Goal: Task Accomplishment & Management: Use online tool/utility

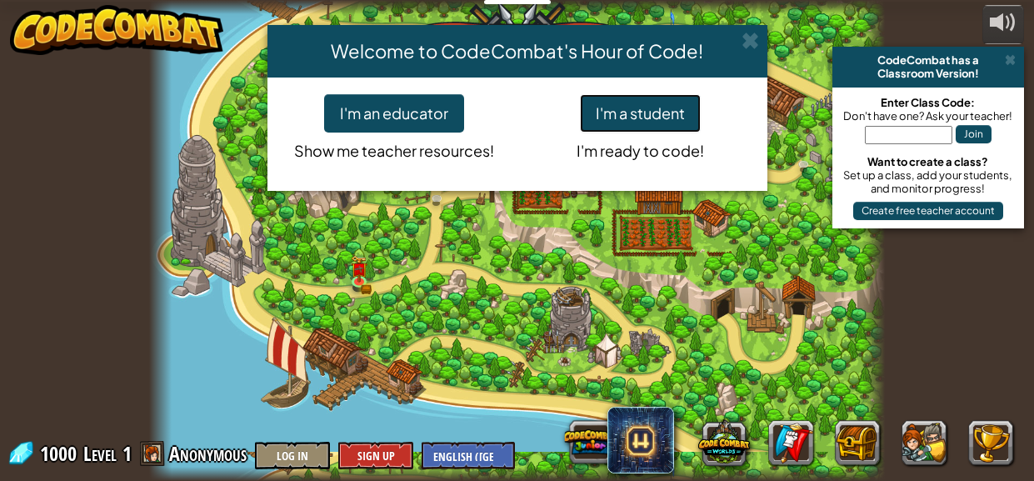
click at [671, 108] on button "I'm a student" at bounding box center [640, 113] width 121 height 38
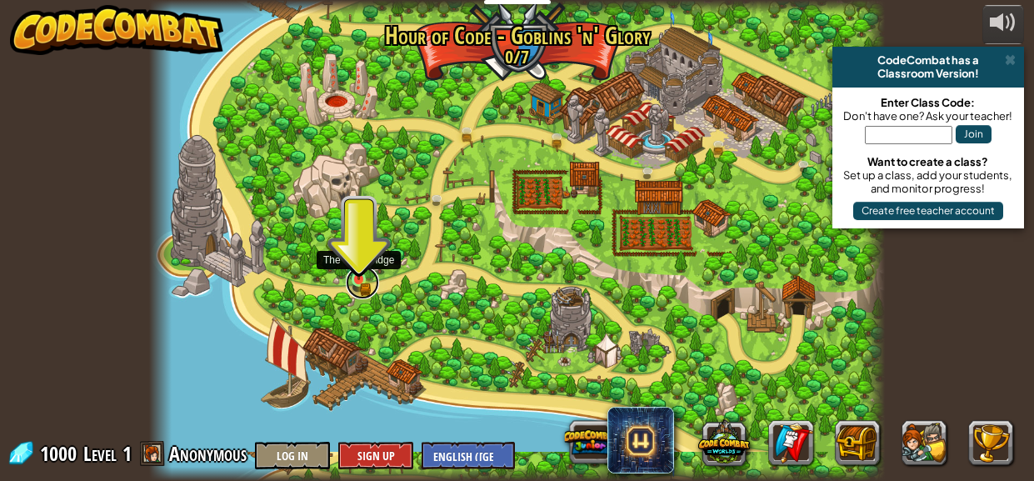
click at [356, 281] on link at bounding box center [362, 282] width 33 height 33
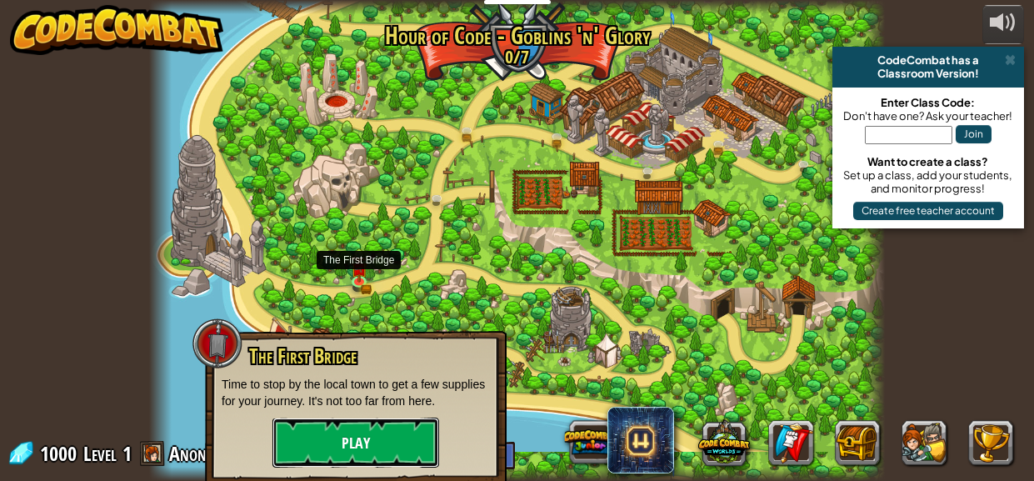
click at [383, 436] on button "Play" at bounding box center [355, 442] width 167 height 50
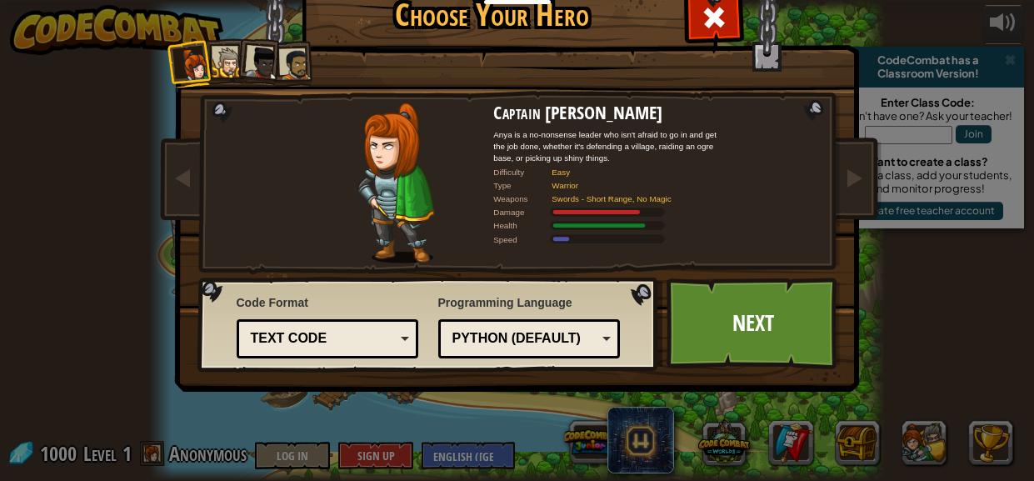
click at [537, 334] on div "Python (Default)" at bounding box center [524, 338] width 144 height 19
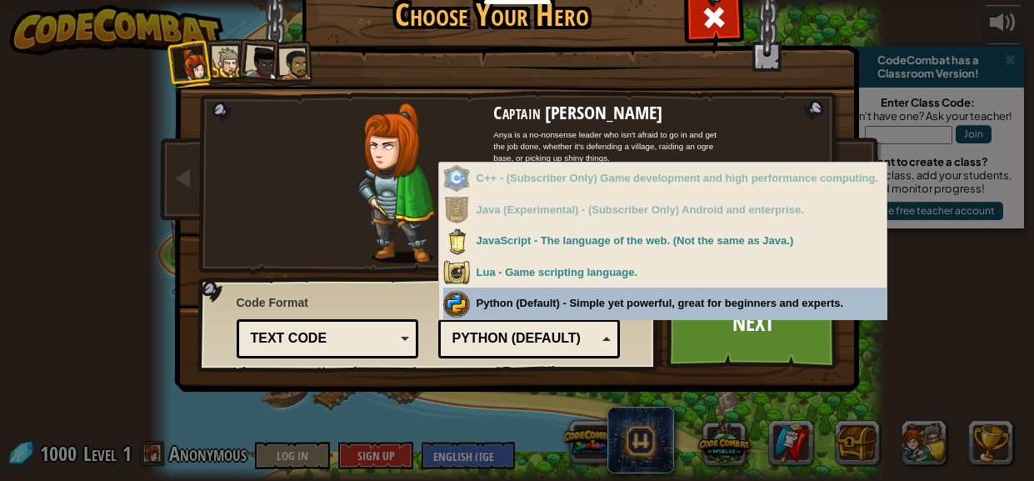
click at [664, 405] on div "Choose Your Hero 1000 Captain [PERSON_NAME] Anya is a no-nonsense leader who is…" at bounding box center [517, 250] width 683 height 548
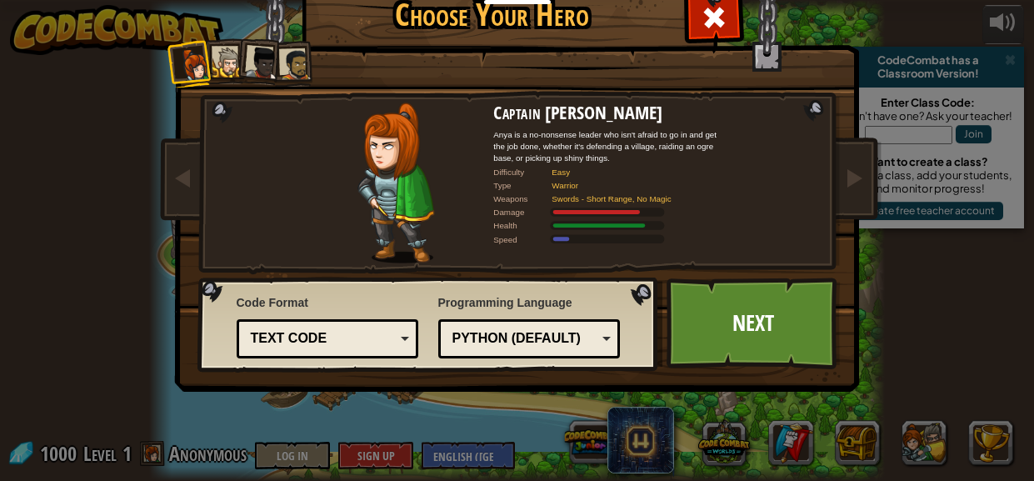
click at [356, 339] on div "Text code" at bounding box center [323, 338] width 144 height 19
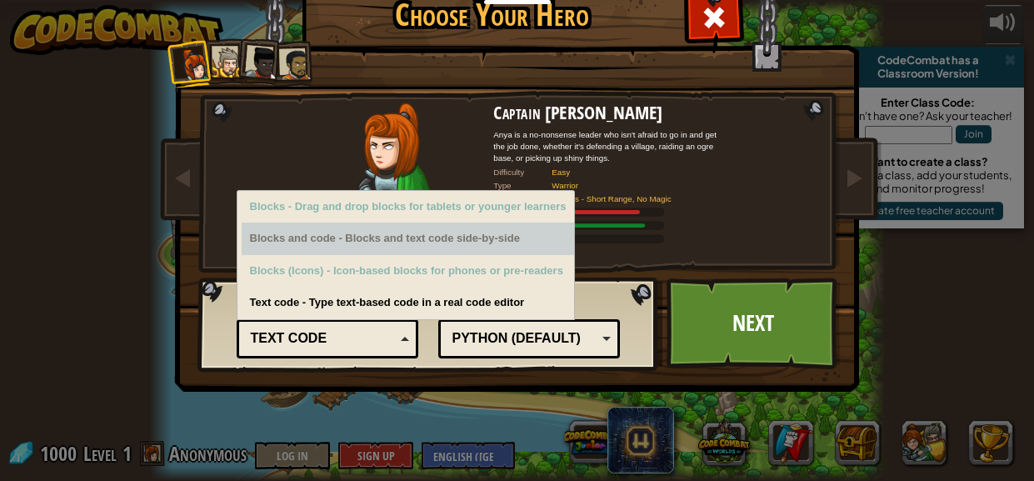
click at [521, 235] on div "Blocks and code - Blocks and text code side-by-side" at bounding box center [408, 238] width 333 height 32
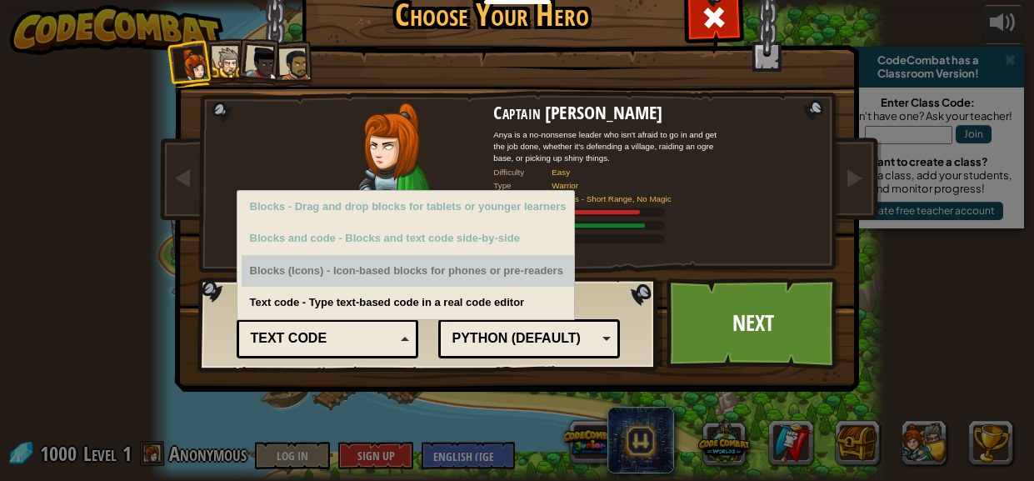
click at [419, 276] on div "Blocks (Icons) - Icon-based blocks for phones or pre-readers" at bounding box center [408, 271] width 333 height 32
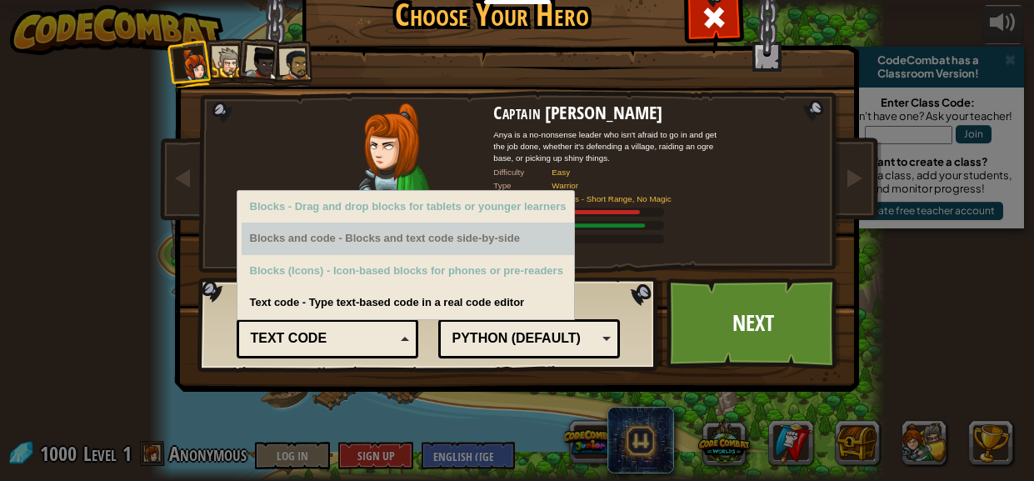
click at [378, 230] on div "Blocks and code - Blocks and text code side-by-side" at bounding box center [408, 238] width 333 height 32
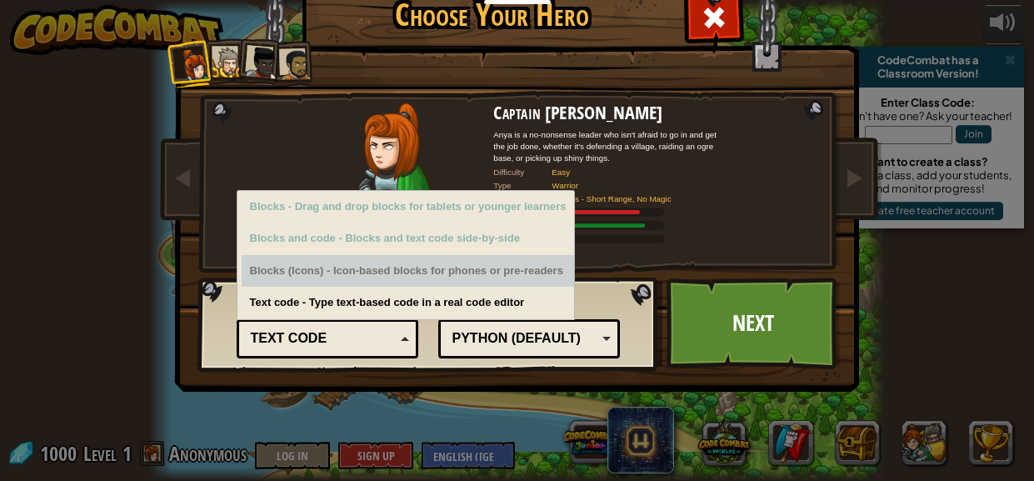
click at [626, 254] on div "Captain [PERSON_NAME] Anya is a no-nonsense leader who isn't afraid to go in an…" at bounding box center [609, 182] width 233 height 161
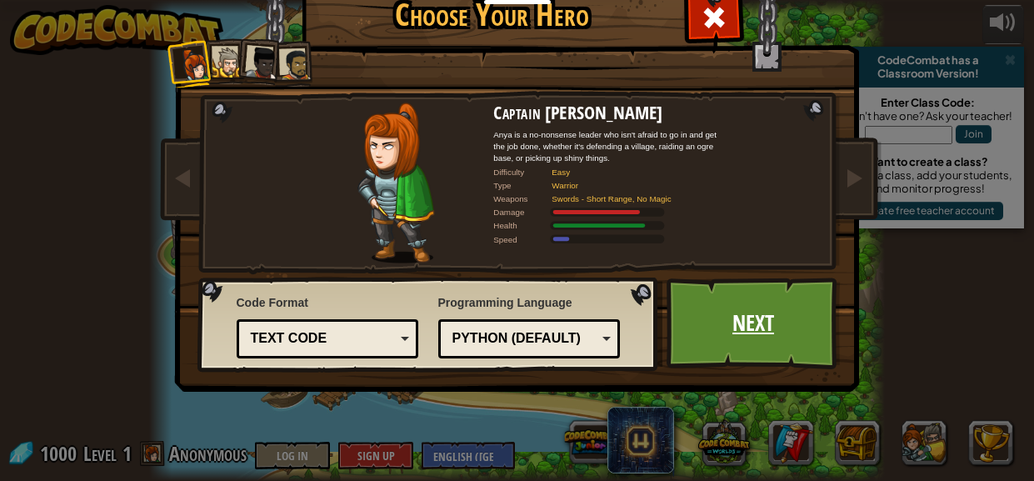
click at [783, 310] on link "Next" at bounding box center [753, 323] width 174 height 92
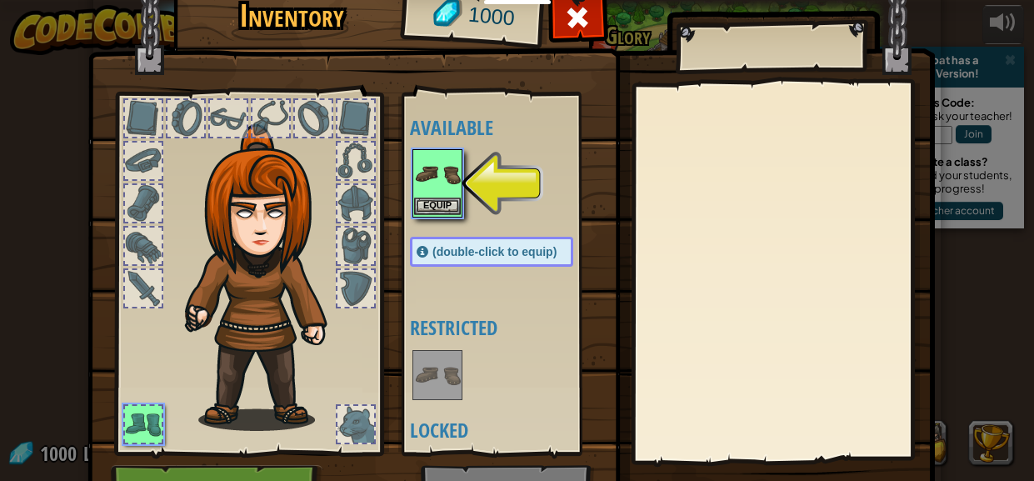
click at [437, 177] on img at bounding box center [437, 174] width 47 height 47
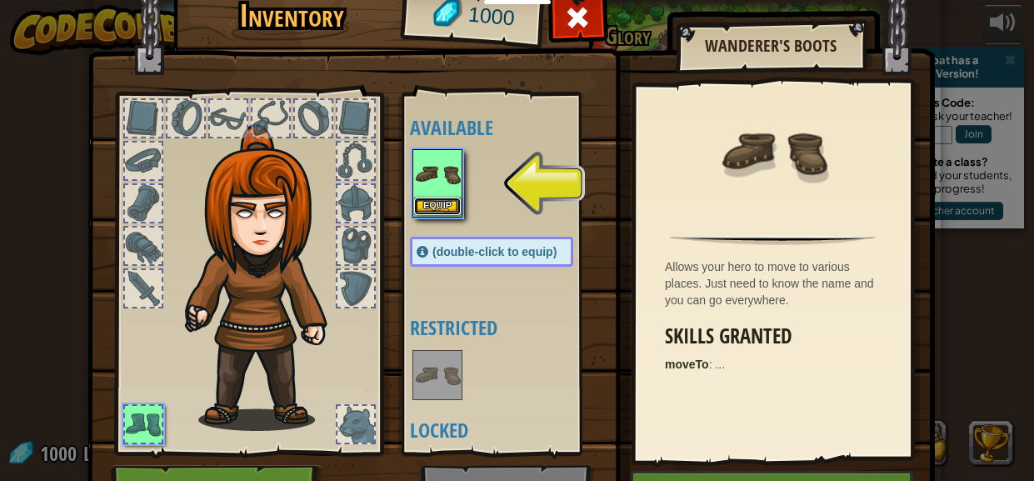
click at [425, 207] on button "Equip" at bounding box center [437, 205] width 47 height 17
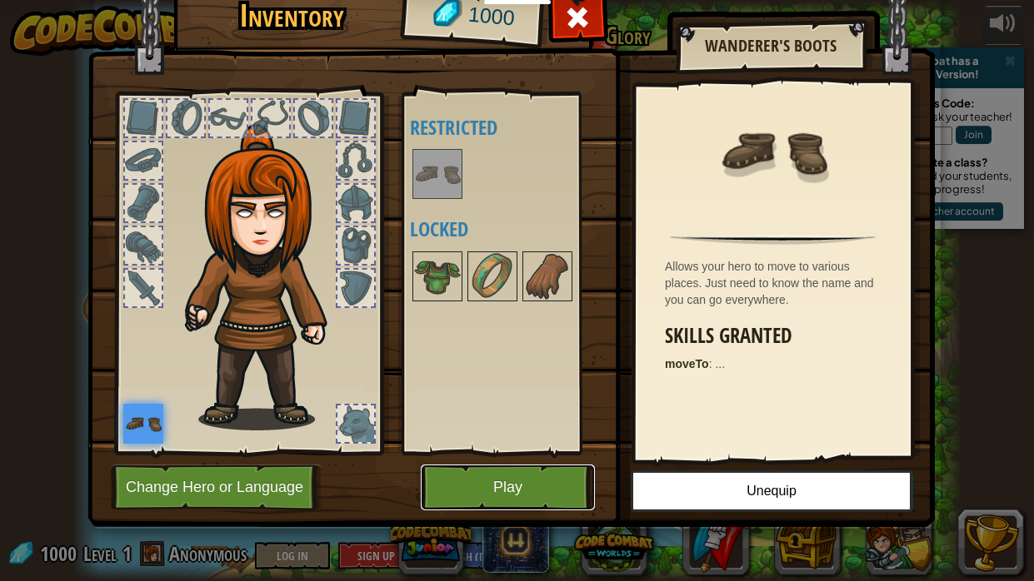
click at [526, 480] on button "Play" at bounding box center [508, 488] width 174 height 46
click at [520, 480] on button "Play" at bounding box center [508, 488] width 174 height 46
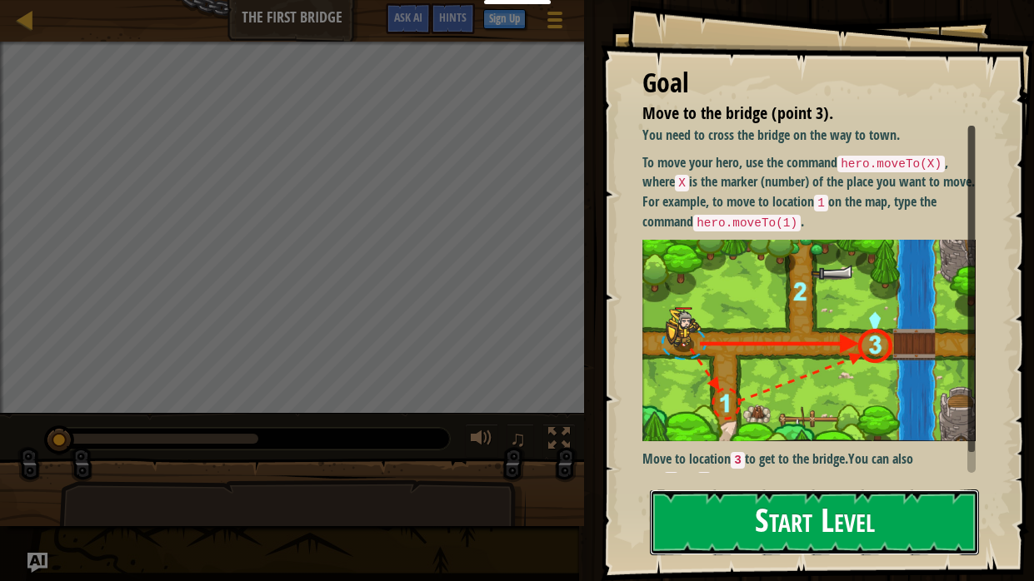
click at [883, 480] on button "Start Level" at bounding box center [814, 523] width 329 height 66
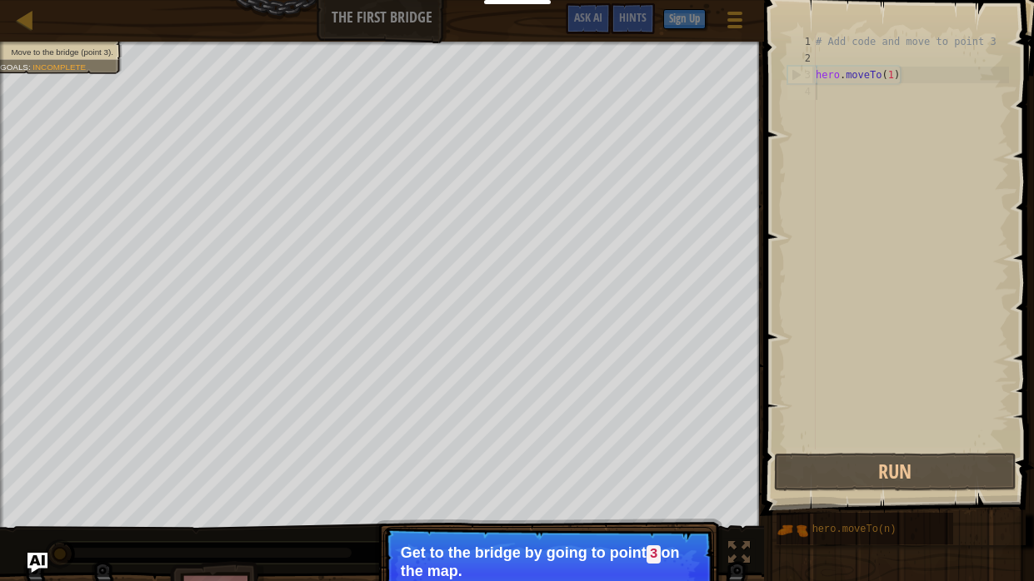
scroll to position [7, 0]
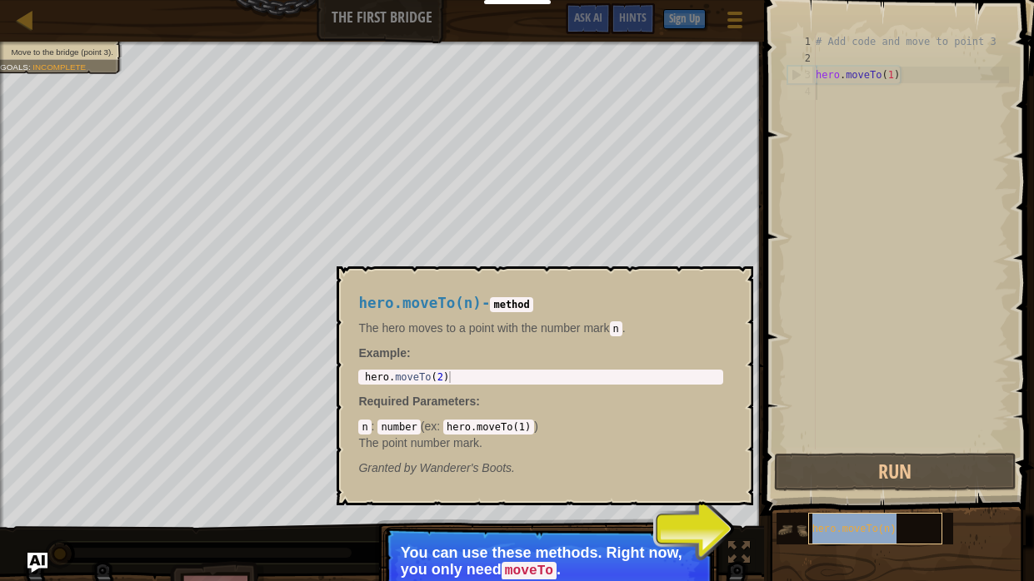
click at [849, 480] on span "hero.moveTo(n)" at bounding box center [854, 530] width 84 height 12
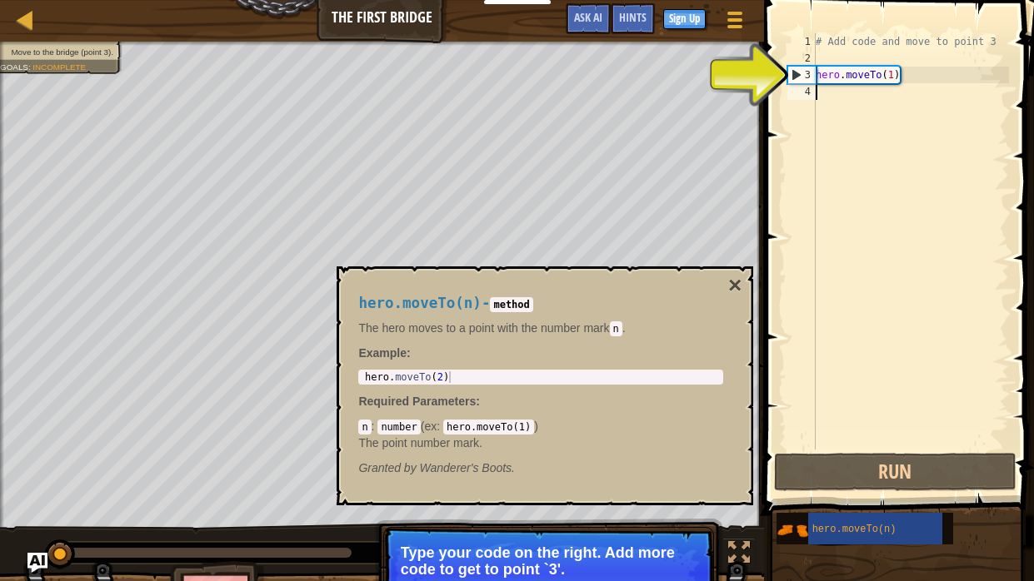
click at [842, 77] on div "# Add code and move to point 3 hero . moveTo ( 1 )" at bounding box center [910, 258] width 197 height 450
click at [873, 79] on div "# Add code and move to point 3 hero . moveTo ( 1 )" at bounding box center [910, 258] width 197 height 450
click at [830, 82] on div "# Add code and move to point 3 hero . moveTo ( 1 )" at bounding box center [910, 258] width 197 height 450
click at [890, 76] on div "# Add code and move to point 3 hero . moveTo ( 1 )" at bounding box center [910, 258] width 197 height 450
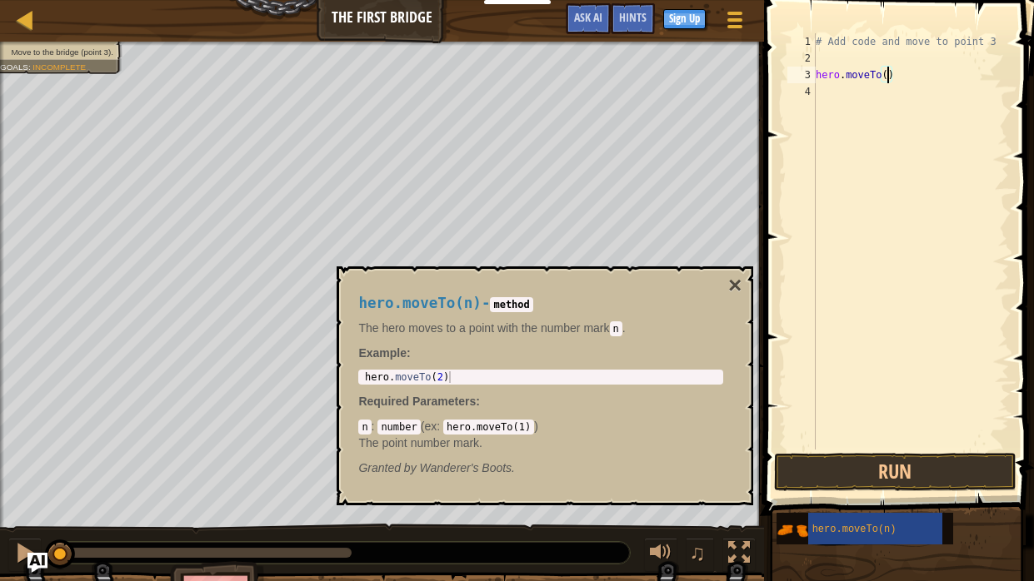
type textarea "hero.moveTo(3)"
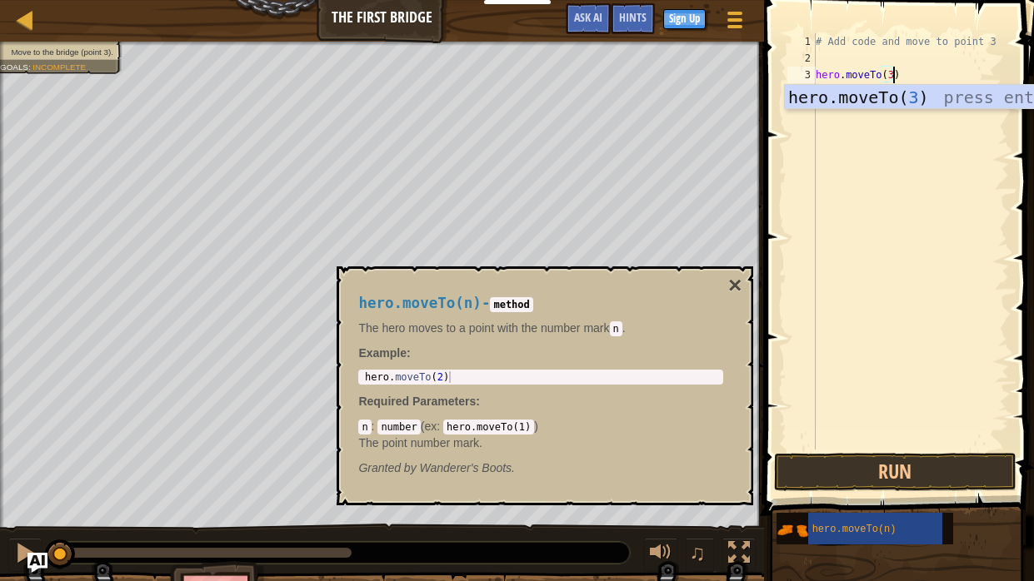
scroll to position [7, 6]
click at [934, 174] on div "# Add code and move to point 3 hero . moveTo ( 3 )" at bounding box center [910, 258] width 197 height 450
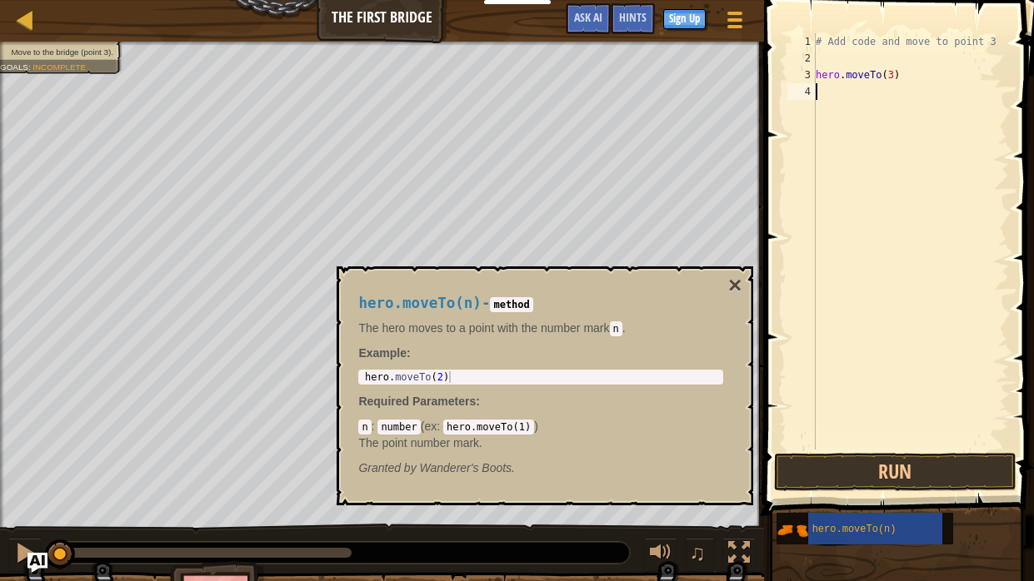
scroll to position [7, 0]
click at [915, 461] on button "Run" at bounding box center [895, 472] width 242 height 38
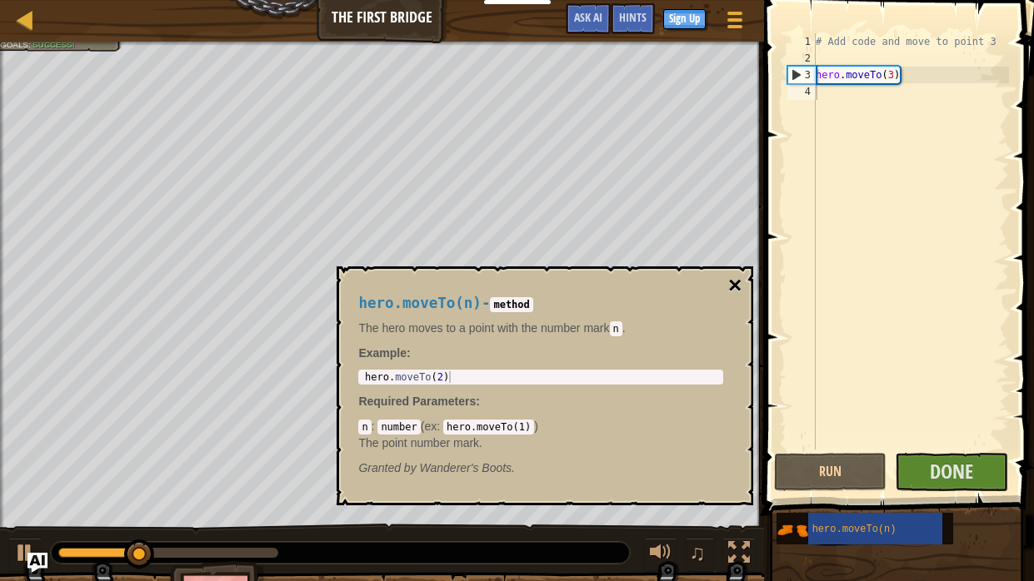
click at [730, 282] on button "×" at bounding box center [734, 285] width 13 height 23
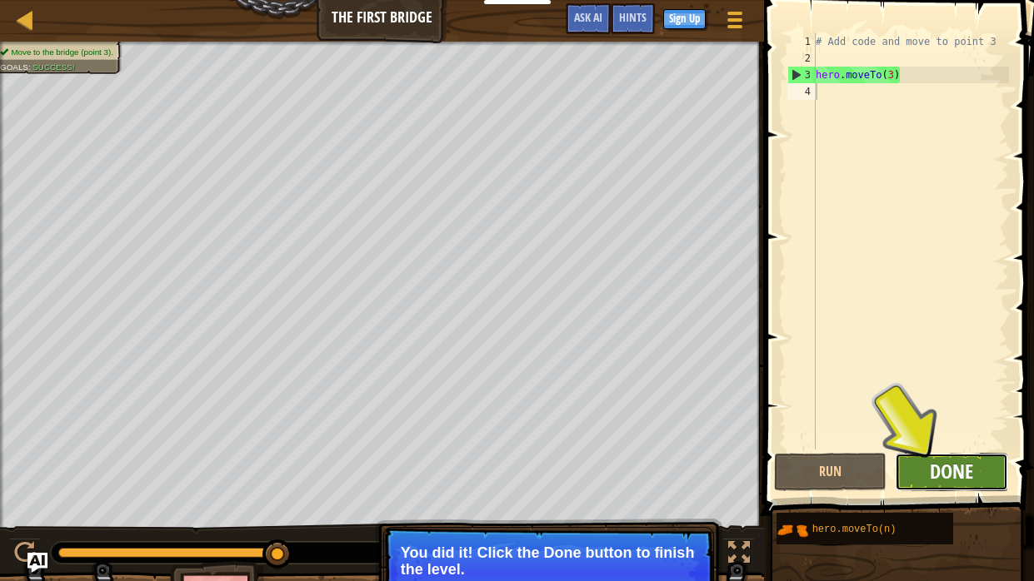
click at [959, 466] on span "Done" at bounding box center [950, 471] width 43 height 27
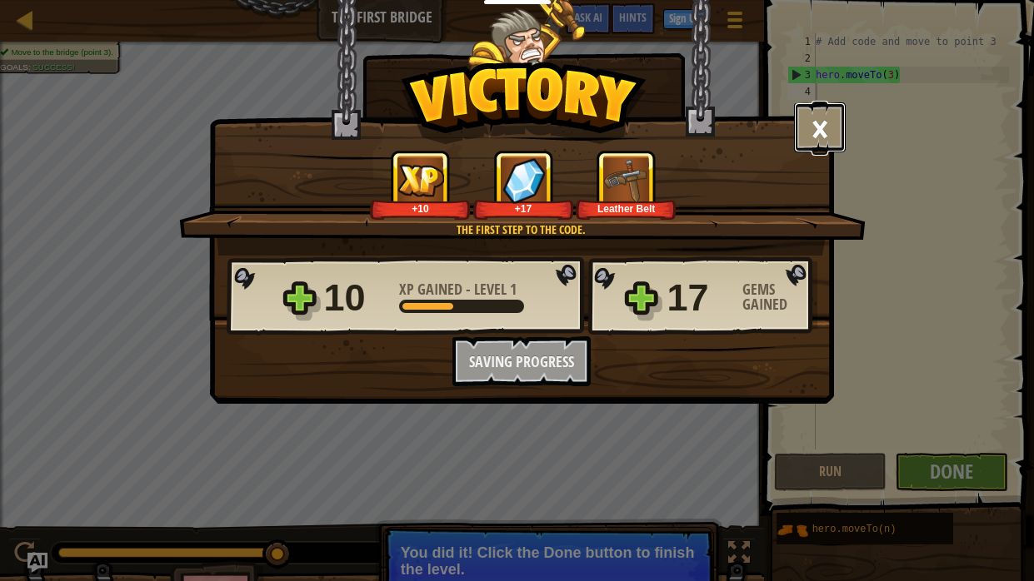
click at [824, 119] on button "×" at bounding box center [820, 127] width 52 height 50
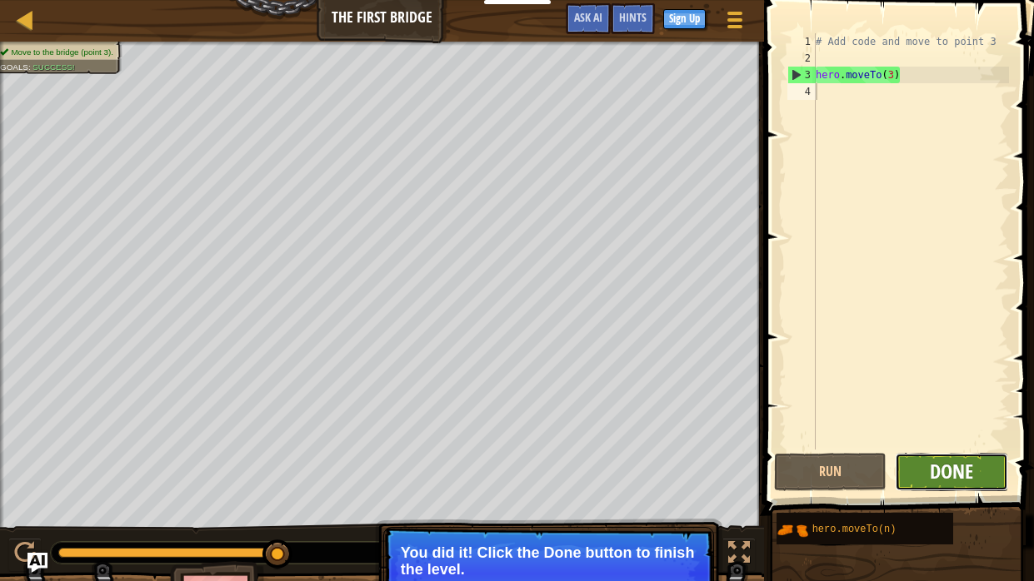
click at [957, 470] on span "Done" at bounding box center [950, 471] width 43 height 27
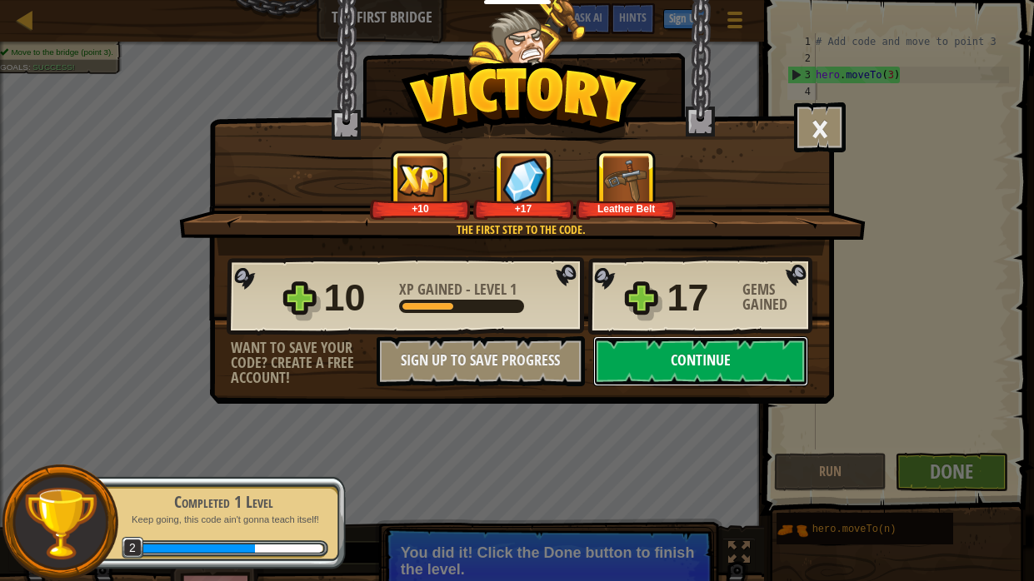
click at [680, 352] on button "Continue" at bounding box center [700, 361] width 215 height 50
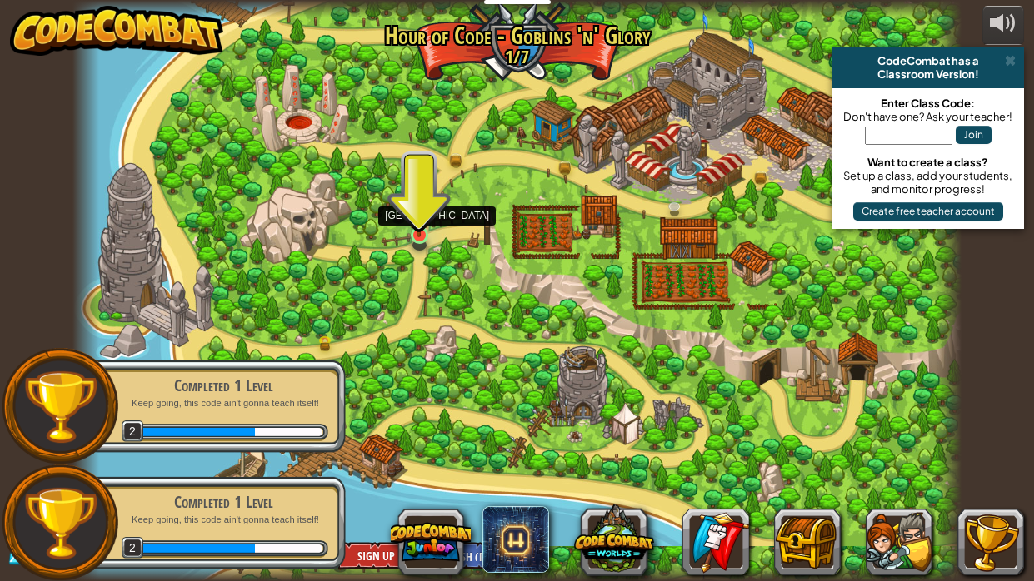
click at [422, 235] on img at bounding box center [419, 212] width 22 height 50
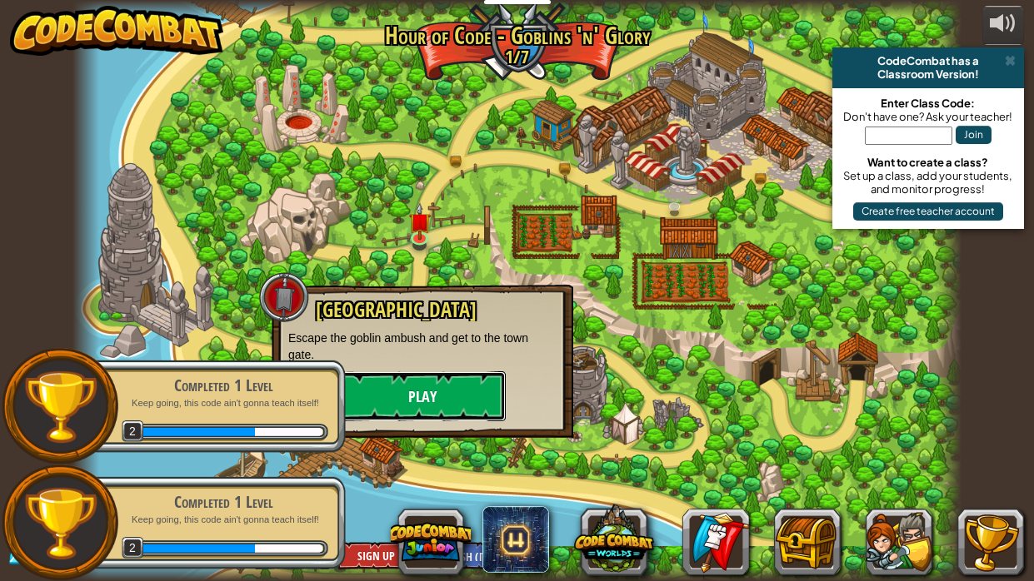
click at [401, 412] on button "Play" at bounding box center [422, 396] width 167 height 50
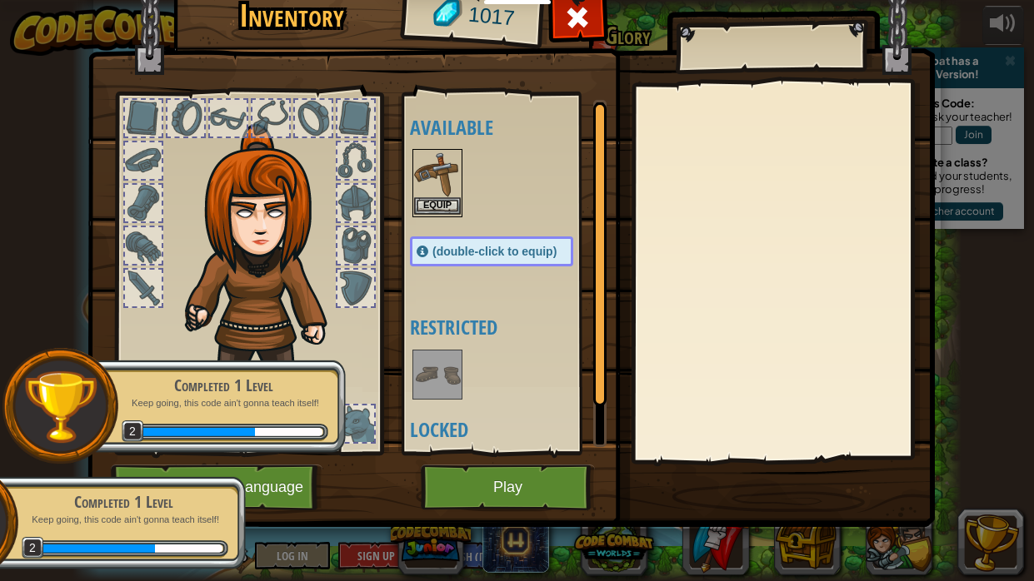
click at [419, 189] on img at bounding box center [437, 174] width 47 height 47
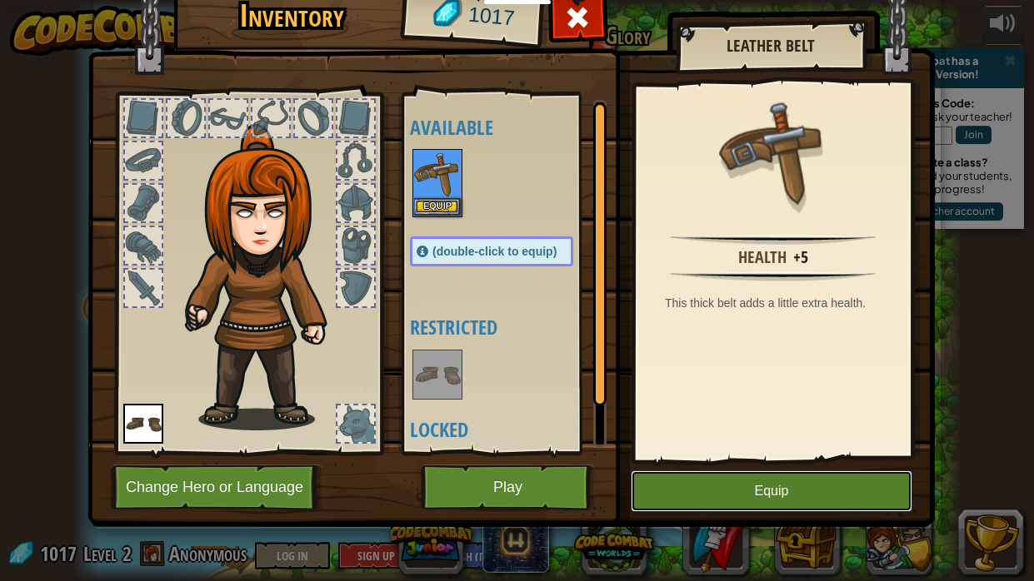
click at [770, 480] on button "Equip" at bounding box center [771, 492] width 282 height 42
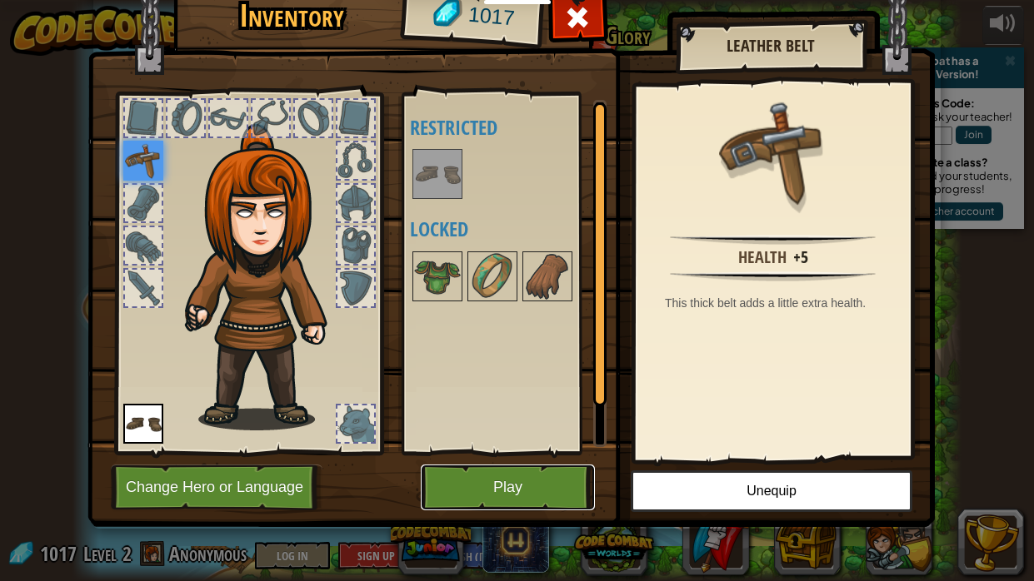
click at [461, 480] on button "Play" at bounding box center [508, 488] width 174 height 46
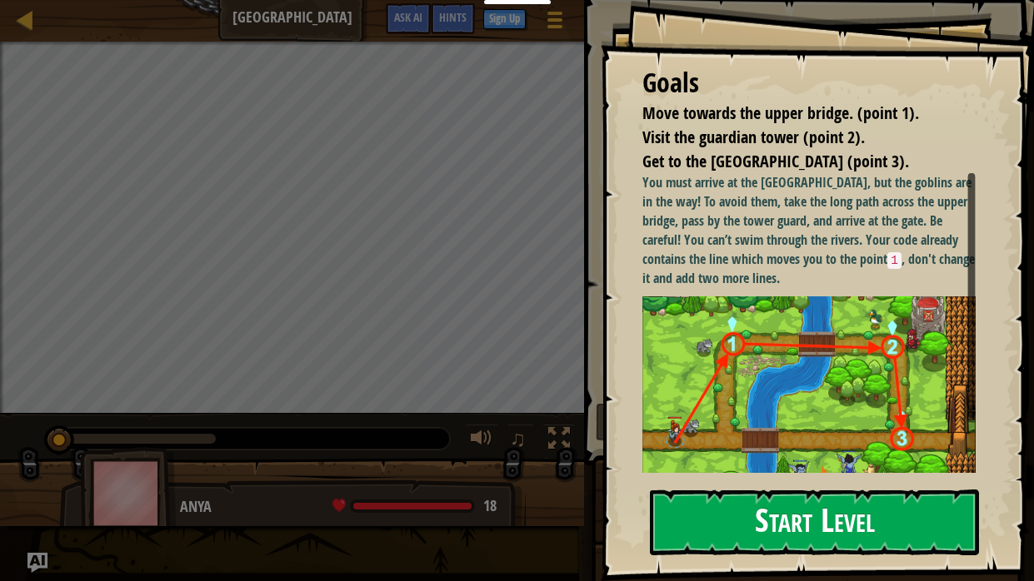
click at [847, 480] on button "Start Level" at bounding box center [814, 523] width 329 height 66
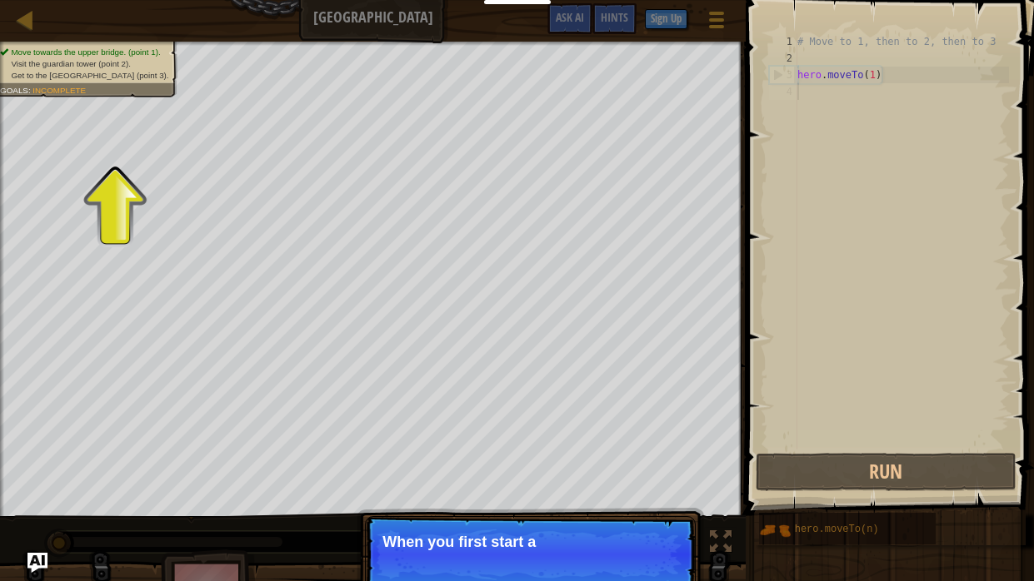
click at [910, 416] on div "# Move to 1, then to 2, then to 3 hero . moveTo ( 1 )" at bounding box center [901, 258] width 215 height 450
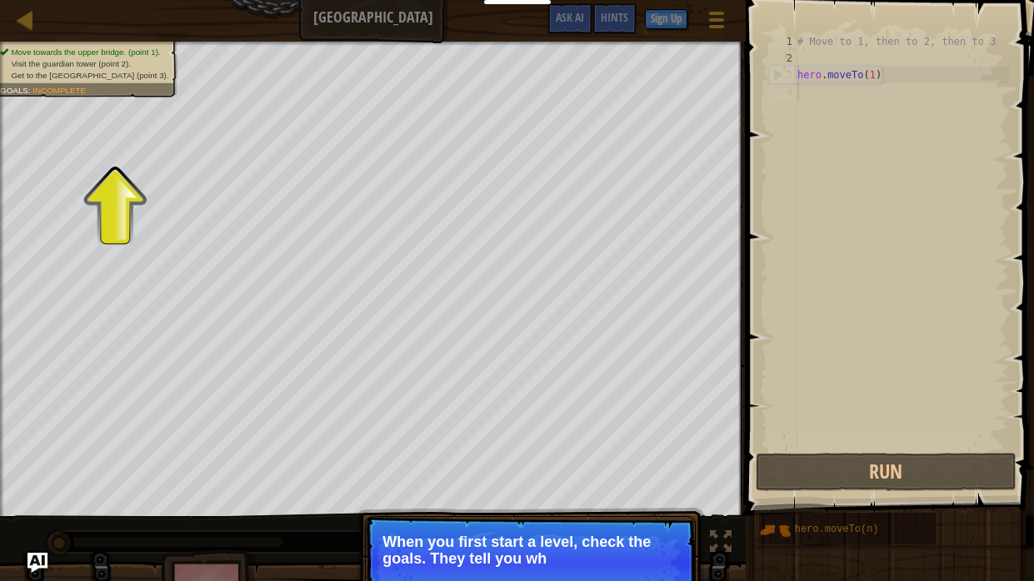
click at [634, 480] on p "When you first start a level, check the goals. They tell you wh" at bounding box center [530, 550] width 296 height 33
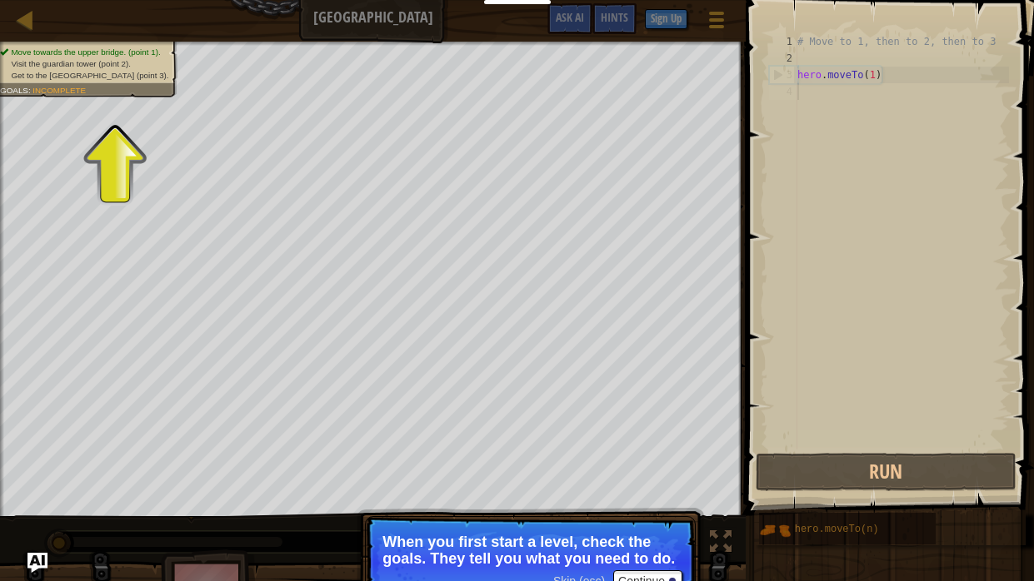
click at [557, 480] on p "When you first start a level, check the goals. They tell you what you need to d…" at bounding box center [530, 550] width 296 height 33
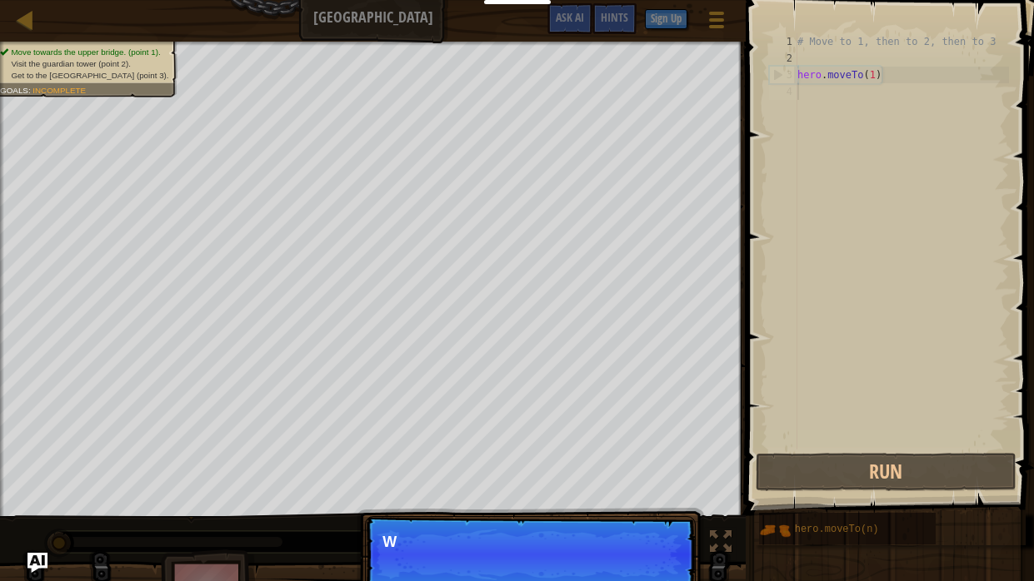
scroll to position [7, 0]
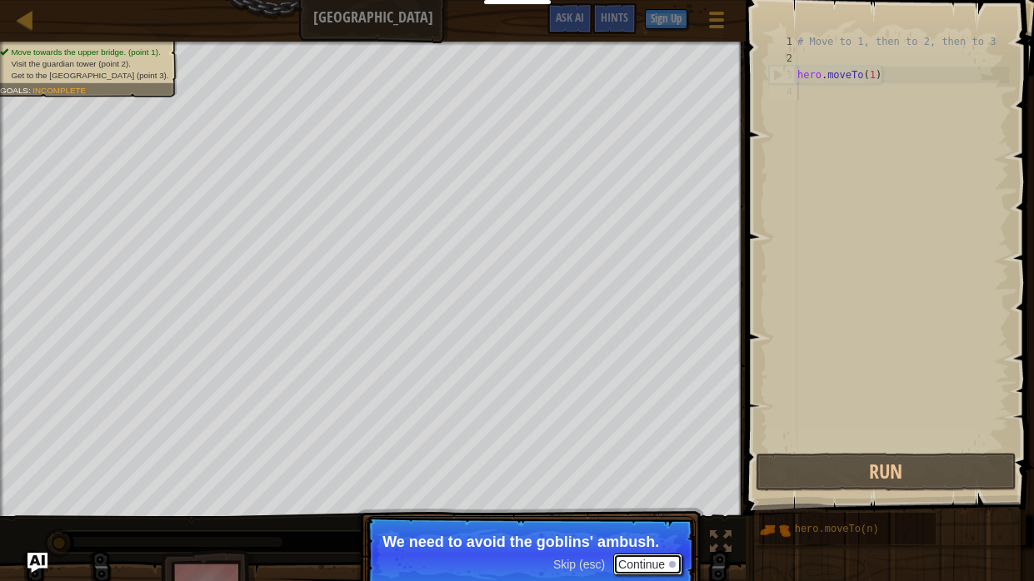
click at [646, 480] on button "Continue" at bounding box center [647, 565] width 69 height 22
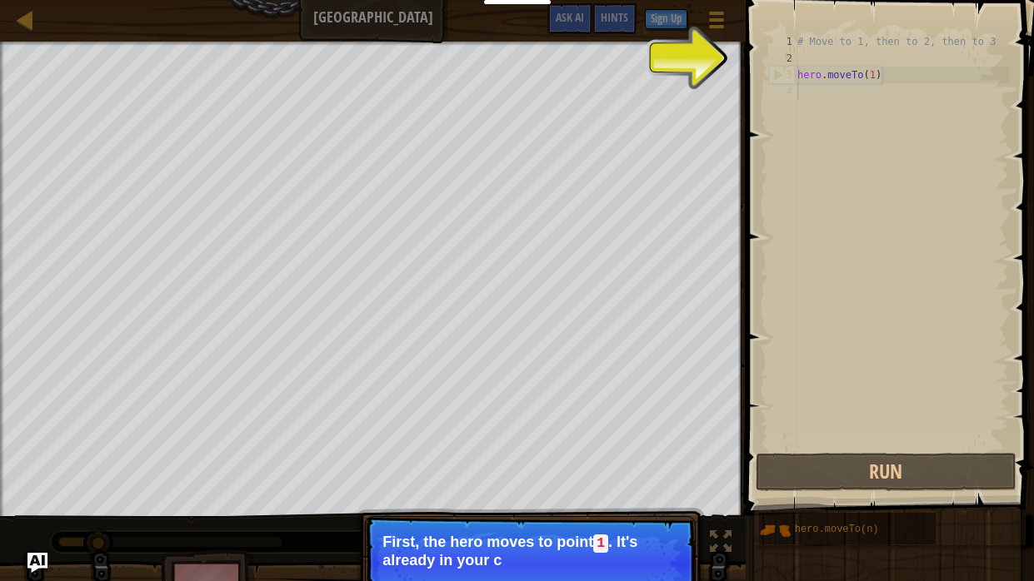
click at [585, 480] on p "First, the hero moves to point 1 . It's already in your c" at bounding box center [530, 551] width 296 height 35
click at [585, 480] on p "First, the hero moves to point 1 . It's already in your code." at bounding box center [530, 551] width 296 height 35
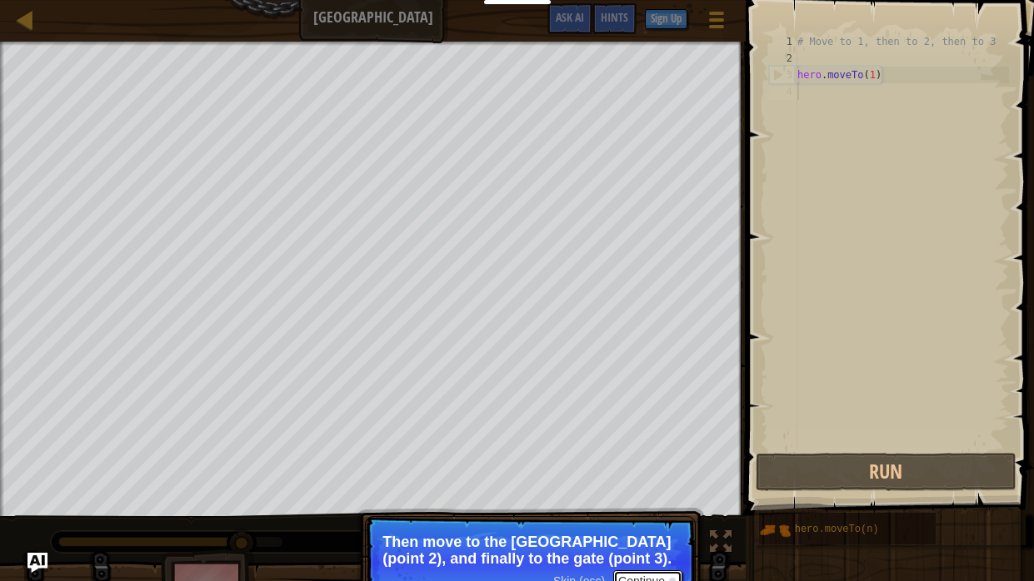
click at [670, 480] on button "Continue" at bounding box center [647, 582] width 69 height 22
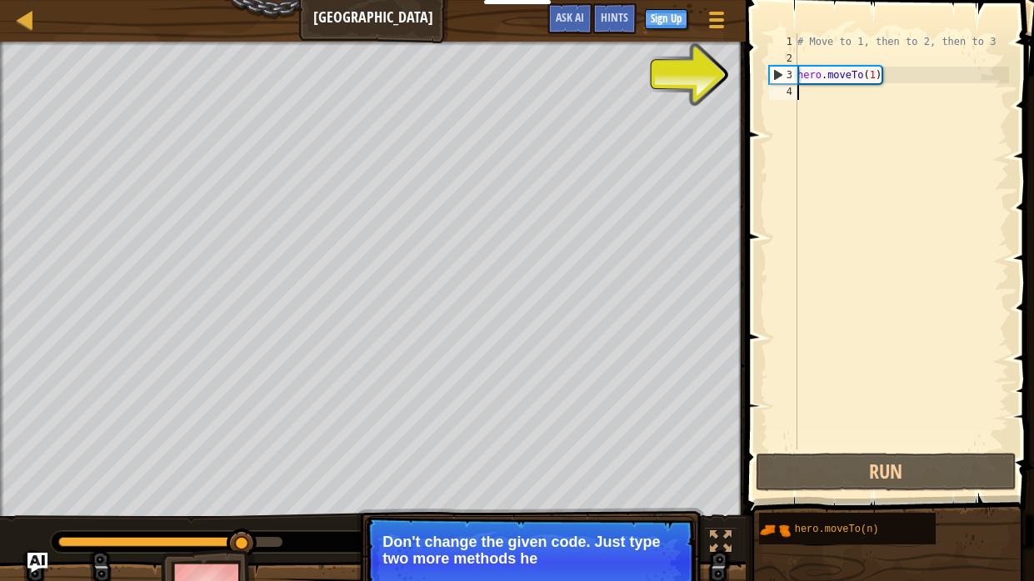
click at [880, 74] on div "# Move to 1, then to 2, then to 3 hero . moveTo ( 1 )" at bounding box center [901, 258] width 215 height 450
type textarea "hero.moveTo(1)"
click at [874, 77] on div "# Move to 1, then to 2, then to 3 hero . moveTo ( 1 )" at bounding box center [901, 258] width 215 height 450
click at [825, 97] on div "# Move to 1, then to 2, then to 3 hero . moveTo ( 1 )" at bounding box center [901, 258] width 215 height 450
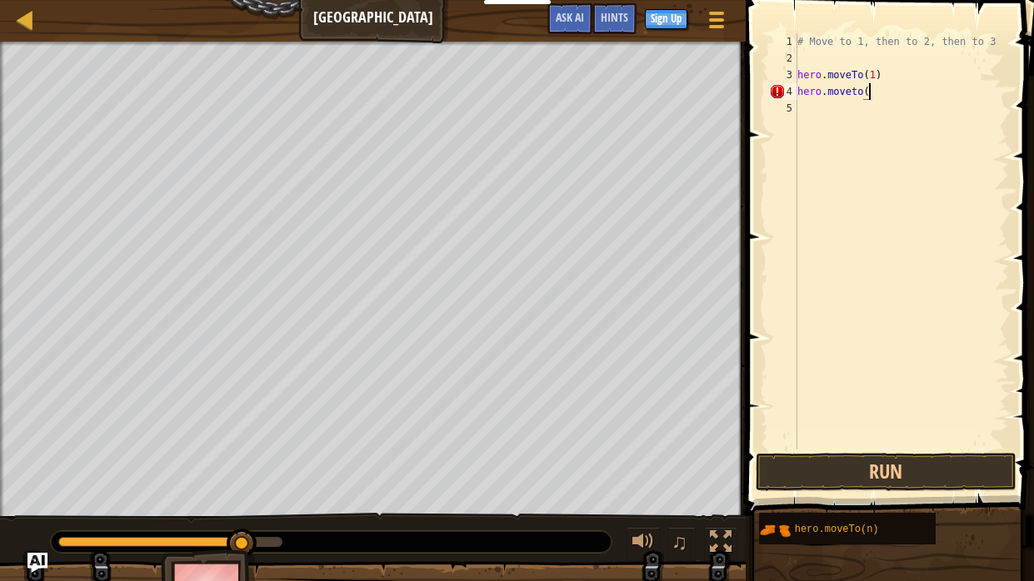
scroll to position [7, 6]
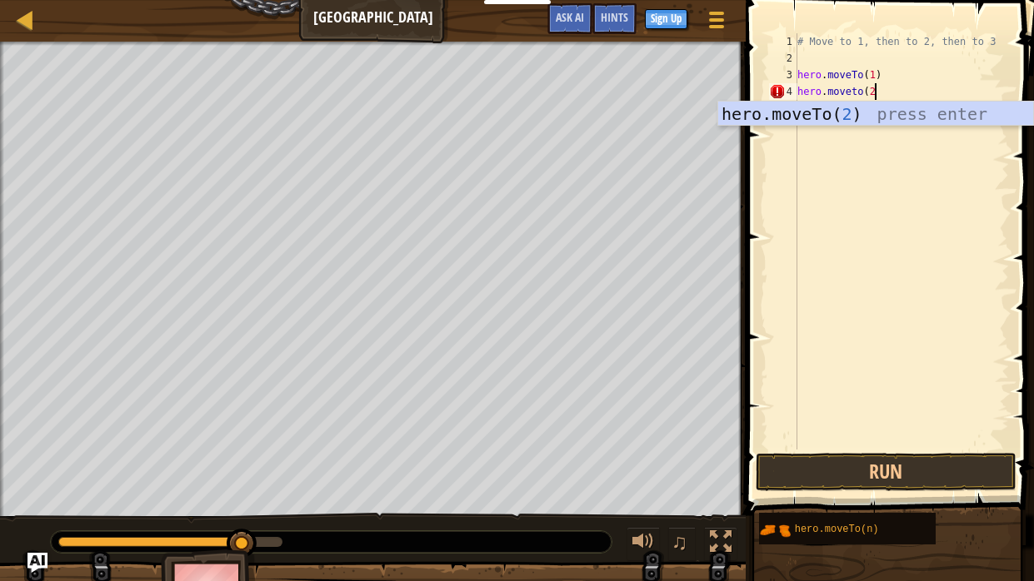
type textarea "hero.moveto(2)"
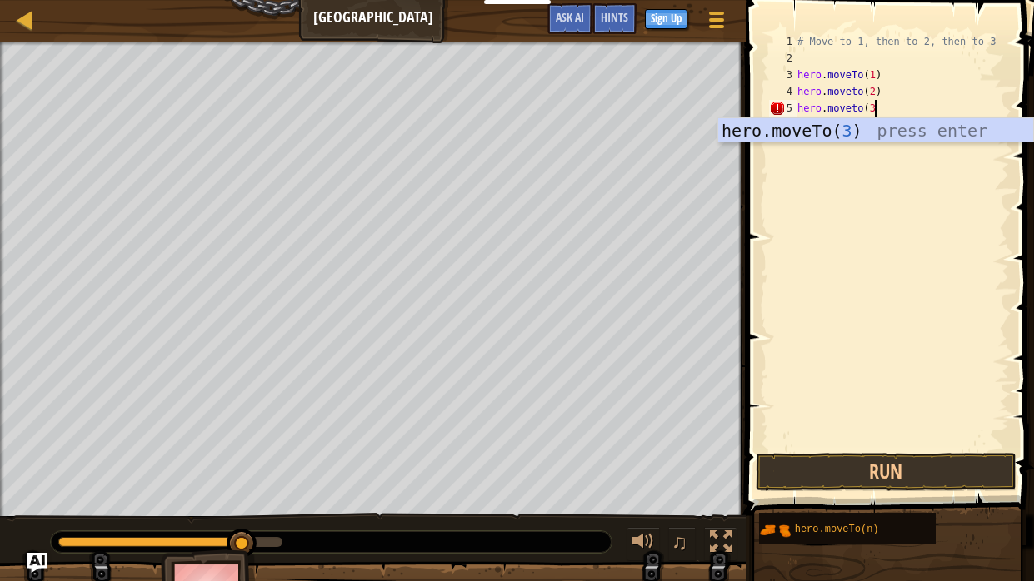
type textarea "hero.moveto(3)"
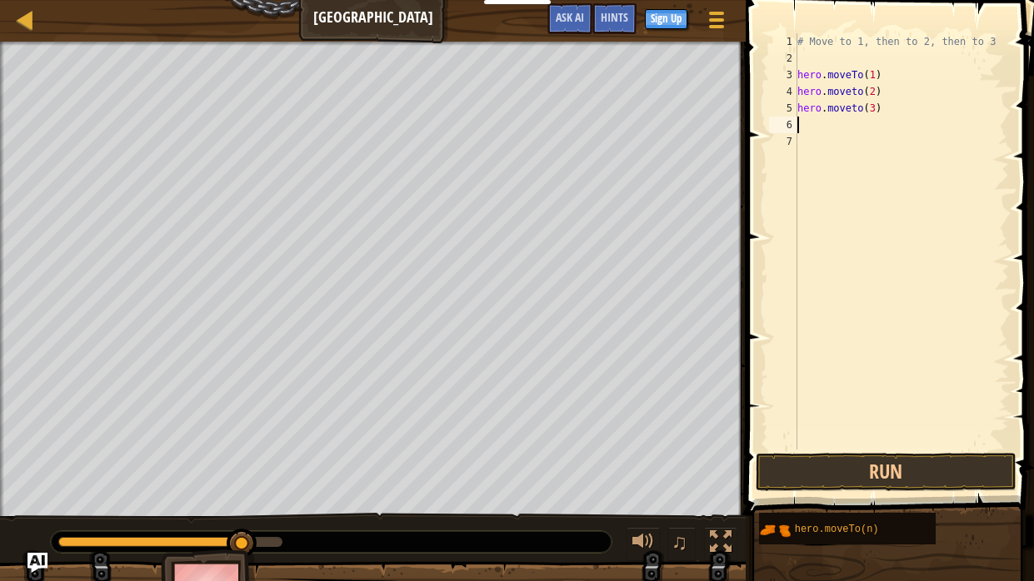
scroll to position [7, 0]
click at [954, 479] on button "Run" at bounding box center [885, 472] width 260 height 38
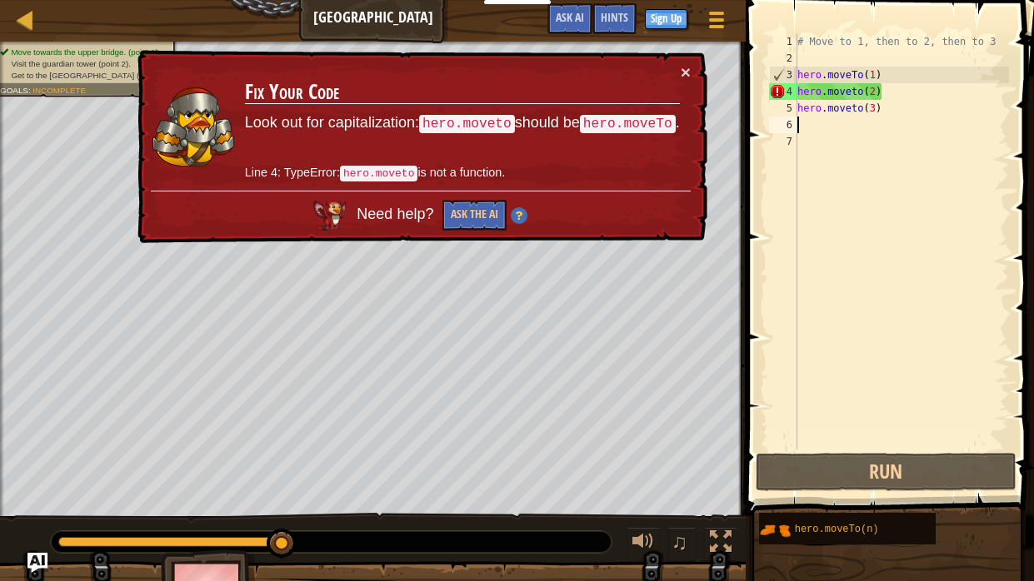
click at [678, 67] on td "Fix Your Code Look out for capitalization: hero.moveto should be hero.moveTo . …" at bounding box center [462, 126] width 436 height 127
click at [685, 72] on button "×" at bounding box center [685, 71] width 10 height 17
click at [856, 97] on div "# Move to 1, then to 2, then to 3 hero . moveTo ( 1 ) hero . moveto ( 2 ) hero …" at bounding box center [901, 258] width 215 height 450
click at [855, 100] on div "# Move to 1, then to 2, then to 3 hero . moveTo ( 1 ) hero . moveto ( 2 ) hero …" at bounding box center [901, 258] width 215 height 450
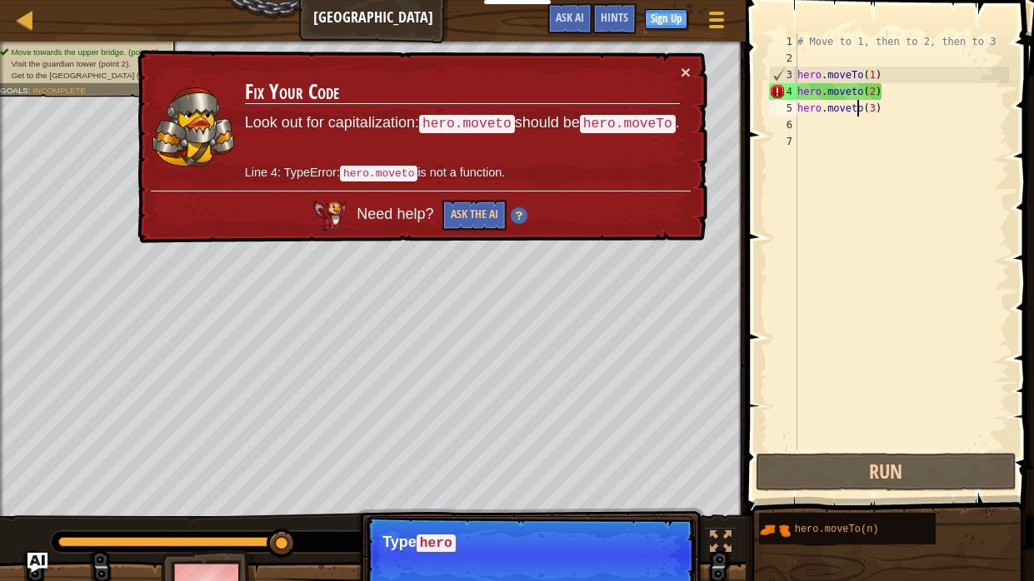
click at [856, 97] on div "# Move to 1, then to 2, then to 3 hero . moveTo ( 1 ) hero . moveto ( 2 ) hero …" at bounding box center [901, 258] width 215 height 450
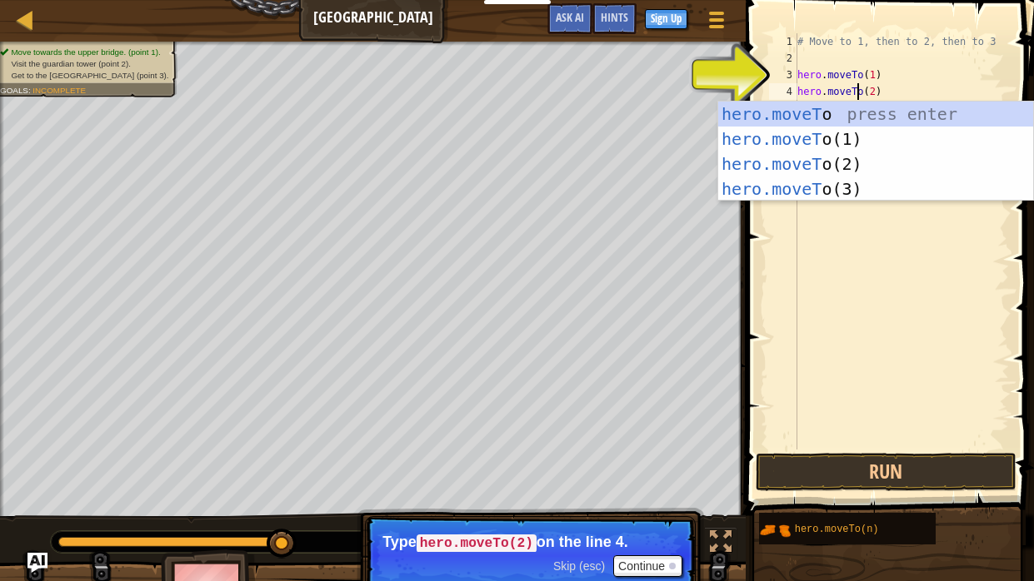
scroll to position [7, 5]
click at [856, 81] on div "# Move to 1, then to 2, then to 3 hero . moveTo ( 1 ) hero . moveTo ( 2 ) hero …" at bounding box center [901, 258] width 215 height 450
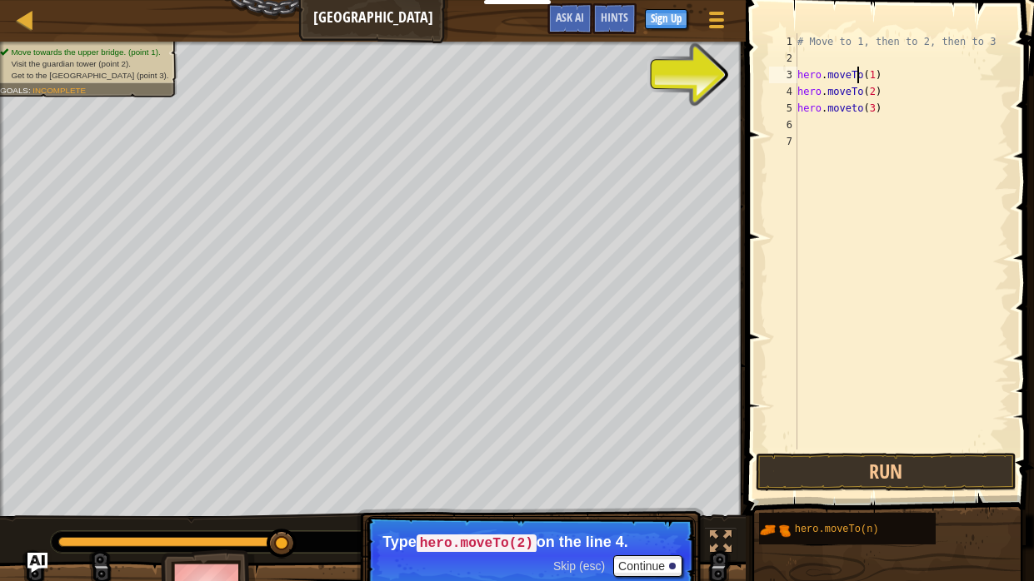
click at [856, 112] on div "# Move to 1, then to 2, then to 3 hero . moveTo ( 1 ) hero . moveTo ( 2 ) hero …" at bounding box center [901, 258] width 215 height 450
click at [852, 113] on div "# Move to 1, then to 2, then to 3 hero . moveTo ( 1 ) hero . moveTo ( 2 ) hero …" at bounding box center [901, 258] width 215 height 450
click at [859, 110] on div "# Move to 1, then to 2, then to 3 hero . moveTo ( 1 ) hero . moveTo ( 2 ) hero …" at bounding box center [901, 258] width 215 height 450
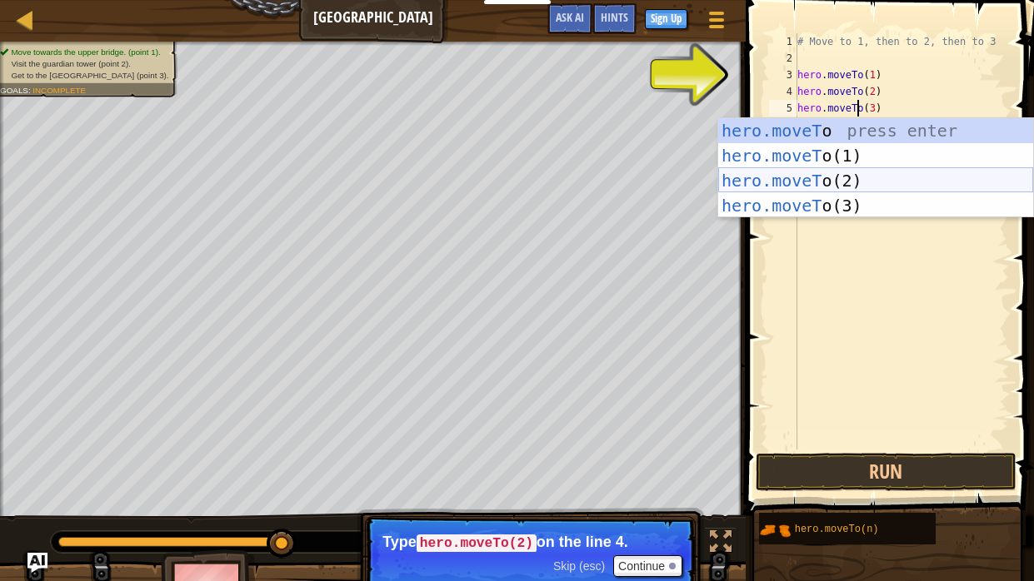
click at [911, 206] on div "hero.moveT o press enter hero.moveT o(1) press enter hero.moveT o(2) press ente…" at bounding box center [875, 193] width 315 height 150
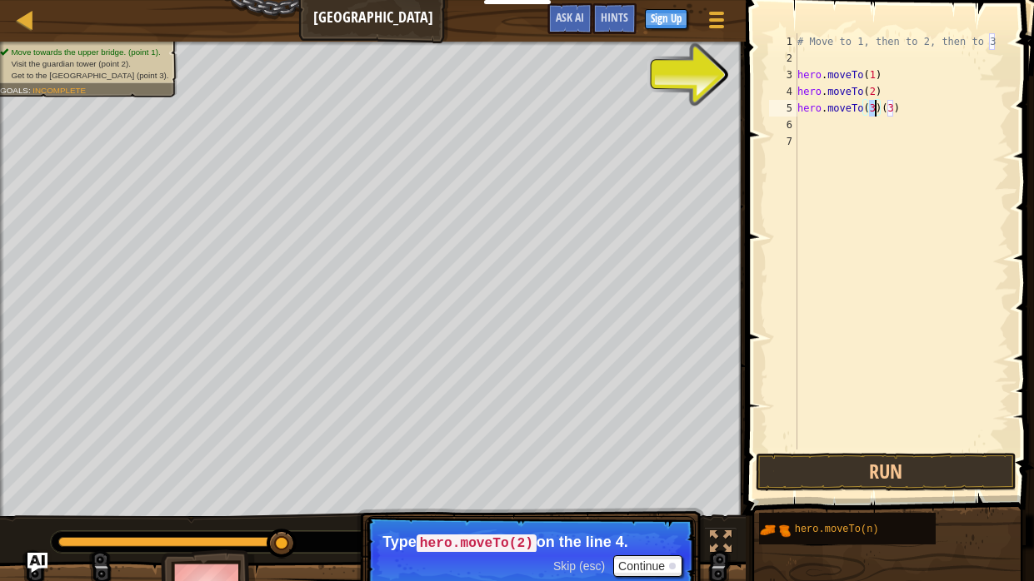
click at [899, 115] on div "# Move to 1, then to 2, then to 3 hero . moveTo ( 1 ) hero . moveTo ( 2 ) hero …" at bounding box center [901, 258] width 215 height 450
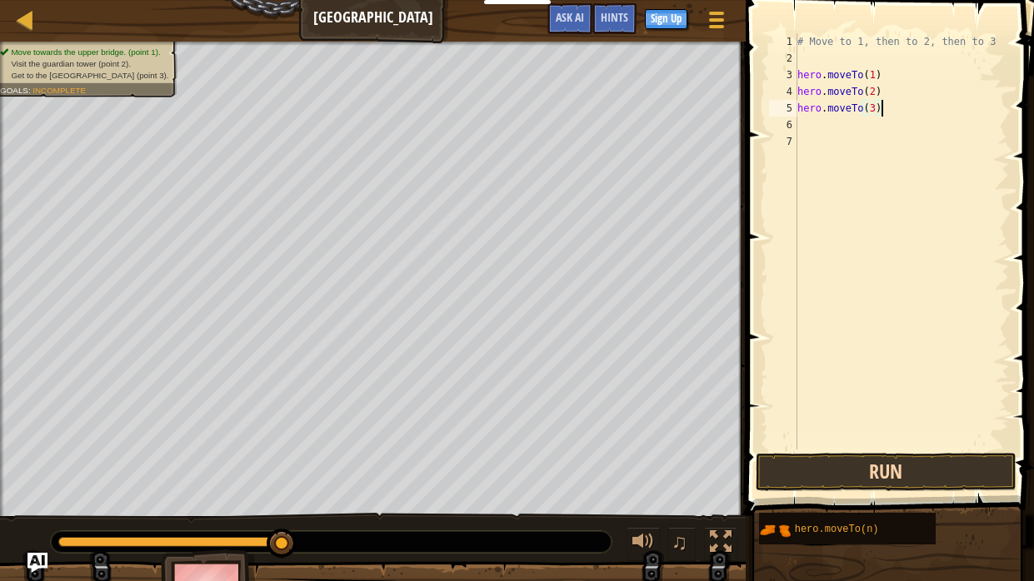
type textarea "hero.moveTo(3)"
click at [853, 480] on button "Run" at bounding box center [885, 472] width 260 height 38
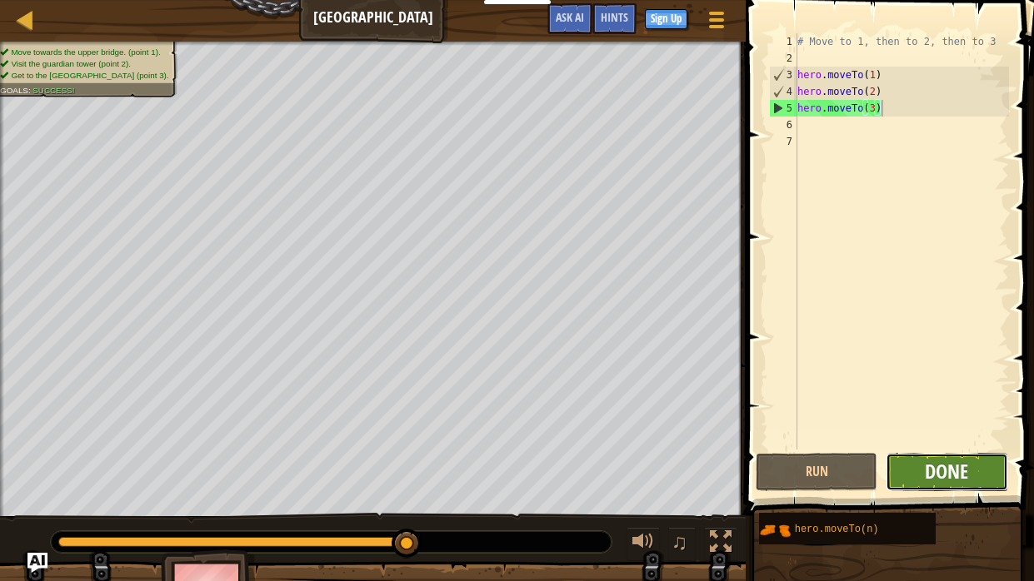
click at [962, 480] on span "Done" at bounding box center [945, 471] width 43 height 27
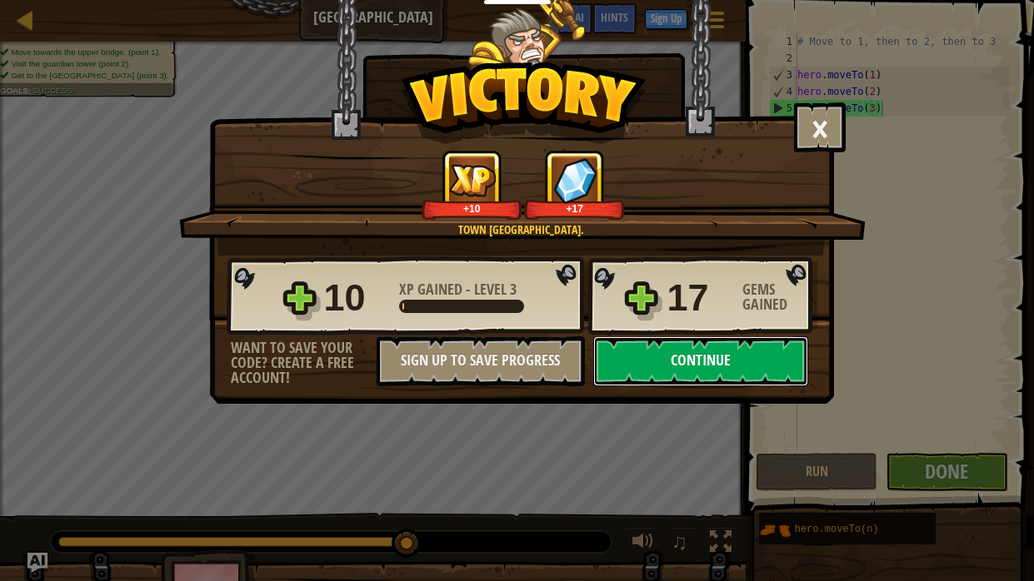
click at [740, 370] on button "Continue" at bounding box center [700, 361] width 215 height 50
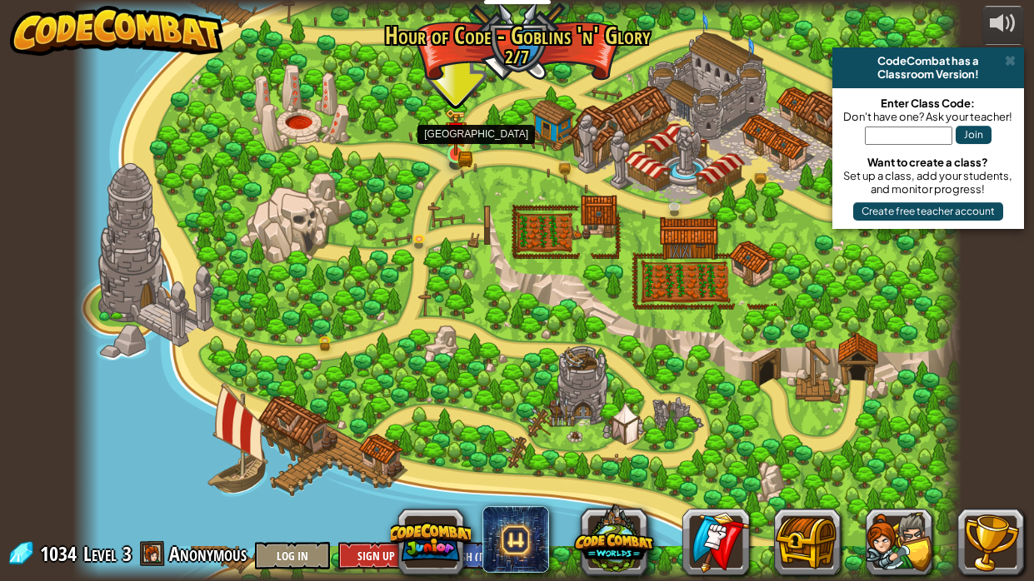
click at [457, 144] on img at bounding box center [456, 131] width 22 height 47
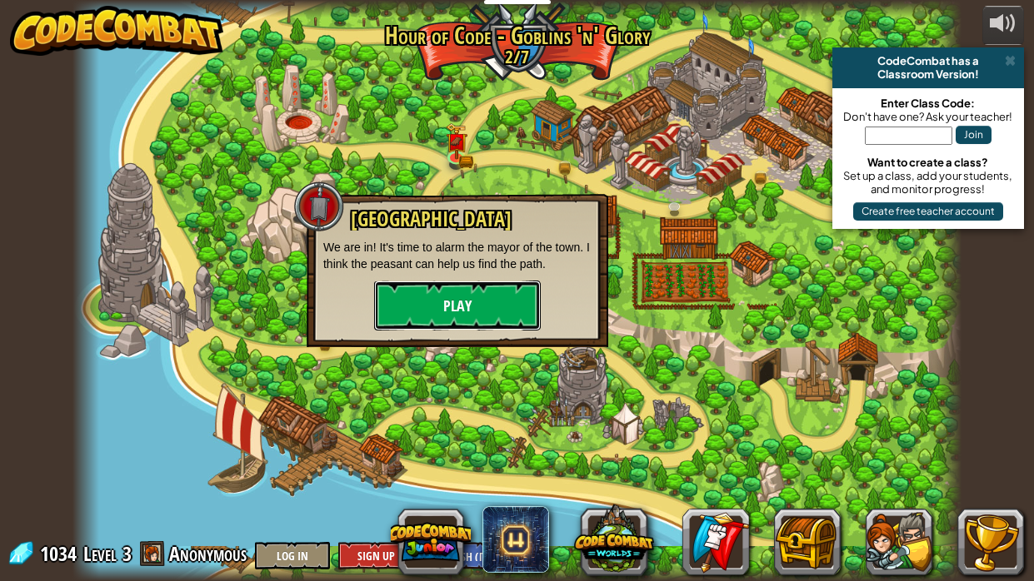
click at [503, 306] on button "Play" at bounding box center [457, 306] width 167 height 50
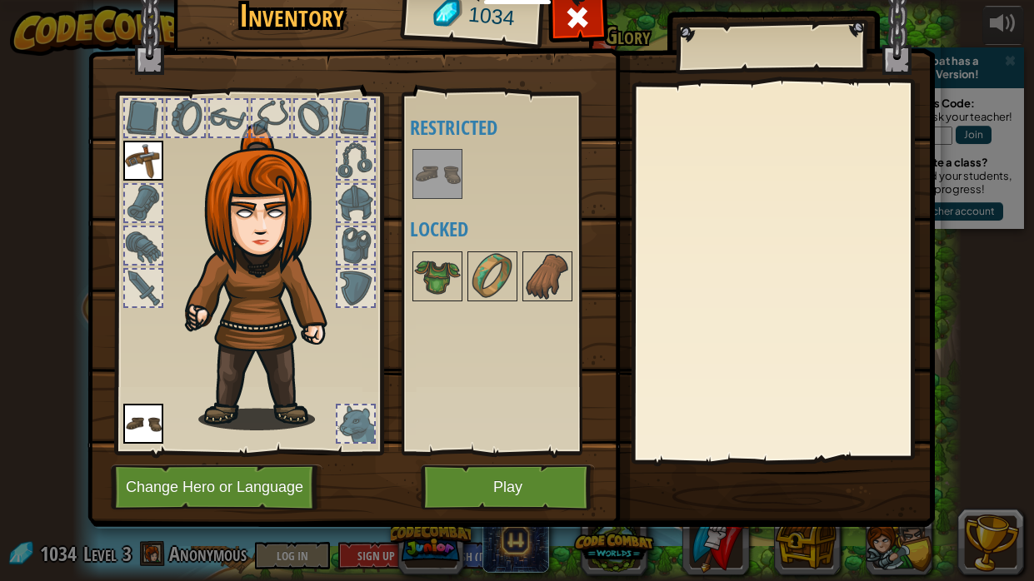
click at [448, 177] on img at bounding box center [437, 174] width 47 height 47
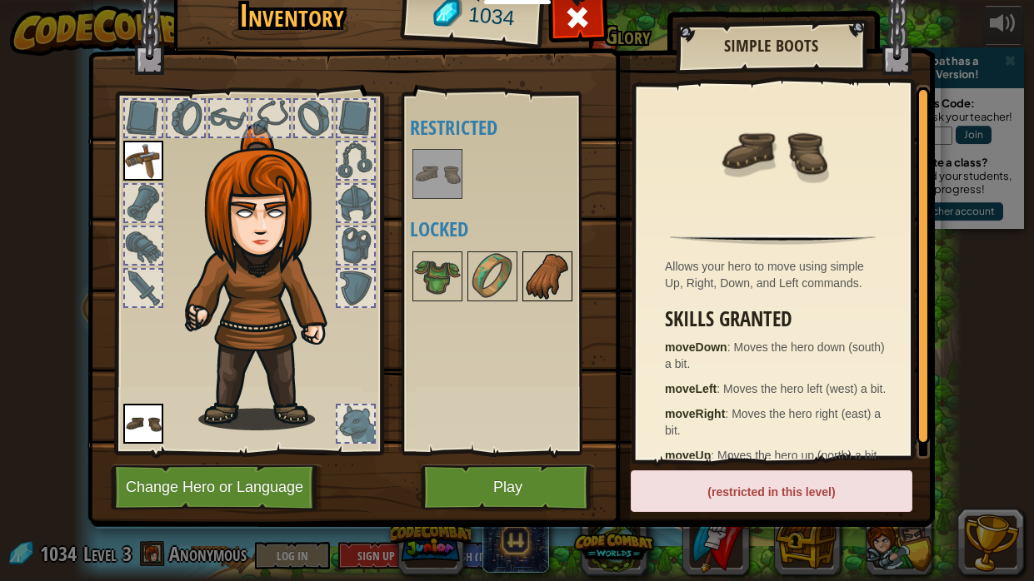
click at [525, 267] on img at bounding box center [547, 276] width 47 height 47
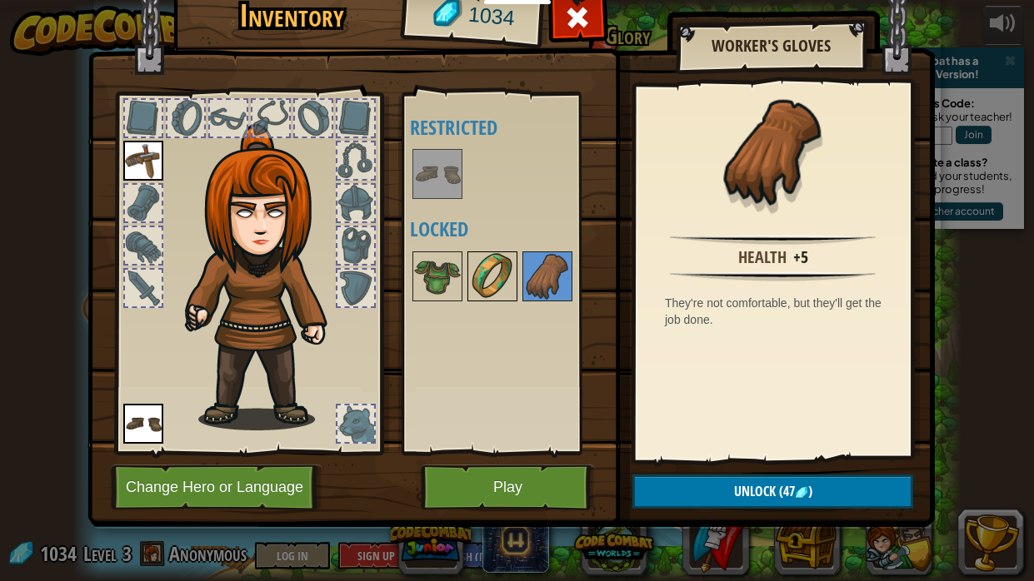
click at [503, 289] on img at bounding box center [492, 276] width 47 height 47
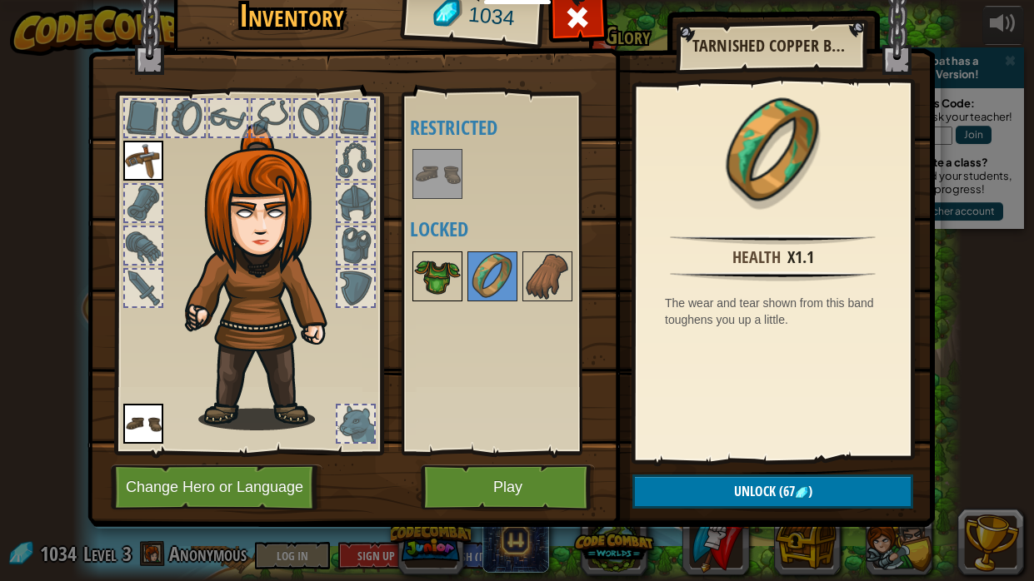
click at [426, 277] on img at bounding box center [437, 276] width 47 height 47
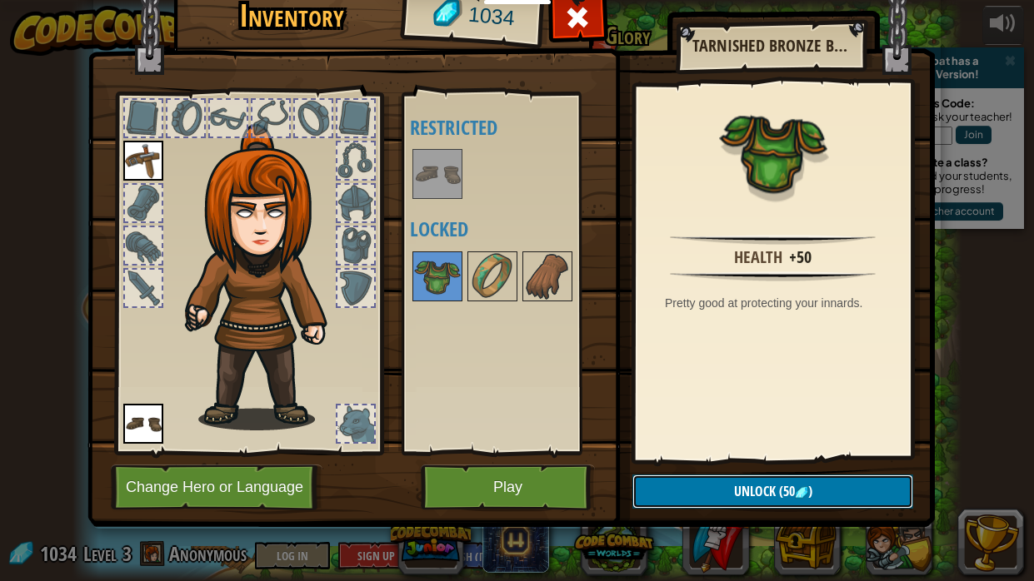
click at [770, 480] on span "Unlock" at bounding box center [755, 491] width 42 height 18
click at [774, 480] on button "Confirm" at bounding box center [772, 492] width 281 height 34
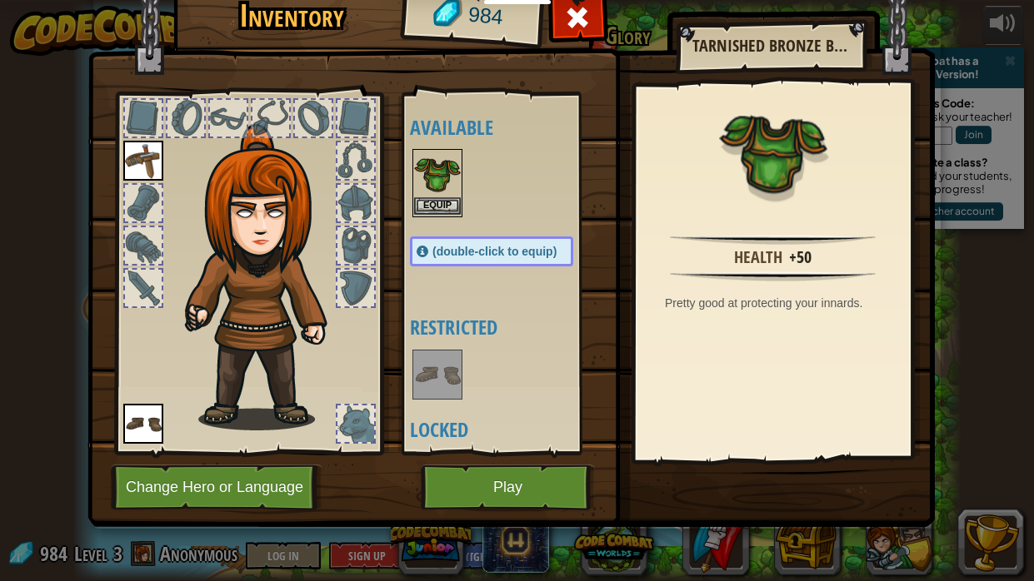
click at [426, 178] on img at bounding box center [437, 174] width 47 height 47
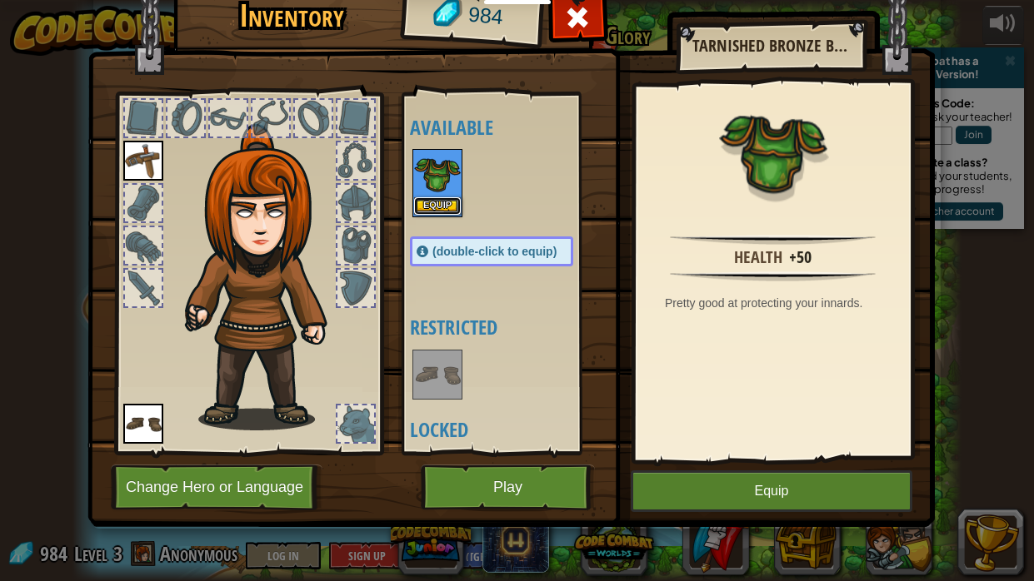
click at [445, 201] on button "Equip" at bounding box center [437, 205] width 47 height 17
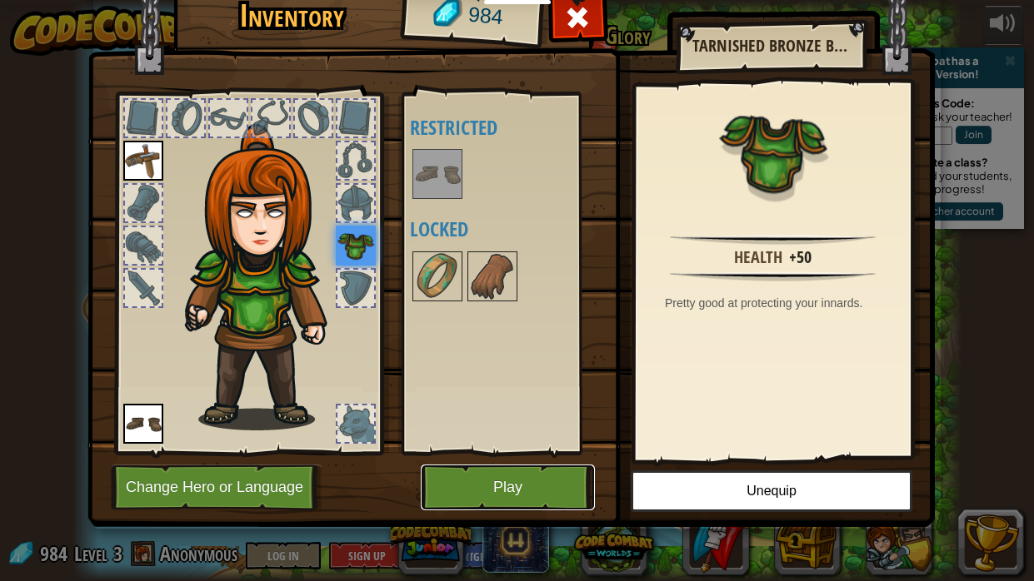
click at [557, 480] on button "Play" at bounding box center [508, 488] width 174 height 46
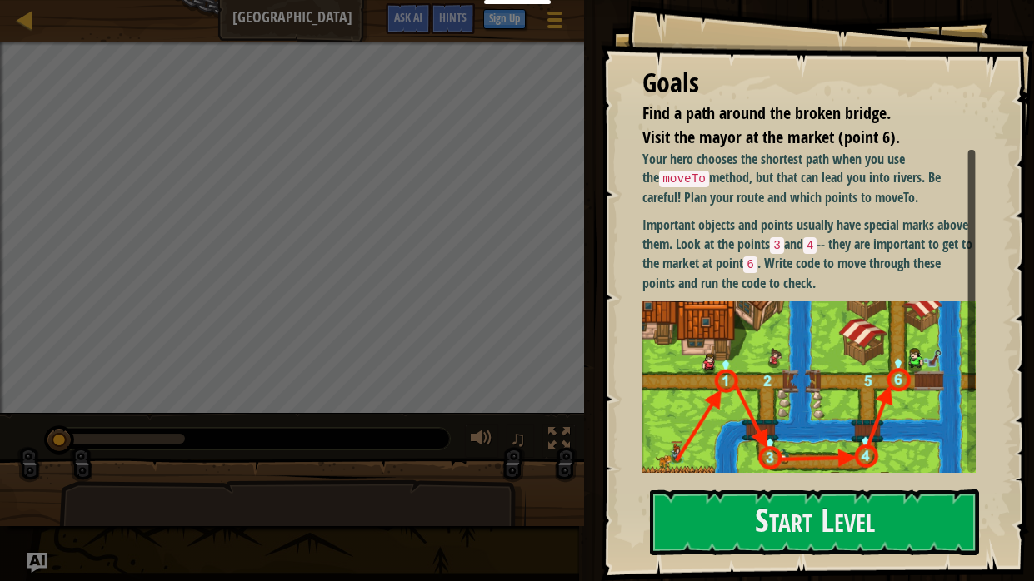
click at [847, 478] on div "Goals Find a path around the broken bridge. Visit the mayor at the market (poin…" at bounding box center [816, 290] width 433 height 581
click at [860, 480] on button "Start Level" at bounding box center [814, 523] width 329 height 66
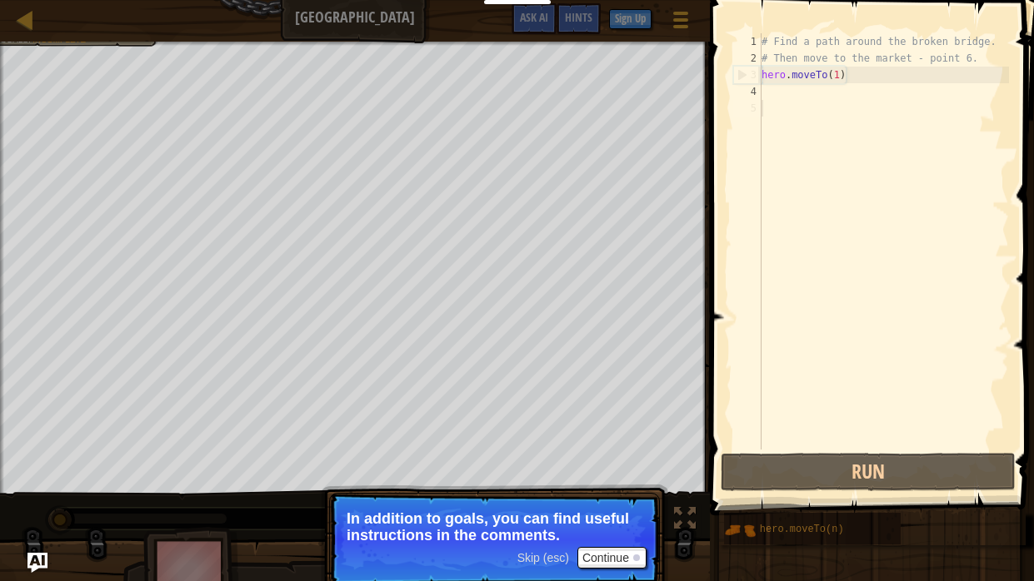
click at [536, 480] on span "Skip (esc)" at bounding box center [543, 557] width 52 height 13
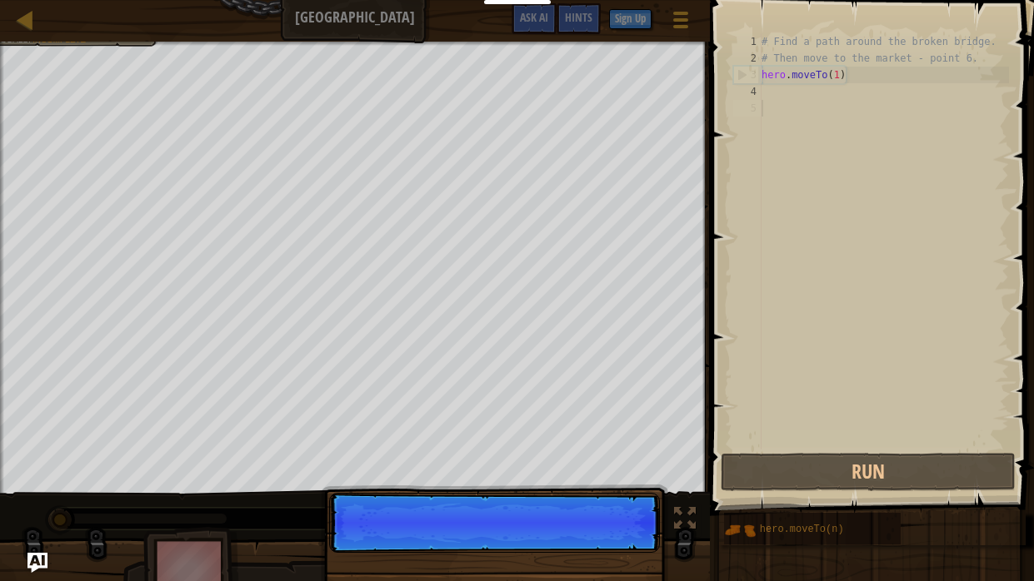
scroll to position [7, 0]
click at [536, 480] on p "Skip (esc) Continue" at bounding box center [494, 523] width 331 height 60
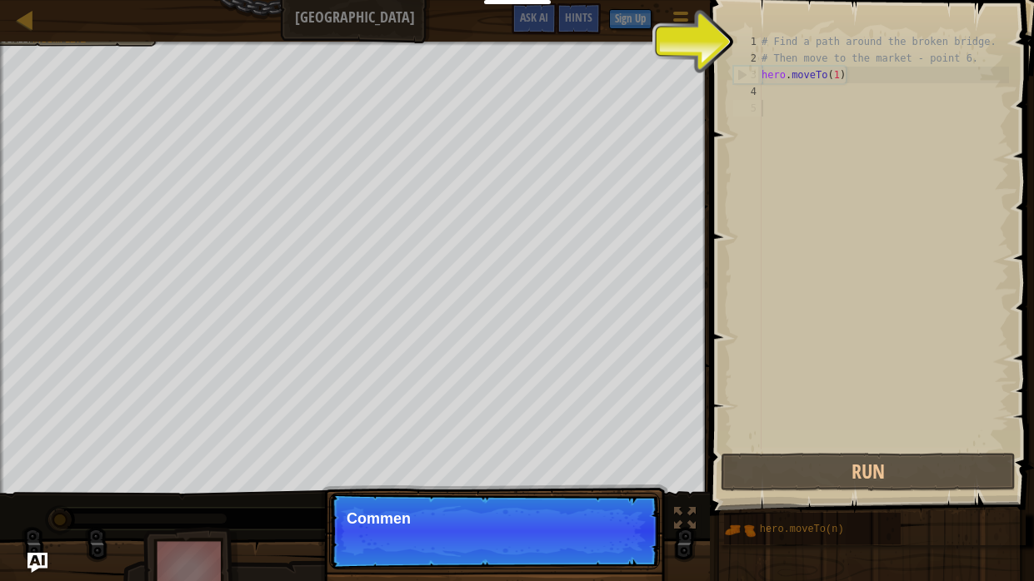
click at [536, 480] on p "Skip (esc) Continue Commen" at bounding box center [494, 531] width 331 height 77
click at [537, 480] on p "Skip (esc) Continue Comments are notes" at bounding box center [494, 531] width 331 height 77
click at [537, 480] on p "Skip (esc) Continue Comments are notes and tips" at bounding box center [494, 531] width 331 height 77
click at [537, 480] on p "Skip (esc) Continue Comments are notes and tips. They" at bounding box center [494, 531] width 331 height 77
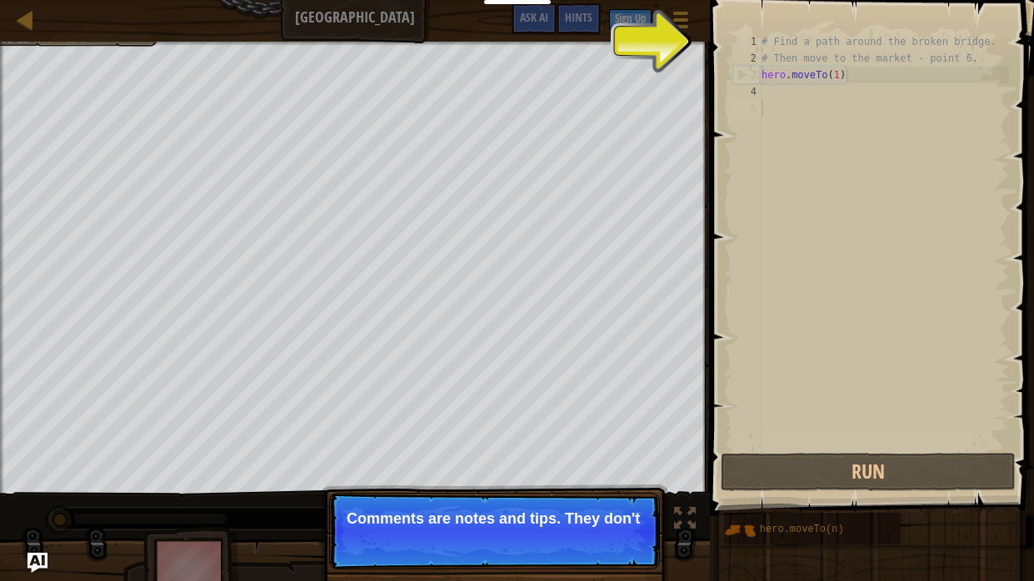
click at [537, 480] on p "Skip (esc) Continue Comments are notes and tips. They don't" at bounding box center [494, 531] width 331 height 77
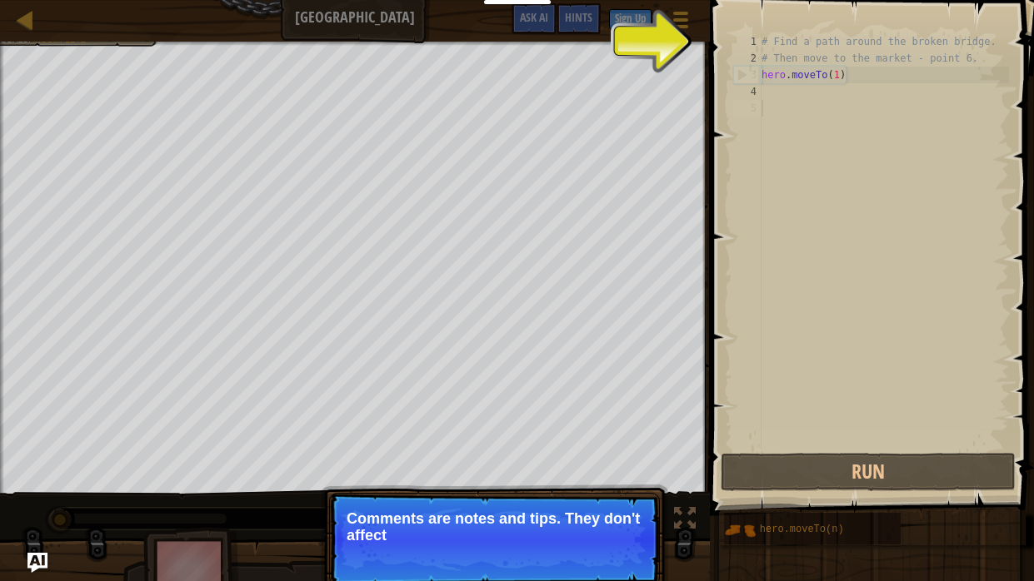
click at [537, 480] on p "Skip (esc) Continue Comments are notes and tips. They don't affect" at bounding box center [494, 539] width 331 height 93
click at [537, 480] on p "Skip (esc) Continue Comments are notes and tips. They don't affect your h" at bounding box center [494, 539] width 331 height 93
click at [537, 480] on p "Skip (esc) Continue Comments are notes and tips. They don't affect your hero but" at bounding box center [494, 539] width 331 height 93
click at [537, 480] on p "Skip (esc) Continue Comments are notes and tips. They don't affect your hero bu…" at bounding box center [494, 539] width 331 height 93
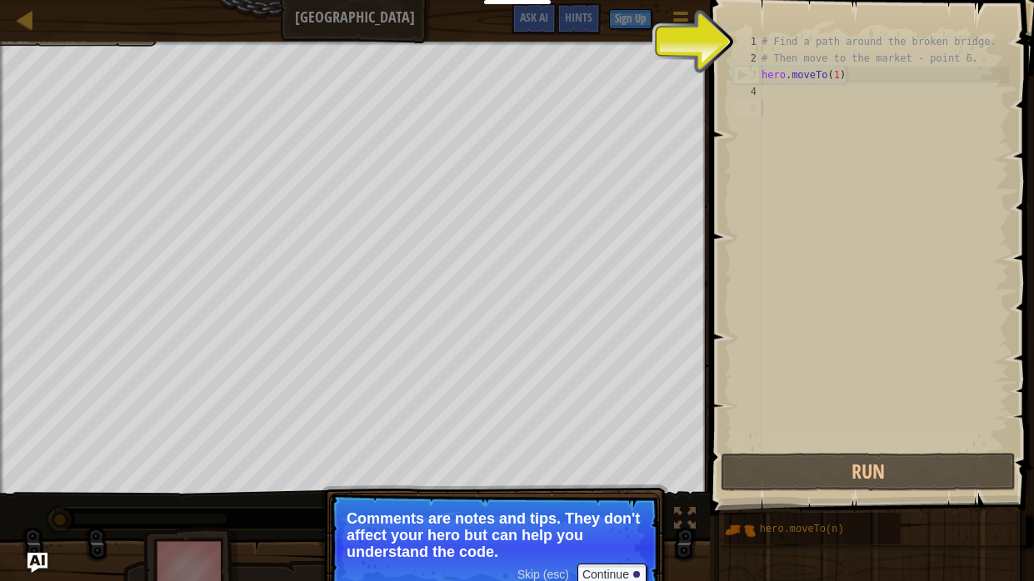
click at [543, 480] on span "Skip (esc)" at bounding box center [543, 574] width 52 height 13
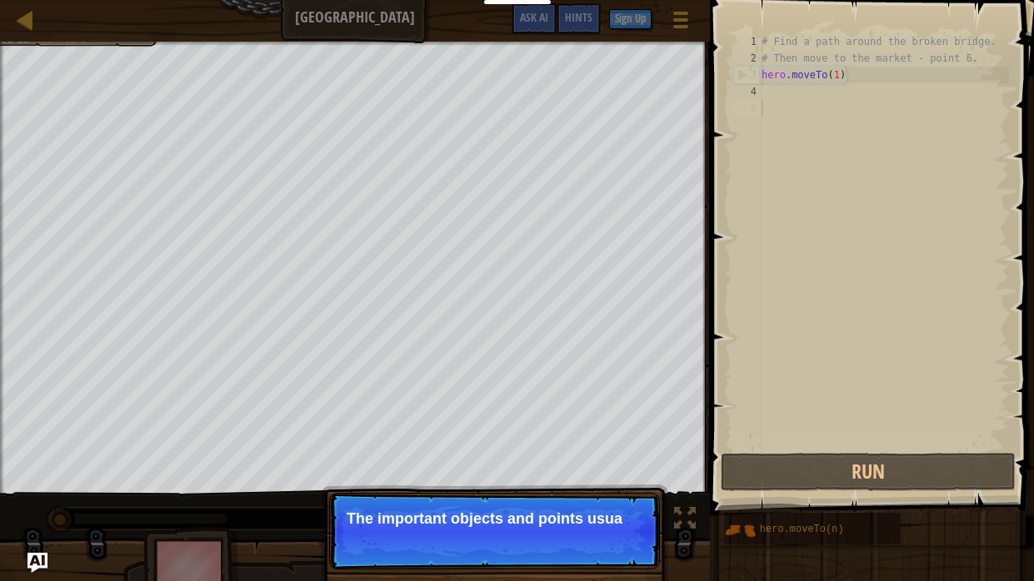
click at [553, 480] on p "Skip (esc) Continue The important objects and points usua" at bounding box center [494, 531] width 331 height 77
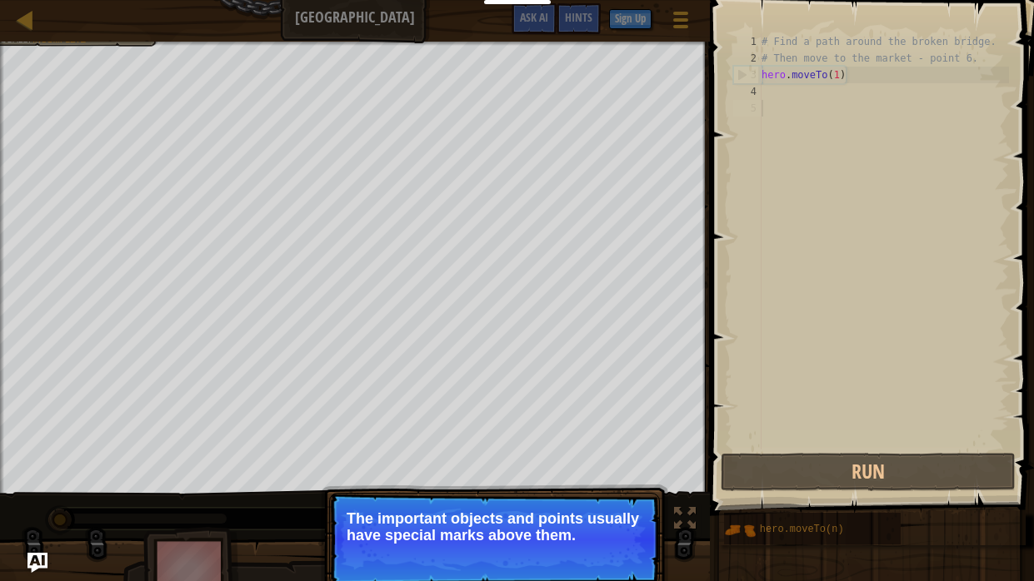
click at [555, 480] on p "Skip (esc) Continue The important objects and points usually have special marks…" at bounding box center [494, 539] width 331 height 93
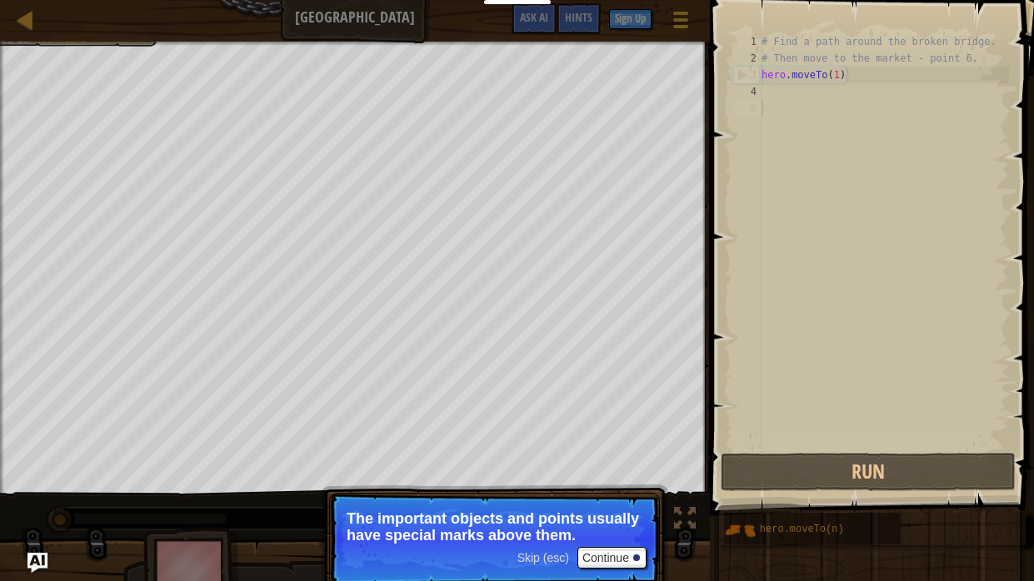
click at [549, 480] on span "Skip (esc)" at bounding box center [543, 557] width 52 height 13
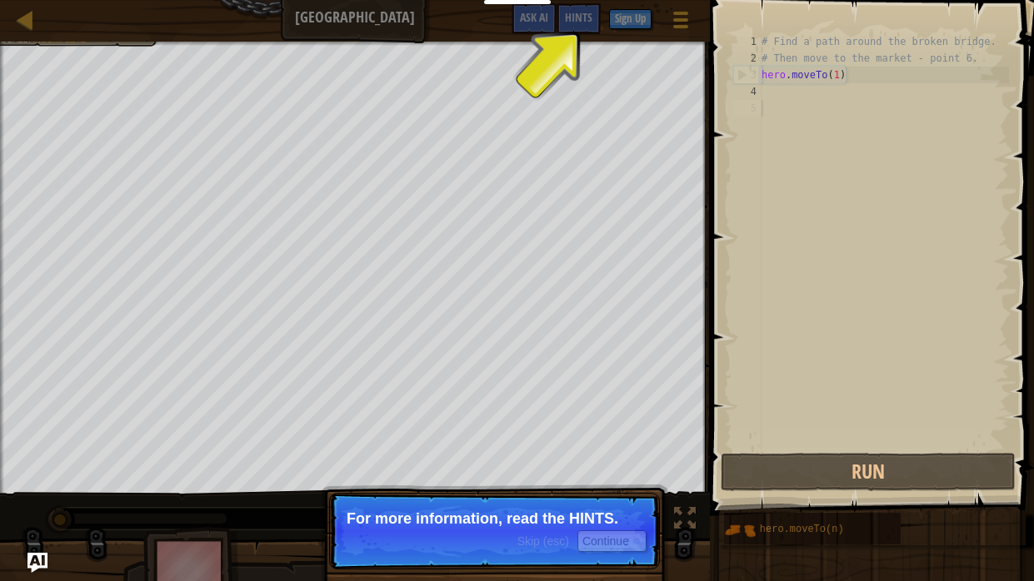
click at [549, 480] on p "Skip (esc) Continue For more information, read the HINTS." at bounding box center [494, 531] width 331 height 77
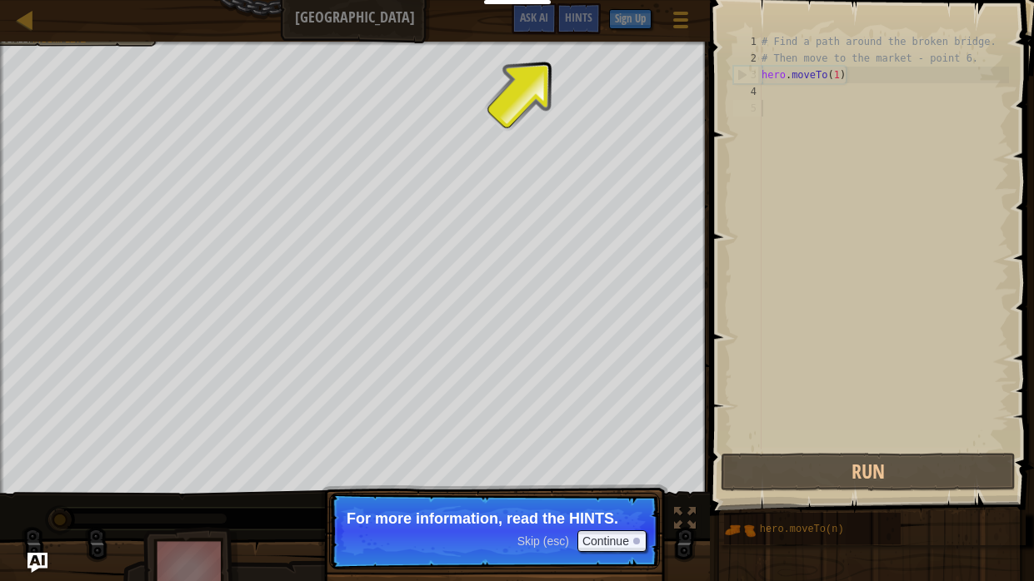
click at [549, 480] on p "Skip (esc) Continue For more information, read the HINTS." at bounding box center [494, 531] width 331 height 77
click at [536, 480] on span "Skip (esc)" at bounding box center [543, 541] width 52 height 13
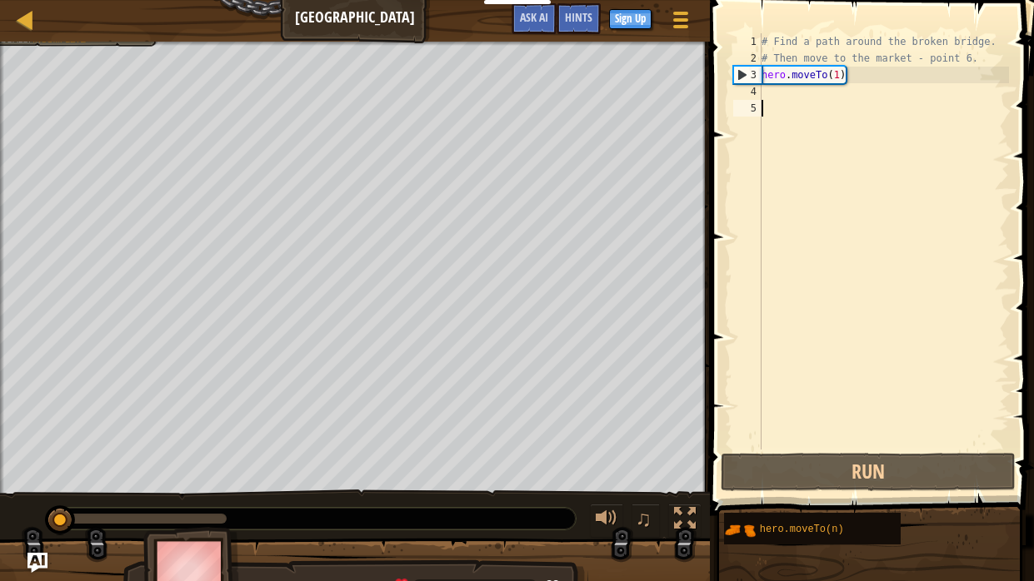
click at [775, 97] on div "# Find a path around the broken bridge. # Then move to the market - point 6. he…" at bounding box center [883, 258] width 251 height 450
click at [767, 63] on div "# Find a path around the broken bridge. # Then move to the market - point 6. he…" at bounding box center [883, 258] width 251 height 450
click at [776, 72] on div "# Find a path around the broken bridge. # Then move to the market - point 6. he…" at bounding box center [883, 258] width 251 height 450
click at [778, 57] on div "# Find a path around the broken bridge. # Then move to the market - point 6. he…" at bounding box center [883, 258] width 251 height 450
type textarea "# Then move to the market - point 6."
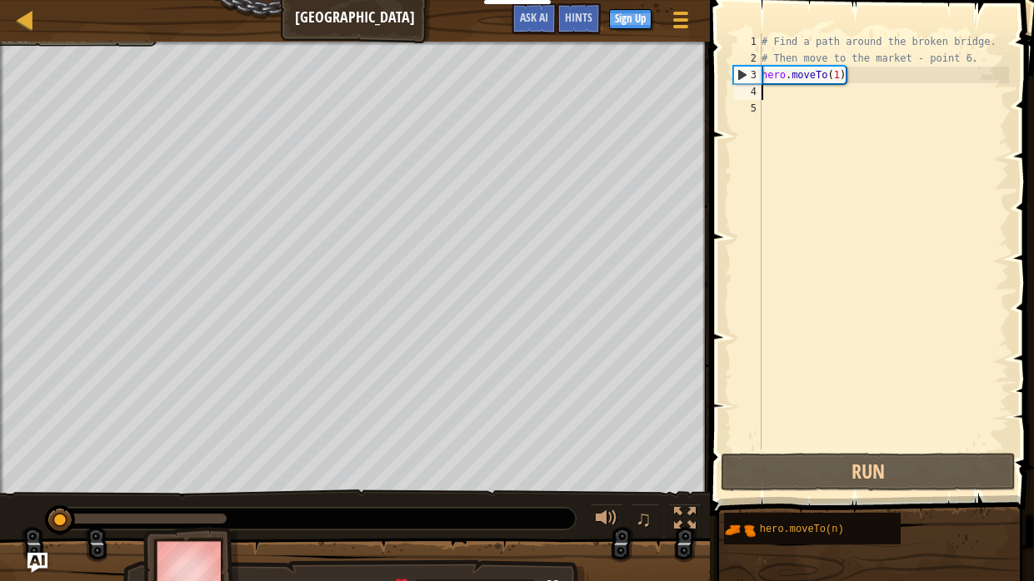
click at [782, 84] on div "# Find a path around the broken bridge. # Then move to the market - point 6. he…" at bounding box center [883, 258] width 251 height 450
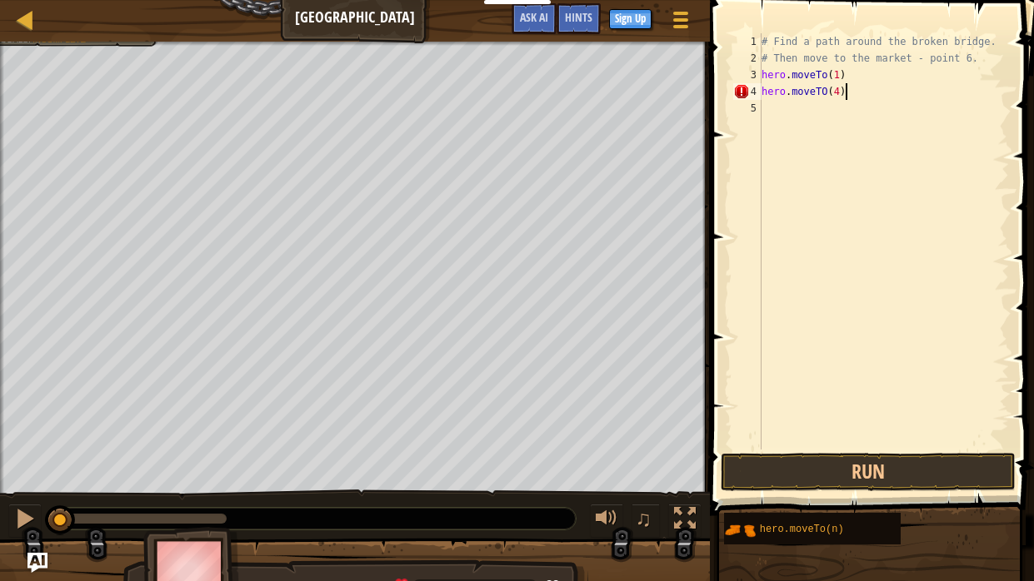
scroll to position [7, 6]
click at [840, 78] on div "# Find a path around the broken bridge. # Then move to the market - point 6. he…" at bounding box center [883, 258] width 251 height 450
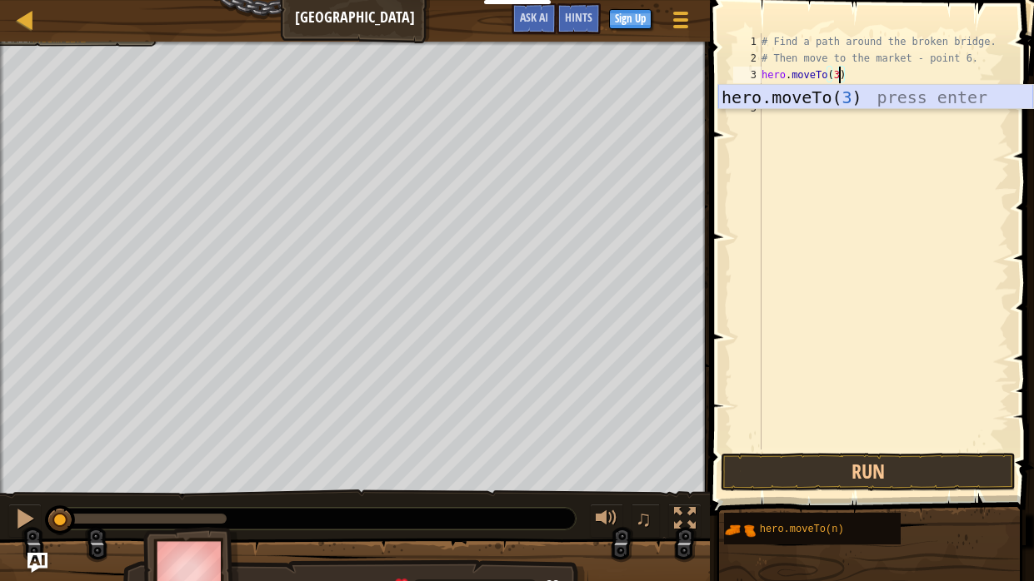
click at [929, 88] on div "hero.moveTo( 3 ) press enter" at bounding box center [875, 122] width 315 height 75
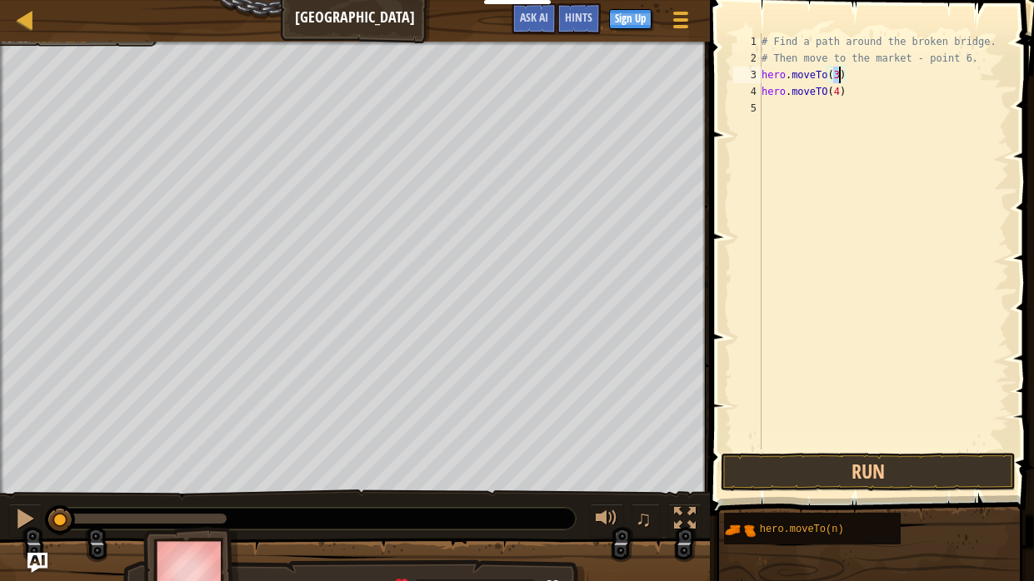
click at [927, 94] on div "# Find a path around the broken bridge. # Then move to the market - point 6. he…" at bounding box center [883, 258] width 251 height 450
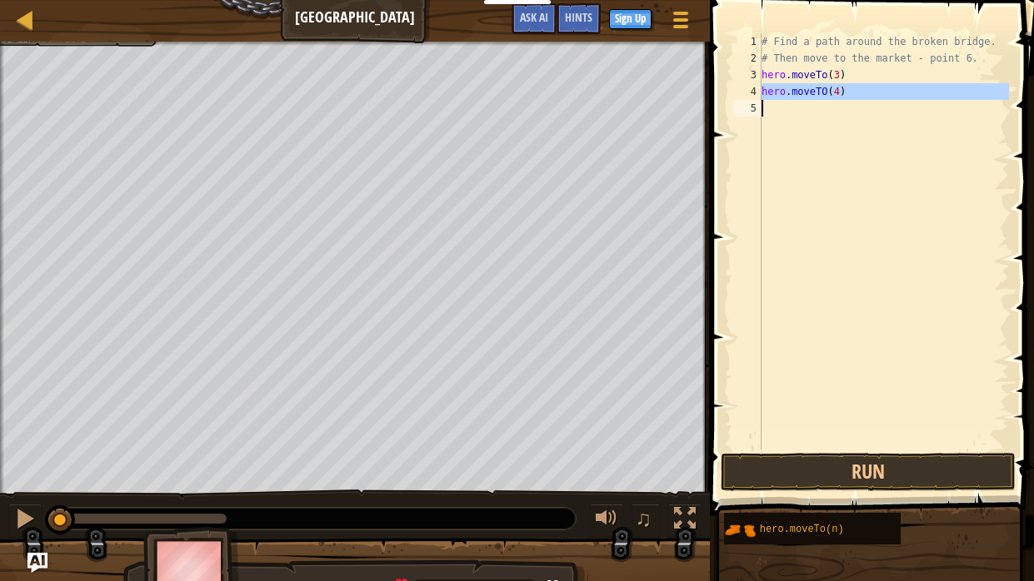
drag, startPoint x: 759, startPoint y: 90, endPoint x: 819, endPoint y: 91, distance: 60.0
click at [819, 91] on div "hero.moveTO(4) 1 2 3 4 5 # Find a path around the broken bridge. # Then move to…" at bounding box center [869, 241] width 279 height 416
click at [819, 91] on div "# Find a path around the broken bridge. # Then move to the market - point 6. he…" at bounding box center [883, 241] width 251 height 416
type textarea "hero.moveTO(4)"
click at [836, 93] on div "# Find a path around the broken bridge. # Then move to the market - point 6. he…" at bounding box center [883, 258] width 251 height 450
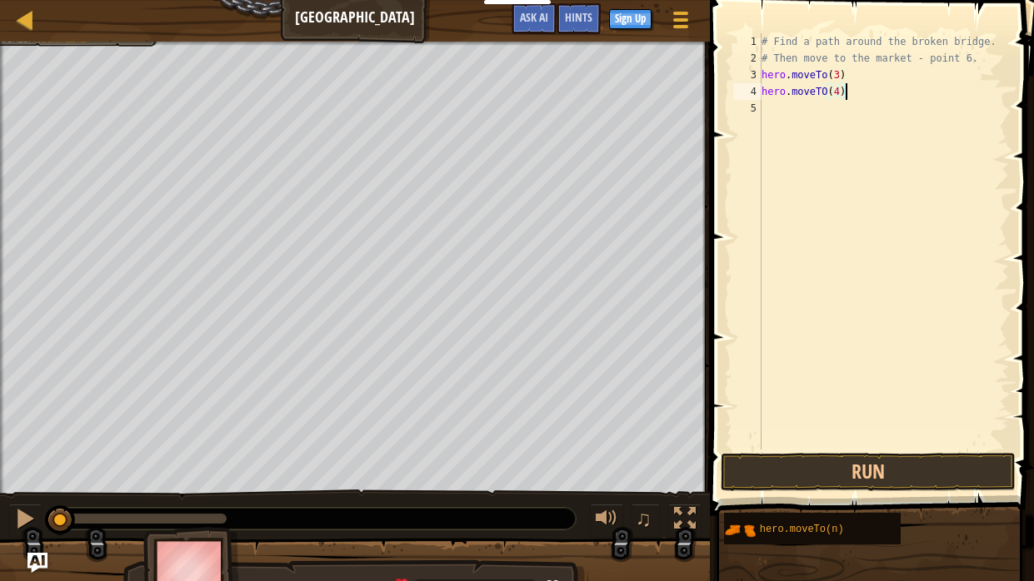
click at [847, 93] on div "# Find a path around the broken bridge. # Then move to the market - point 6. he…" at bounding box center [883, 258] width 251 height 450
drag, startPoint x: 847, startPoint y: 93, endPoint x: 756, endPoint y: 91, distance: 90.8
click at [756, 91] on div "hero.moveTO(4) 1 2 3 4 5 # Find a path around the broken bridge. # Then move to…" at bounding box center [869, 241] width 279 height 416
click at [765, 107] on div "# Find a path around the broken bridge. # Then move to the market - point 6. he…" at bounding box center [883, 258] width 251 height 450
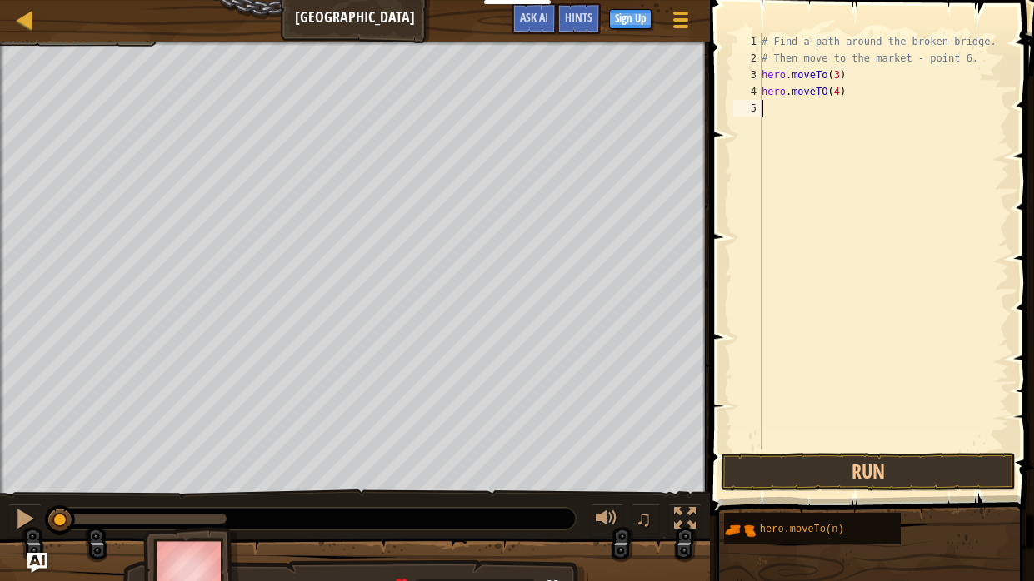
click at [765, 107] on div "# Find a path around the broken bridge. # Then move to the market - point 6. he…" at bounding box center [883, 258] width 251 height 450
paste textarea "hero.moveTO(4)"
click at [840, 108] on div "# Find a path around the broken bridge. # Then move to the market - point 6. he…" at bounding box center [883, 258] width 251 height 450
type textarea "hero.moveTO(5)"
click at [764, 123] on div "# Find a path around the broken bridge. # Then move to the market - point 6. he…" at bounding box center [883, 258] width 251 height 450
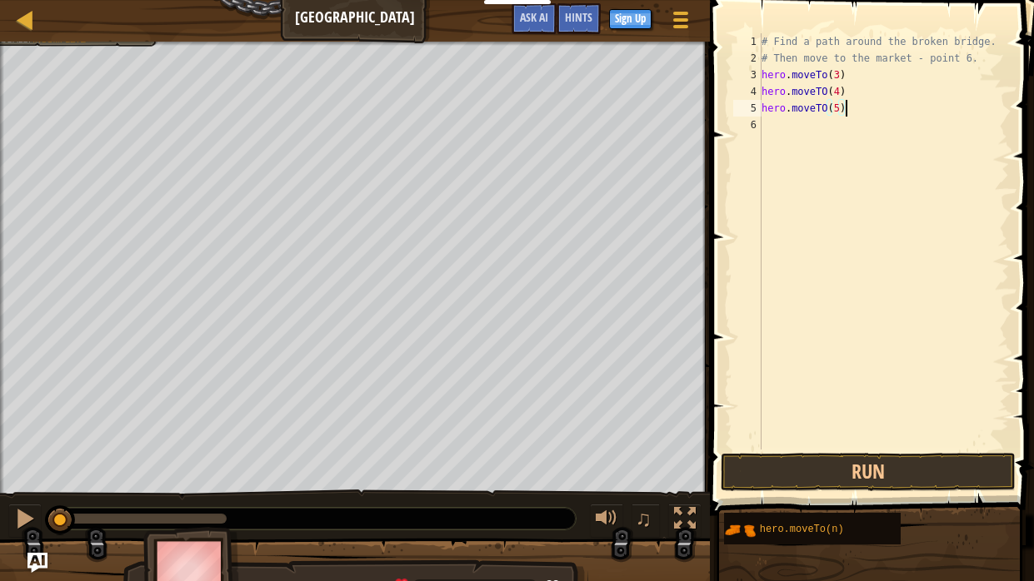
click at [764, 123] on div "# Find a path around the broken bridge. # Then move to the market - point 6. he…" at bounding box center [883, 258] width 251 height 450
paste textarea "hero.moveTO(4)"
click at [835, 124] on div "# Find a path around the broken bridge. # Then move to the market - point 6. he…" at bounding box center [883, 258] width 251 height 450
click at [841, 125] on div "# Find a path around the broken bridge. # Then move to the market - point 6. he…" at bounding box center [883, 258] width 251 height 450
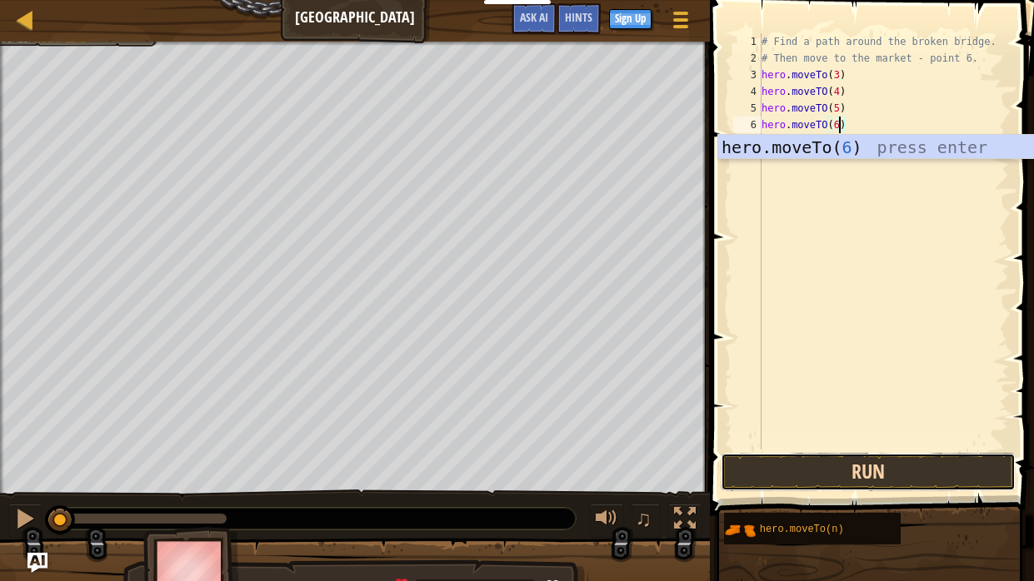
click at [894, 480] on button "Run" at bounding box center [867, 472] width 295 height 38
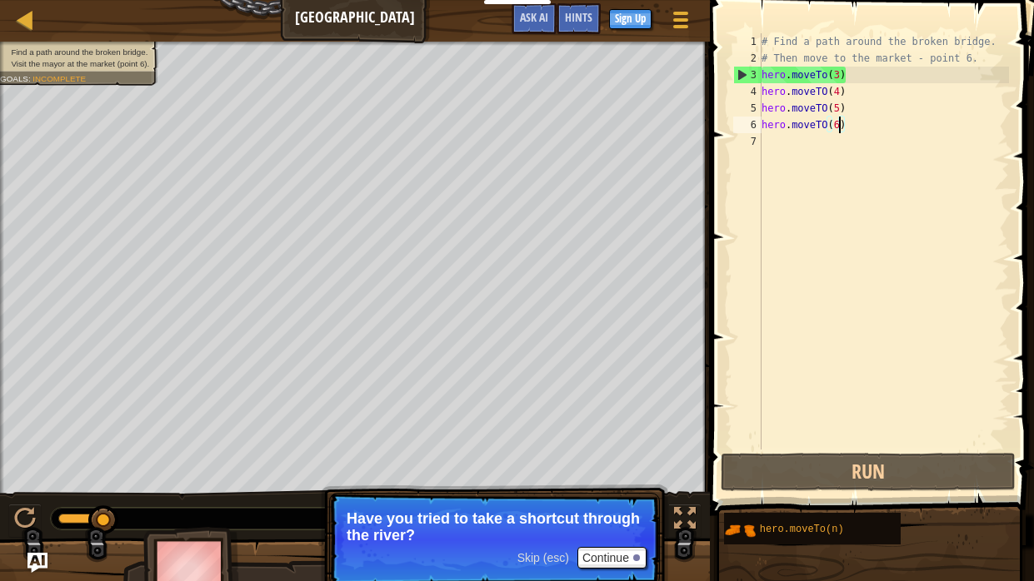
click at [556, 480] on span "Skip (esc)" at bounding box center [543, 557] width 52 height 13
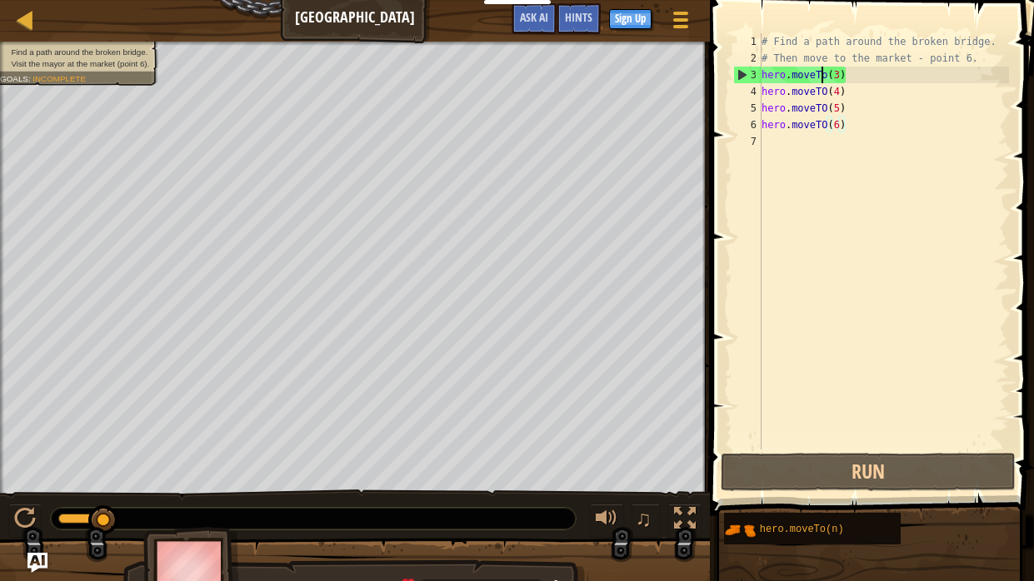
click at [820, 75] on div "# Find a path around the broken bridge. # Then move to the market - point 6. he…" at bounding box center [883, 258] width 251 height 450
type textarea "hero.moveTo(3)"
click at [835, 76] on div "# Find a path around the broken bridge. # Then move to the market - point 6. he…" at bounding box center [883, 258] width 251 height 450
click at [762, 77] on div "# Find a path around the broken bridge. # Then move to the market - point 6. he…" at bounding box center [883, 258] width 251 height 450
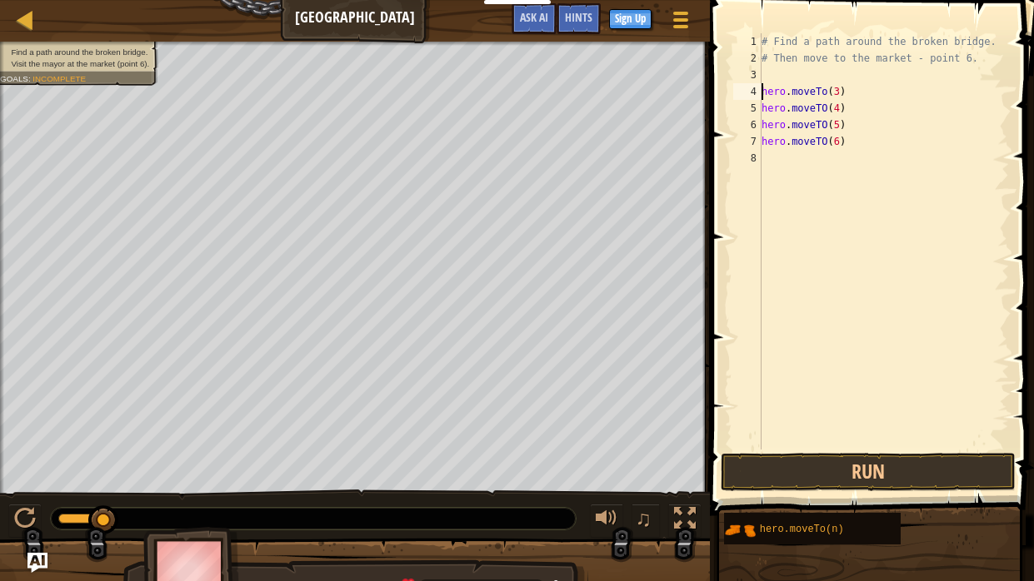
click at [764, 71] on div "# Find a path around the broken bridge. # Then move to the market - point 6. he…" at bounding box center [883, 258] width 251 height 450
paste textarea "hero.moveTO(4)"
click at [840, 76] on div "# Find a path around the broken bridge. # Then move to the market - point 6. he…" at bounding box center [883, 258] width 251 height 450
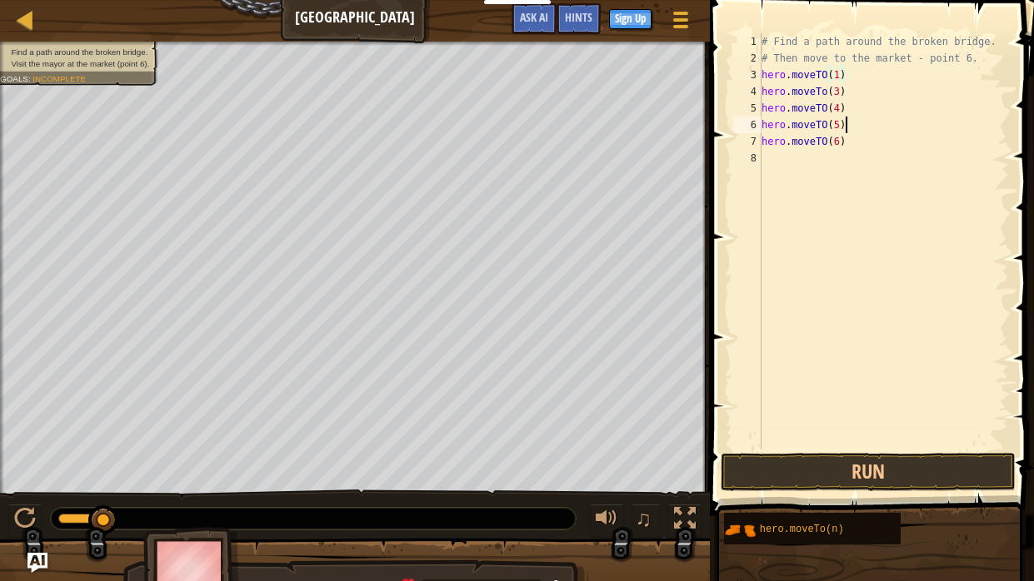
click at [864, 117] on div "# Find a path around the broken bridge. # Then move to the market - point 6. he…" at bounding box center [883, 258] width 251 height 450
click at [865, 461] on button "Run" at bounding box center [867, 472] width 295 height 38
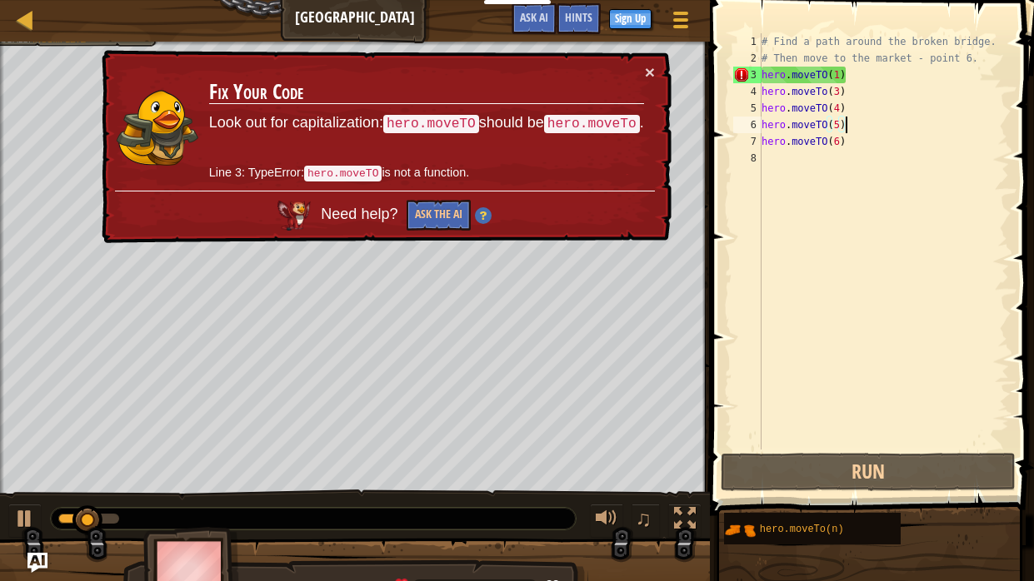
click at [657, 73] on div "× Fix Your Code Look out for capitalization: hero.moveTO should be hero.moveTo …" at bounding box center [384, 147] width 573 height 194
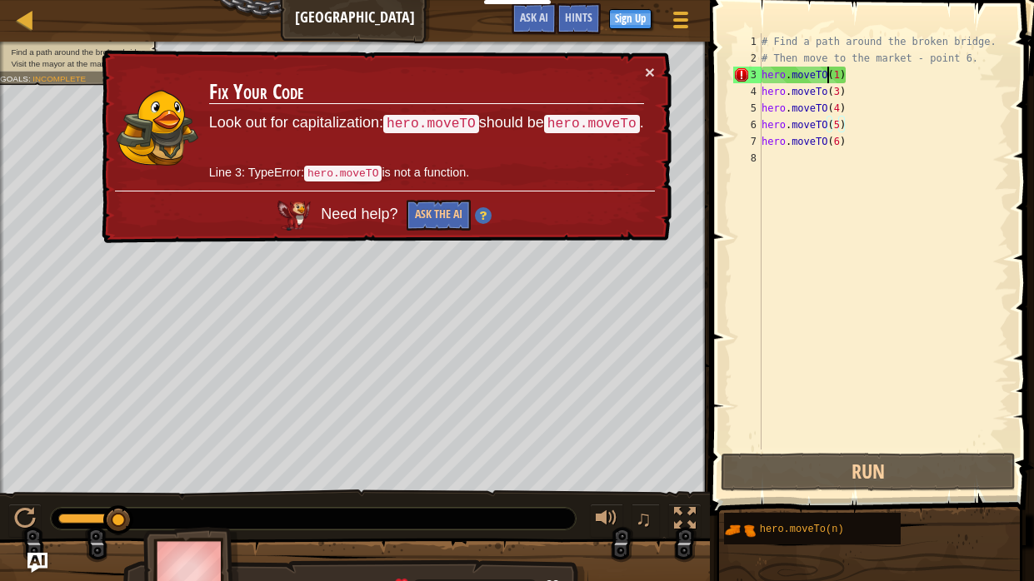
click at [825, 80] on div "# Find a path around the broken bridge. # Then move to the market - point 6. he…" at bounding box center [883, 258] width 251 height 450
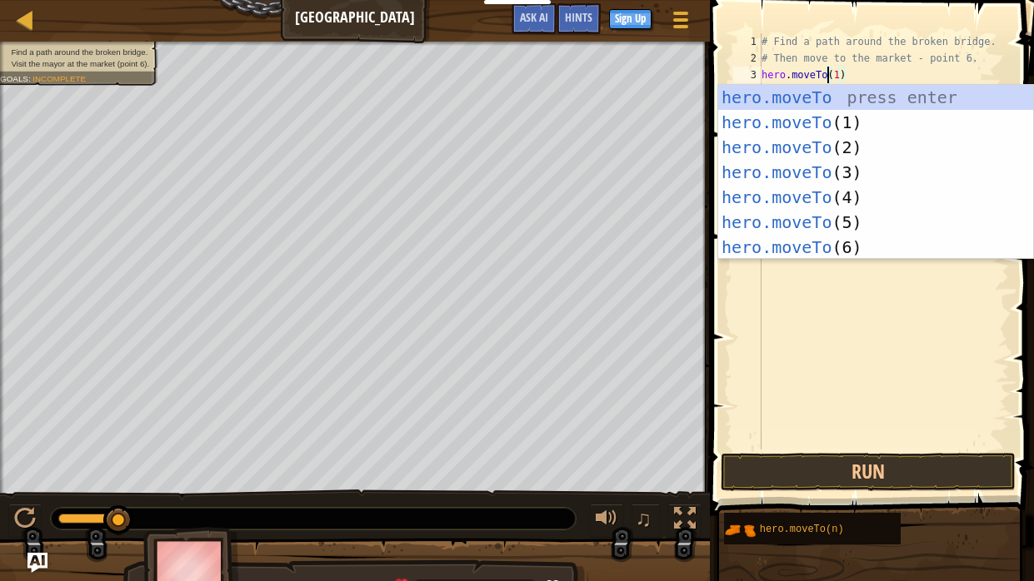
click at [877, 73] on div "# Find a path around the broken bridge. # Then move to the market - point 6. he…" at bounding box center [883, 258] width 251 height 450
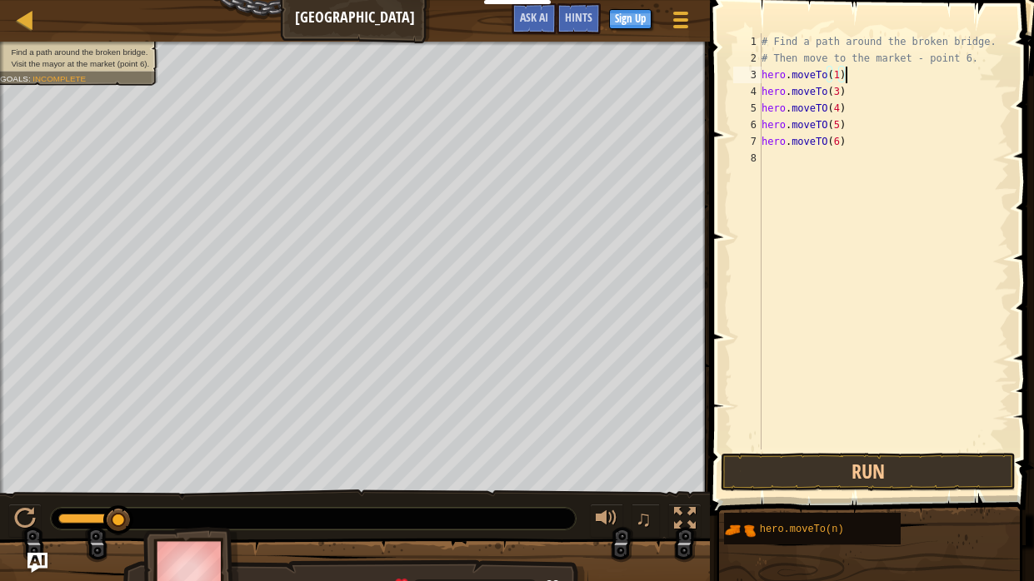
click at [825, 112] on div "# Find a path around the broken bridge. # Then move to the market - point 6. he…" at bounding box center [883, 258] width 251 height 450
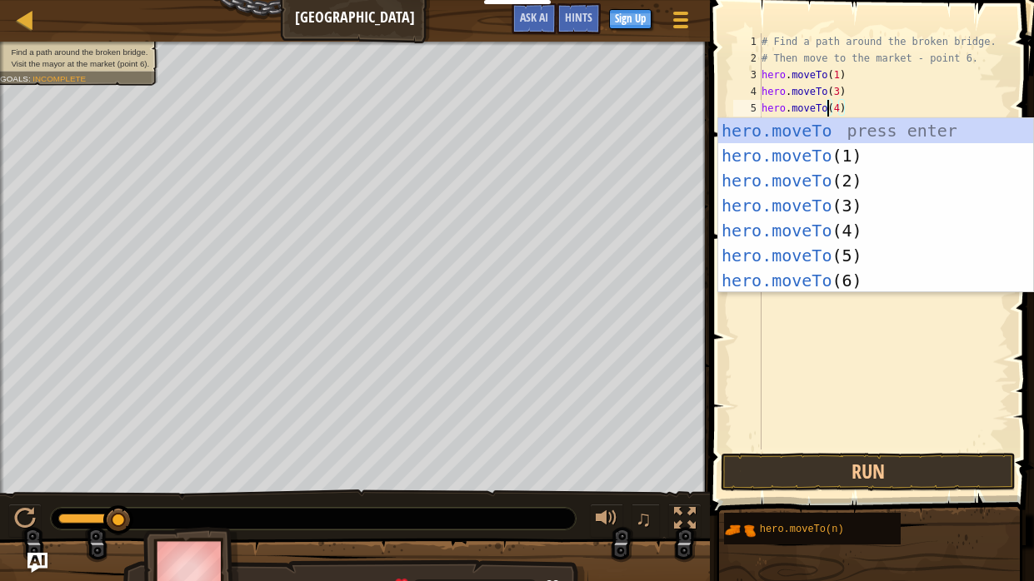
click at [909, 82] on div "# Find a path around the broken bridge. # Then move to the market - point 6. he…" at bounding box center [883, 258] width 251 height 450
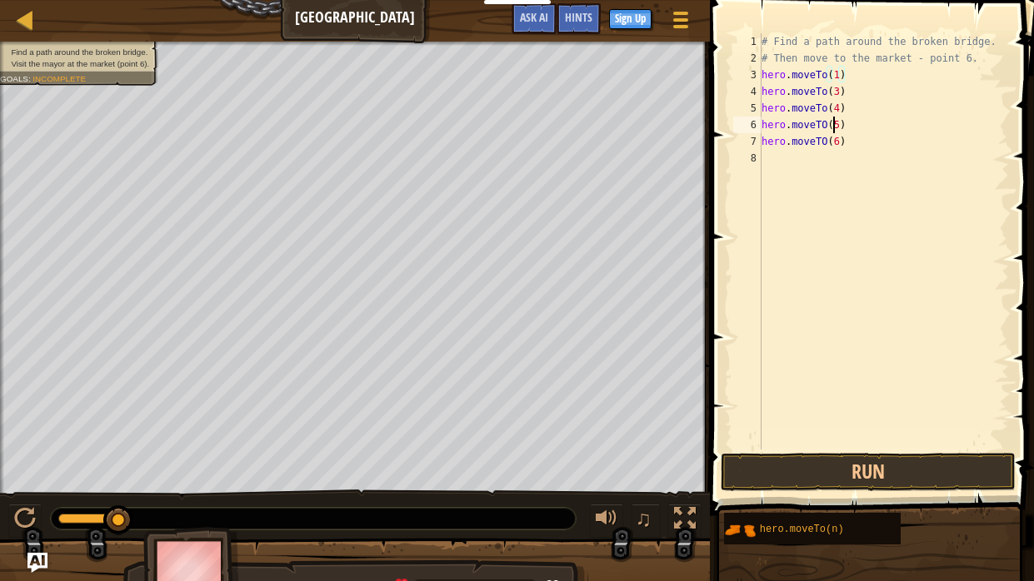
click at [830, 131] on div "# Find a path around the broken bridge. # Then move to the market - point 6. he…" at bounding box center [883, 258] width 251 height 450
click at [827, 131] on div "# Find a path around the broken bridge. # Then move to the market - point 6. he…" at bounding box center [883, 258] width 251 height 450
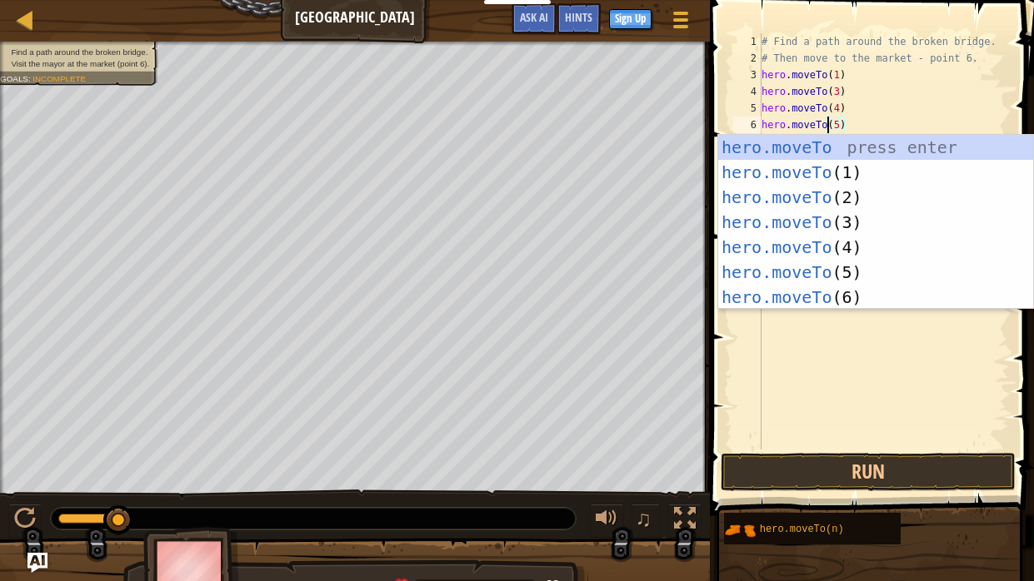
click at [860, 124] on div "# Find a path around the broken bridge. # Then move to the market - point 6. he…" at bounding box center [883, 258] width 251 height 450
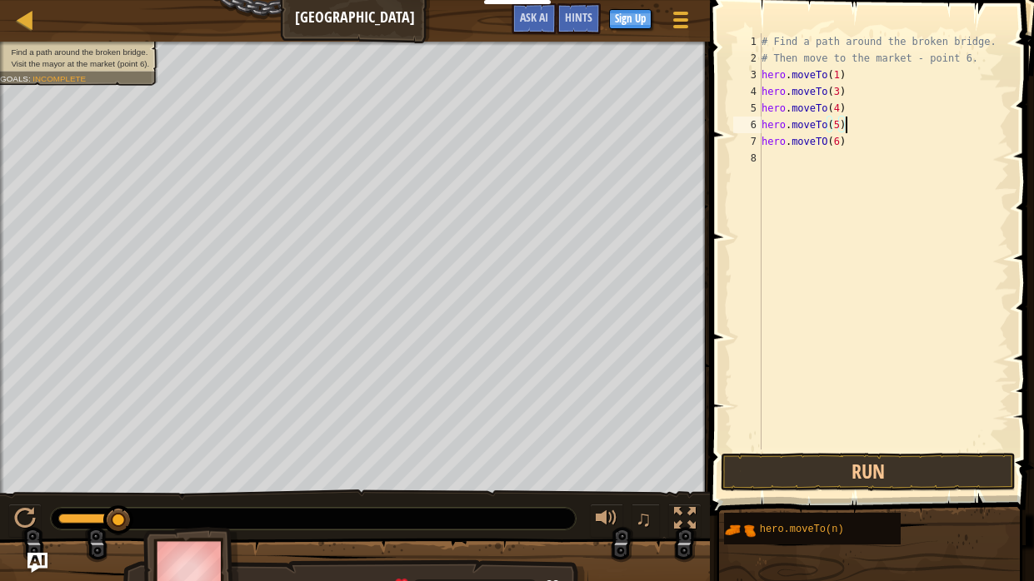
click at [828, 144] on div "# Find a path around the broken bridge. # Then move to the market - point 6. he…" at bounding box center [883, 258] width 251 height 450
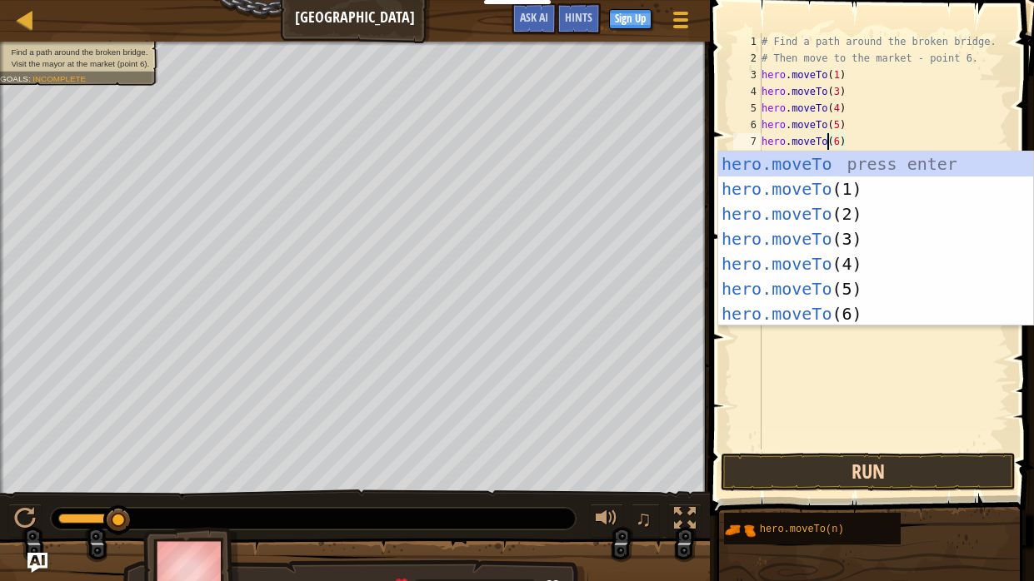
type textarea "hero.moveTo(6)"
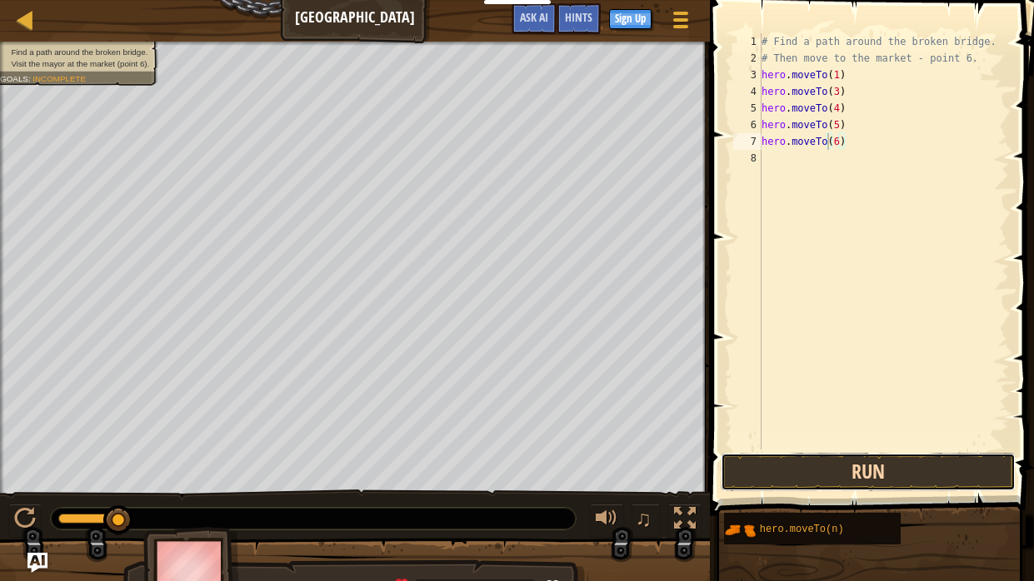
click at [918, 454] on button "Run" at bounding box center [867, 472] width 295 height 38
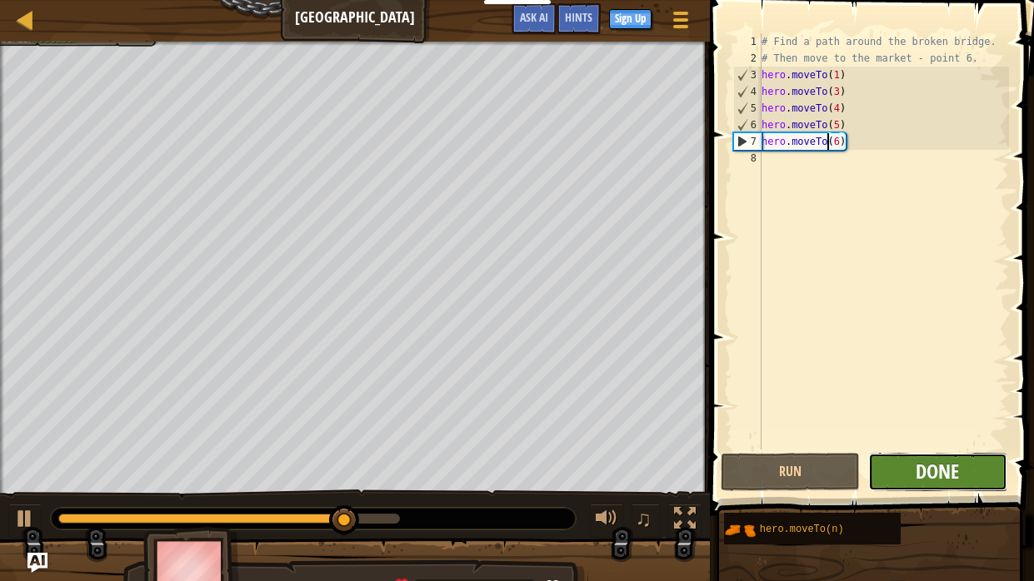
click at [937, 466] on span "Done" at bounding box center [936, 471] width 43 height 27
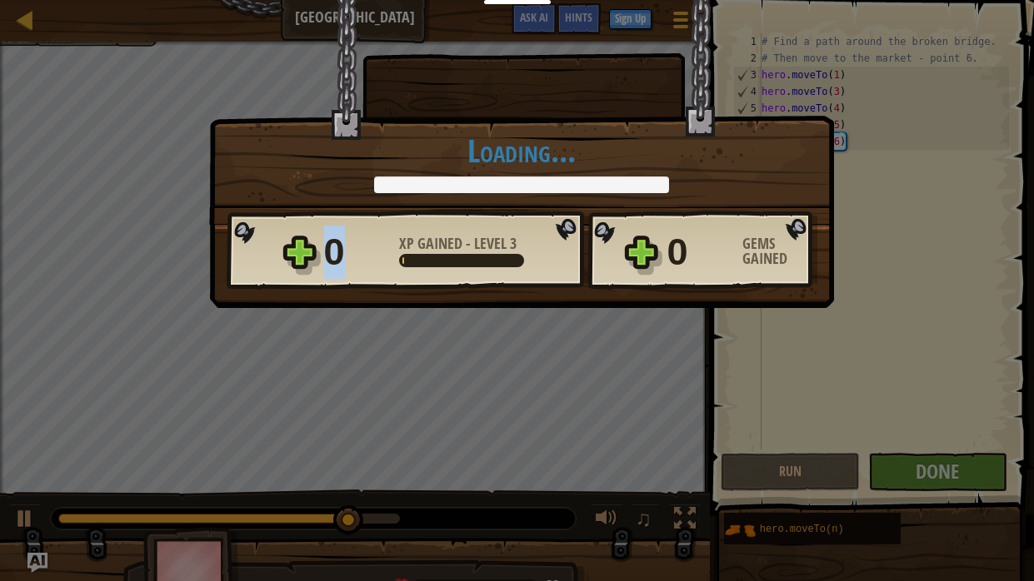
click at [937, 467] on div "× Bridges are like friendship that connect people. How fun was this level? Load…" at bounding box center [517, 290] width 1034 height 581
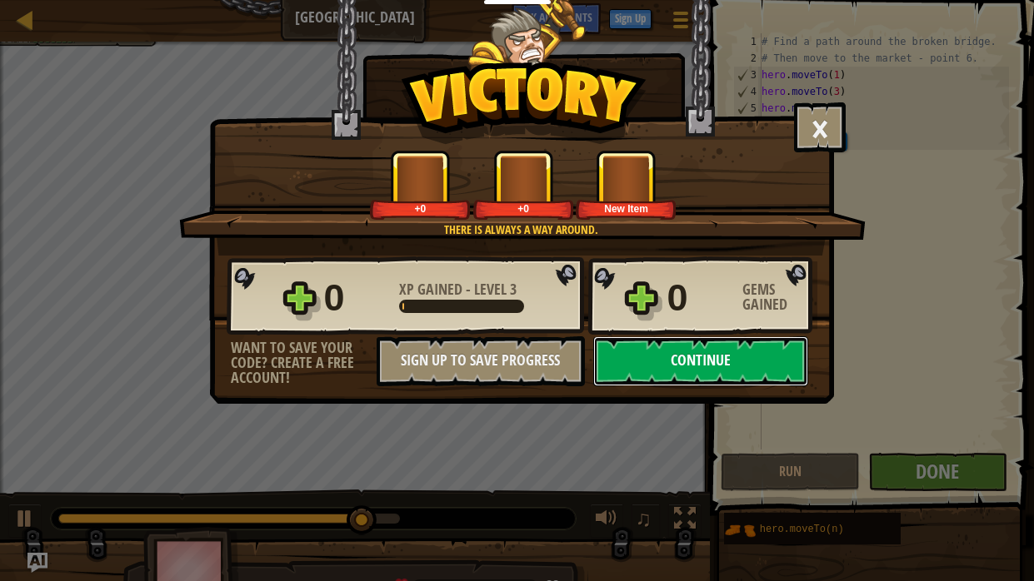
click at [754, 361] on button "Continue" at bounding box center [700, 361] width 215 height 50
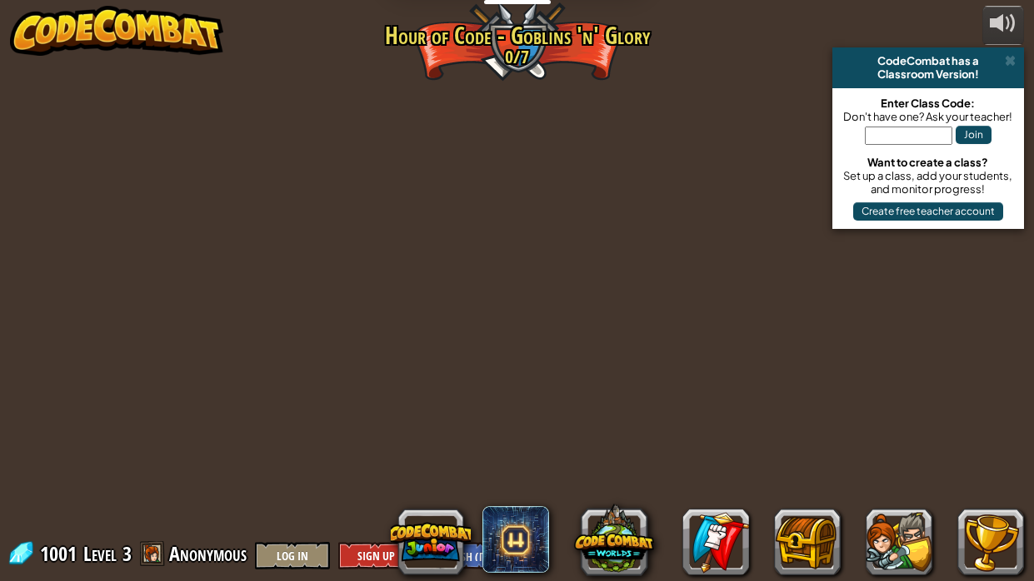
click at [754, 361] on div "powered by CodeCombat has a Classroom Version! Enter Class Code: Don't have one…" at bounding box center [517, 290] width 1034 height 581
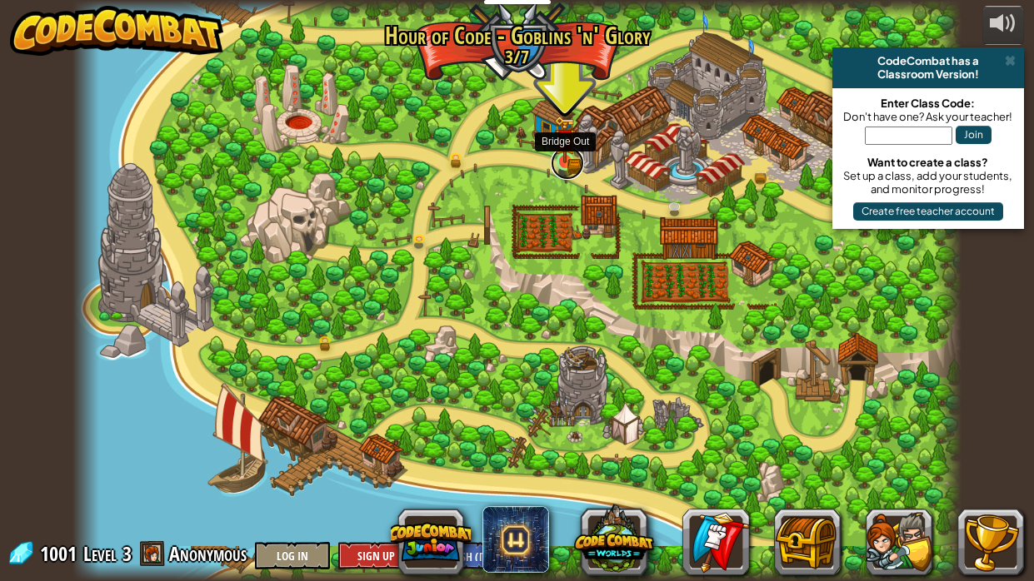
click at [575, 166] on link at bounding box center [567, 163] width 33 height 33
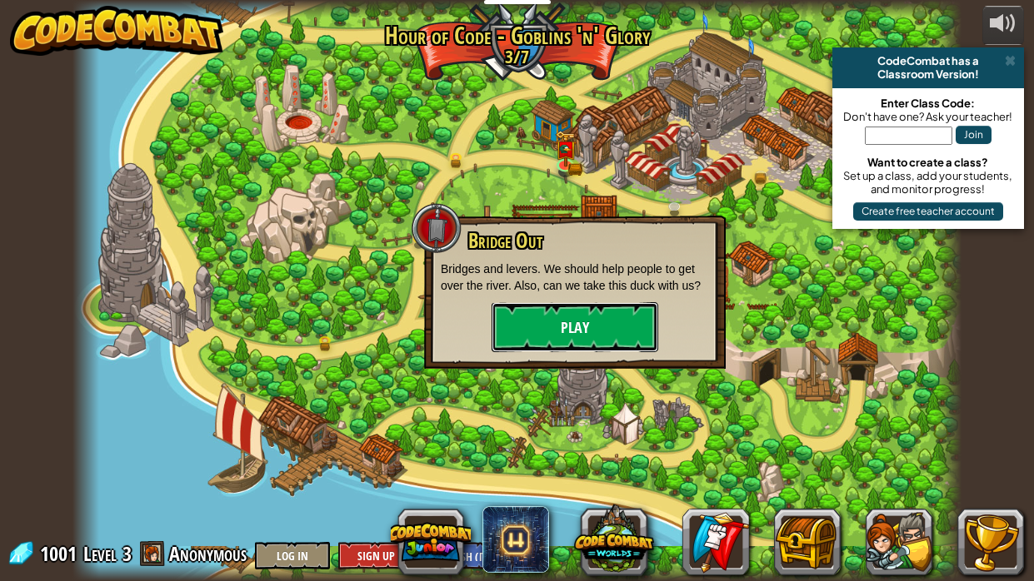
click at [600, 326] on button "Play" at bounding box center [574, 327] width 167 height 50
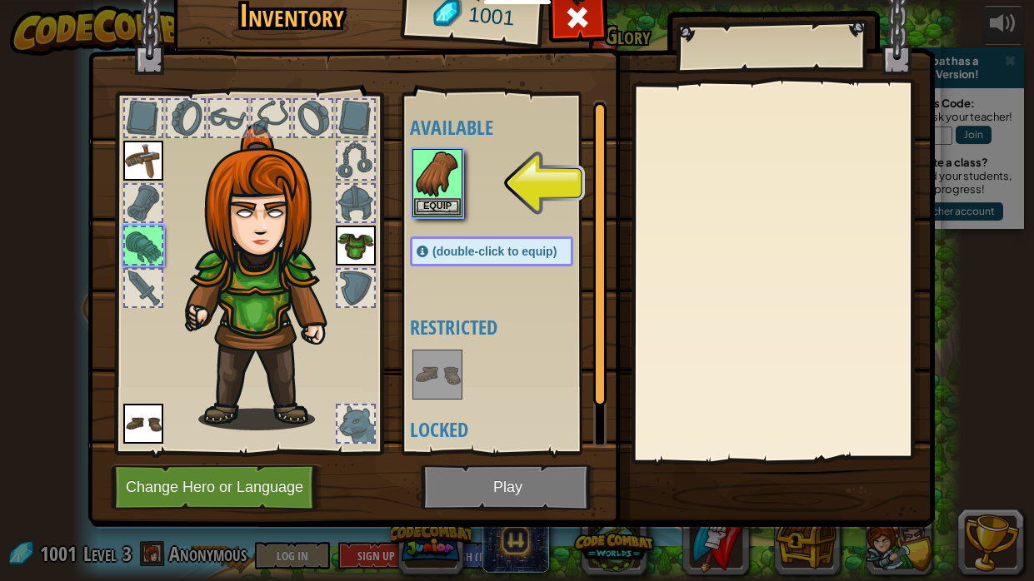
click at [466, 480] on img at bounding box center [510, 225] width 847 height 605
click at [439, 206] on button "Equip" at bounding box center [437, 205] width 47 height 17
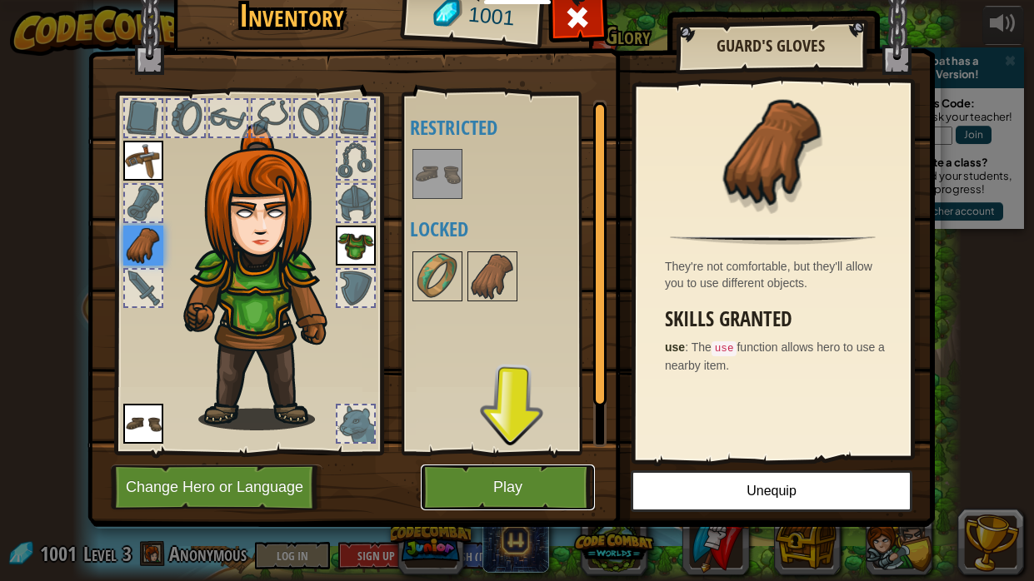
click at [536, 480] on button "Play" at bounding box center [508, 488] width 174 height 46
click at [536, 18] on body "Educators Create Free Account School & District Solutions Teacher Toolkit Previ…" at bounding box center [517, 9] width 1034 height 18
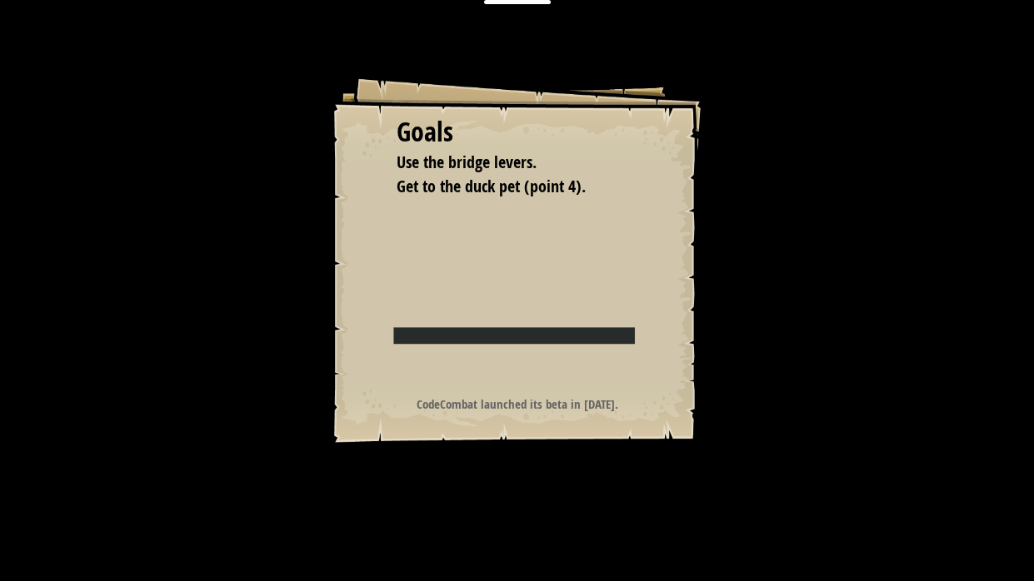
click at [536, 480] on div "Goals Use the bridge levers. Get to the duck pet (point 4). Start Level Error l…" at bounding box center [517, 290] width 1034 height 581
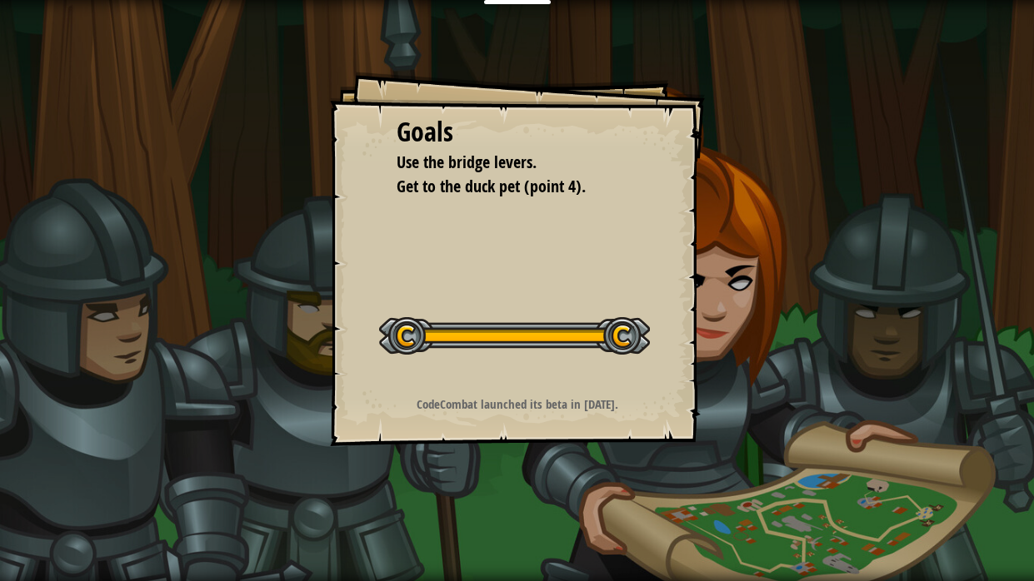
click at [705, 293] on div "Goals Use the bridge levers. Get to the duck pet (point 4). Start Level Error l…" at bounding box center [517, 259] width 375 height 375
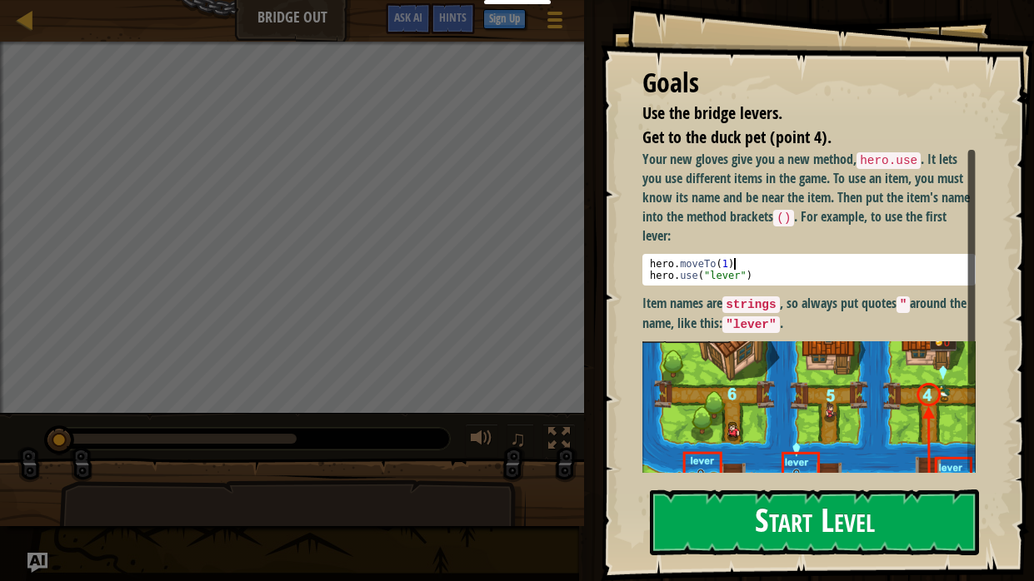
type textarea "hero.moveTo(1)"
click at [792, 259] on div "hero . moveTo ( 1 ) hero . use ( "lever" )" at bounding box center [809, 281] width 326 height 47
click at [801, 408] on img at bounding box center [808, 440] width 333 height 199
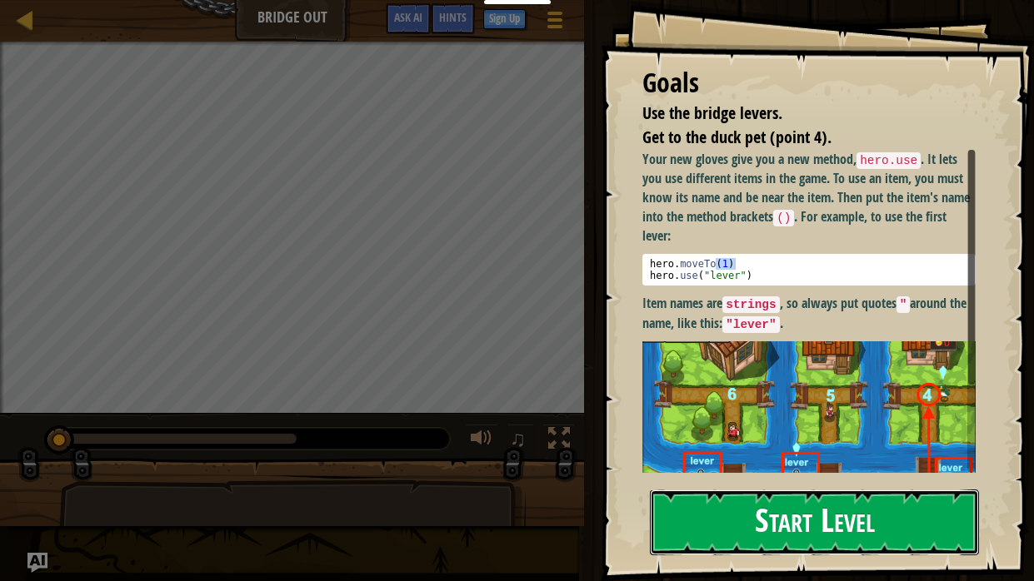
click at [824, 480] on button "Start Level" at bounding box center [814, 523] width 329 height 66
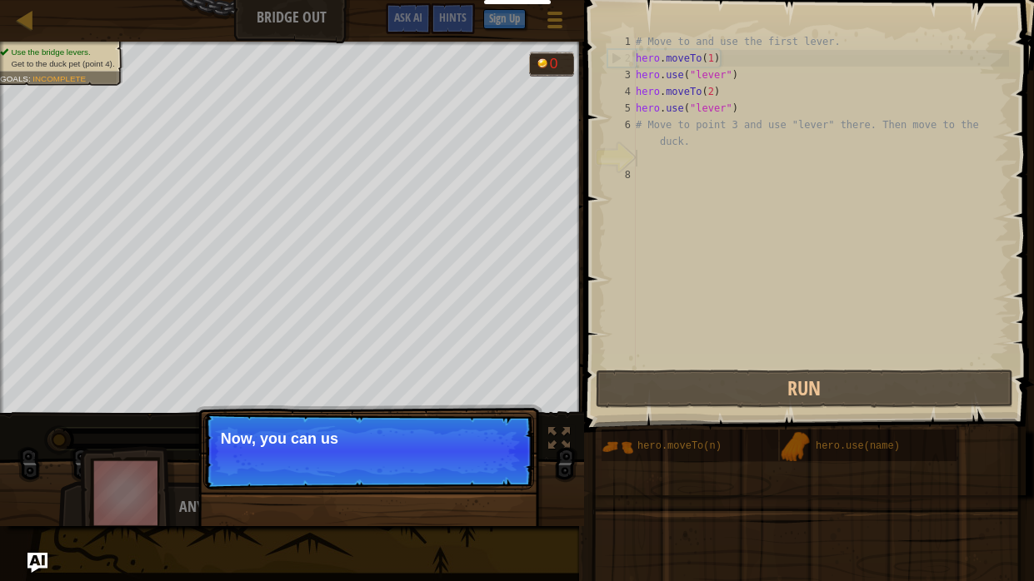
click at [785, 201] on div "# Move to and use the first lever. hero . moveTo ( 1 ) hero . use ( "lever" ) h…" at bounding box center [820, 216] width 377 height 366
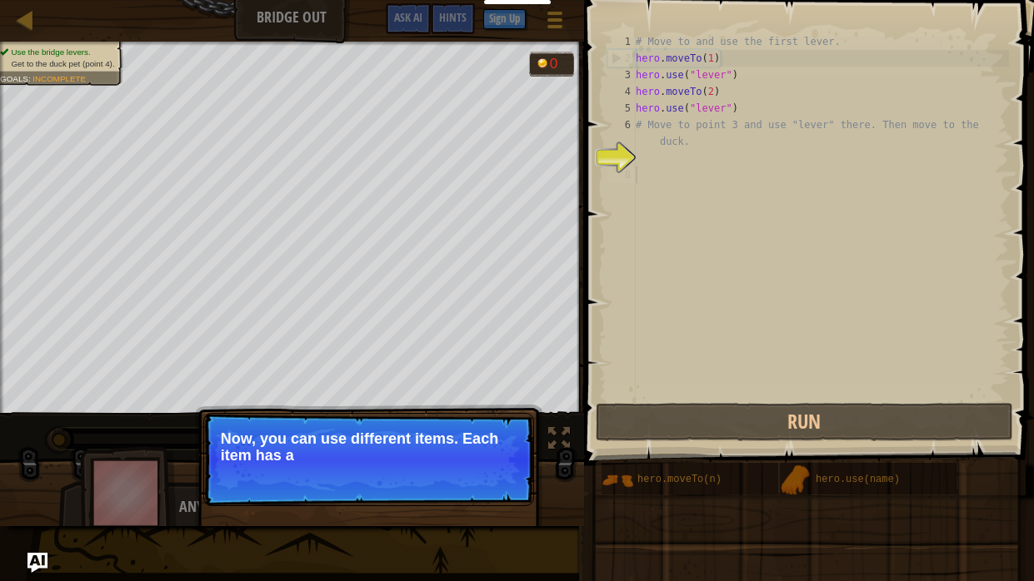
click at [386, 480] on p "Skip (esc) Continue Now, you can use different items. Each item has a" at bounding box center [368, 459] width 331 height 93
click at [386, 480] on p "Skip (esc) Continue Now, you can use different items. Each item has a name abov…" at bounding box center [368, 459] width 331 height 93
click at [386, 480] on p "Skip (esc) Continue Now, you can use different items. Each item has a name abov…" at bounding box center [368, 460] width 331 height 95
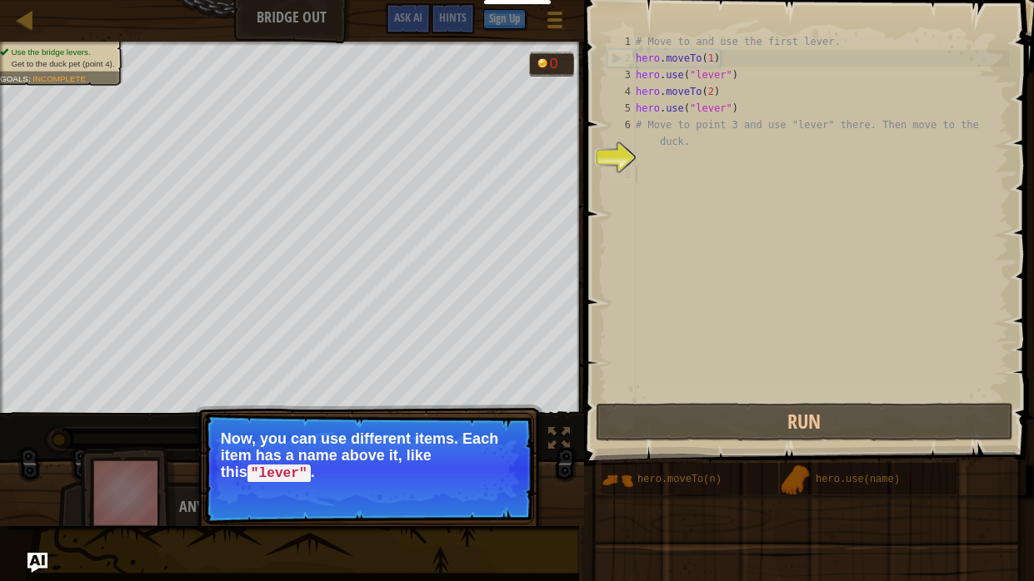
click at [386, 480] on p "Skip (esc) Continue Now, you can use different items. Each item has a name abov…" at bounding box center [368, 469] width 331 height 112
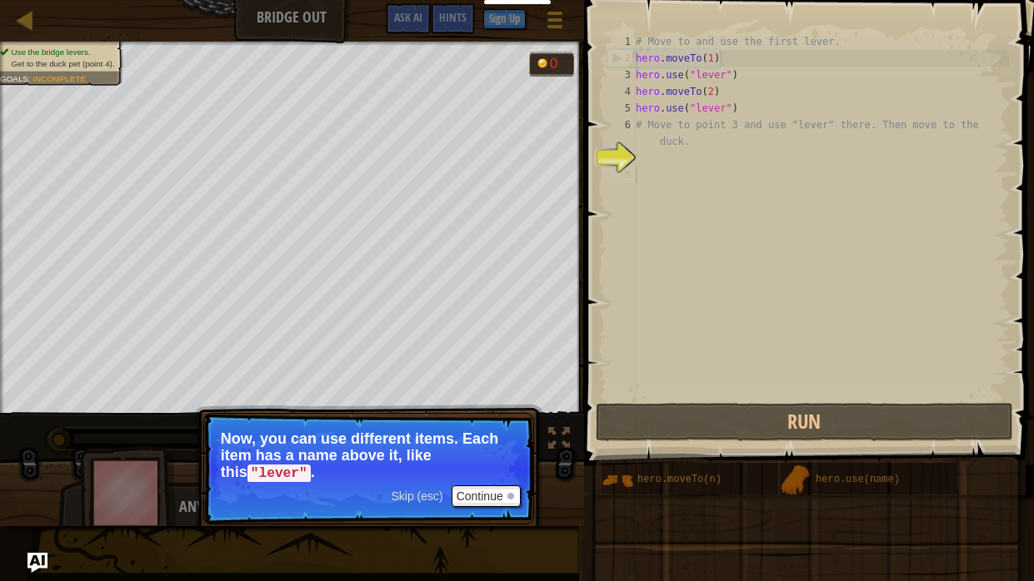
click at [418, 480] on span "Skip (esc)" at bounding box center [417, 496] width 52 height 13
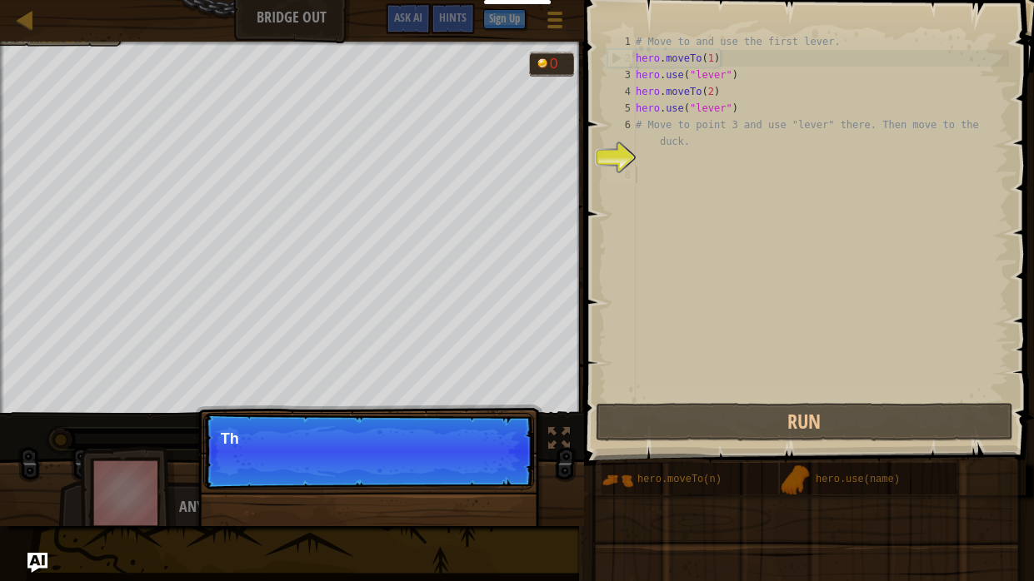
scroll to position [7, 0]
click at [418, 480] on div "Skip (esc) Continue Th" at bounding box center [368, 536] width 347 height 247
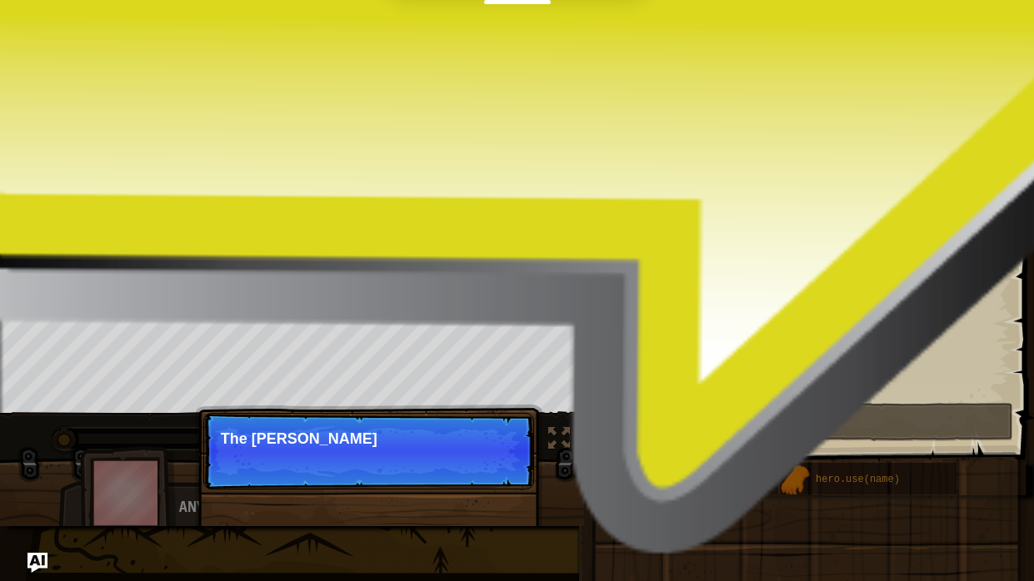
click at [418, 480] on div "Skip (esc) Continue The [PERSON_NAME]" at bounding box center [368, 536] width 347 height 247
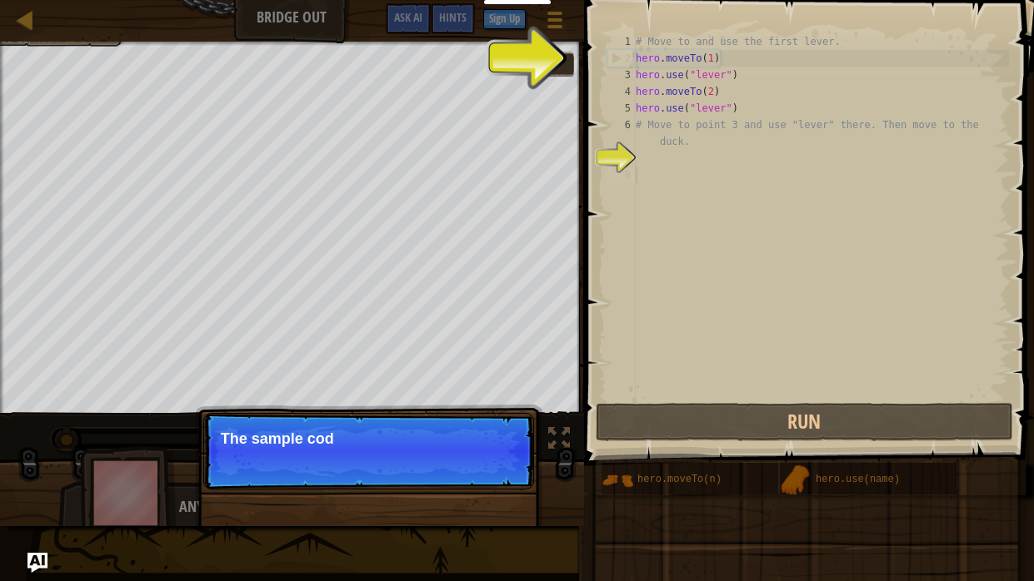
click at [418, 480] on div "Skip (esc) Continue The sample cod" at bounding box center [368, 536] width 347 height 247
click at [418, 480] on div "Skip (esc) Continue The sample code helps" at bounding box center [368, 536] width 347 height 247
click at [418, 480] on div "Skip (esc) Continue The sample code helps with" at bounding box center [368, 536] width 347 height 247
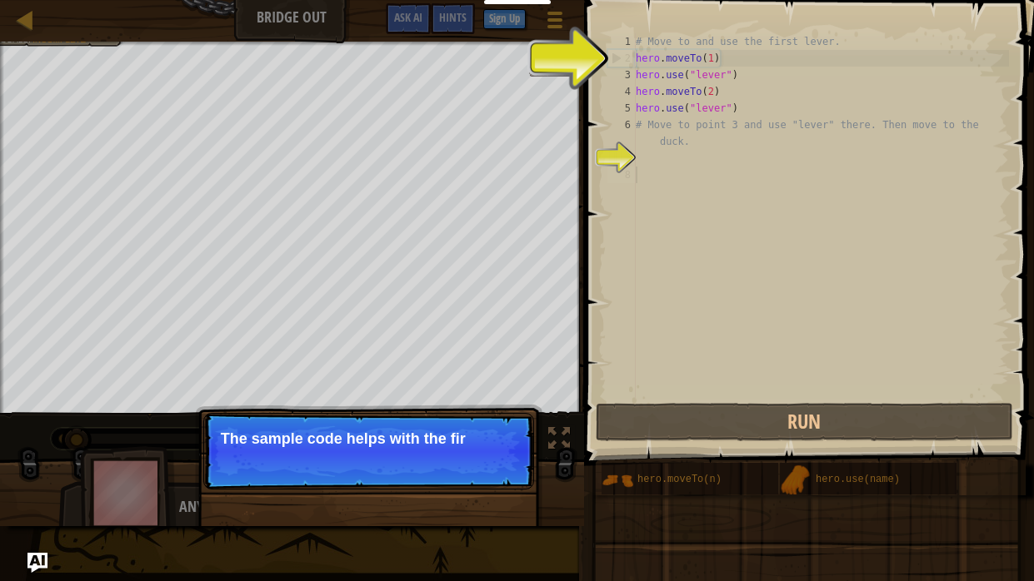
click at [418, 480] on div "Skip (esc) Continue The sample code helps with the fir" at bounding box center [368, 536] width 347 height 247
click at [418, 480] on p "Skip (esc) Continue The sample code helps with the first and" at bounding box center [368, 451] width 331 height 77
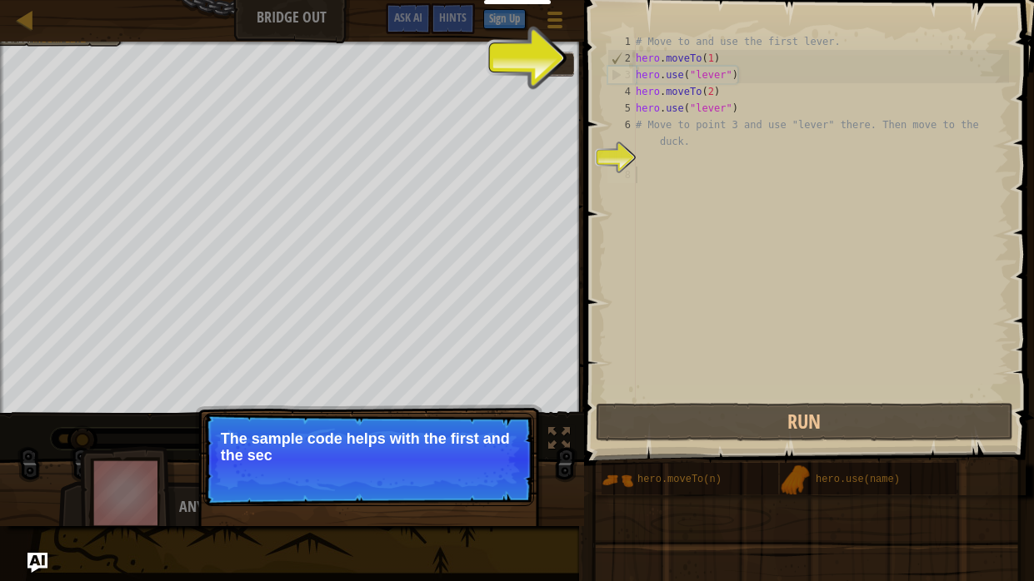
click at [418, 480] on p "Skip (esc) Continue The sample code helps with the first and the sec" at bounding box center [368, 459] width 331 height 93
click at [418, 480] on p "Skip (esc) Continue The sample code helps with the first and the second lev" at bounding box center [368, 459] width 331 height 93
click at [418, 480] on p "Skip (esc) Continue The sample code helps with the first and the second levers." at bounding box center [368, 459] width 331 height 93
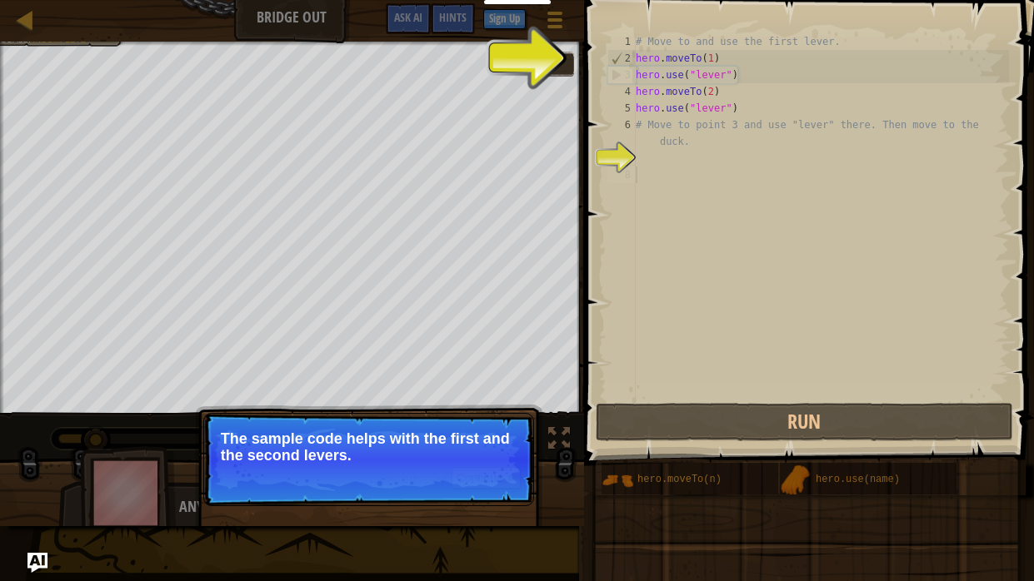
click at [418, 480] on p "Skip (esc) Continue The sample code helps with the first and the second levers." at bounding box center [368, 459] width 331 height 93
click at [411, 480] on div "Skip (esc) Continue" at bounding box center [455, 478] width 129 height 22
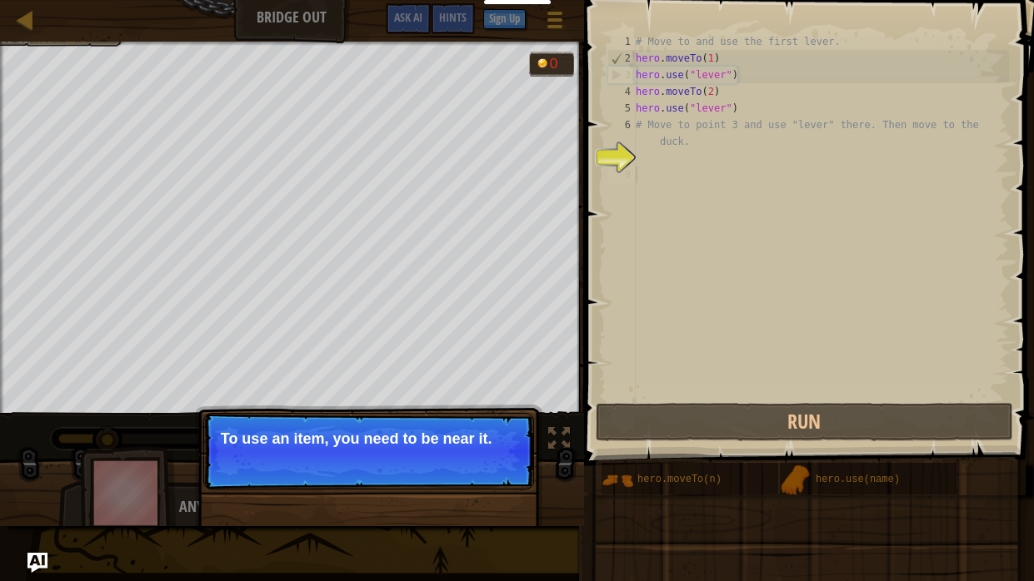
click at [409, 477] on p "Skip (esc) Continue To use an item, you need to be near it." at bounding box center [368, 451] width 331 height 77
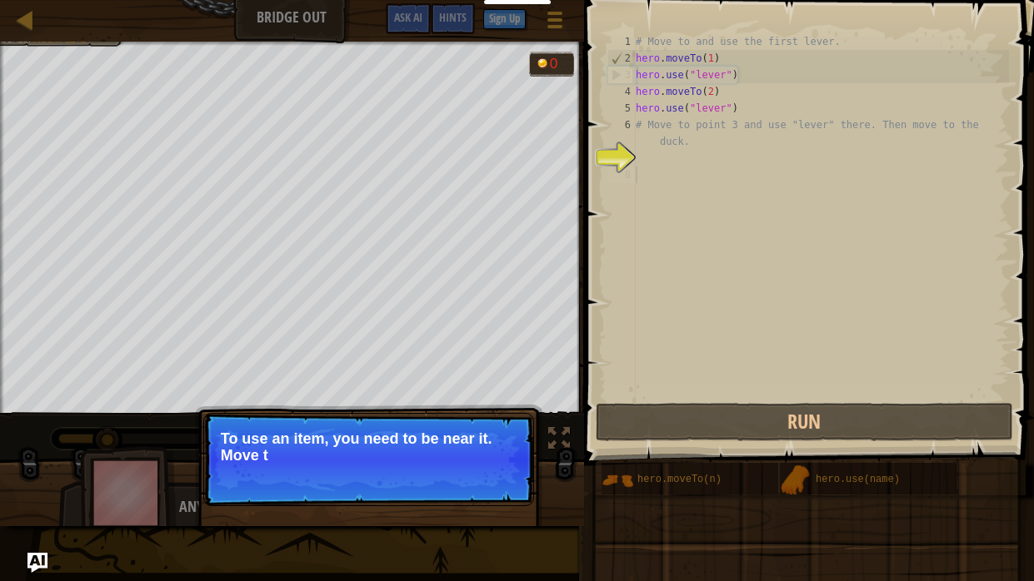
click at [409, 477] on p "Skip (esc) Continue To use an item, you need to be near it. Move t" at bounding box center [368, 459] width 331 height 93
click at [409, 477] on p "Skip (esc) Continue To use an item, you need to be near it. Move to the n" at bounding box center [368, 459] width 331 height 93
click at [427, 480] on p "Skip (esc) Continue To use an item, you need to be near it. Move to the next av…" at bounding box center [368, 459] width 331 height 93
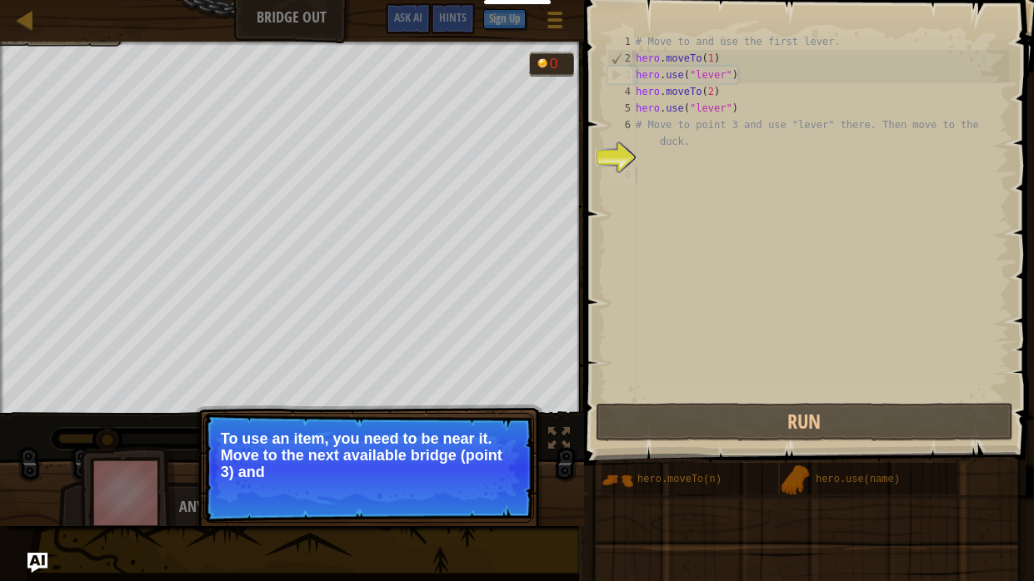
click at [427, 480] on p "Skip (esc) Continue To use an item, you need to be near it. Move to the next av…" at bounding box center [368, 468] width 331 height 110
click at [427, 480] on p "Skip (esc) Continue To use an item, you need to be near it. Move to the next av…" at bounding box center [368, 469] width 331 height 112
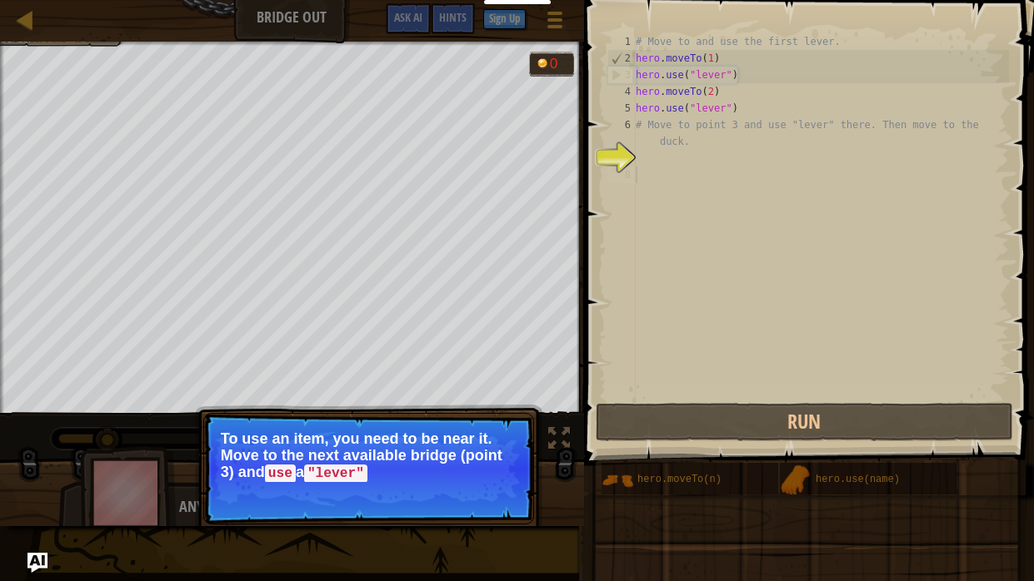
click at [427, 480] on p "Skip (esc) Continue To use an item, you need to be near it. Move to the next av…" at bounding box center [368, 469] width 331 height 112
click at [417, 480] on span "Skip (esc)" at bounding box center [417, 496] width 52 height 13
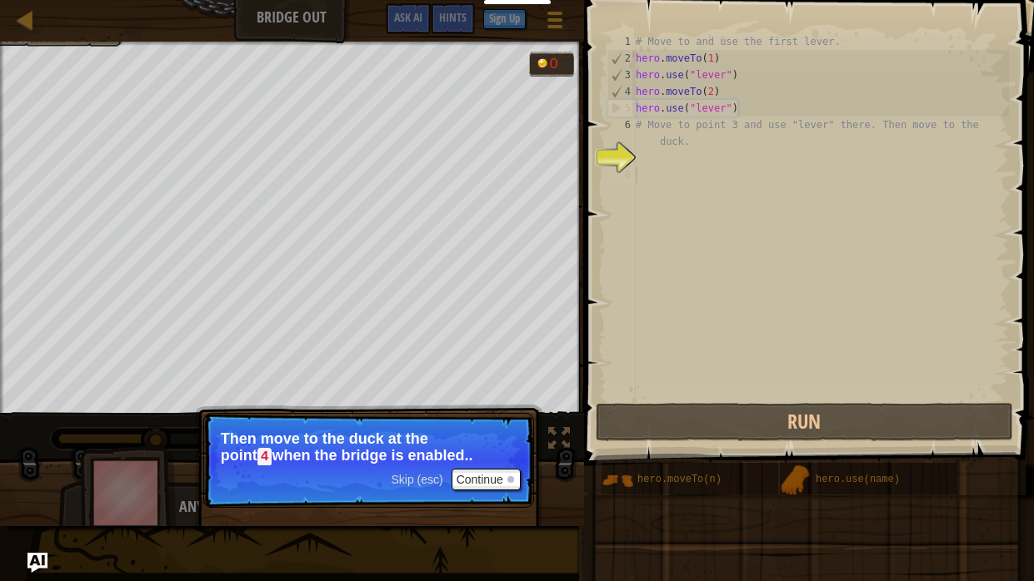
click at [408, 480] on span "Skip (esc)" at bounding box center [417, 479] width 52 height 13
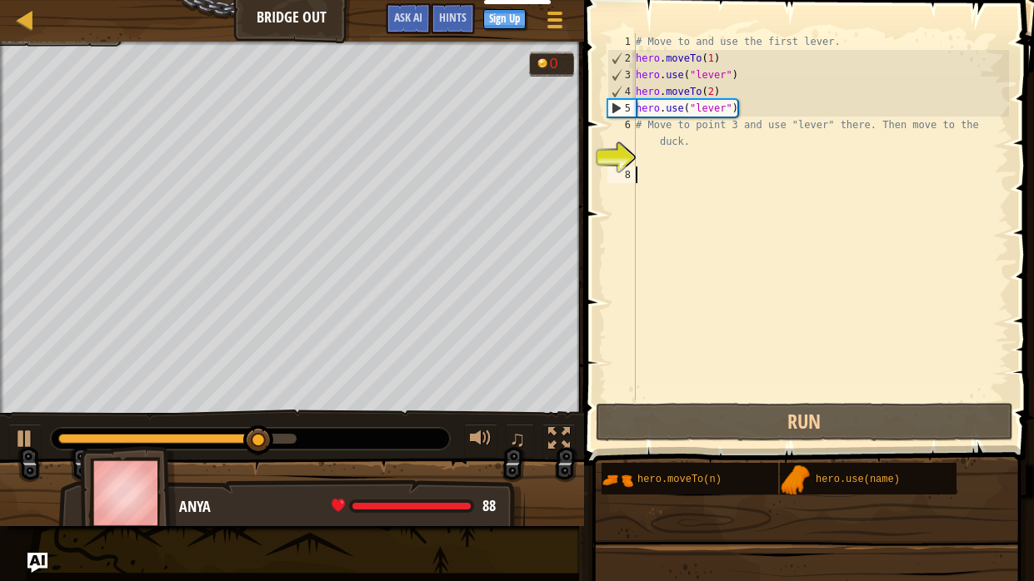
click at [757, 131] on div "# Move to and use the first lever. hero . moveTo ( 1 ) hero . use ( "lever" ) h…" at bounding box center [820, 233] width 376 height 400
click at [733, 119] on div "# Move to and use the first lever. hero . moveTo ( 1 ) hero . use ( "lever" ) h…" at bounding box center [820, 233] width 376 height 400
click at [727, 112] on div "# Move to and use the first lever. hero . moveTo ( 1 ) hero . use ( "lever" ) h…" at bounding box center [820, 233] width 376 height 400
click at [703, 138] on div "# Move to and use the first lever. hero . moveTo ( 1 ) hero . use ( "lever" ) h…" at bounding box center [820, 233] width 376 height 400
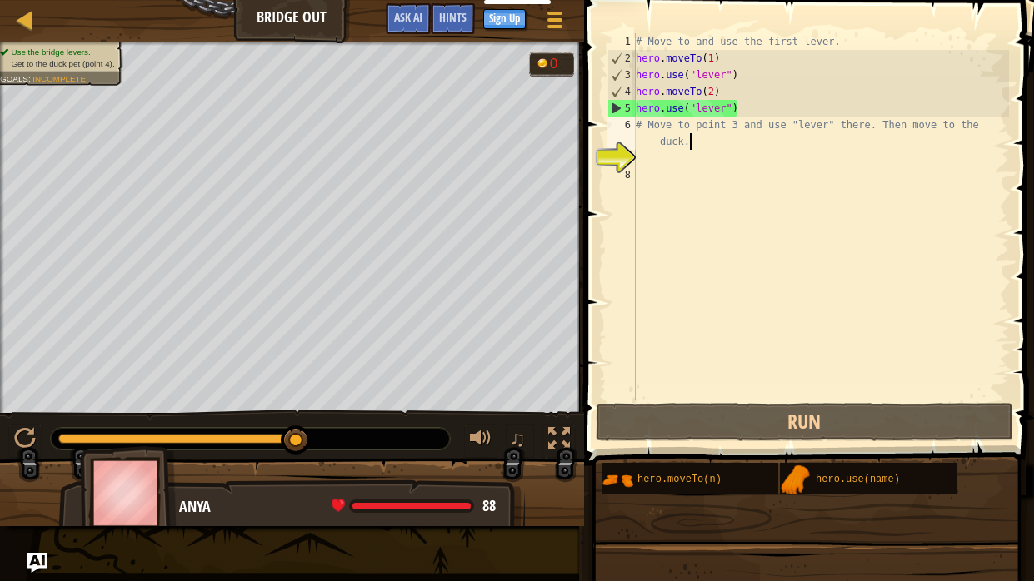
click at [635, 129] on div "6" at bounding box center [621, 133] width 28 height 33
type textarea "# Move to point 3 and use "lever" there. Then move to the duck."
click at [642, 173] on div "# Move to and use the first lever. hero . moveTo ( 1 ) hero . use ( "lever" ) h…" at bounding box center [820, 233] width 376 height 400
drag, startPoint x: 725, startPoint y: 96, endPoint x: 637, endPoint y: 90, distance: 88.5
click at [637, 90] on div "# Move to and use the first lever. hero . moveTo ( 1 ) hero . use ( "lever" ) h…" at bounding box center [820, 233] width 376 height 400
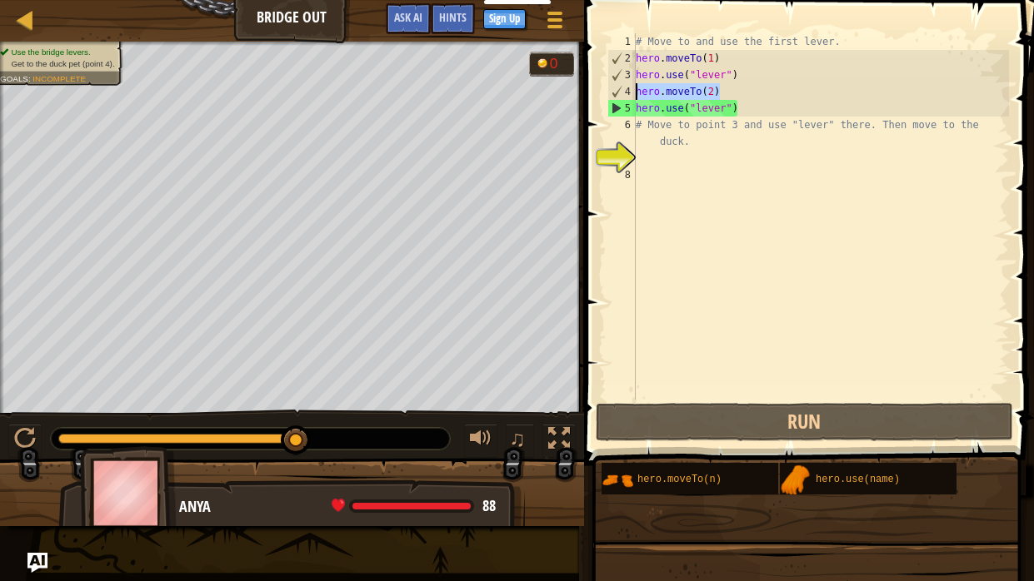
type textarea "# Move to point 3 and use "lever" there. Then move to the duck."
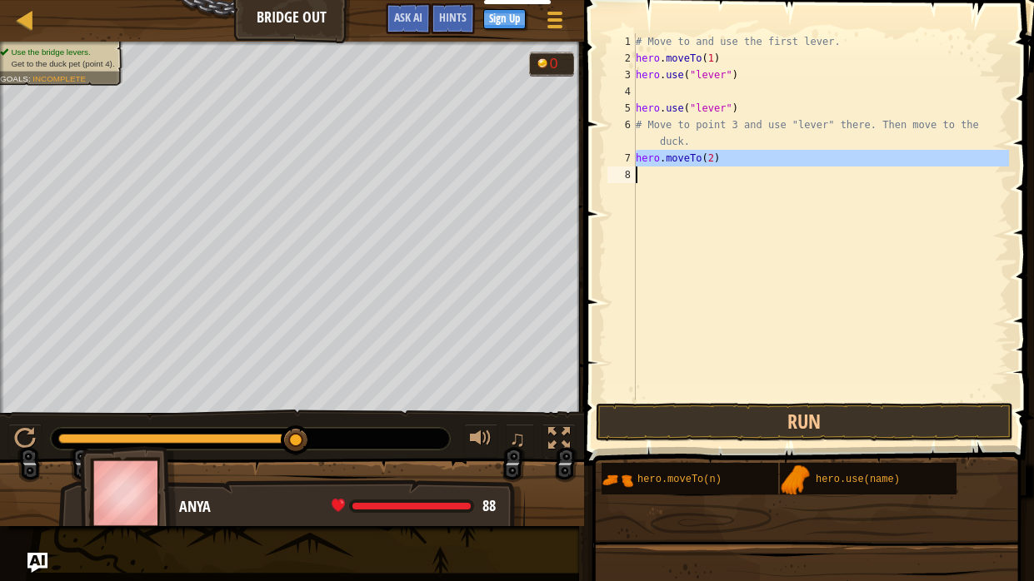
drag, startPoint x: 710, startPoint y: 156, endPoint x: 699, endPoint y: 167, distance: 15.3
click at [699, 167] on div "hero.moveTo(2) 1 2 3 4 5 6 7 8 # Move to and use the first lever. hero . moveTo…" at bounding box center [806, 216] width 405 height 366
type textarea "hero.moveTo(2)"
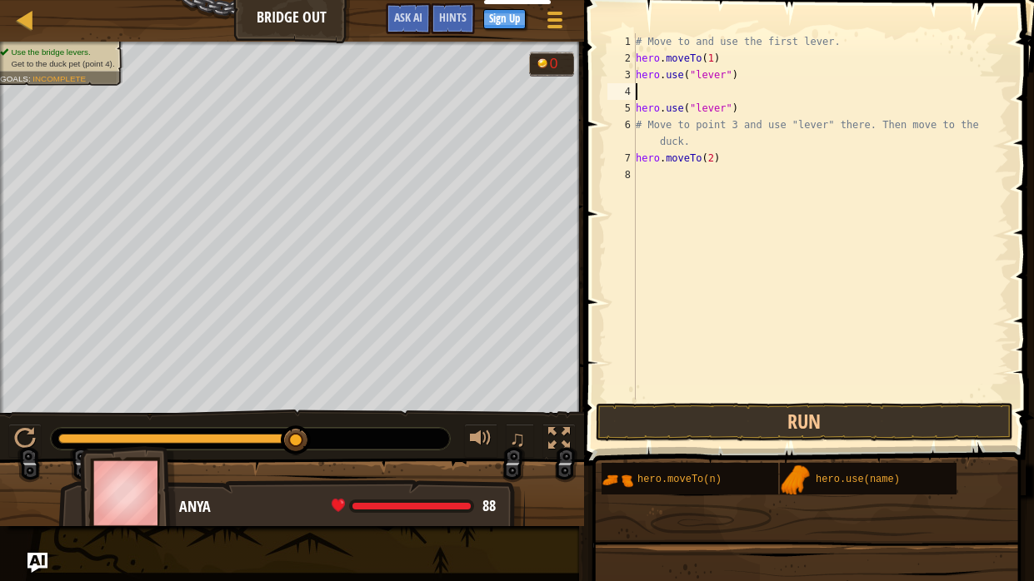
click at [647, 84] on div "# Move to and use the first lever. hero . moveTo ( 1 ) hero . use ( "lever" ) h…" at bounding box center [820, 233] width 376 height 400
paste textarea "hero.moveTo(2)"
click at [720, 158] on div "# Move to and use the first lever. hero . moveTo ( 1 ) hero . use ( "lever" ) h…" at bounding box center [820, 233] width 376 height 400
click at [711, 163] on div "# Move to and use the first lever. hero . moveTo ( 1 ) hero . use ( "lever" ) h…" at bounding box center [820, 233] width 376 height 400
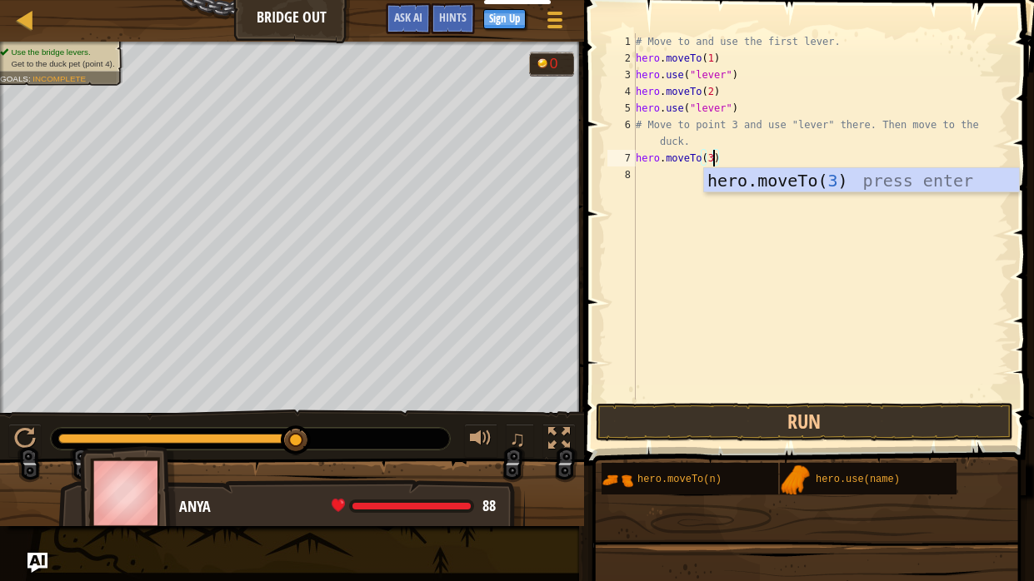
click at [781, 141] on div "# Move to and use the first lever. hero . moveTo ( 1 ) hero . use ( "lever" ) h…" at bounding box center [820, 233] width 376 height 400
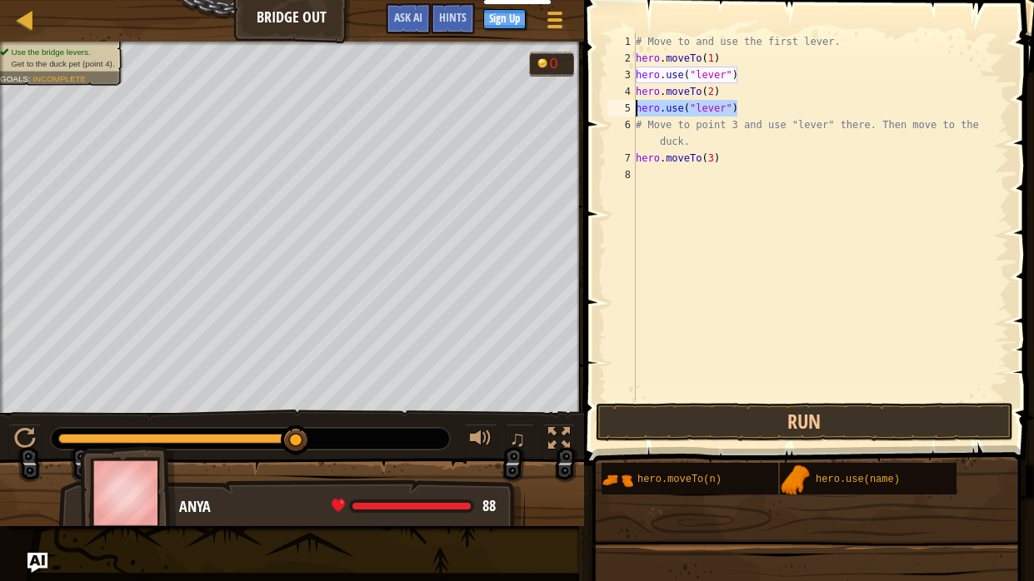
drag, startPoint x: 740, startPoint y: 107, endPoint x: 638, endPoint y: 107, distance: 101.6
click at [638, 107] on div "# Move to and use the first lever. hero . moveTo ( 1 ) hero . use ( "lever" ) h…" at bounding box center [820, 233] width 376 height 400
type textarea "hero.use("lever")"
click at [641, 170] on div "# Move to and use the first lever. hero . moveTo ( 1 ) hero . use ( "lever" ) h…" at bounding box center [820, 233] width 376 height 400
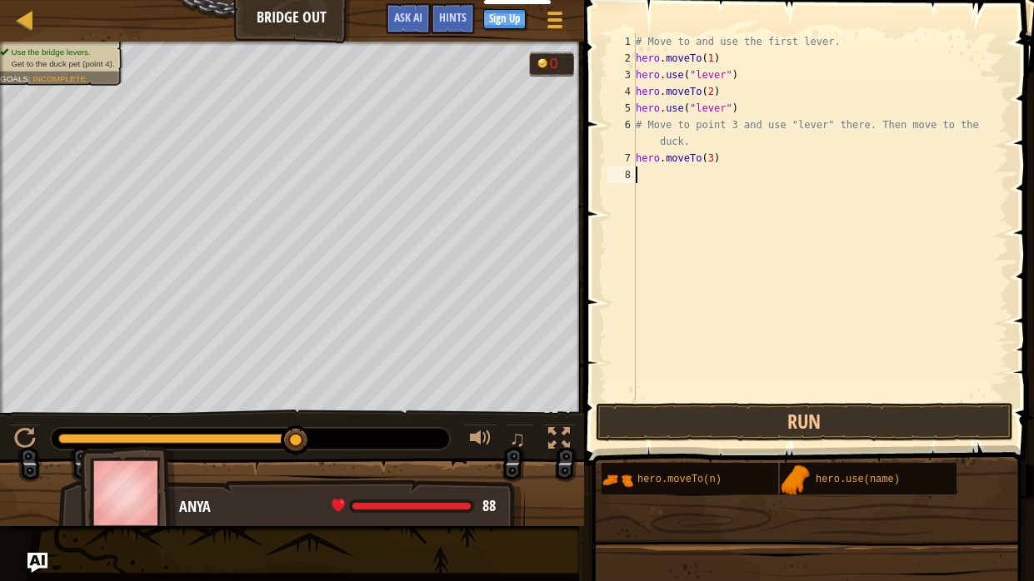
paste textarea "hero.use("lever")"
click at [759, 161] on div "# Move to and use the first lever. hero . moveTo ( 1 ) hero . use ( "lever" ) h…" at bounding box center [820, 233] width 376 height 400
drag, startPoint x: 722, startPoint y: 157, endPoint x: 641, endPoint y: 160, distance: 80.9
click at [641, 160] on div "# Move to and use the first lever. hero . moveTo ( 1 ) hero . use ( "lever" ) h…" at bounding box center [820, 233] width 376 height 400
click at [641, 160] on div "# Move to and use the first lever. hero . moveTo ( 1 ) hero . use ( "lever" ) h…" at bounding box center [820, 216] width 376 height 366
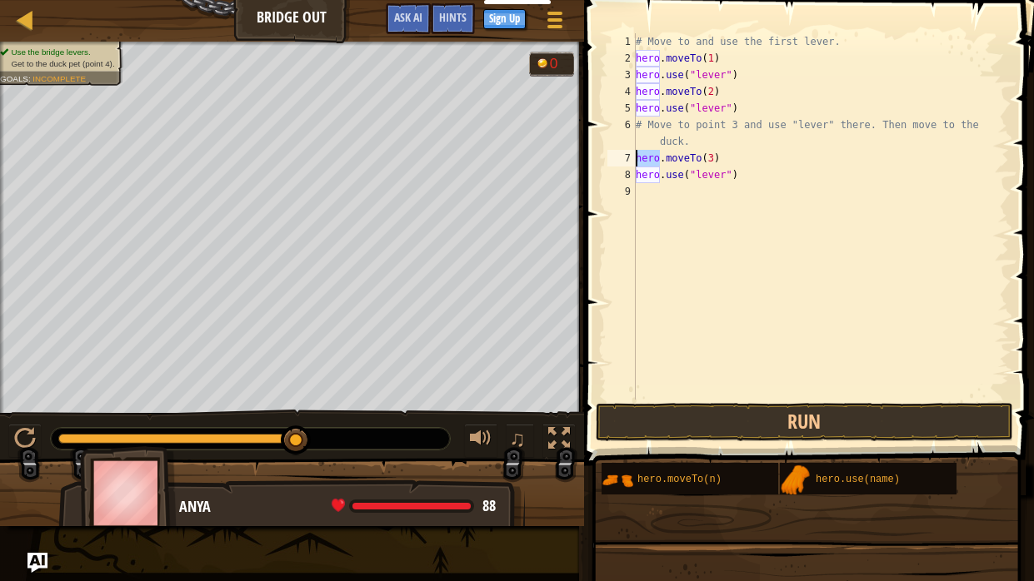
click at [641, 160] on div "# Move to and use the first lever. hero . moveTo ( 1 ) hero . use ( "lever" ) h…" at bounding box center [820, 233] width 376 height 400
click at [638, 160] on div "# Move to and use the first lever. hero . moveTo ( 1 ) hero . use ( "lever" ) h…" at bounding box center [820, 216] width 376 height 366
drag, startPoint x: 638, startPoint y: 160, endPoint x: 737, endPoint y: 157, distance: 99.2
click at [737, 157] on div "# Move to and use the first lever. hero . moveTo ( 1 ) hero . use ( "lever" ) h…" at bounding box center [820, 233] width 376 height 400
click at [742, 167] on div "# Move to and use the first lever. hero . moveTo ( 1 ) hero . use ( "lever" ) h…" at bounding box center [820, 233] width 376 height 400
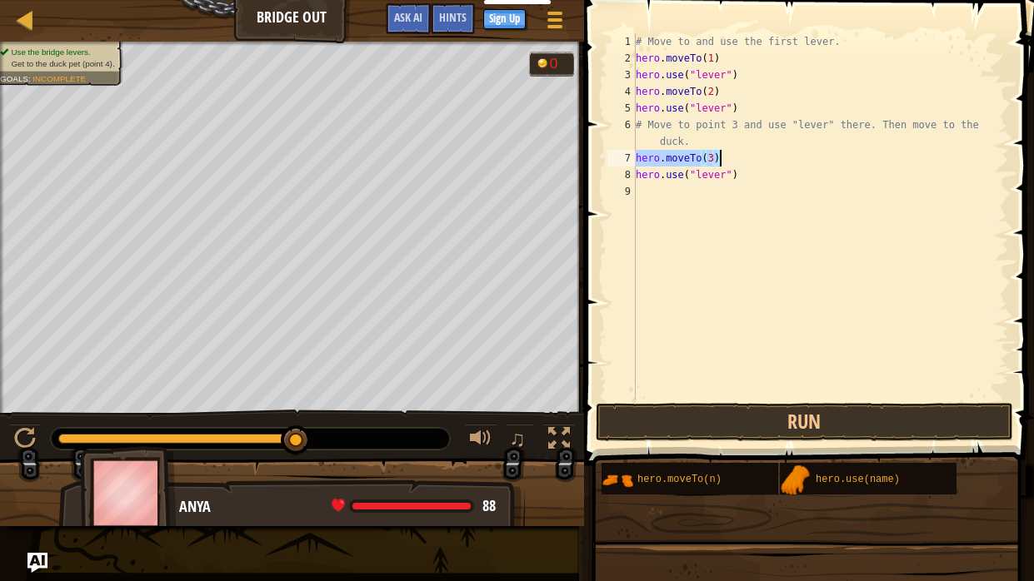
type textarea "hero.use("lever")"
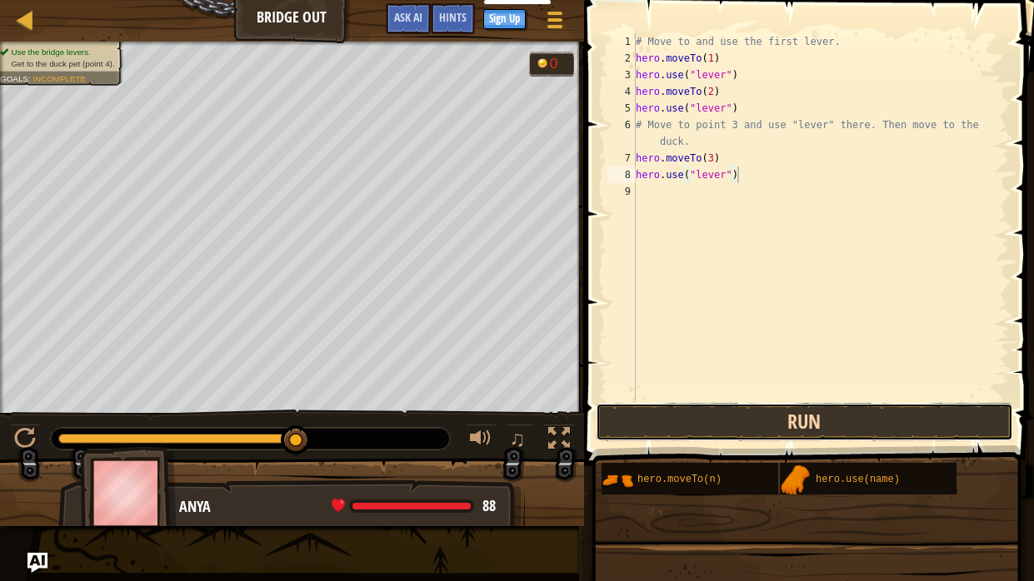
click at [757, 426] on button "Run" at bounding box center [803, 422] width 417 height 38
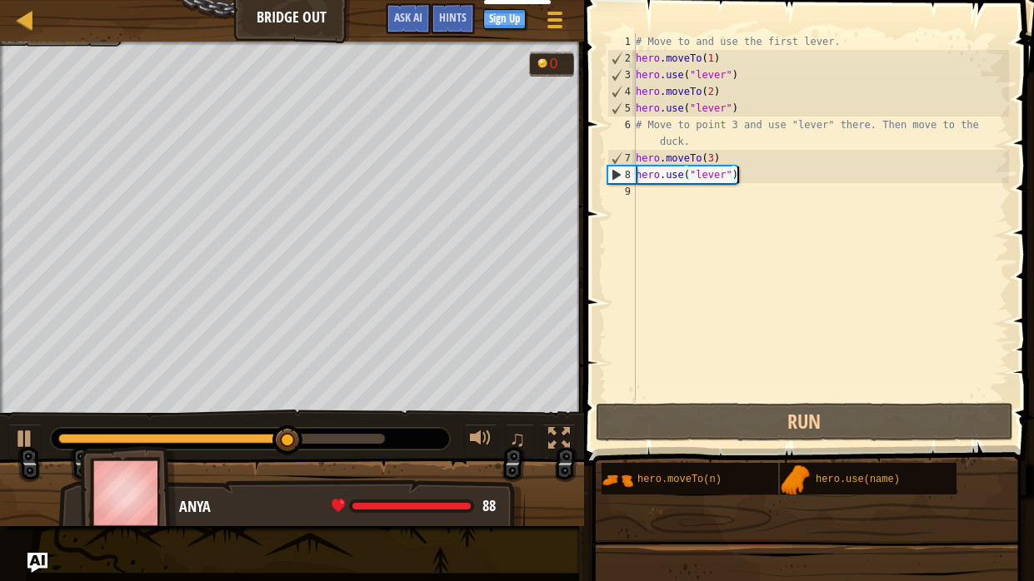
click at [643, 199] on div "# Move to and use the first lever. hero . moveTo ( 1 ) hero . use ( "lever" ) h…" at bounding box center [820, 233] width 376 height 400
paste textarea "hero.use("lever")"
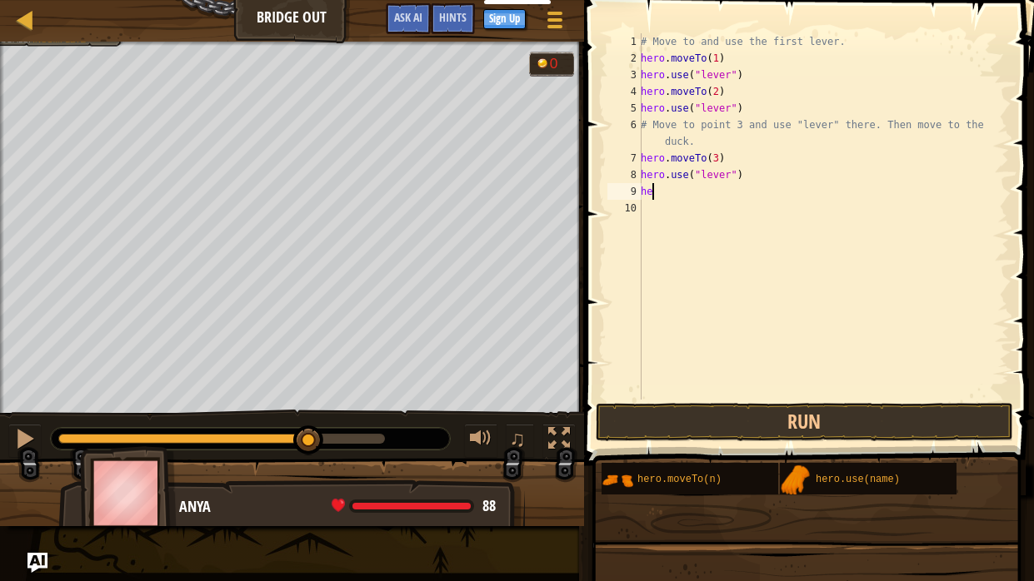
type textarea "h"
drag, startPoint x: 720, startPoint y: 158, endPoint x: 673, endPoint y: 162, distance: 47.6
click at [673, 162] on div "# Move to and use the first lever. hero . moveTo ( 1 ) hero . use ( "lever" ) h…" at bounding box center [822, 233] width 371 height 400
type textarea "hero.moveTo(3)"
click at [719, 153] on div "# Move to and use the first lever. hero . moveTo ( 1 ) hero . use ( "lever" ) h…" at bounding box center [822, 216] width 371 height 366
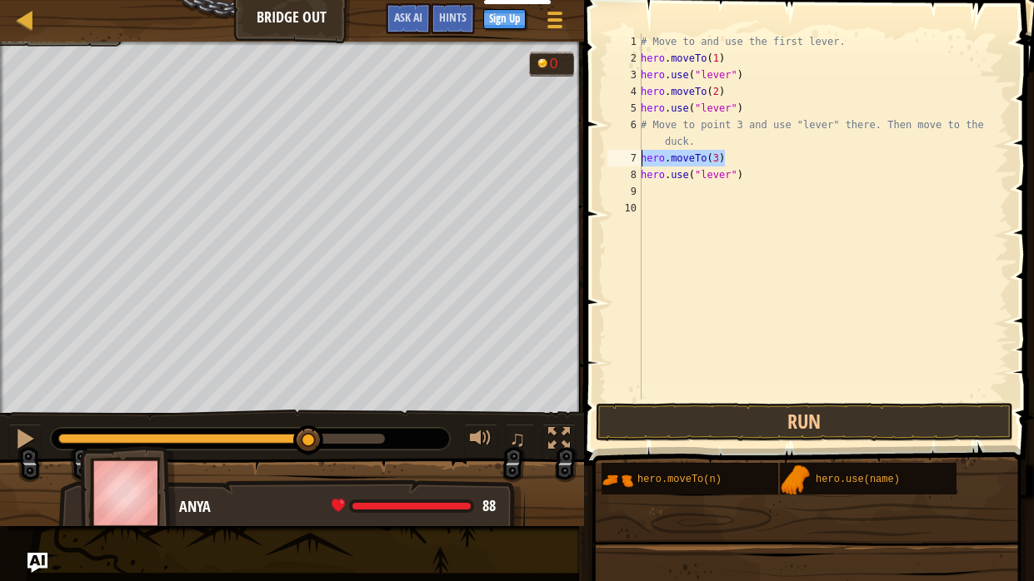
drag, startPoint x: 722, startPoint y: 156, endPoint x: 637, endPoint y: 157, distance: 85.0
click at [637, 157] on div "hero.moveTo(3) 1 2 3 4 5 6 7 8 9 10 # Move to and use the first lever. hero . m…" at bounding box center [806, 216] width 405 height 366
click at [645, 187] on div "# Move to and use the first lever. hero . moveTo ( 1 ) hero . use ( "lever" ) h…" at bounding box center [822, 233] width 371 height 400
paste textarea "hero.moveTo(3)"
click at [645, 187] on div "# Move to and use the first lever. hero . moveTo ( 1 ) hero . use ( "lever" ) h…" at bounding box center [822, 233] width 371 height 400
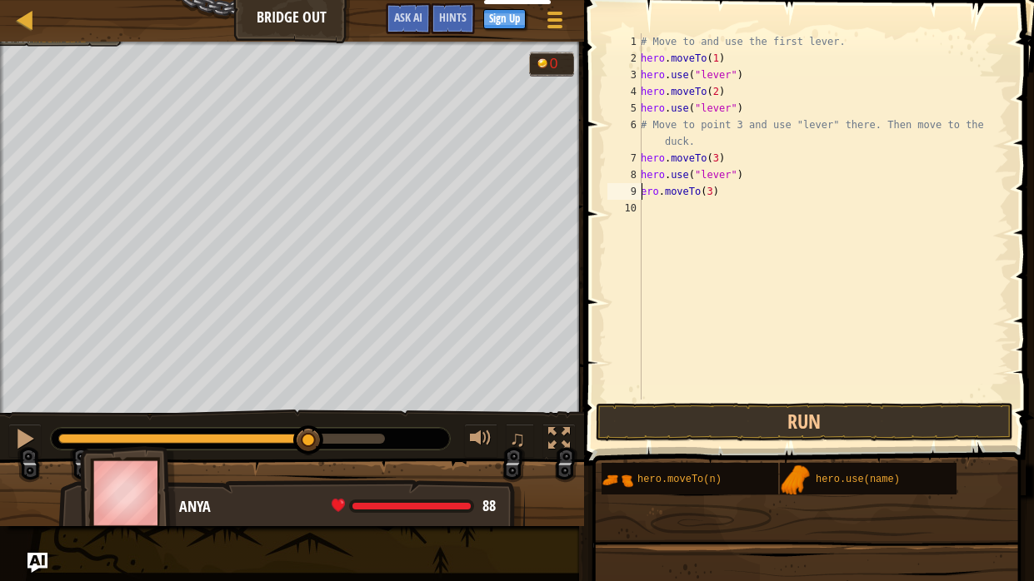
click at [712, 198] on div "# Move to and use the first lever. hero . moveTo ( 1 ) hero . use ( "lever" ) h…" at bounding box center [822, 233] width 371 height 400
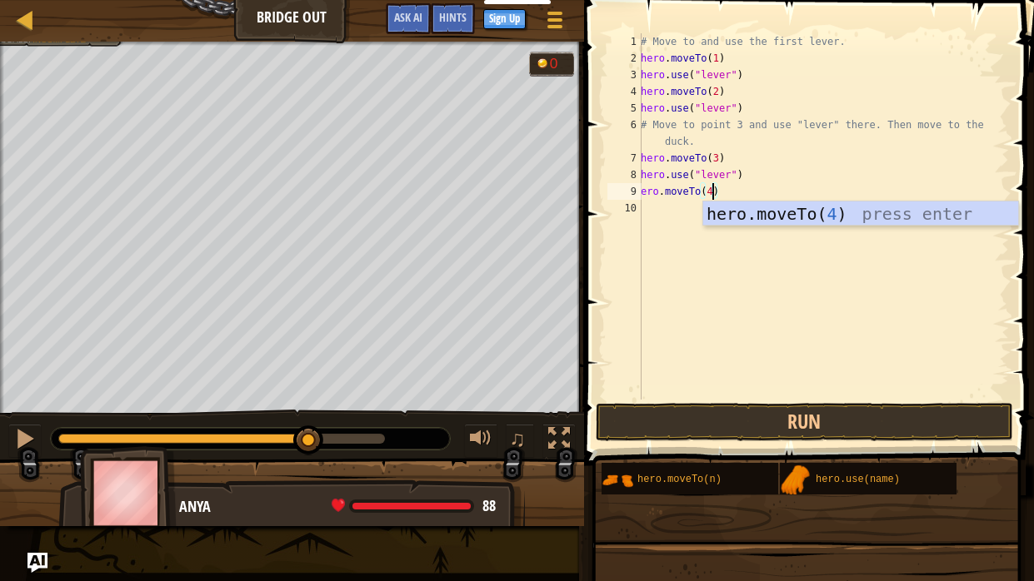
scroll to position [7, 6]
click at [800, 418] on button "Run" at bounding box center [803, 422] width 417 height 38
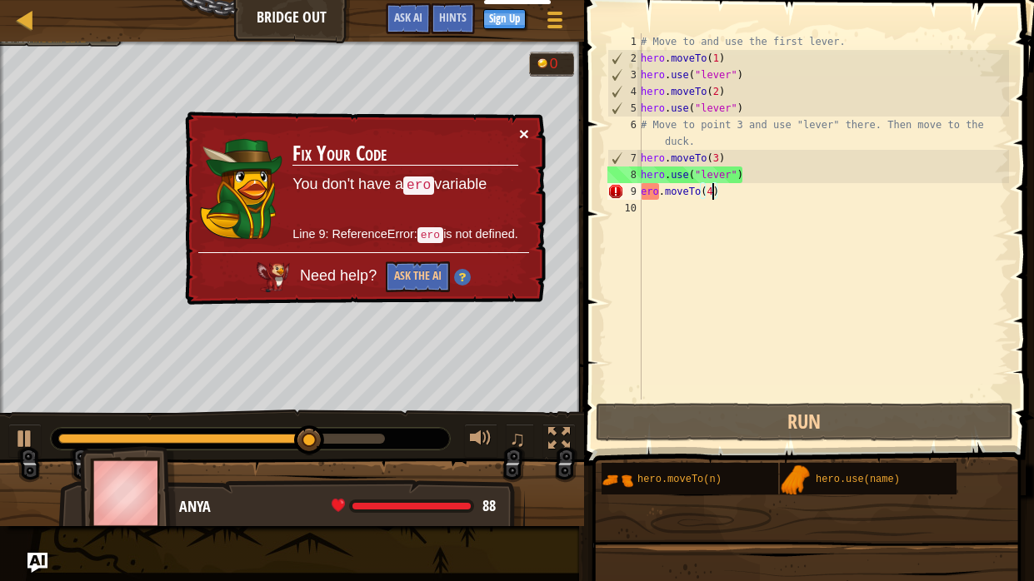
click at [522, 125] on button "×" at bounding box center [524, 133] width 10 height 17
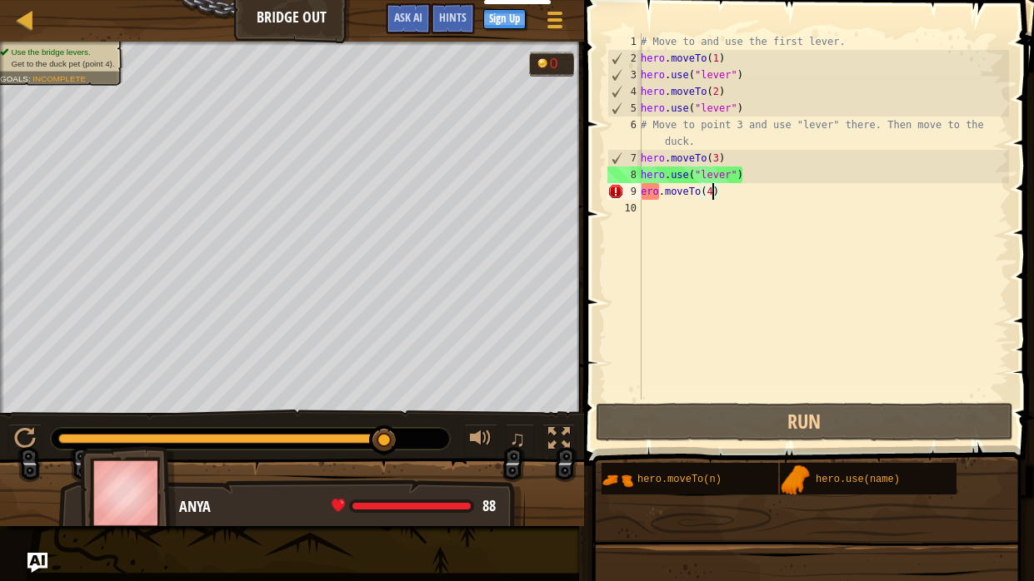
click at [657, 193] on div "# Move to and use the first lever. hero . moveTo ( 1 ) hero . use ( "lever" ) h…" at bounding box center [822, 233] width 371 height 400
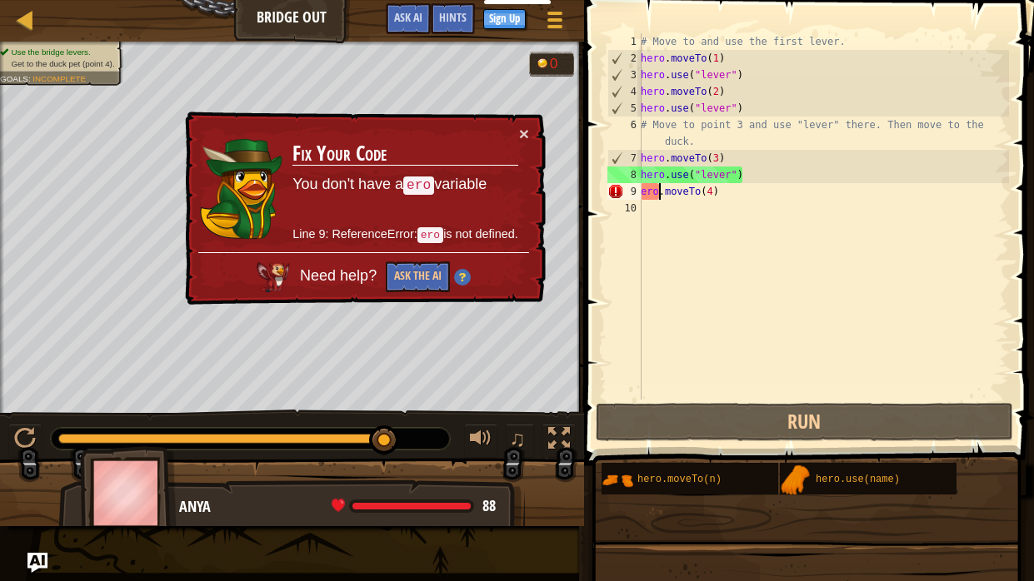
click at [640, 194] on div "9" at bounding box center [624, 191] width 34 height 17
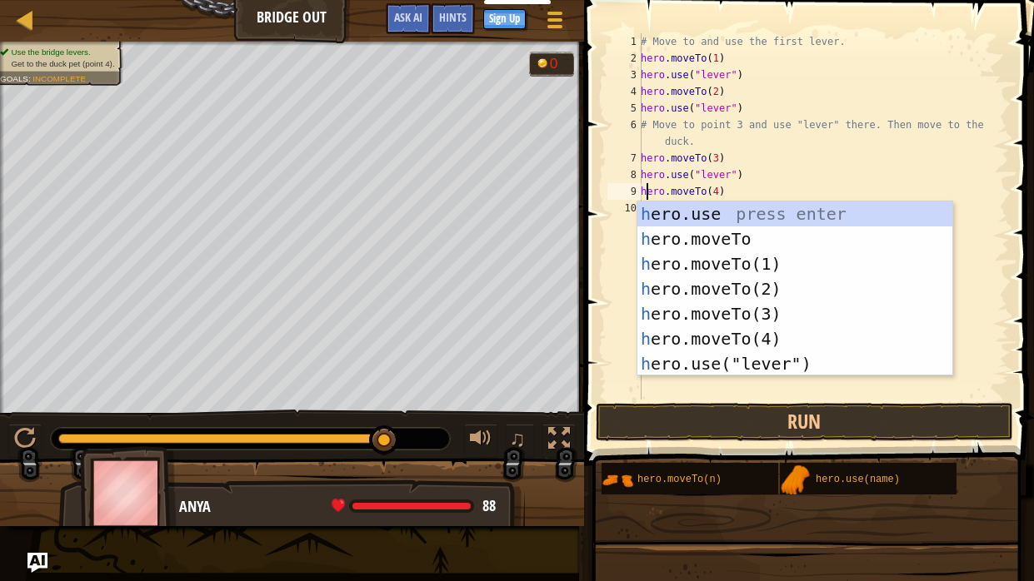
click at [911, 162] on div "# Move to and use the first lever. hero . moveTo ( 1 ) hero . use ( "lever" ) h…" at bounding box center [822, 233] width 371 height 400
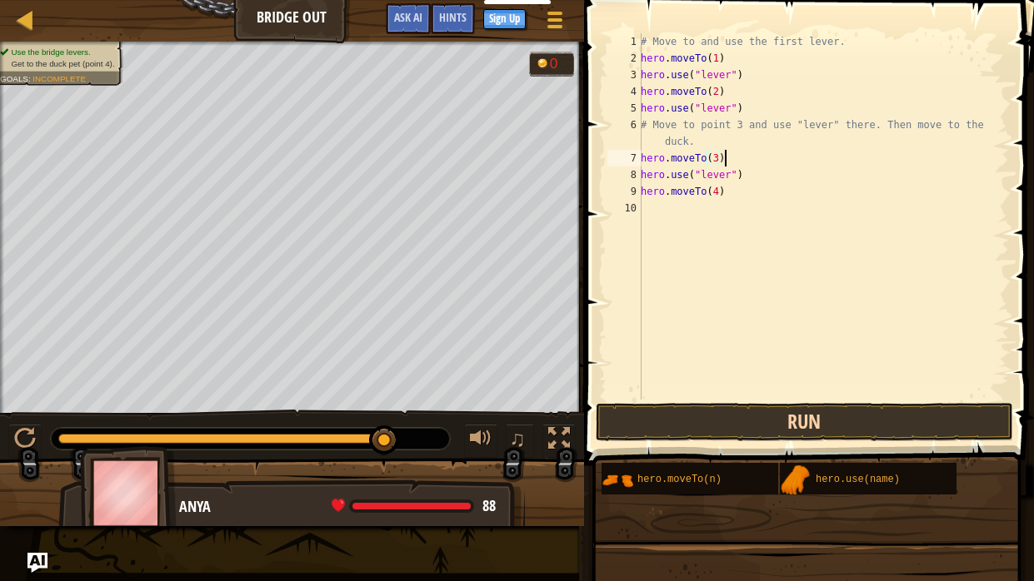
type textarea "hero.moveTo(3)"
click at [871, 414] on button "Run" at bounding box center [803, 422] width 417 height 38
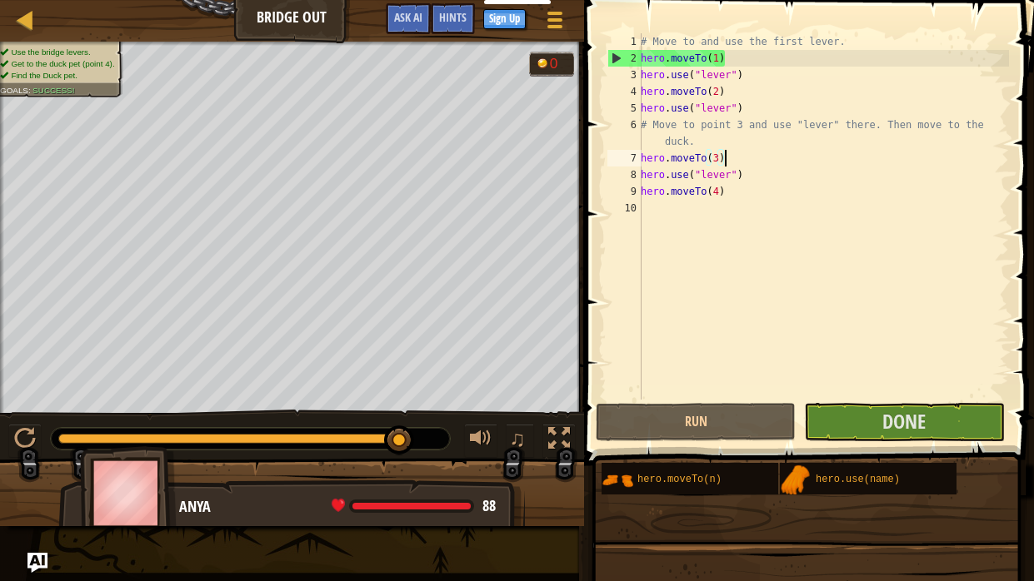
drag, startPoint x: 255, startPoint y: 439, endPoint x: 143, endPoint y: 463, distance: 114.2
click at [143, 463] on div "Use the bridge levers. Get to the duck pet (point 4). Find the Duck pet. Goals …" at bounding box center [517, 284] width 1034 height 485
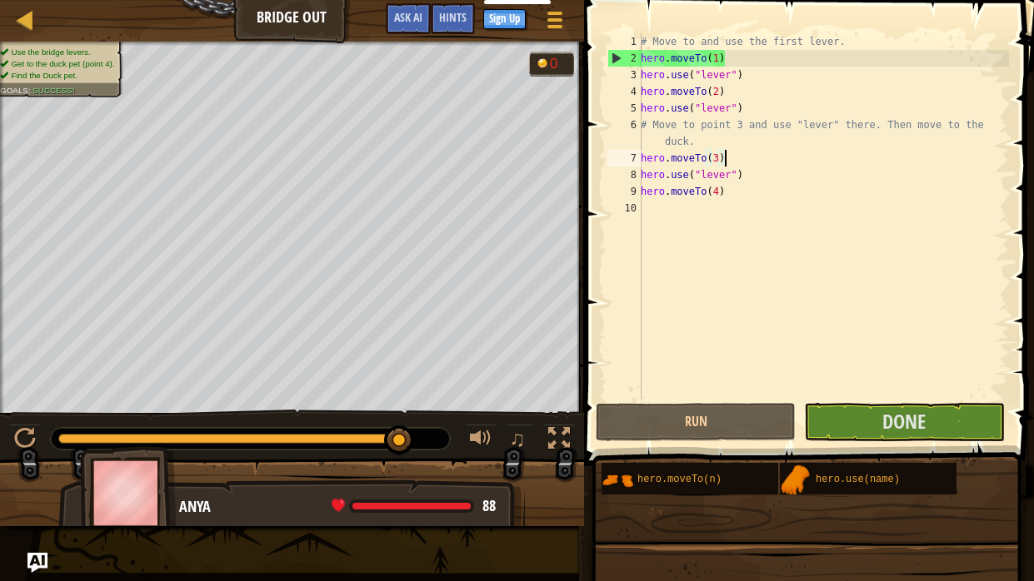
drag, startPoint x: 172, startPoint y: 445, endPoint x: 693, endPoint y: 498, distance: 523.3
click at [693, 480] on div "Map Bridge Out Game Menu Done Sign Up Hints Ask AI 1 הההההההההההההההההההההההההה…" at bounding box center [517, 290] width 1034 height 581
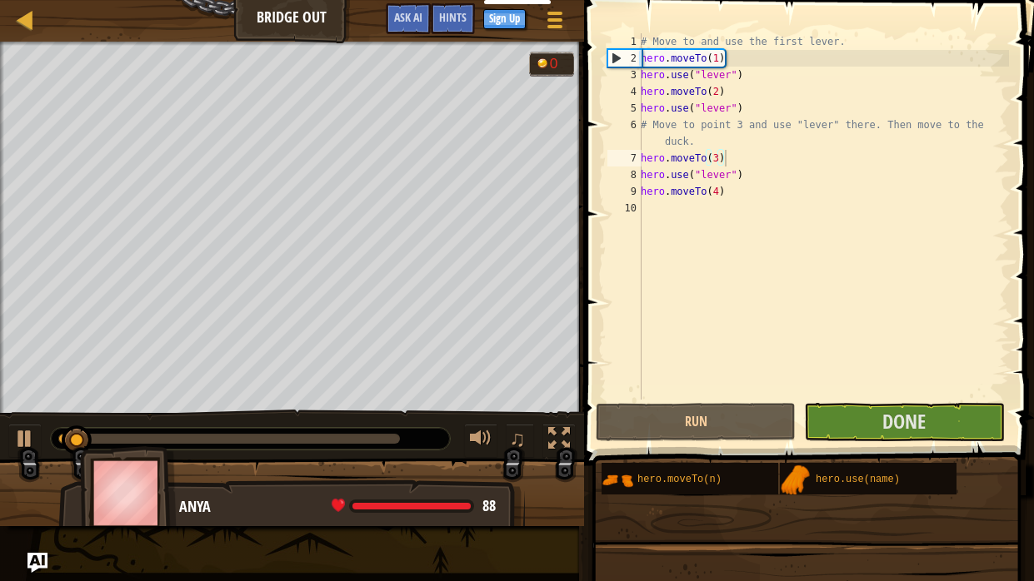
click at [405, 447] on div at bounding box center [250, 439] width 399 height 22
click at [396, 443] on div at bounding box center [250, 439] width 399 height 22
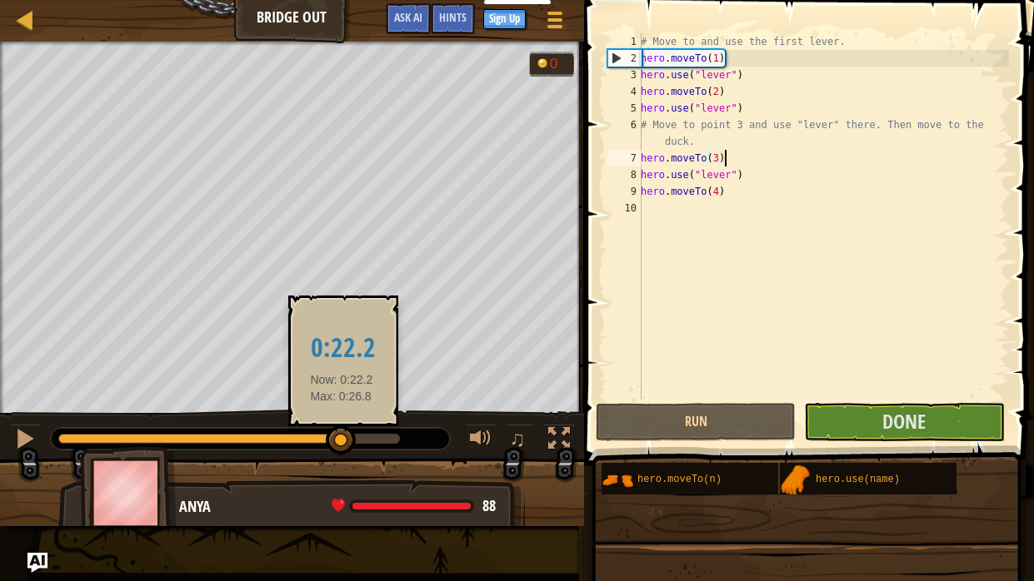
drag, startPoint x: 97, startPoint y: 440, endPoint x: 341, endPoint y: 432, distance: 244.1
click at [341, 432] on div at bounding box center [341, 441] width 30 height 30
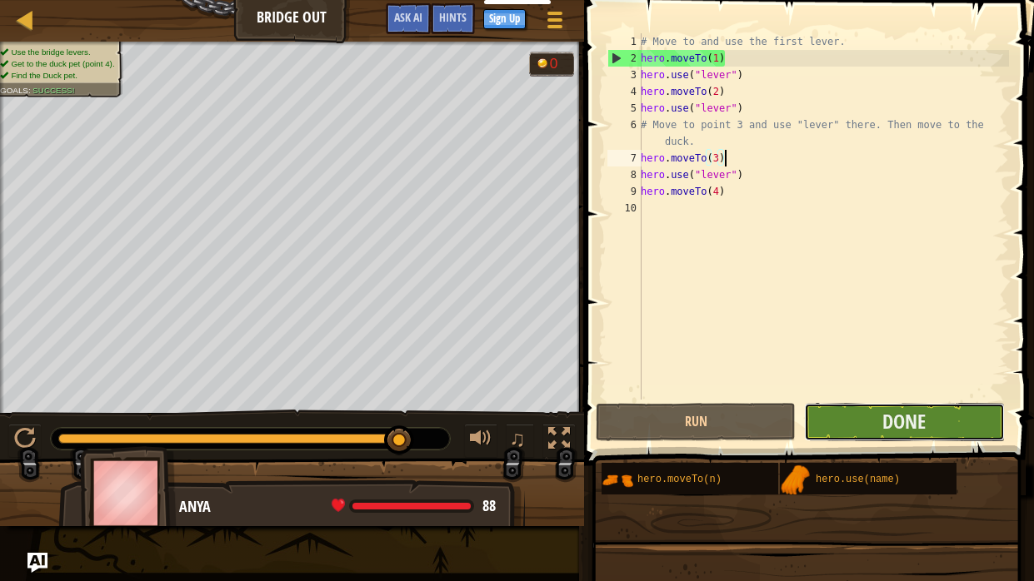
click at [835, 435] on button "Done" at bounding box center [904, 422] width 200 height 38
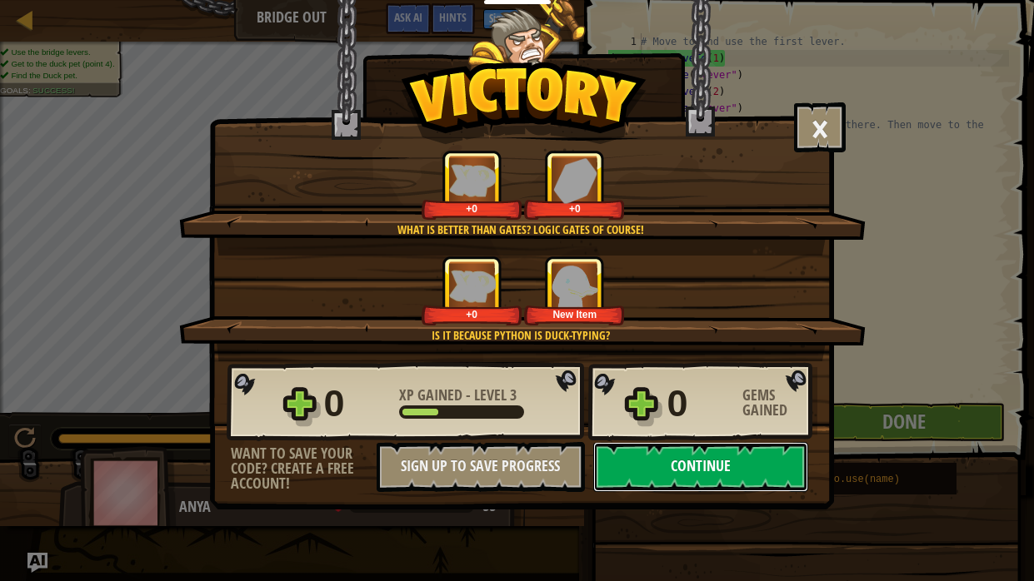
click at [720, 480] on button "Continue" at bounding box center [700, 467] width 215 height 50
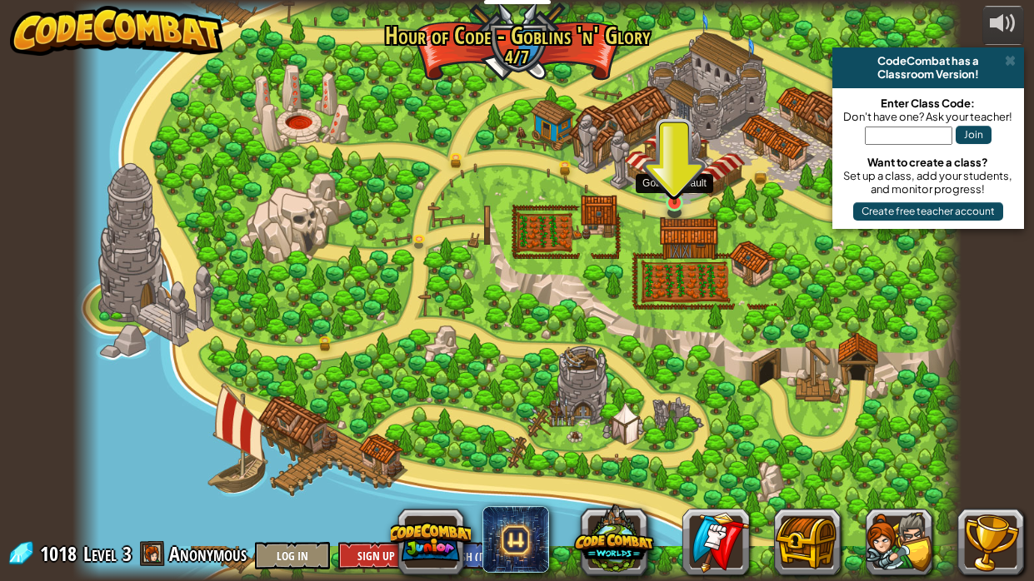
click at [675, 203] on img at bounding box center [675, 180] width 22 height 50
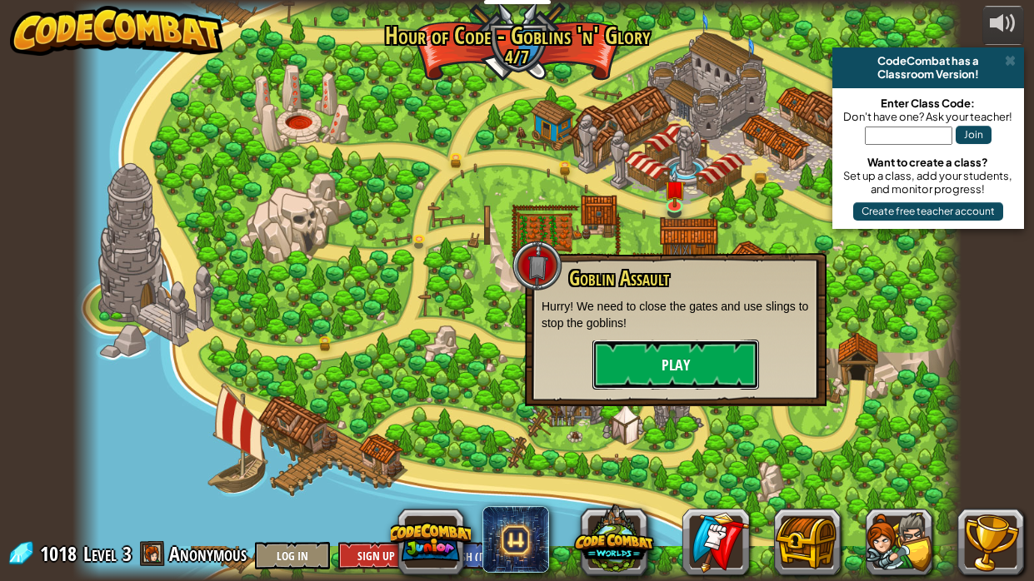
click at [687, 355] on button "Play" at bounding box center [675, 365] width 167 height 50
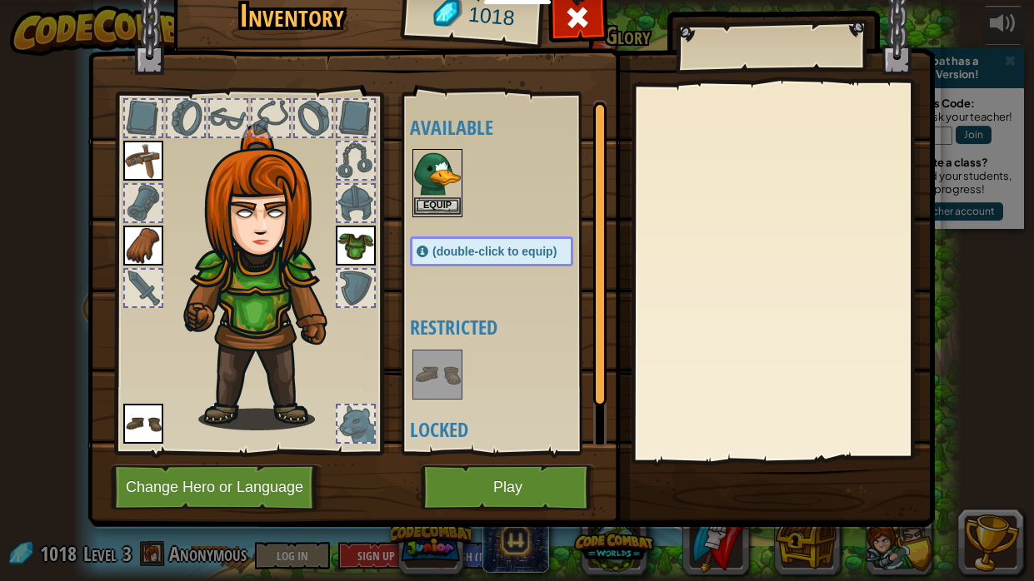
click at [447, 157] on img at bounding box center [437, 174] width 47 height 47
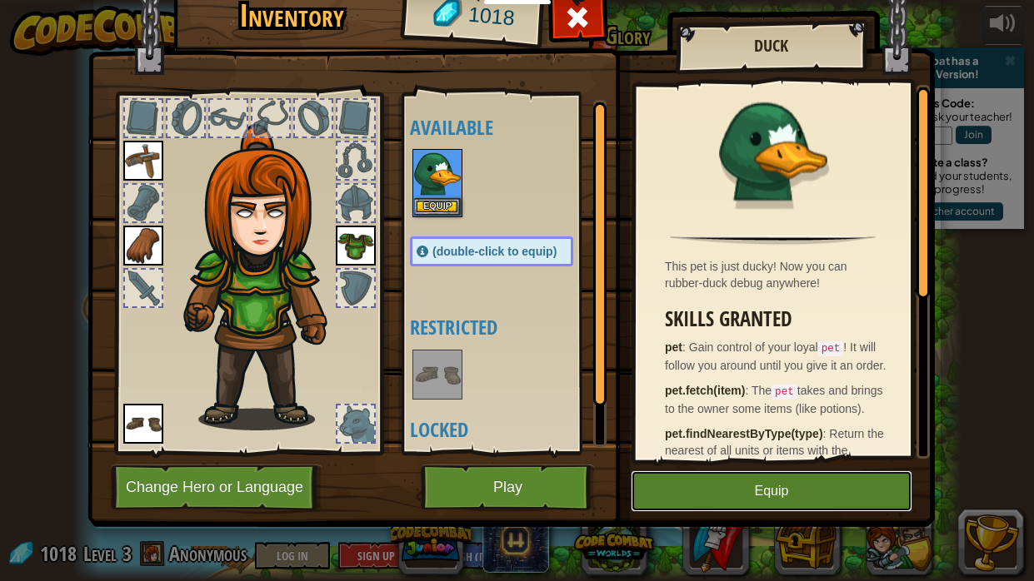
click at [712, 480] on button "Equip" at bounding box center [771, 492] width 282 height 42
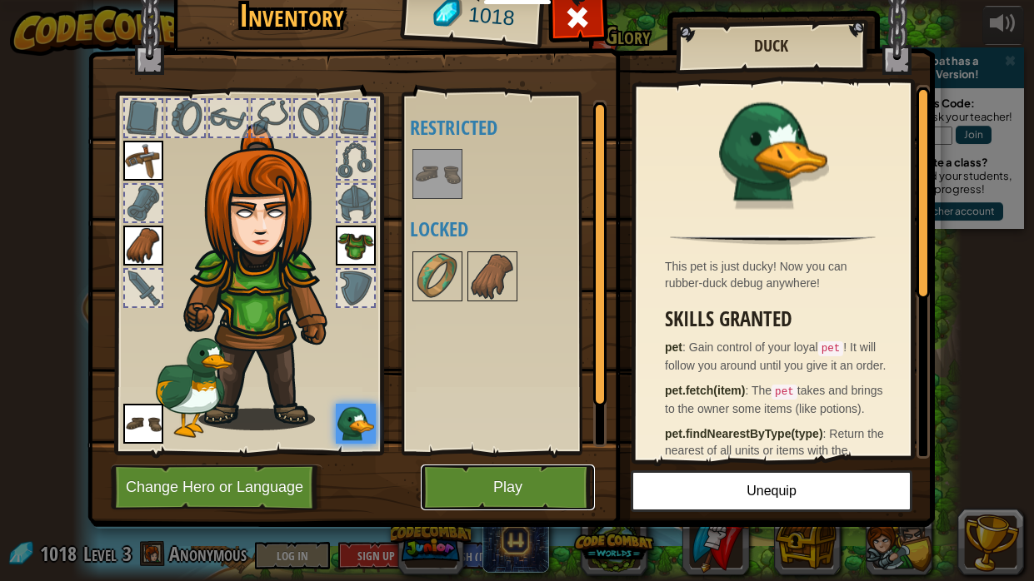
click at [513, 466] on button "Play" at bounding box center [508, 488] width 174 height 46
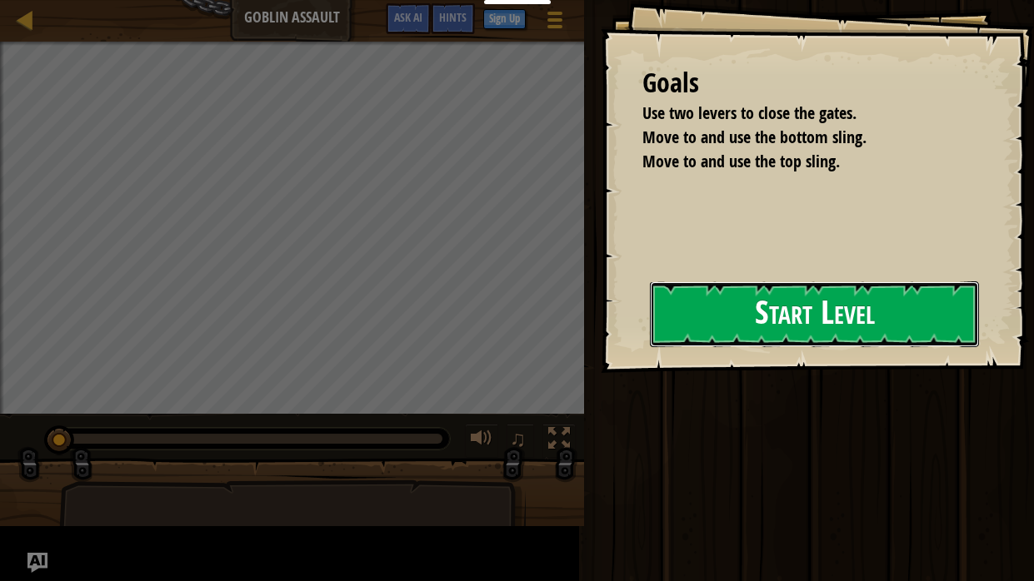
click at [882, 311] on button "Start Level" at bounding box center [814, 315] width 329 height 66
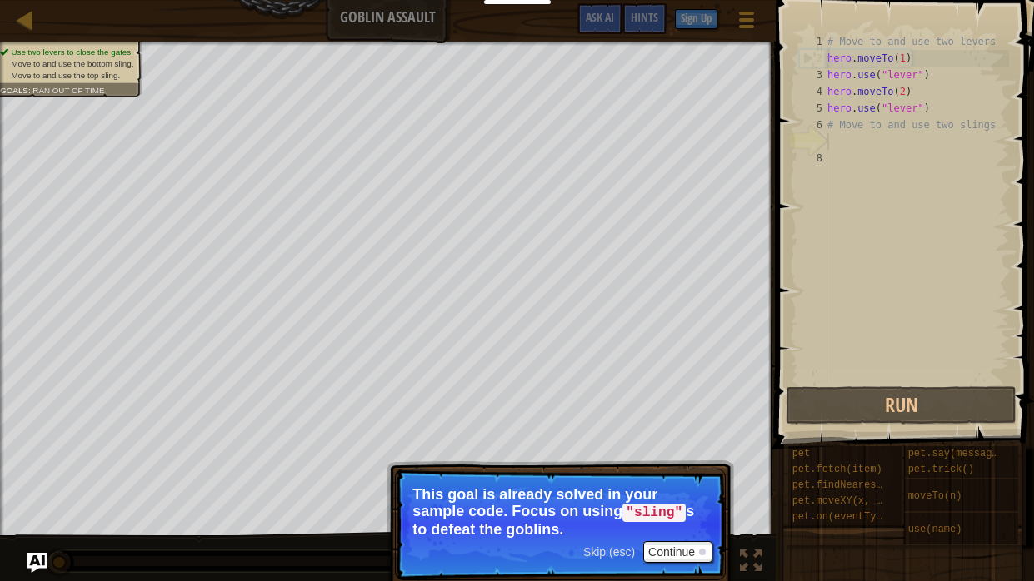
click at [619, 480] on span "Skip (esc)" at bounding box center [609, 552] width 52 height 13
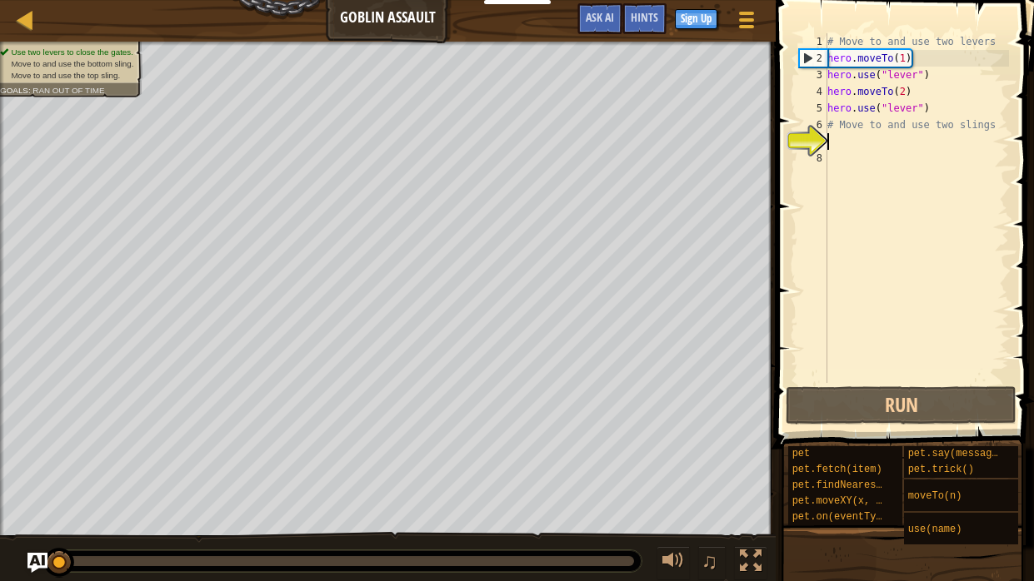
scroll to position [7, 0]
click at [831, 136] on div "# Move to and use two levers hero . moveTo ( 1 ) hero . use ( "lever" ) hero . …" at bounding box center [916, 224] width 185 height 383
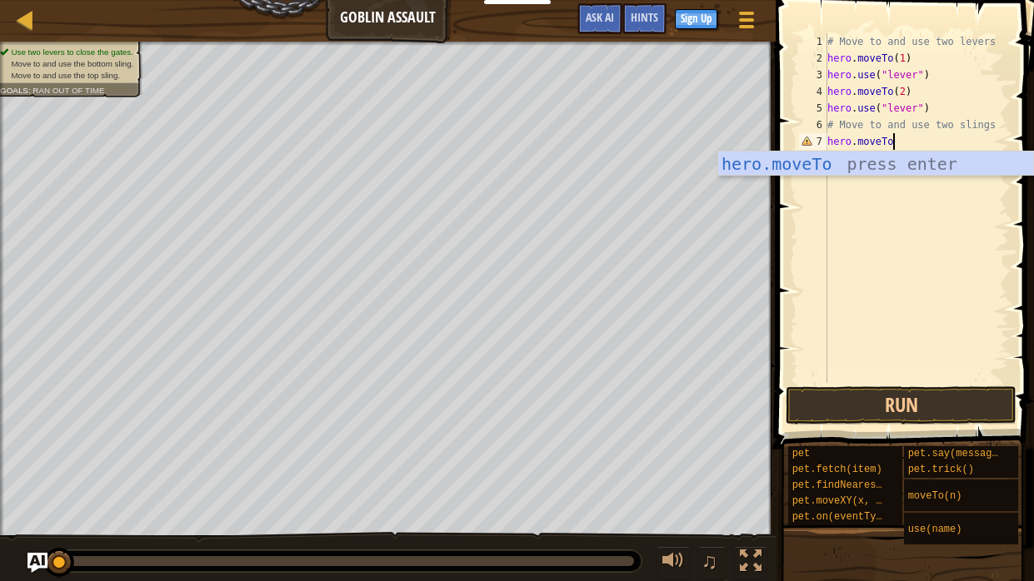
scroll to position [7, 5]
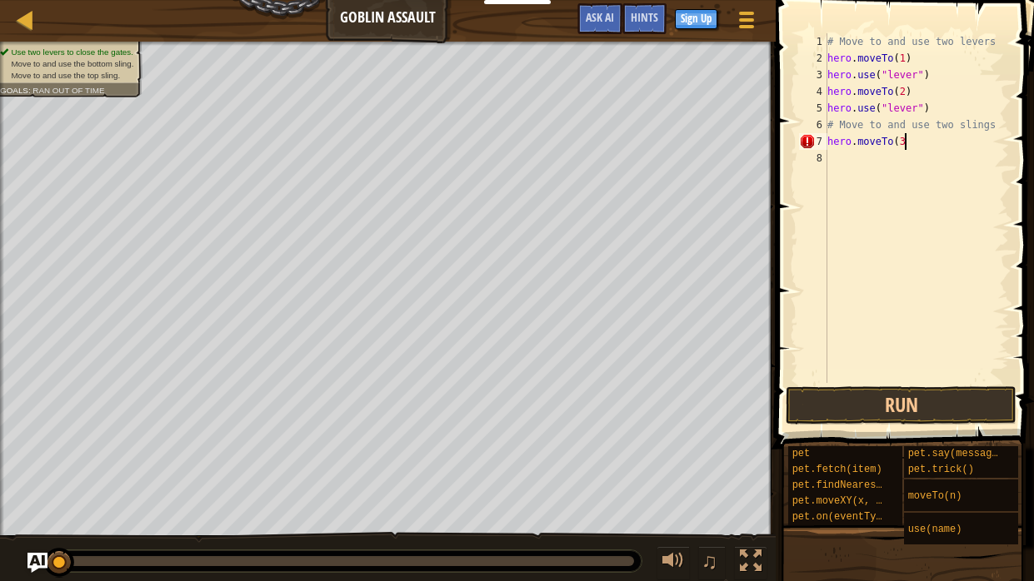
type textarea "hero.moveTo(3)"
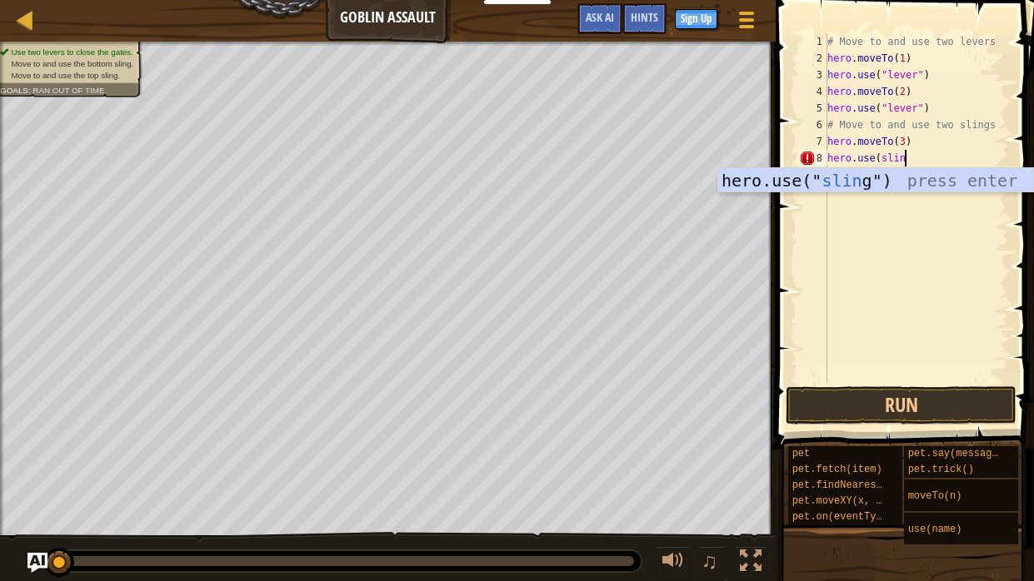
scroll to position [7, 6]
type textarea "hero.use(sling)"
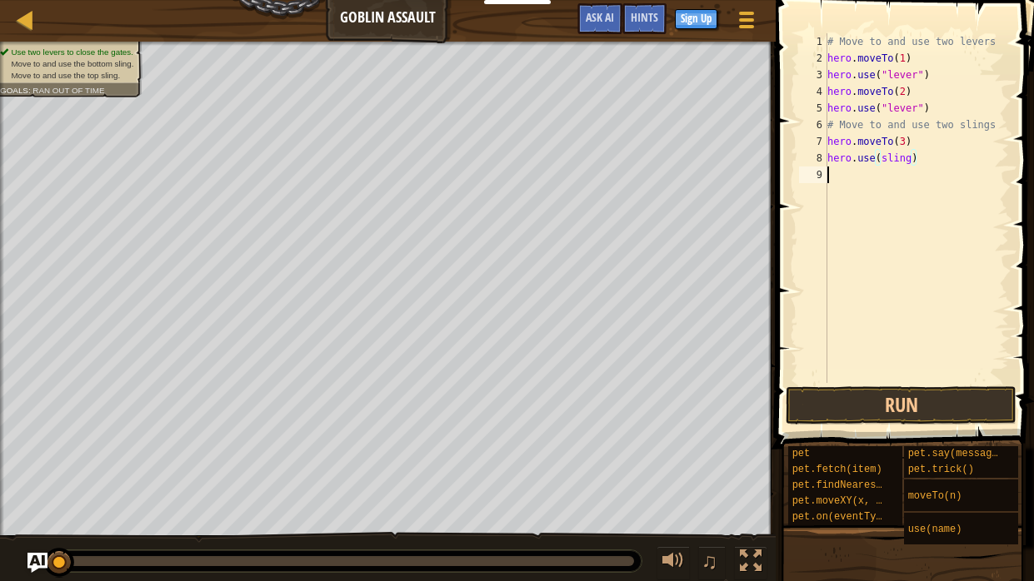
click at [841, 167] on div "# Move to and use two levers hero . moveTo ( 1 ) hero . use ( "lever" ) hero . …" at bounding box center [916, 224] width 185 height 383
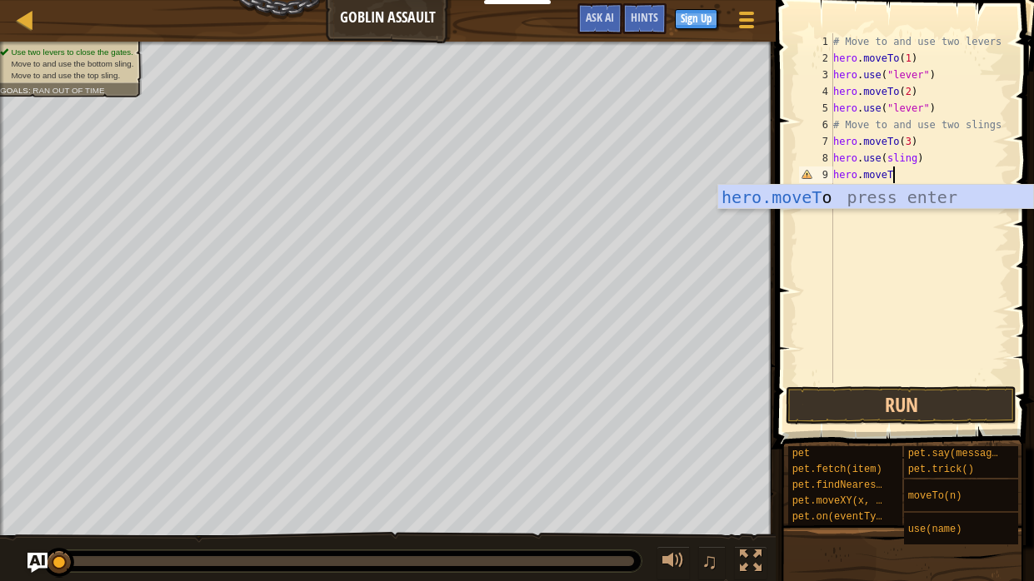
scroll to position [7, 4]
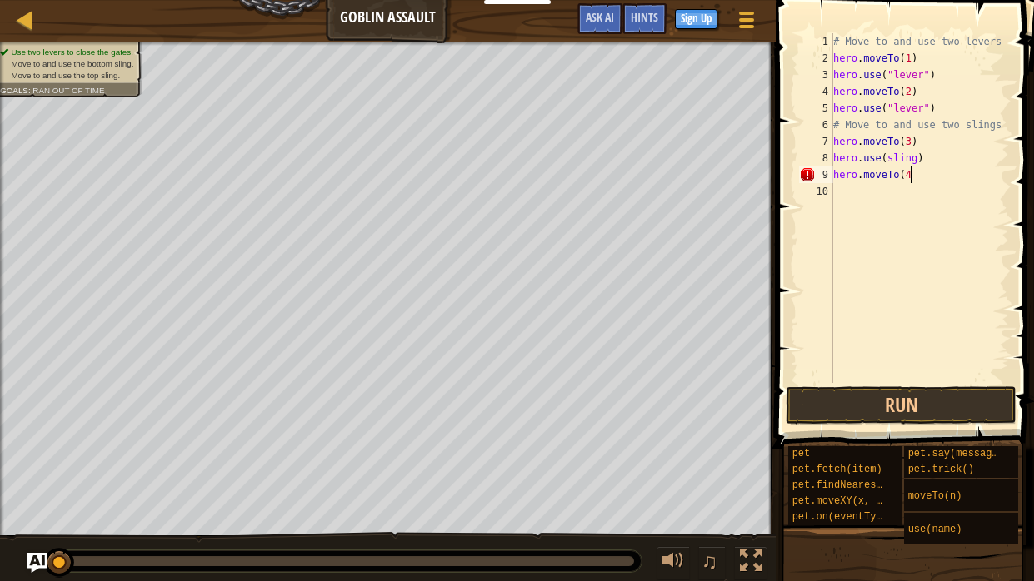
type textarea "hero.moveTo(4)"
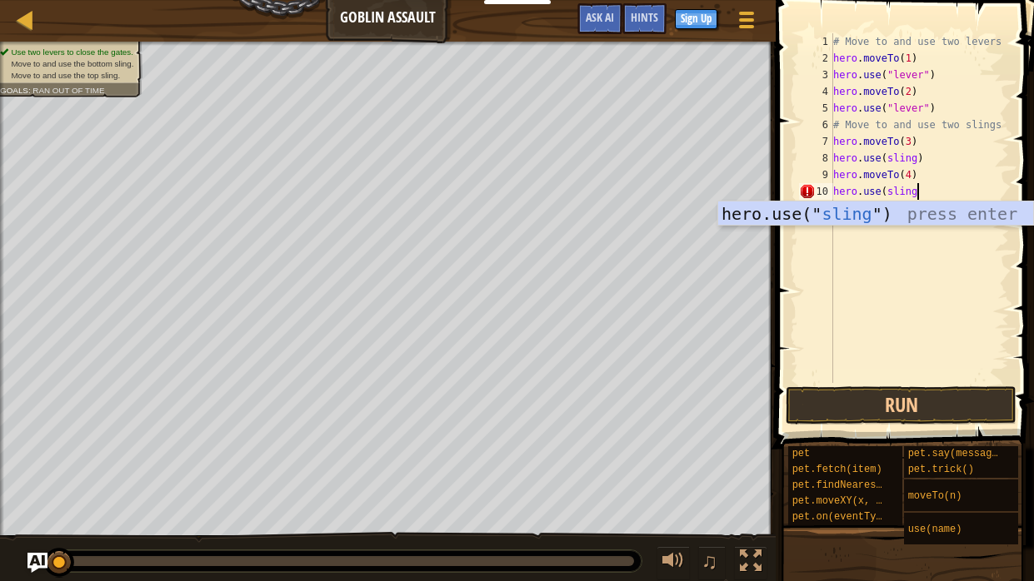
scroll to position [7, 6]
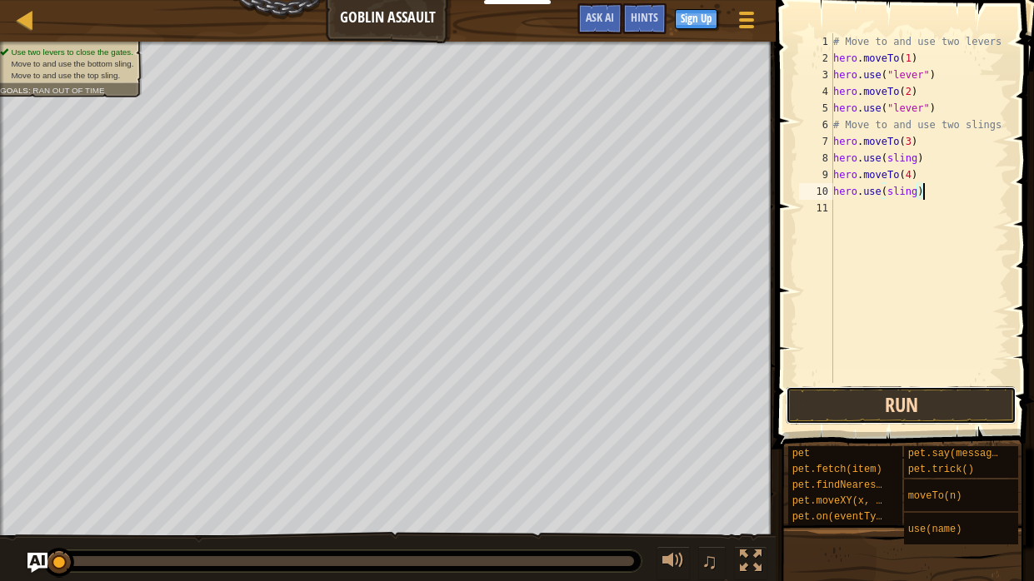
click at [830, 412] on button "Run" at bounding box center [900, 405] width 231 height 38
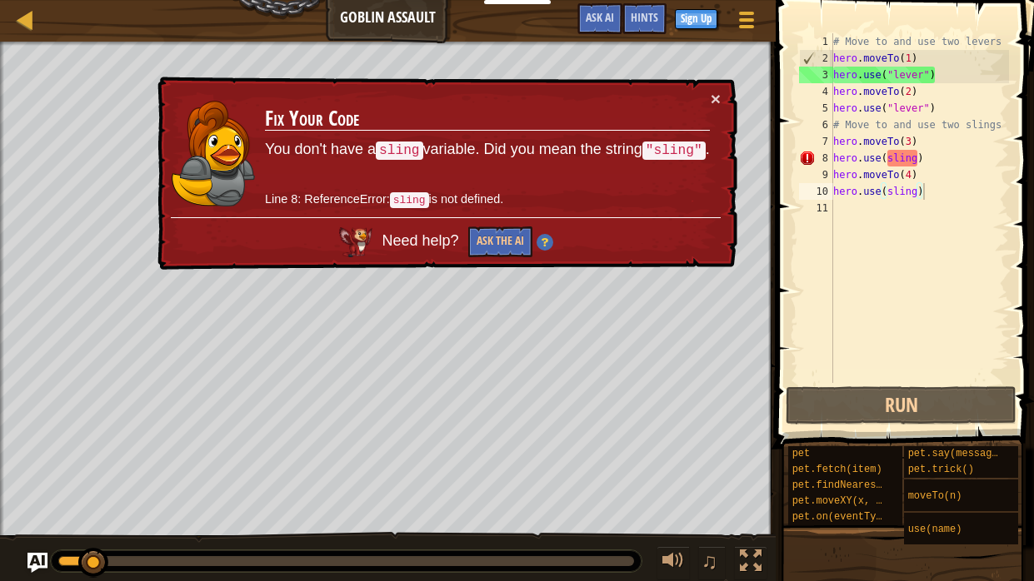
click at [708, 96] on td "Fix Your Code You don't have a sling variable. Did you mean the string "sling" …" at bounding box center [487, 153] width 446 height 127
click at [713, 96] on button "×" at bounding box center [715, 98] width 10 height 17
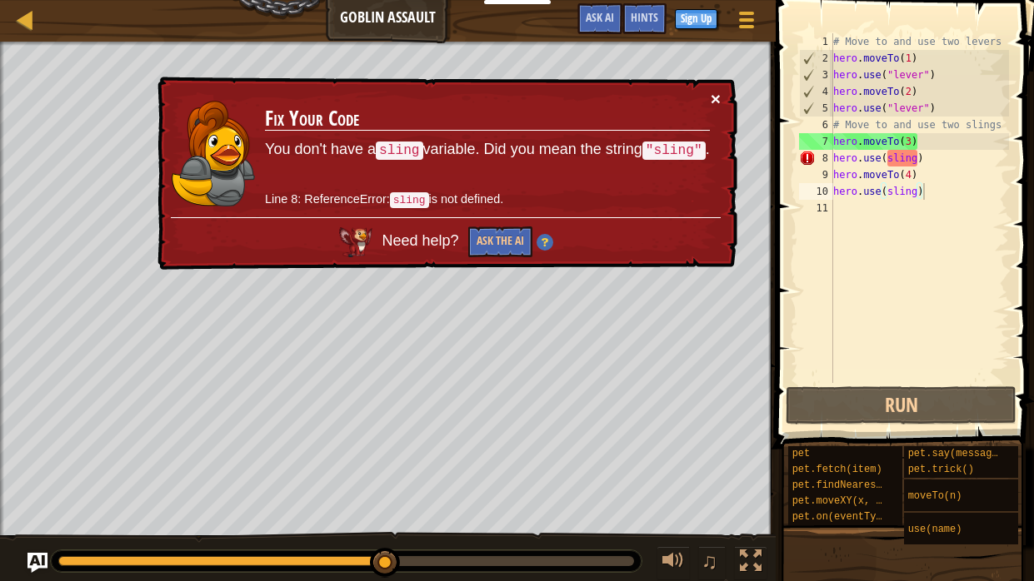
click at [714, 94] on button "×" at bounding box center [715, 98] width 10 height 17
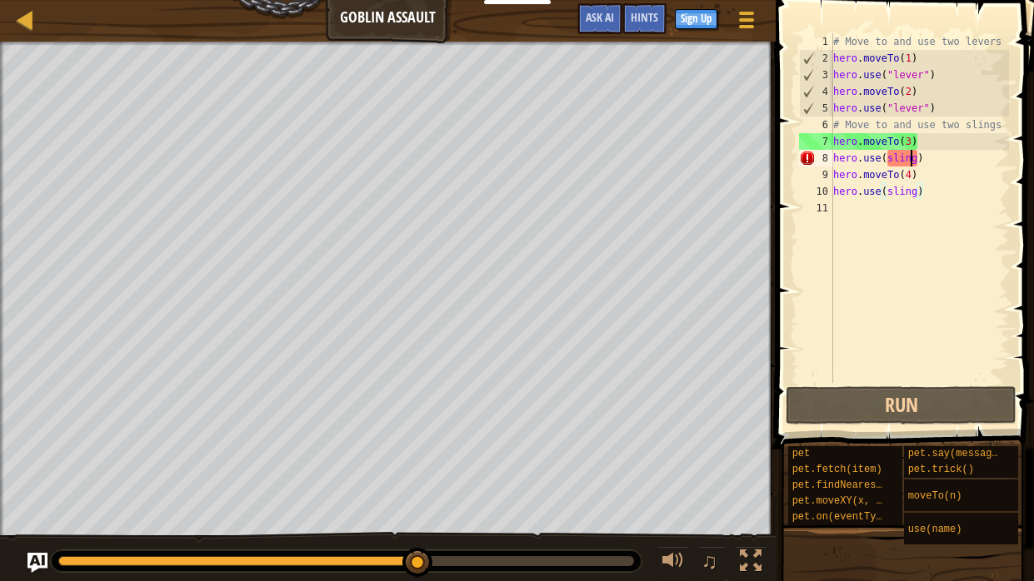
click at [913, 163] on div "# Move to and use two levers hero . moveTo ( 1 ) hero . use ( "lever" ) hero . …" at bounding box center [920, 224] width 180 height 383
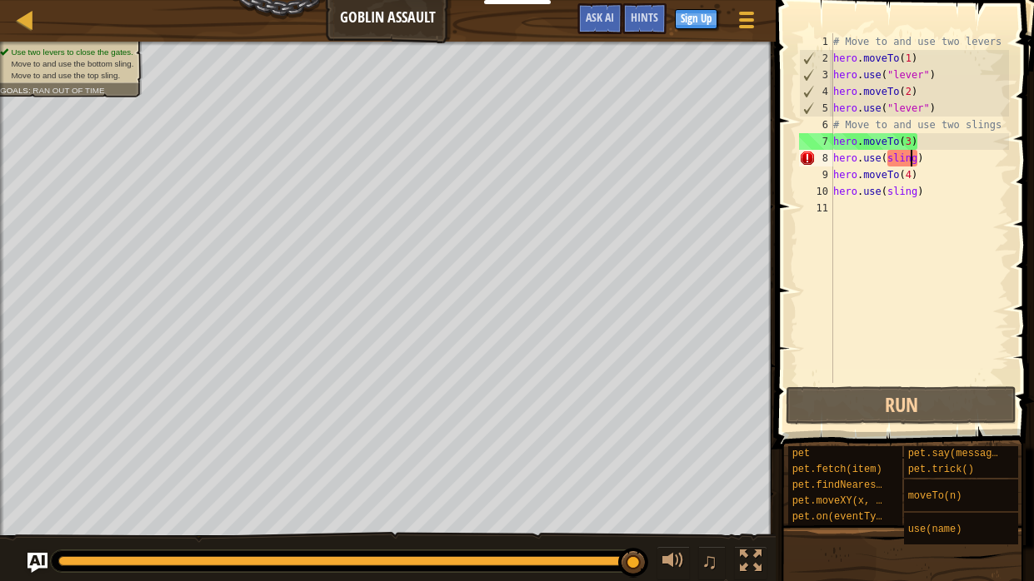
click at [918, 162] on div "# Move to and use two levers hero . moveTo ( 1 ) hero . use ( "lever" ) hero . …" at bounding box center [920, 224] width 180 height 383
click at [884, 162] on div "# Move to and use two levers hero . moveTo ( 1 ) hero . use ( "lever" ) hero . …" at bounding box center [920, 224] width 180 height 383
drag, startPoint x: 923, startPoint y: 194, endPoint x: 834, endPoint y: 187, distance: 89.4
click at [834, 187] on div "# Move to and use two levers hero . moveTo ( 1 ) hero . use ( "lever" ) hero . …" at bounding box center [920, 224] width 180 height 383
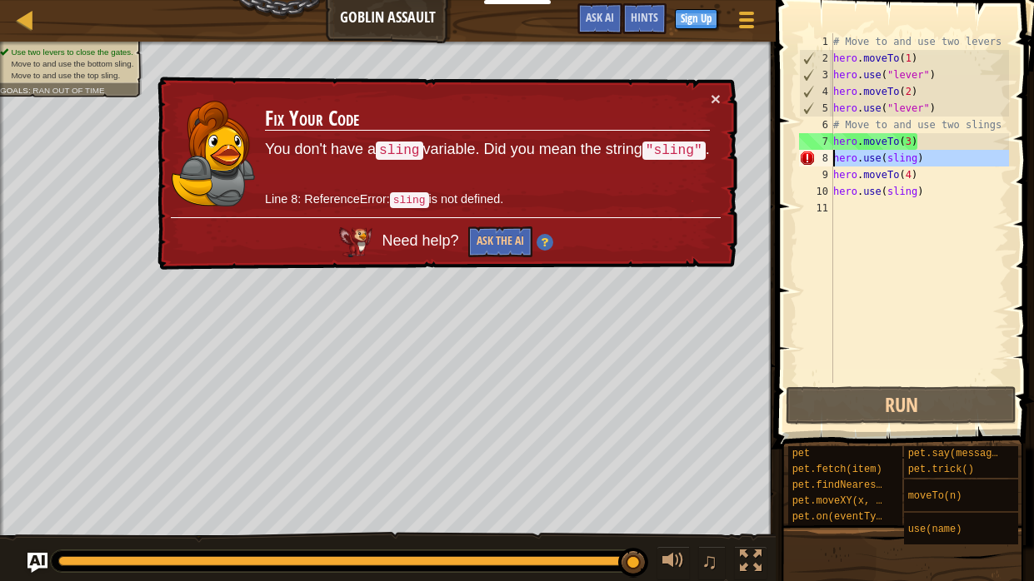
drag, startPoint x: 831, startPoint y: 152, endPoint x: 838, endPoint y: 159, distance: 10.0
click at [838, 159] on div "hero.use(sling) 1 2 3 4 5 6 7 8 9 10 11 # Move to and use two levers hero . mov…" at bounding box center [901, 208] width 213 height 350
paste textarea
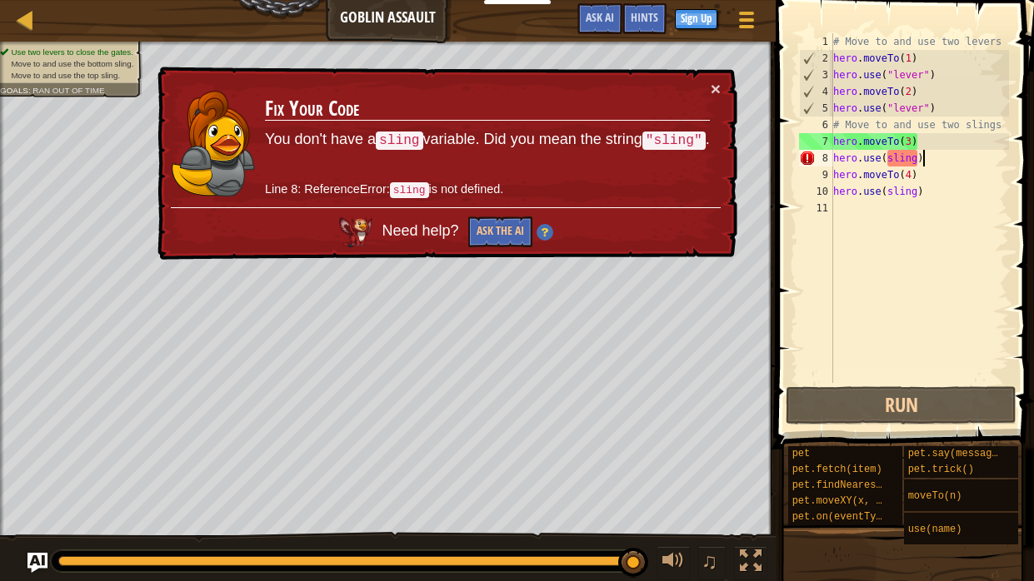
click at [926, 162] on div "# Move to and use two levers hero . moveTo ( 1 ) hero . use ( "lever" ) hero . …" at bounding box center [919, 224] width 179 height 383
click at [916, 163] on div "# Move to and use two levers hero . moveTo ( 1 ) hero . use ( "lever" ) hero . …" at bounding box center [919, 224] width 179 height 383
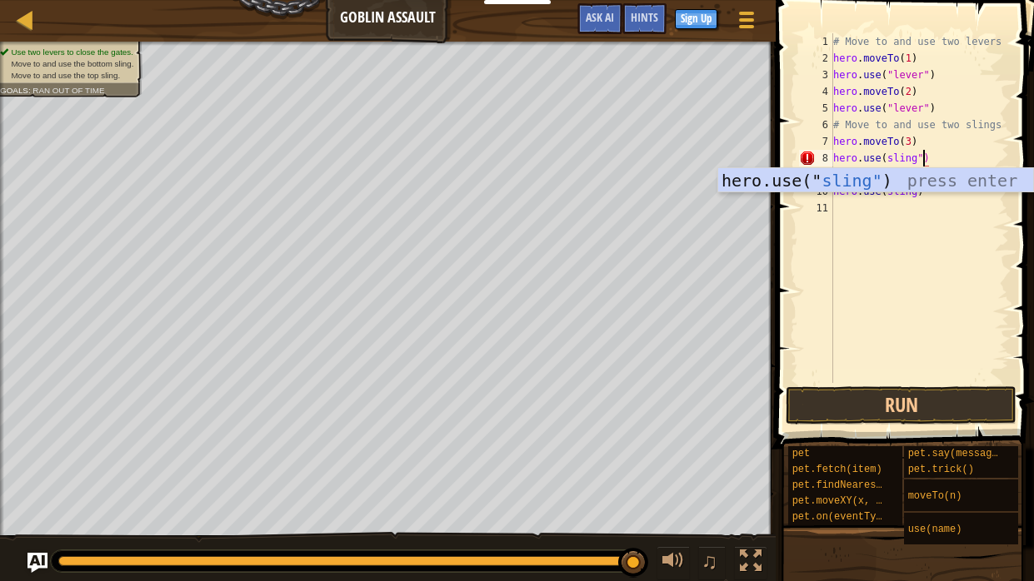
click at [883, 162] on div "# Move to and use two levers hero . moveTo ( 1 ) hero . use ( "lever" ) hero . …" at bounding box center [919, 224] width 179 height 383
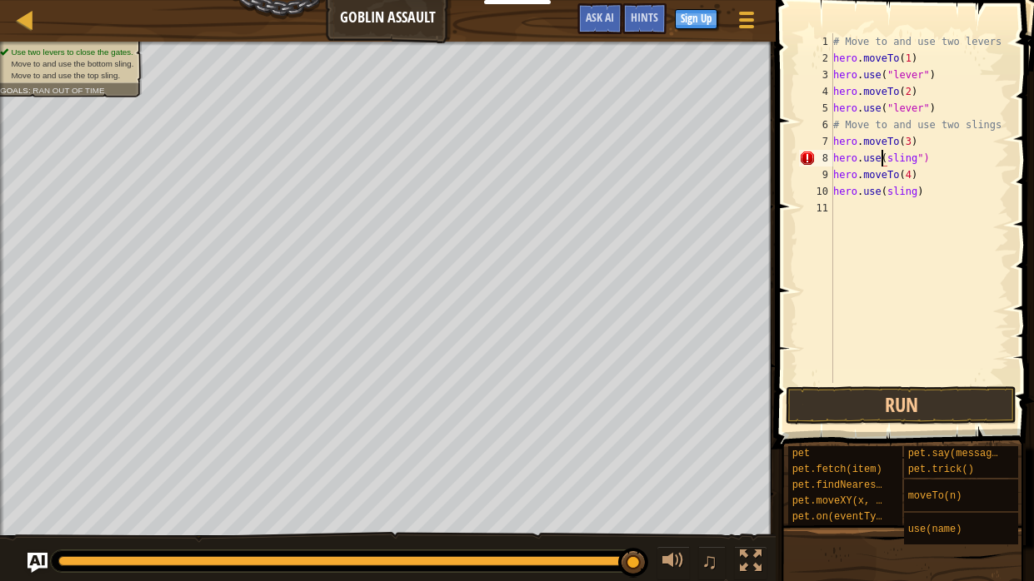
click at [889, 162] on div "# Move to and use two levers hero . moveTo ( 1 ) hero . use ( "lever" ) hero . …" at bounding box center [919, 224] width 179 height 383
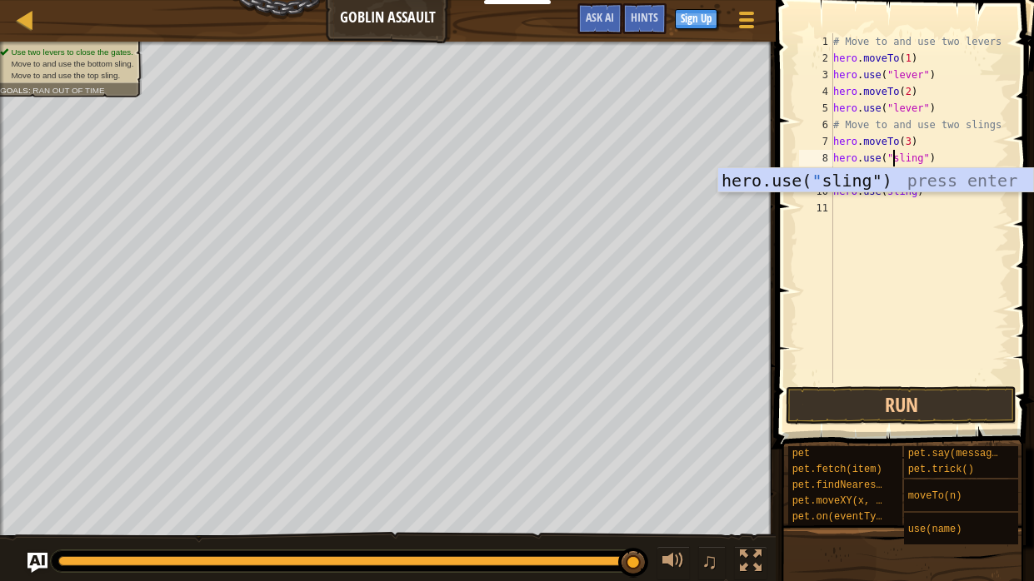
click at [928, 159] on div "# Move to and use two levers hero . moveTo ( 1 ) hero . use ( "lever" ) hero . …" at bounding box center [919, 224] width 179 height 383
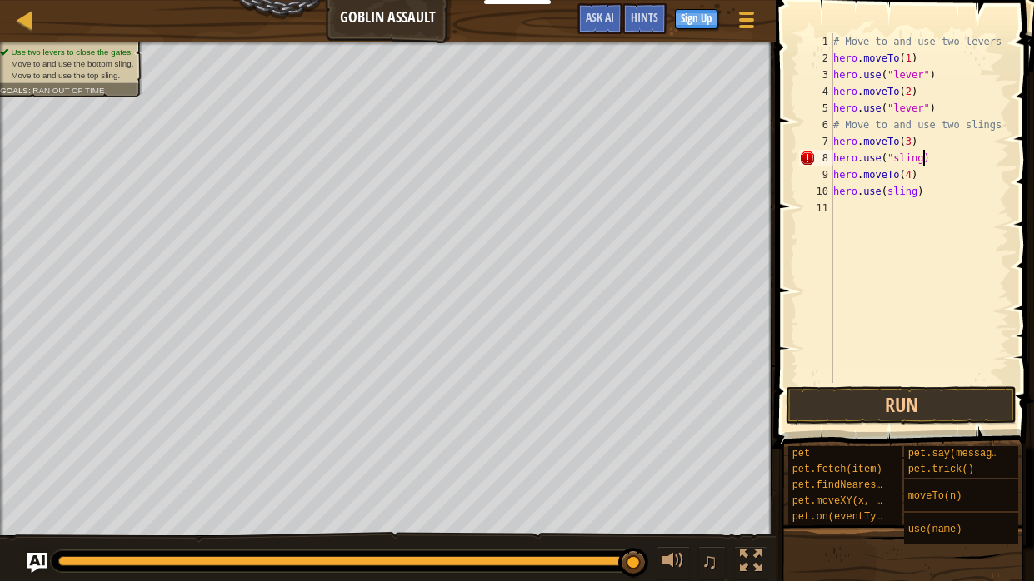
type textarea "hero.use("sling")"
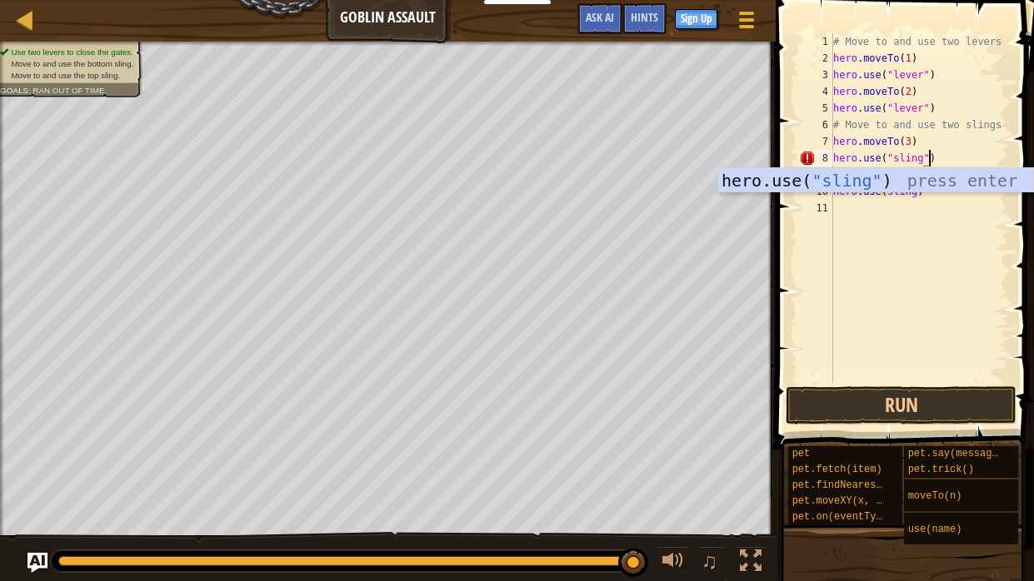
scroll to position [7, 7]
click at [932, 214] on div "# Move to and use two levers hero . moveTo ( 1 ) hero . use ( "lever" ) hero . …" at bounding box center [919, 224] width 179 height 383
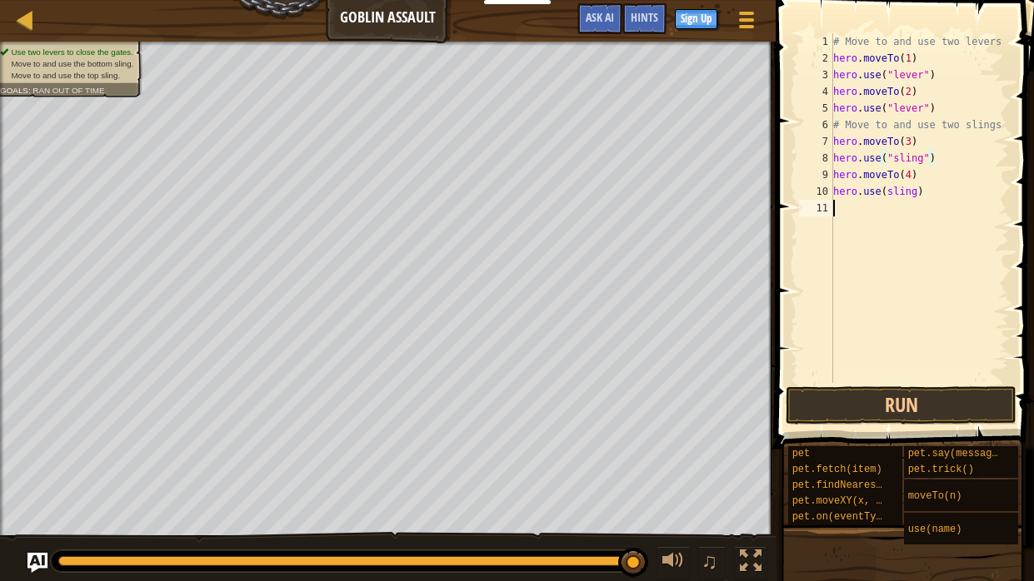
scroll to position [7, 0]
click at [914, 197] on div "# Move to and use two levers hero . moveTo ( 1 ) hero . use ( "lever" ) hero . …" at bounding box center [919, 224] width 179 height 383
click at [883, 195] on div "# Move to and use two levers hero . moveTo ( 1 ) hero . use ( "lever" ) hero . …" at bounding box center [919, 224] width 179 height 383
click at [885, 195] on div "# Move to and use two levers hero . moveTo ( 1 ) hero . use ( "lever" ) hero . …" at bounding box center [919, 224] width 179 height 383
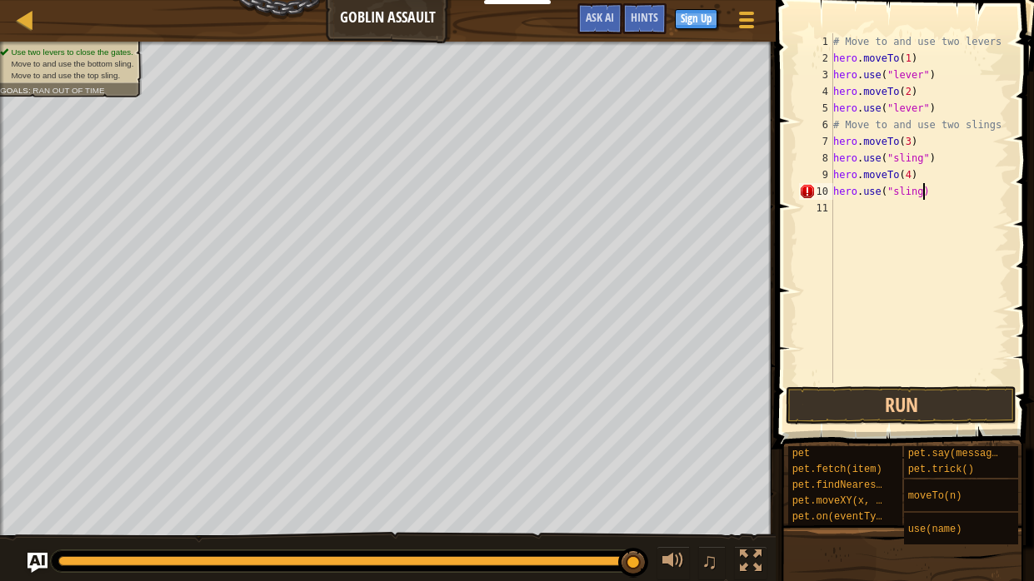
click at [924, 194] on div "# Move to and use two levers hero . moveTo ( 1 ) hero . use ( "lever" ) hero . …" at bounding box center [919, 224] width 179 height 383
type textarea "hero.use("sling")"
click at [939, 326] on div "# Move to and use two levers hero . moveTo ( 1 ) hero . use ( "lever" ) hero . …" at bounding box center [919, 224] width 179 height 383
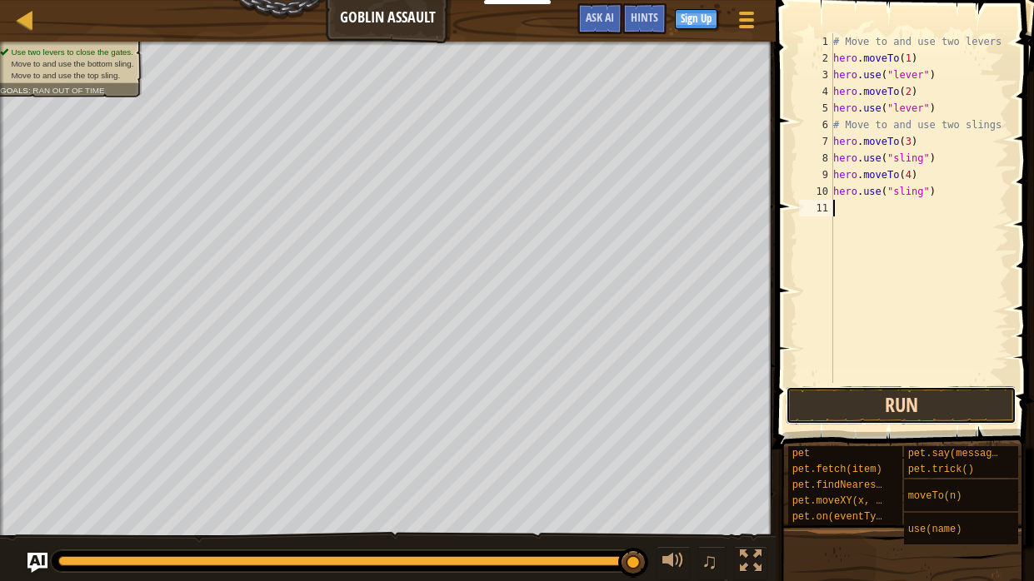
click at [890, 395] on button "Run" at bounding box center [900, 405] width 231 height 38
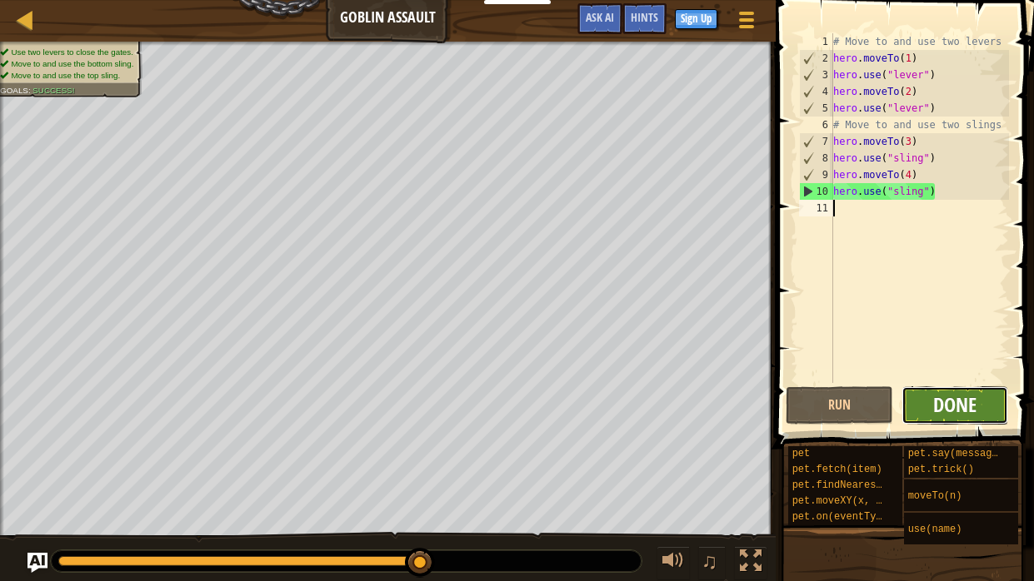
click at [958, 398] on span "Done" at bounding box center [954, 404] width 43 height 27
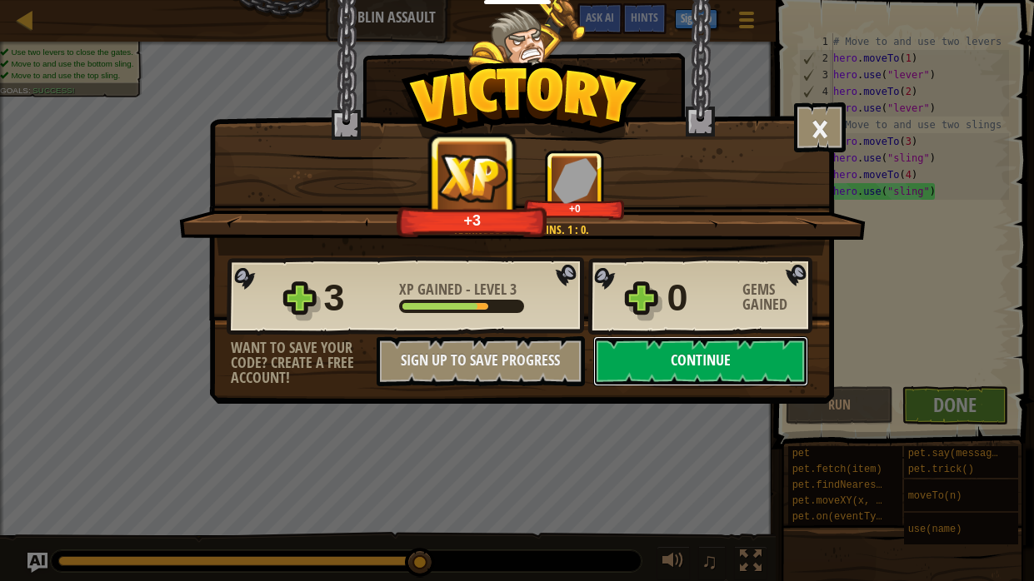
click at [740, 352] on button "Continue" at bounding box center [700, 361] width 215 height 50
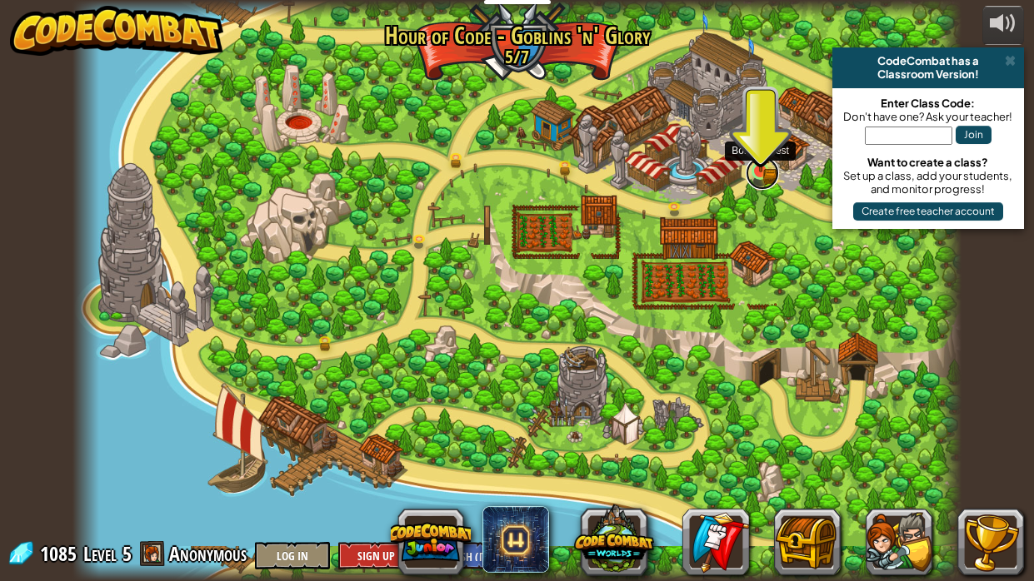
click at [750, 173] on link at bounding box center [761, 173] width 33 height 33
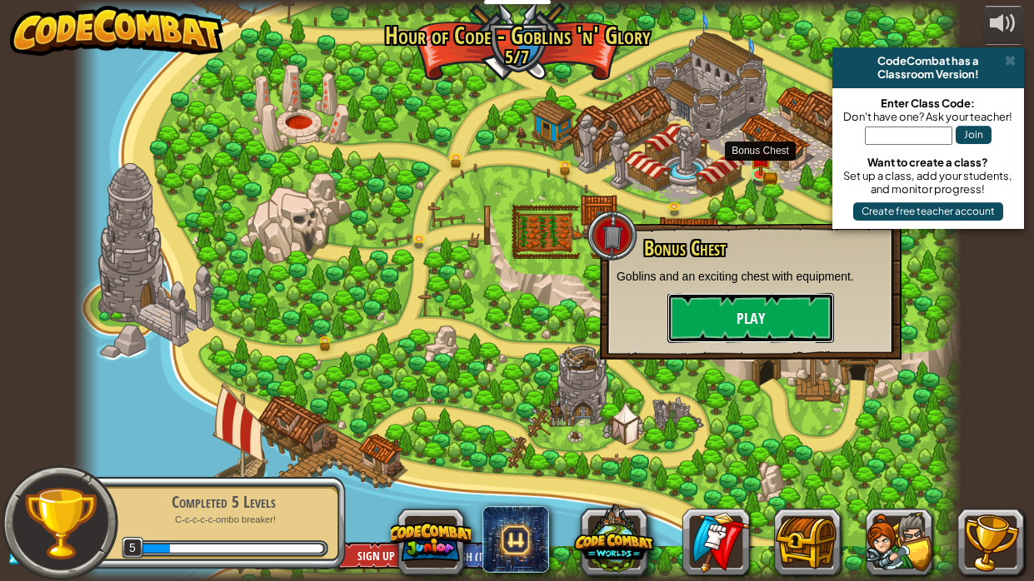
click at [795, 302] on button "Play" at bounding box center [750, 318] width 167 height 50
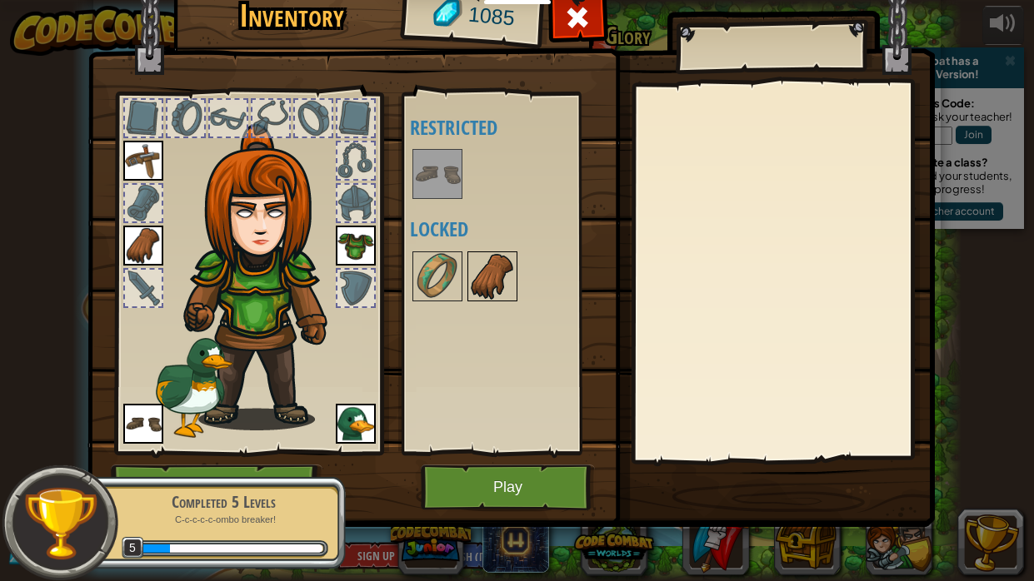
click at [497, 272] on img at bounding box center [492, 276] width 47 height 47
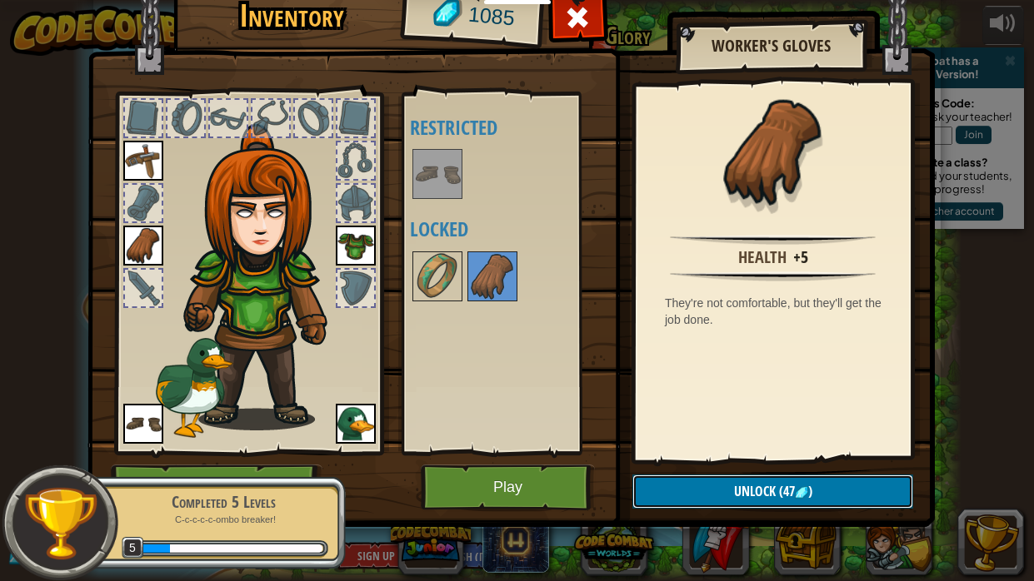
click at [757, 480] on span "Unlock" at bounding box center [755, 491] width 42 height 18
click at [704, 480] on button "Confirm" at bounding box center [772, 492] width 281 height 34
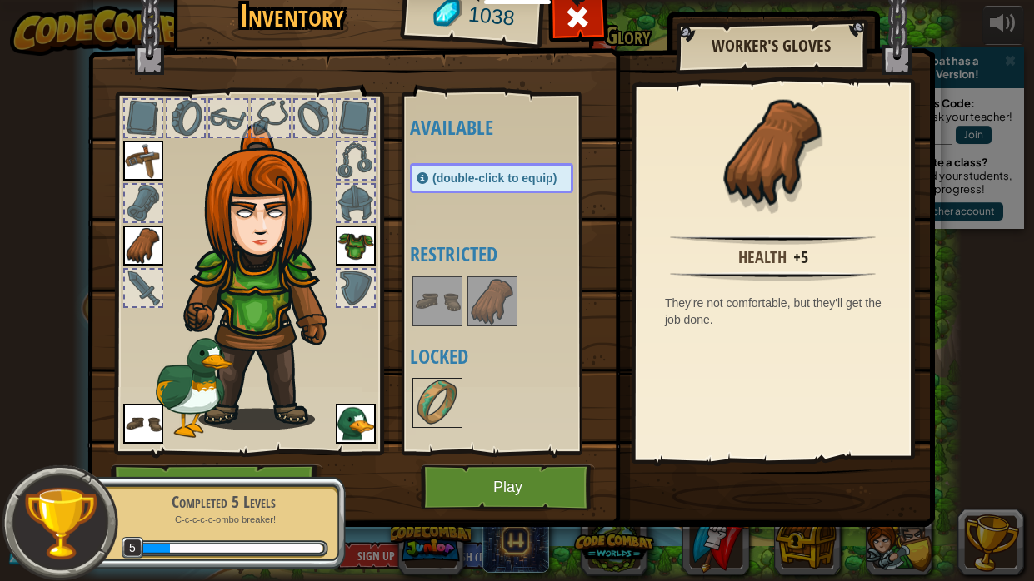
click at [518, 291] on div at bounding box center [508, 301] width 197 height 55
click at [500, 291] on img at bounding box center [492, 301] width 47 height 47
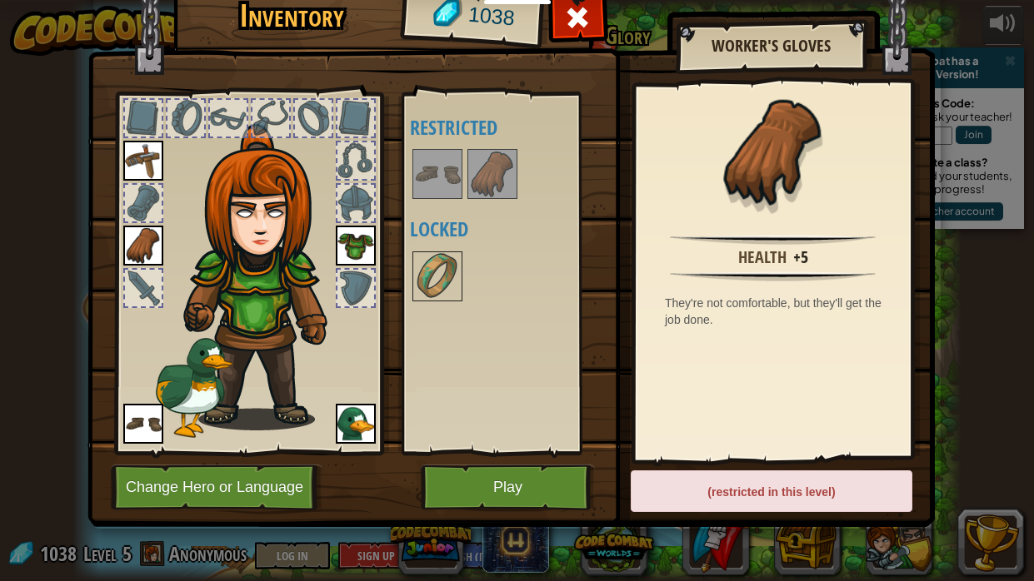
click at [491, 154] on img at bounding box center [492, 174] width 47 height 47
click at [444, 269] on img at bounding box center [437, 276] width 47 height 47
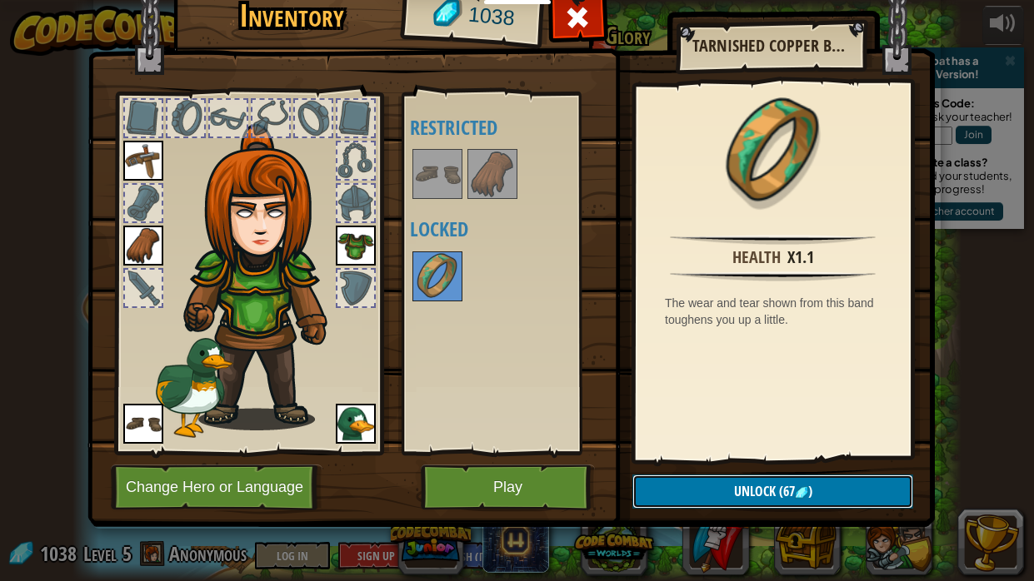
click at [752, 480] on button "Unlock (67 )" at bounding box center [772, 492] width 281 height 34
click at [745, 480] on button "Confirm" at bounding box center [772, 492] width 281 height 34
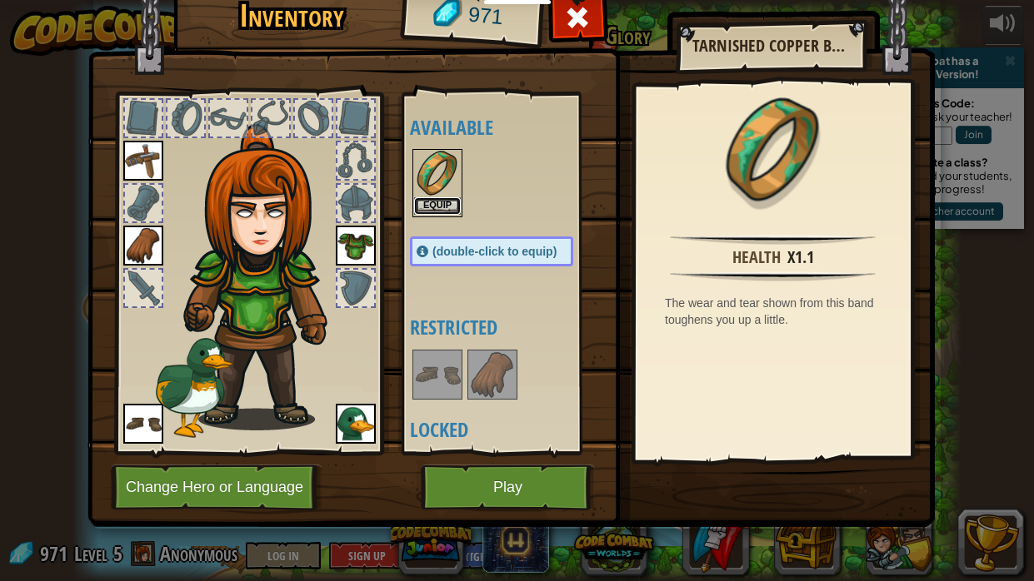
click at [435, 201] on button "Equip" at bounding box center [437, 205] width 47 height 17
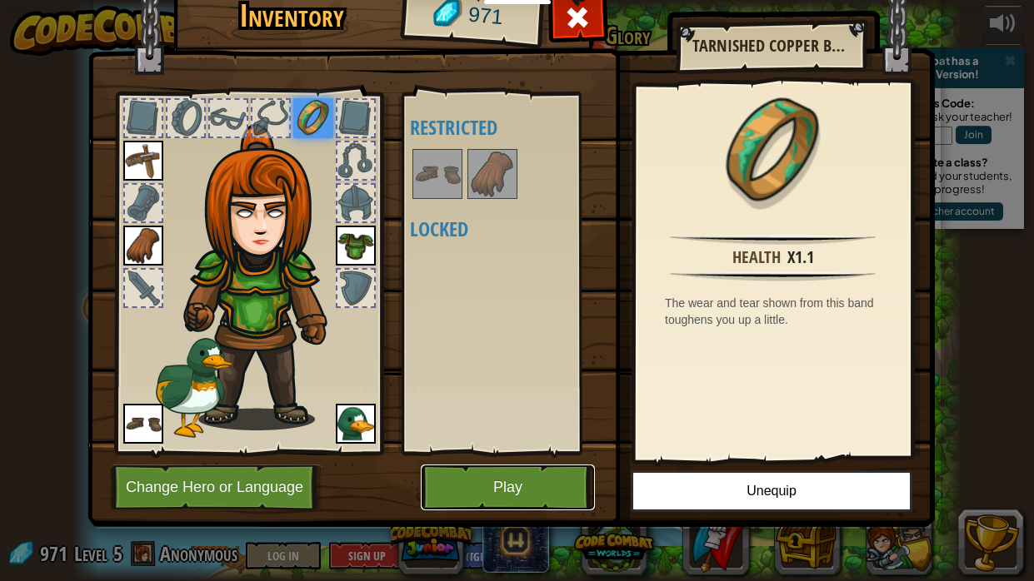
click at [560, 480] on button "Play" at bounding box center [508, 488] width 174 height 46
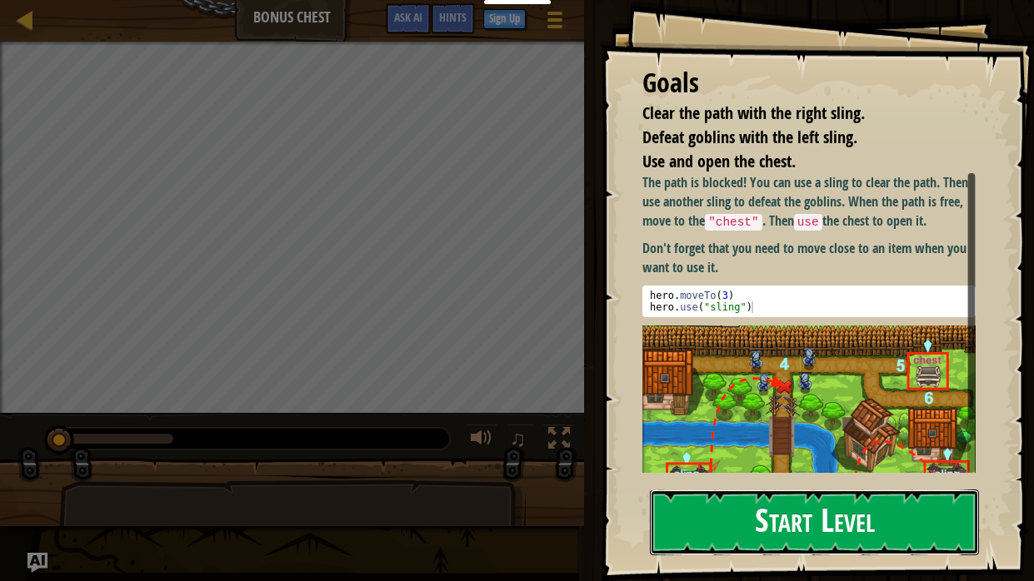
click at [813, 480] on button "Start Level" at bounding box center [814, 523] width 329 height 66
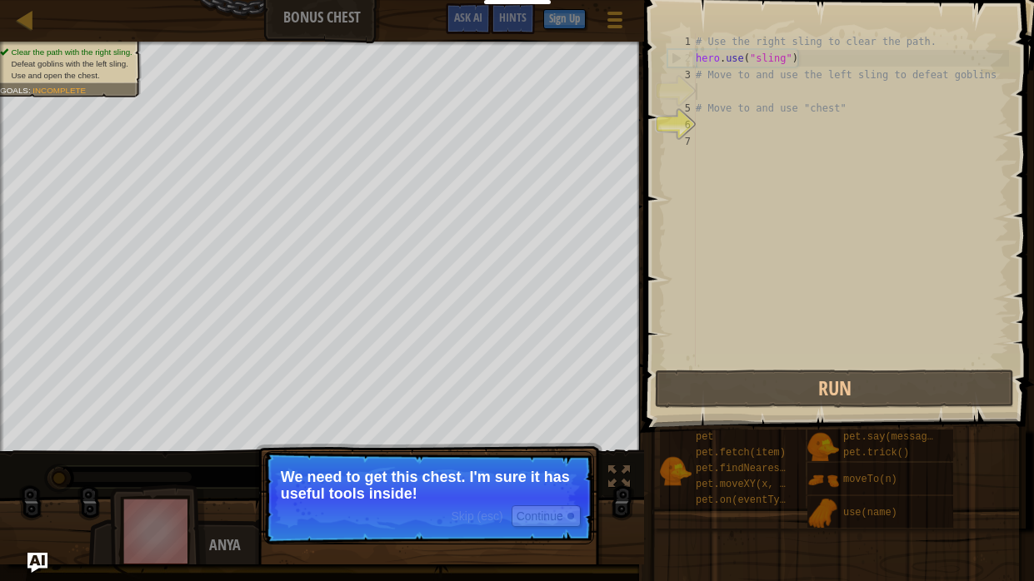
click at [470, 480] on p "We need to get this chest. I'm sure it has useful tools inside!" at bounding box center [429, 485] width 296 height 33
click at [486, 480] on span "Skip (esc)" at bounding box center [477, 516] width 52 height 13
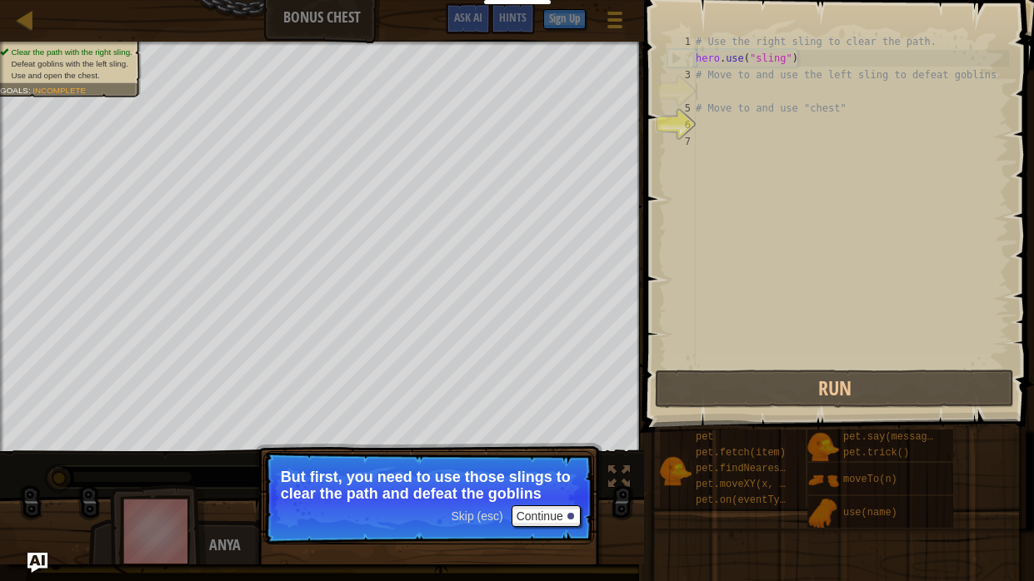
click at [485, 480] on span "Skip (esc)" at bounding box center [477, 516] width 52 height 13
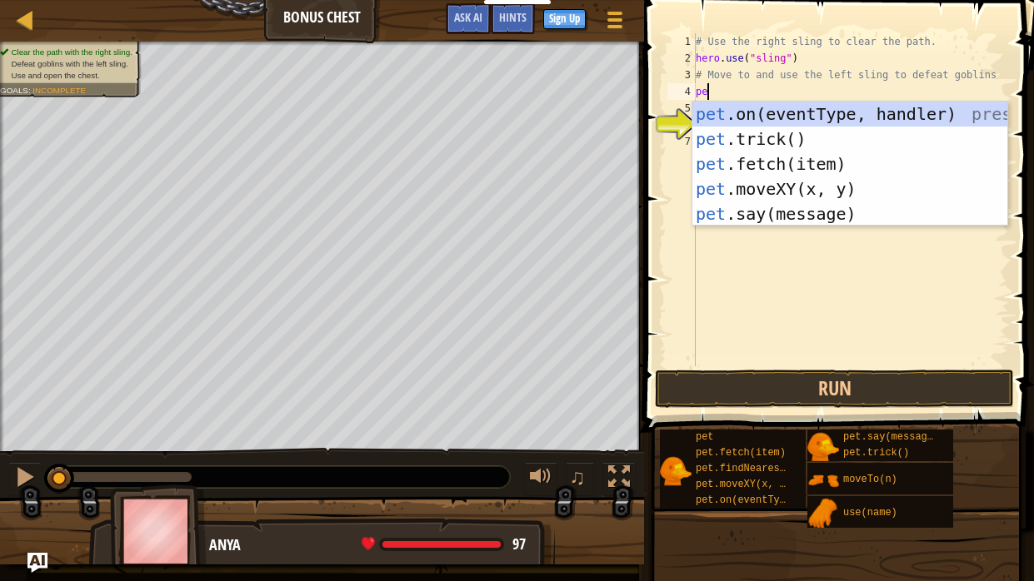
type textarea "p"
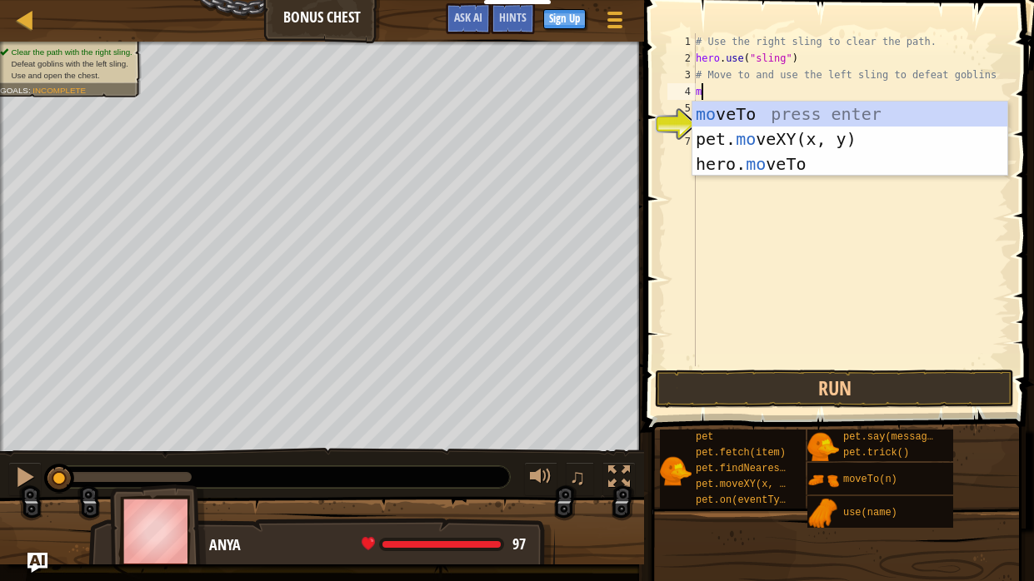
type textarea "m"
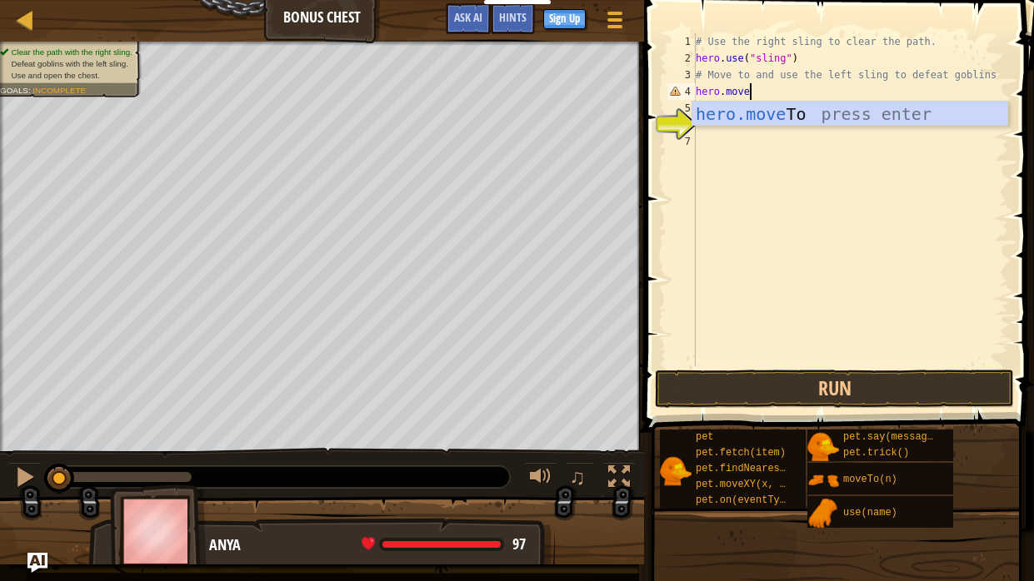
scroll to position [7, 4]
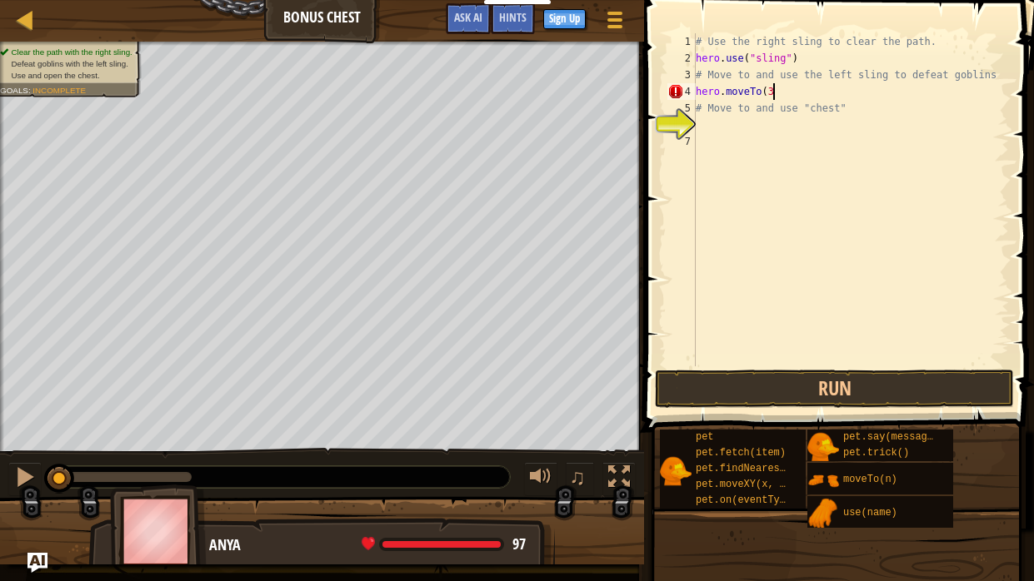
type textarea "hero.moveTo(3)"
click at [704, 125] on div "# Use the right sling to clear the path. hero . use ( "sling" ) # Move to and u…" at bounding box center [850, 216] width 316 height 366
type textarea "hero.use('sling")"
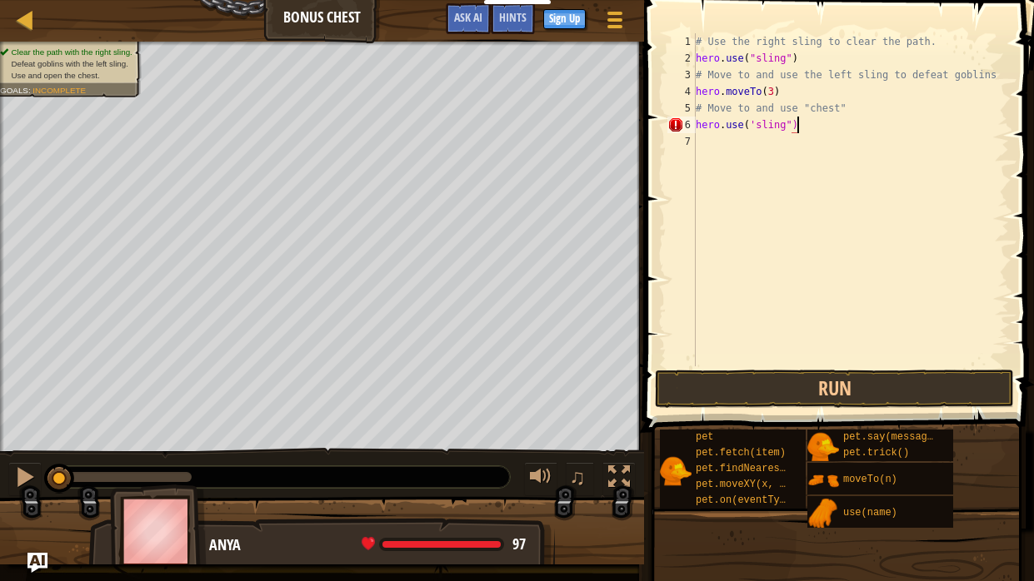
click at [699, 143] on div "# Use the right sling to clear the path. hero . use ( "sling" ) # Move to and u…" at bounding box center [850, 216] width 316 height 366
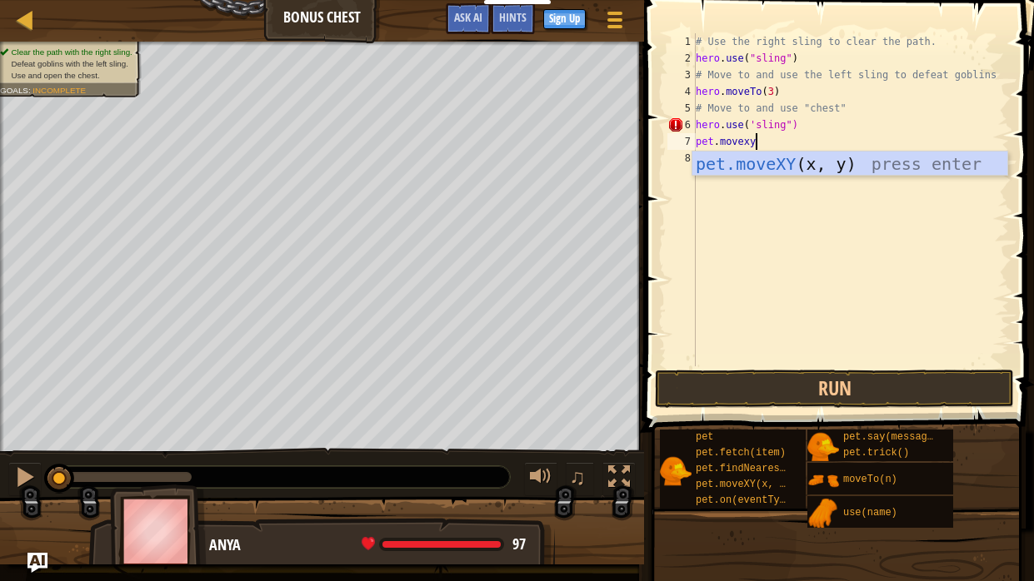
scroll to position [7, 4]
click at [748, 133] on div "# Use the right sling to clear the path. hero . use ( "sling" ) # Move to and u…" at bounding box center [850, 216] width 316 height 366
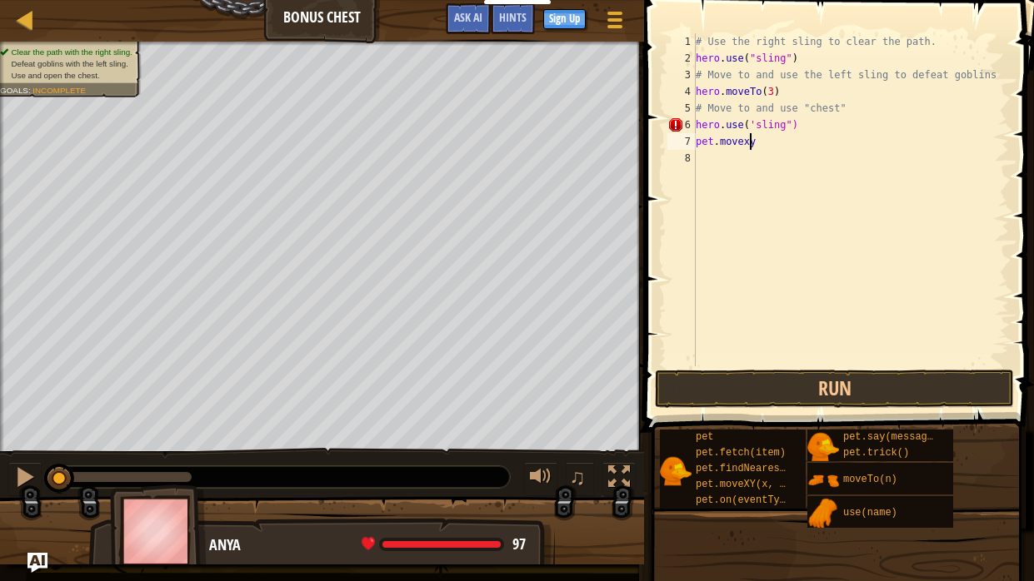
click at [743, 128] on div "# Use the right sling to clear the path. hero . use ( "sling" ) # Move to and u…" at bounding box center [850, 216] width 316 height 366
click at [750, 128] on div "# Use the right sling to clear the path. hero . use ( "sling" ) # Move to and u…" at bounding box center [850, 216] width 316 height 366
click at [751, 133] on div "# Use the right sling to clear the path. hero . use ( "sling" ) # Move to and u…" at bounding box center [850, 216] width 316 height 366
click at [751, 126] on div "# Use the right sling to clear the path. hero . use ( "sling" ) # Move to and u…" at bounding box center [850, 216] width 316 height 366
click at [753, 126] on div "# Use the right sling to clear the path. hero . use ( "sling" ) # Move to and u…" at bounding box center [850, 216] width 316 height 366
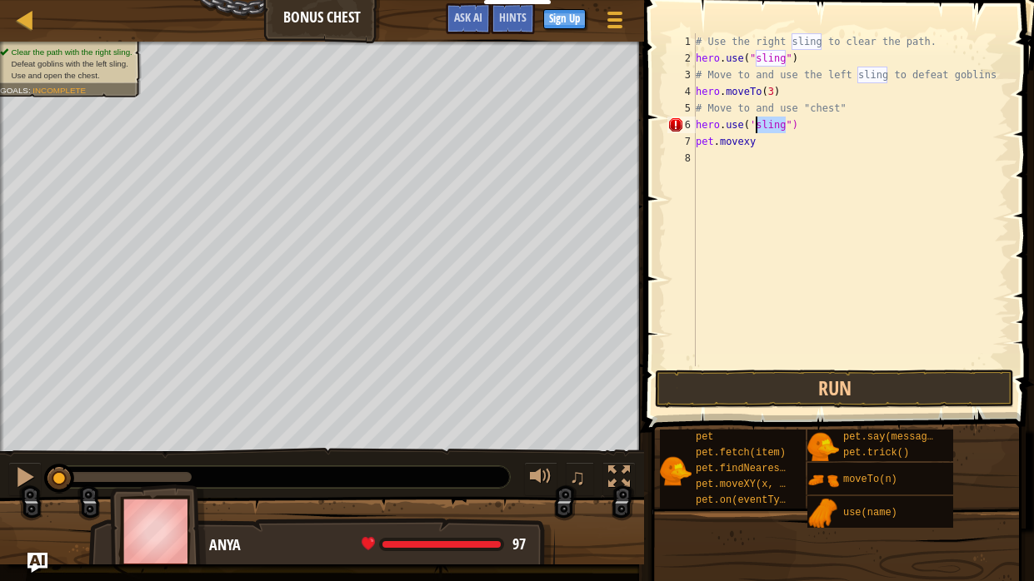
click at [753, 126] on div "# Use the right sling to clear the path. hero . use ( "sling" ) # Move to and u…" at bounding box center [850, 199] width 316 height 333
click at [753, 126] on div "# Use the right sling to clear the path. hero . use ( "sling" ) # Move to and u…" at bounding box center [850, 216] width 316 height 366
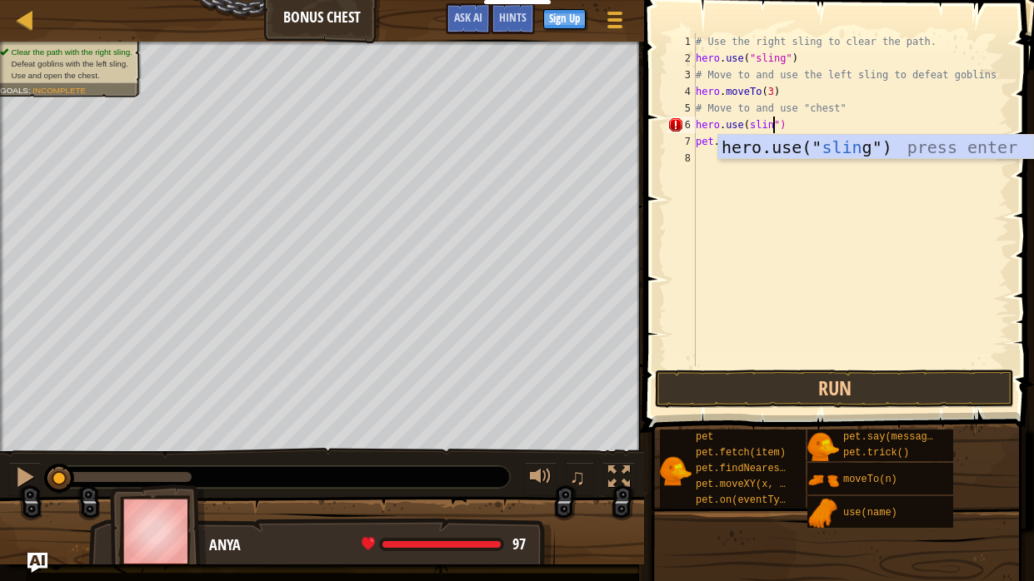
scroll to position [7, 7]
click at [750, 127] on div "# Use the right sling to clear the path. hero . use ( "sling" ) # Move to and u…" at bounding box center [850, 216] width 316 height 366
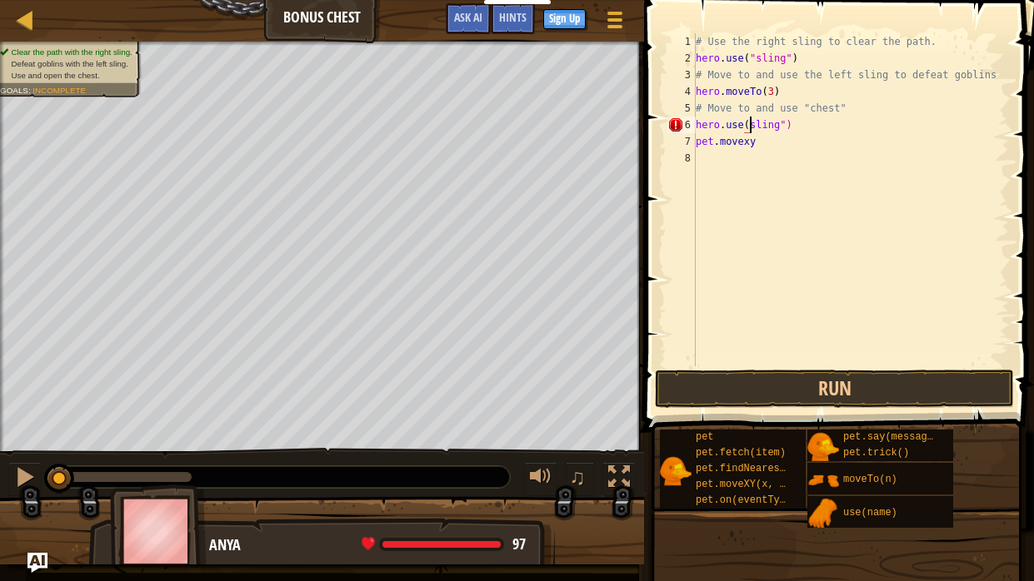
scroll to position [7, 5]
click at [783, 121] on div "# Use the right sling to clear the path. hero . use ( "sling" ) # Move to and u…" at bounding box center [850, 216] width 316 height 366
click at [745, 126] on div "# Use the right sling to clear the path. hero . use ( "sling" ) # Move to and u…" at bounding box center [850, 216] width 316 height 366
click at [750, 126] on div "# Use the right sling to clear the path. hero . use ( "sling" ) # Move to and u…" at bounding box center [850, 216] width 316 height 366
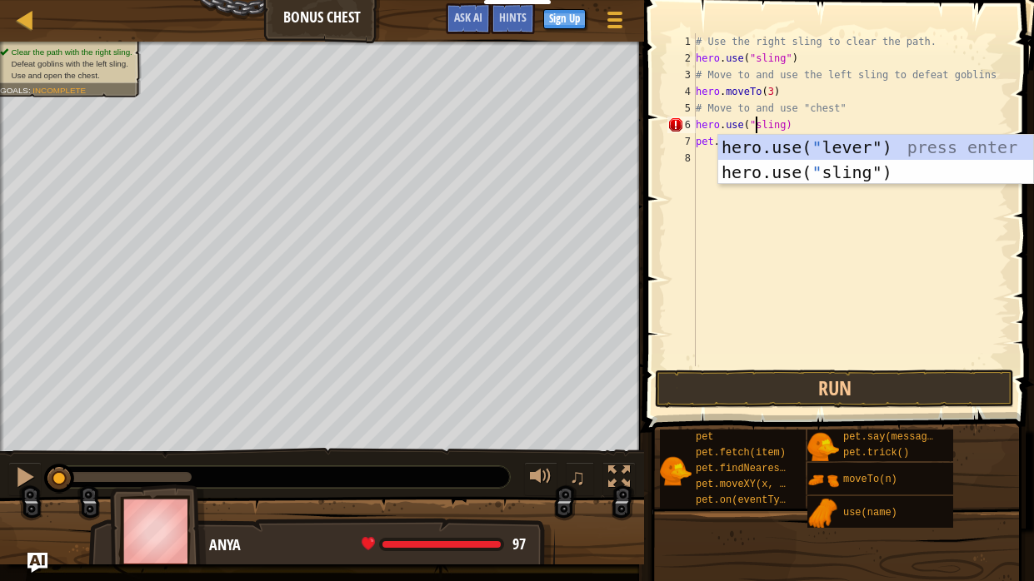
click at [786, 127] on div "# Use the right sling to clear the path. hero . use ( "sling" ) # Move to and u…" at bounding box center [850, 216] width 316 height 366
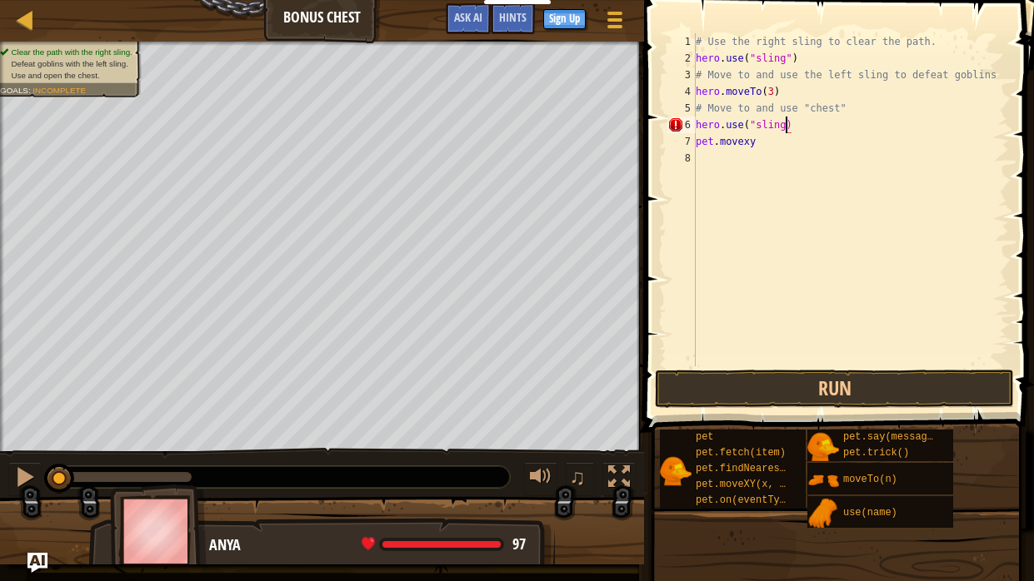
type textarea "hero.use("sling")"
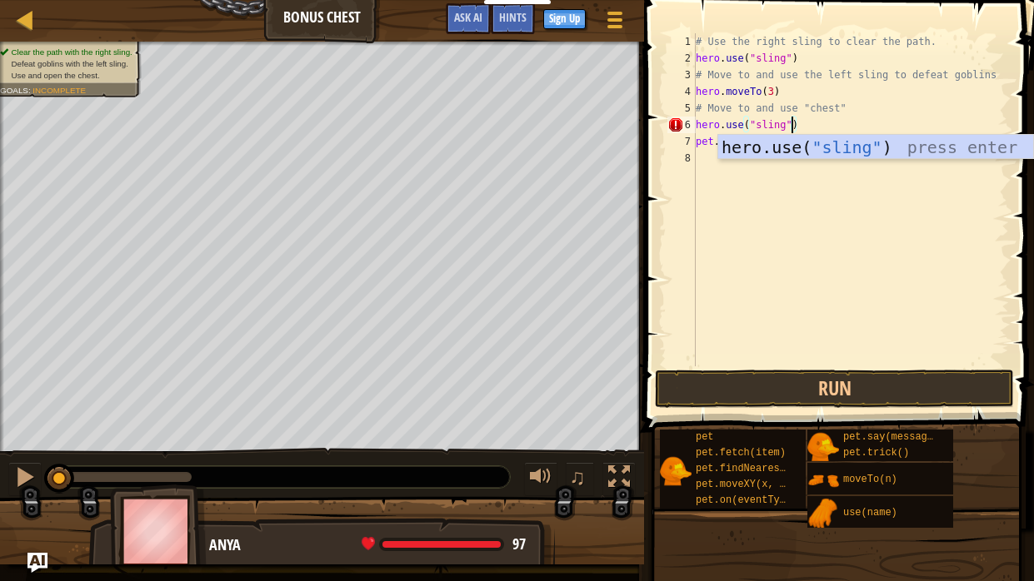
scroll to position [7, 7]
click at [759, 184] on div "# Use the right sling to clear the path. hero . use ( "sling" ) # Move to and u…" at bounding box center [850, 216] width 316 height 366
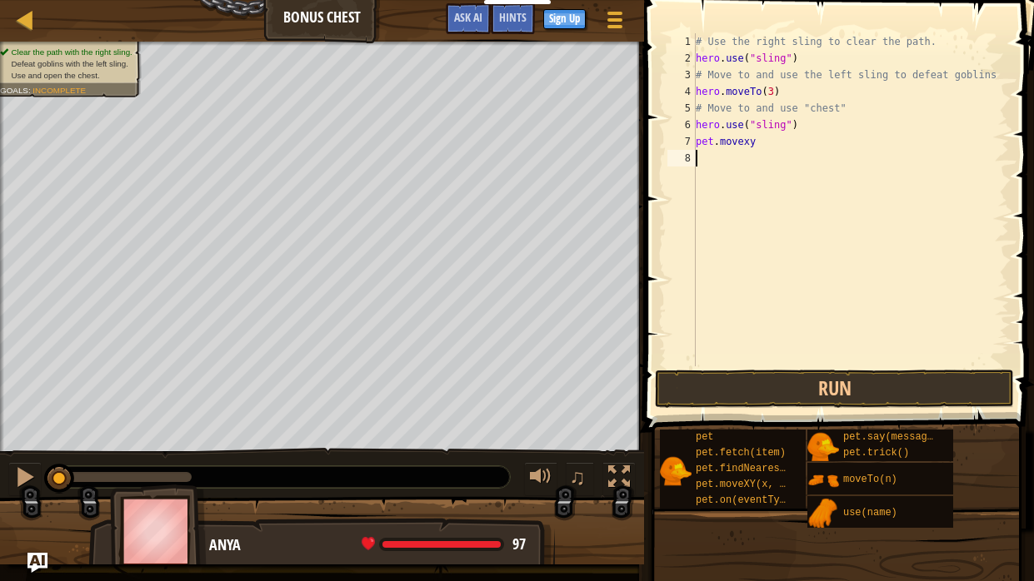
scroll to position [7, 0]
click at [767, 133] on div "# Use the right sling to clear the path. hero . use ( "sling" ) # Move to and u…" at bounding box center [850, 216] width 316 height 366
type textarea "pet.movexy (32)(52)"
click at [790, 151] on div "# Use the right sling to clear the path. hero . use ( "sling" ) # Move to and u…" at bounding box center [850, 216] width 316 height 366
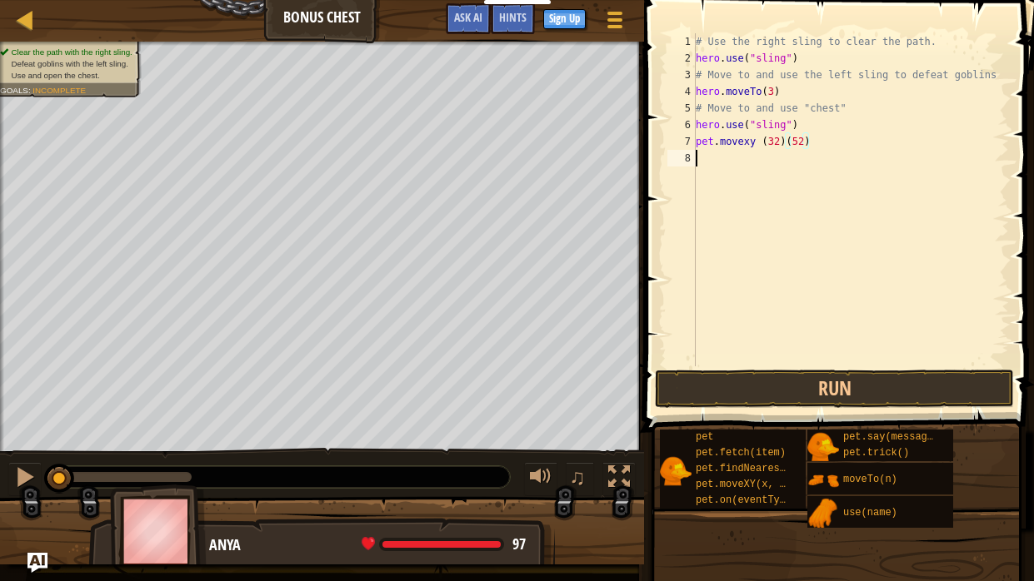
scroll to position [7, 0]
click at [790, 148] on div "# Use the right sling to clear the path. hero . use ( "sling" ) # Move to and u…" at bounding box center [850, 216] width 316 height 366
click at [787, 390] on button "Run" at bounding box center [834, 389] width 359 height 38
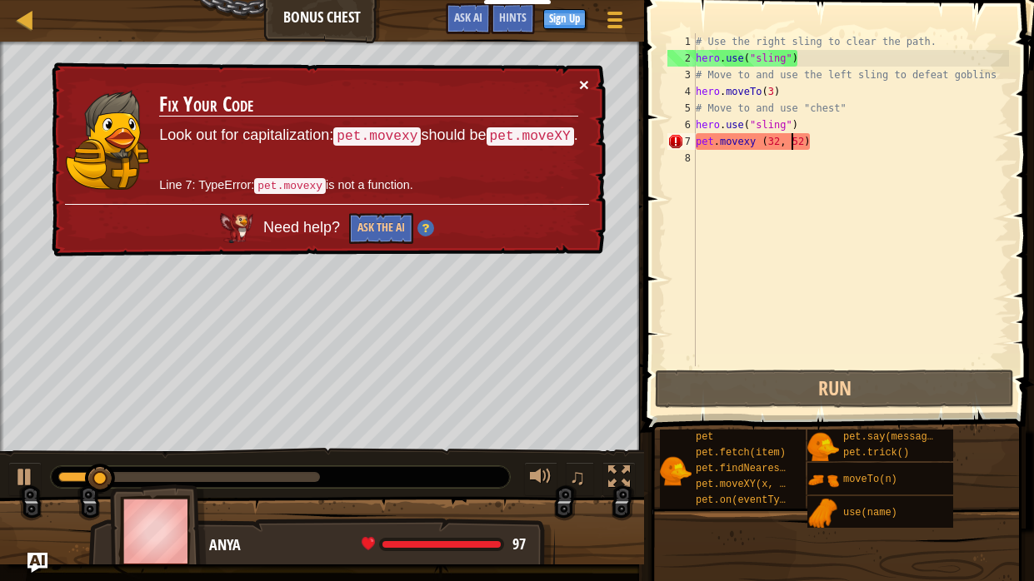
click at [580, 77] on button "×" at bounding box center [584, 84] width 10 height 17
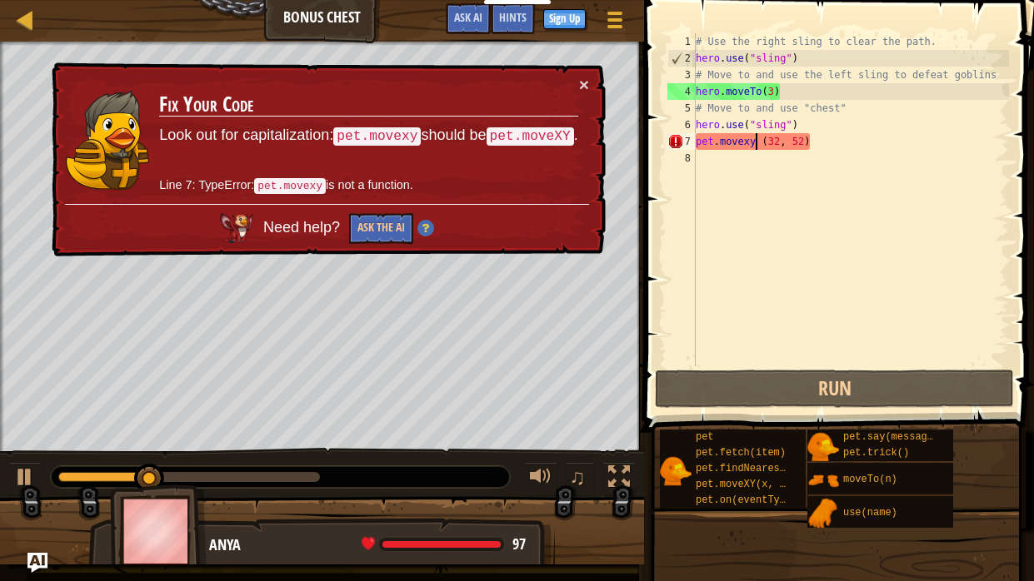
click at [755, 147] on div "# Use the right sling to clear the path. hero . use ( "sling" ) # Move to and u…" at bounding box center [850, 216] width 316 height 366
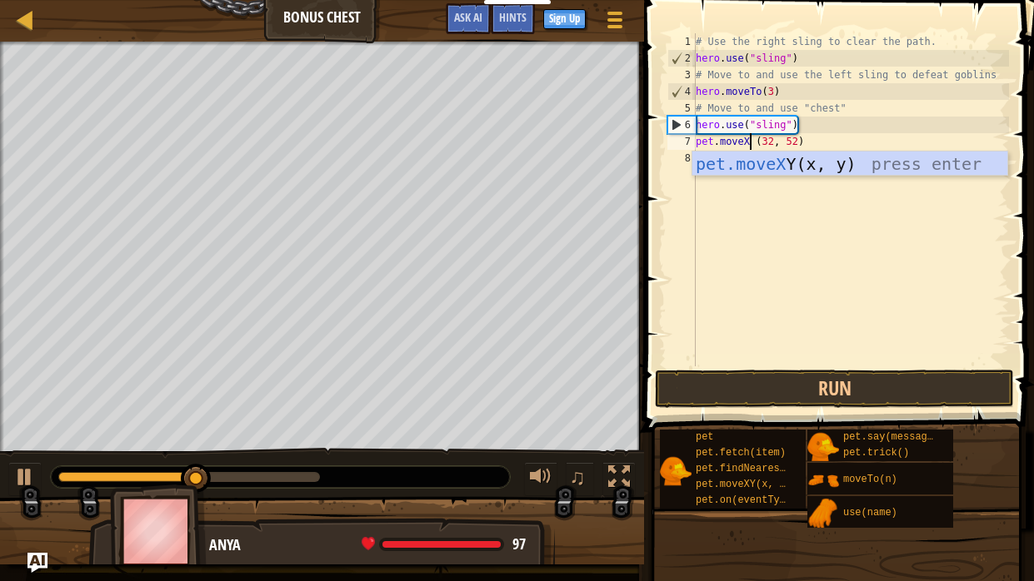
scroll to position [7, 5]
click at [848, 384] on button "Run" at bounding box center [834, 389] width 359 height 38
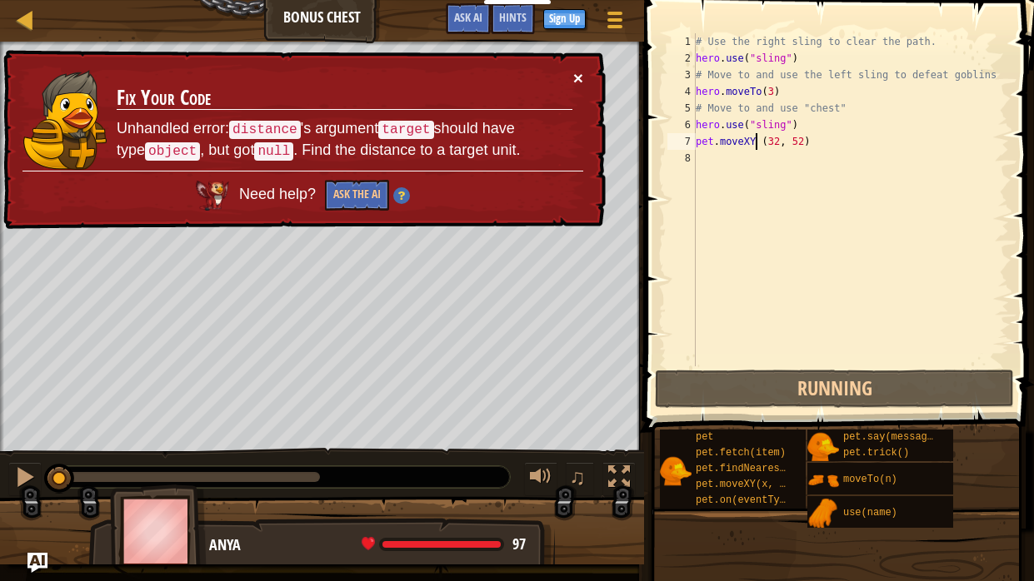
click at [576, 81] on button "×" at bounding box center [578, 77] width 10 height 17
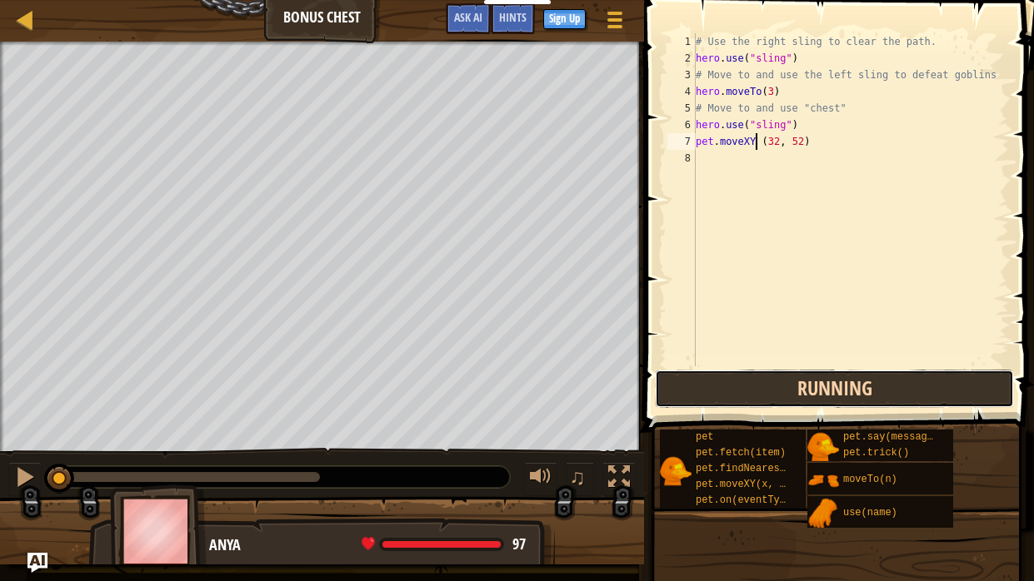
click at [730, 371] on button "Running" at bounding box center [834, 389] width 359 height 38
click at [735, 380] on button "Running" at bounding box center [834, 389] width 359 height 38
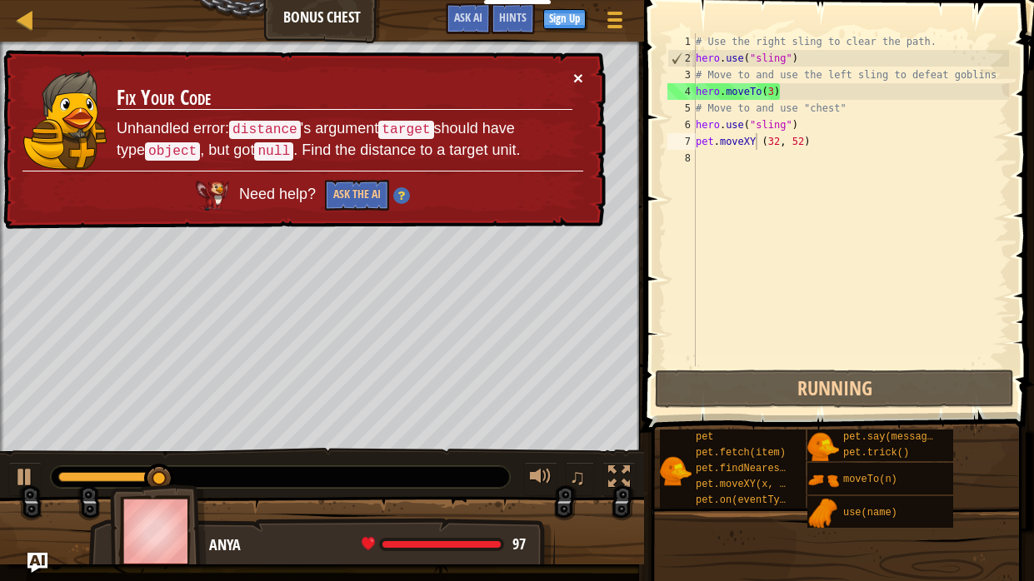
click at [577, 75] on button "×" at bounding box center [578, 77] width 10 height 17
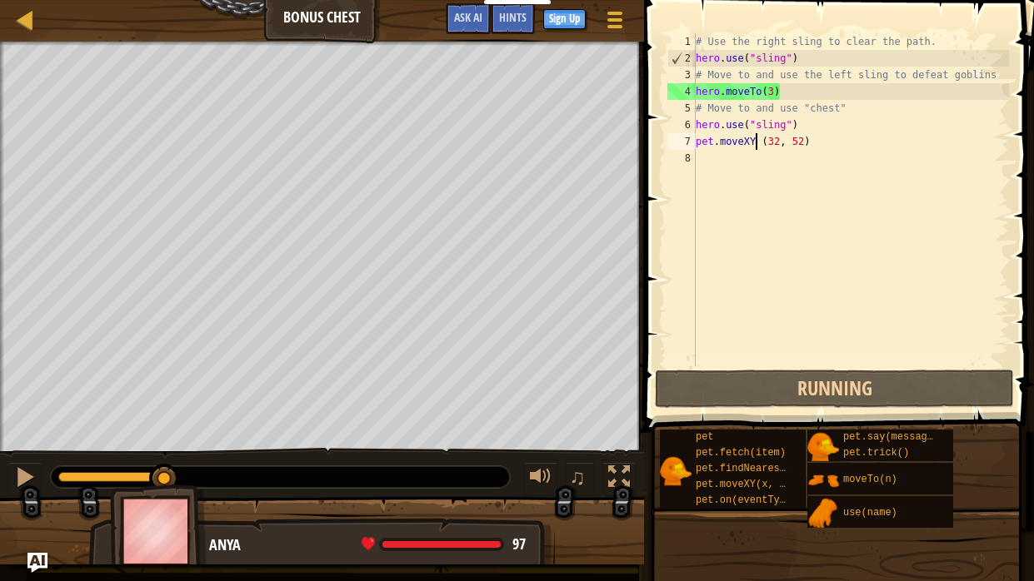
drag, startPoint x: 168, startPoint y: 471, endPoint x: 190, endPoint y: 478, distance: 22.9
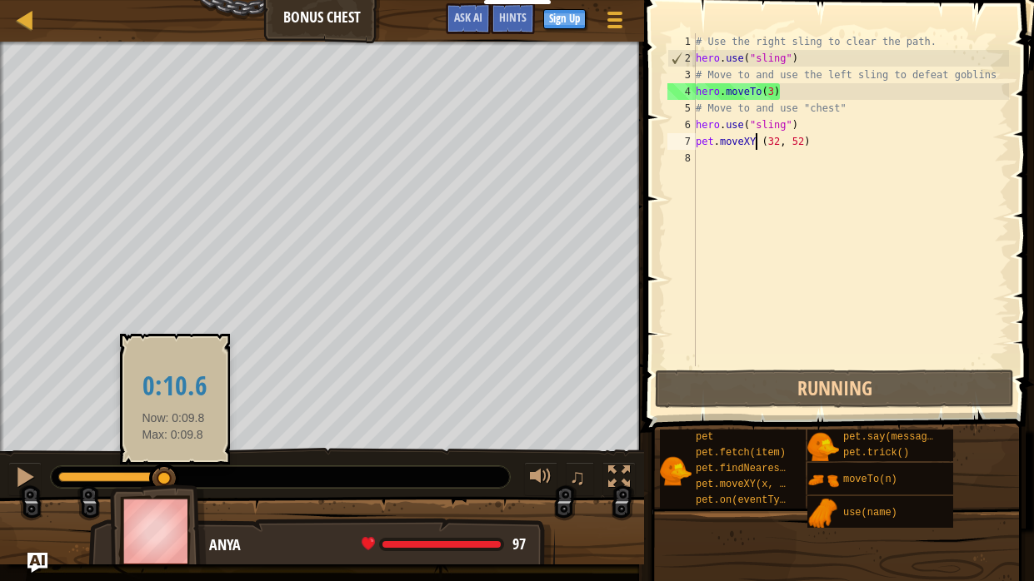
drag, startPoint x: 164, startPoint y: 476, endPoint x: 182, endPoint y: 476, distance: 17.5
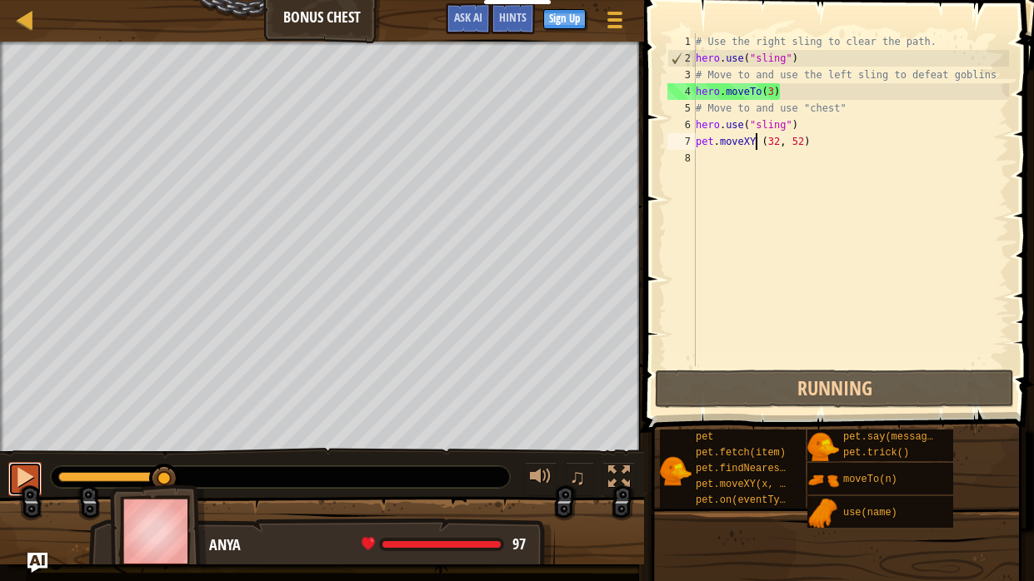
click at [19, 472] on div at bounding box center [25, 477] width 22 height 22
click at [1, 480] on div "♫" at bounding box center [322, 473] width 644 height 50
click at [16, 480] on div at bounding box center [25, 477] width 22 height 22
drag, startPoint x: 842, startPoint y: 108, endPoint x: 693, endPoint y: 106, distance: 149.1
click at [693, 106] on div "pet.moveXY (32, 52) 1 2 3 4 5 6 7 8 # Use the right sling to clear the path. he…" at bounding box center [836, 199] width 345 height 333
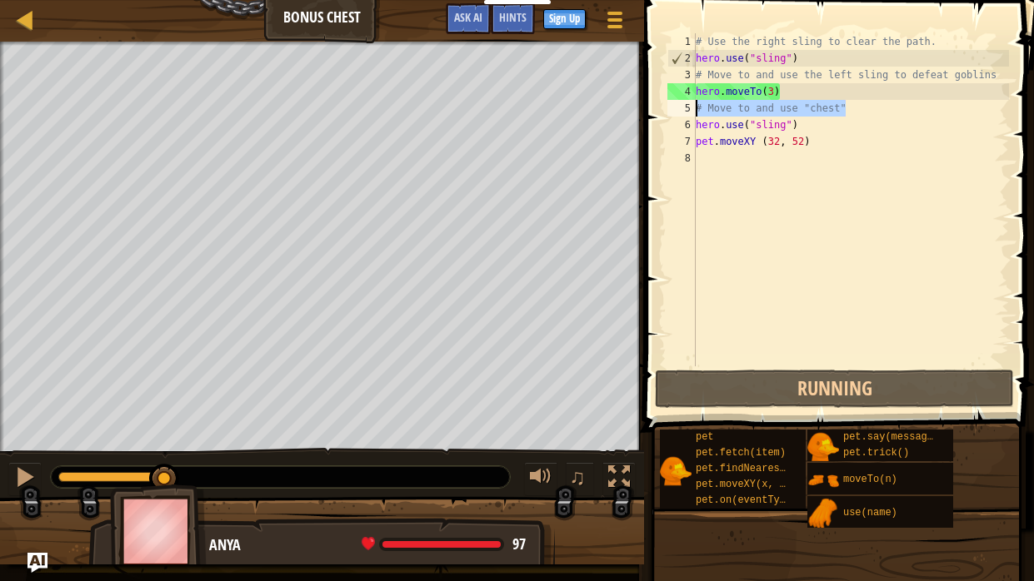
type textarea "# Move to and use "chest""
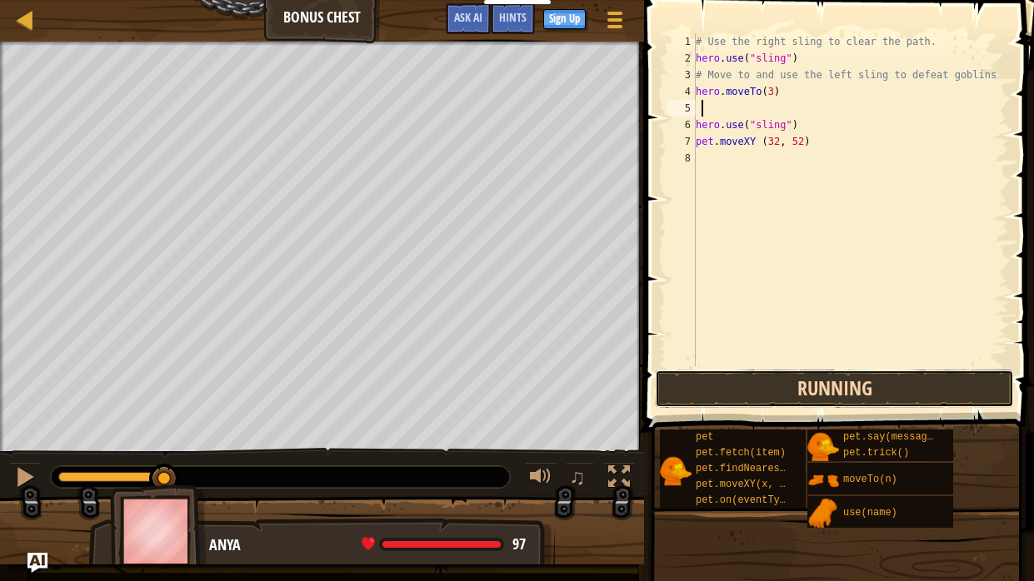
click at [883, 384] on button "Running" at bounding box center [834, 389] width 359 height 38
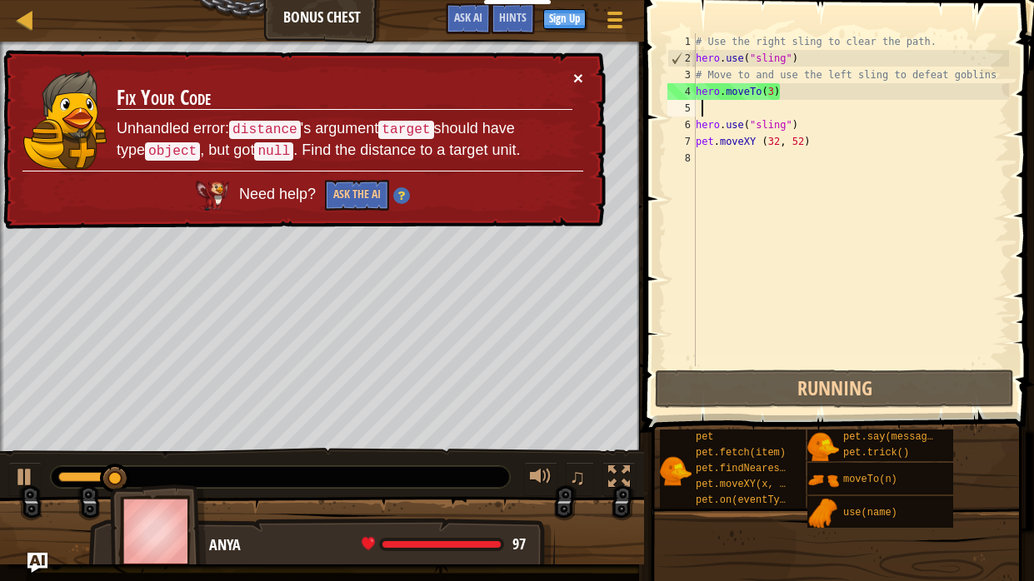
click at [579, 73] on button "×" at bounding box center [578, 77] width 10 height 17
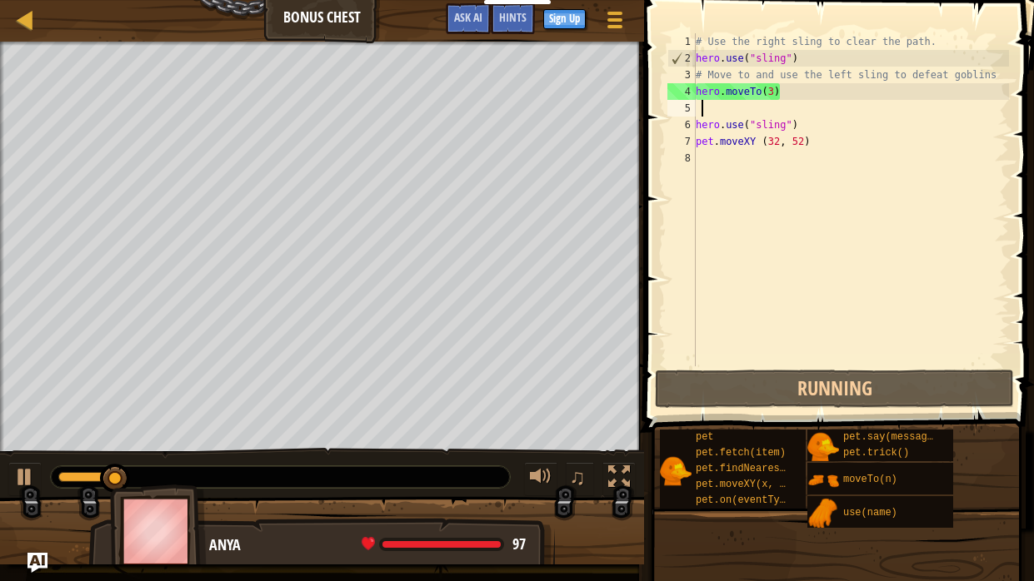
click at [774, 96] on div "# Use the right sling to clear the path. hero . use ( "sling" ) # Move to and u…" at bounding box center [850, 216] width 316 height 366
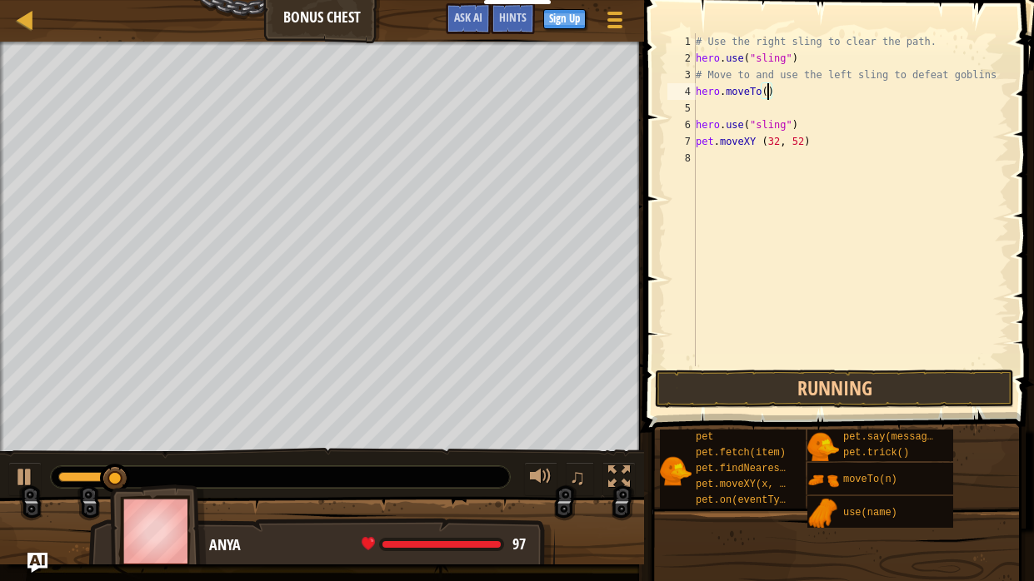
type textarea "hero.moveTo(2)"
drag, startPoint x: 776, startPoint y: 99, endPoint x: 691, endPoint y: 99, distance: 85.0
click at [691, 99] on div "hero.moveTo(2) 1 2 3 4 5 6 7 8 # Use the right sling to clear the path. hero . …" at bounding box center [836, 199] width 345 height 333
click at [697, 109] on div "# Use the right sling to clear the path. hero . use ( "sling" ) # Move to and u…" at bounding box center [850, 216] width 316 height 366
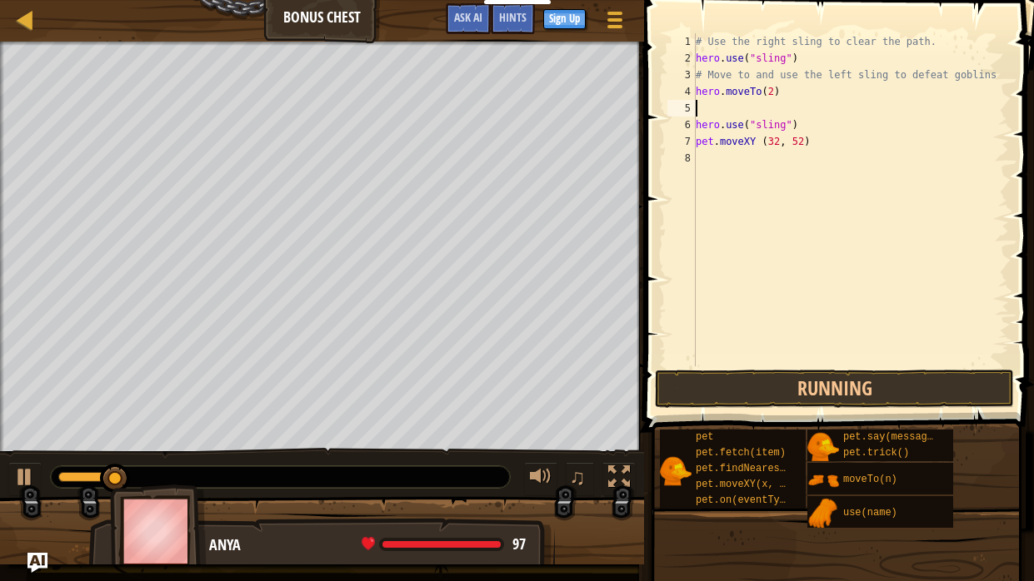
scroll to position [7, 0]
paste textarea "hero.moveTo(2)"
click at [775, 114] on div "# Use the right sling to clear the path. hero . use ( "sling" ) # Move to and u…" at bounding box center [850, 216] width 316 height 366
click at [809, 376] on button "Running" at bounding box center [834, 389] width 359 height 38
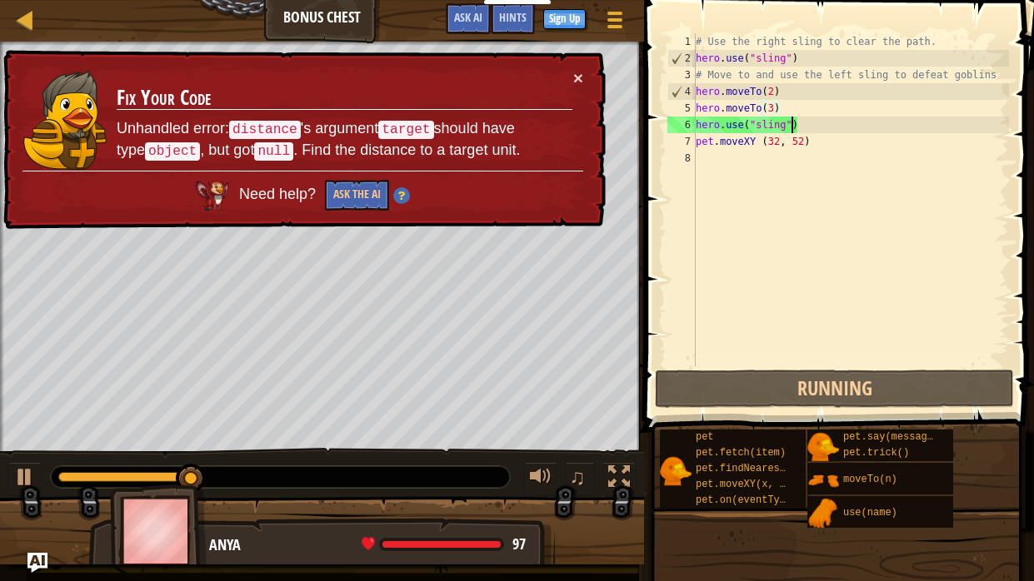
click at [793, 126] on div "# Use the right sling to clear the path. hero . use ( "sling" ) # Move to and u…" at bounding box center [850, 216] width 316 height 366
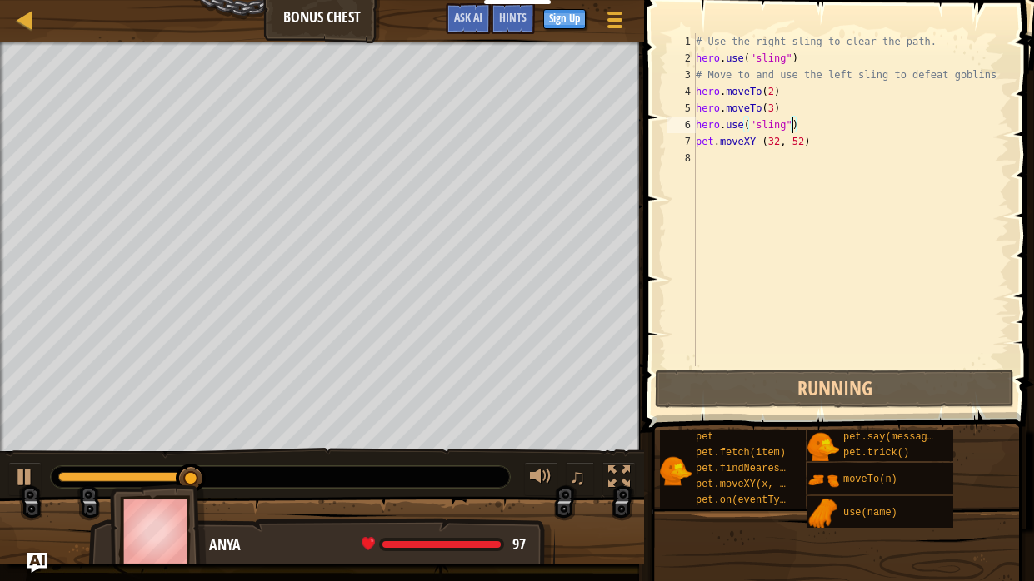
click at [805, 128] on div "# Use the right sling to clear the path. hero . use ( "sling" ) # Move to and u…" at bounding box center [850, 216] width 316 height 366
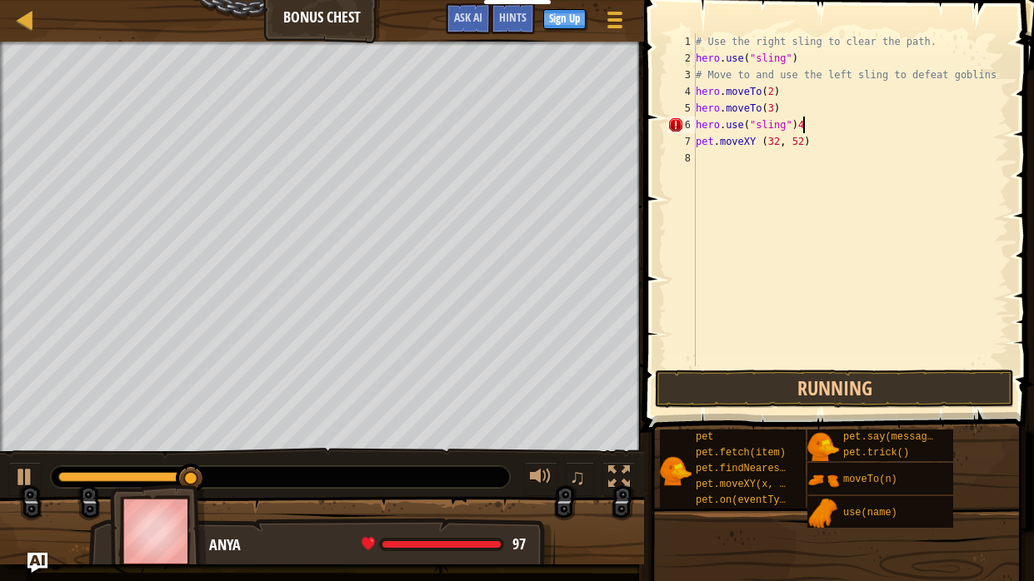
scroll to position [7, 7]
click at [827, 391] on button "Running" at bounding box center [834, 389] width 359 height 38
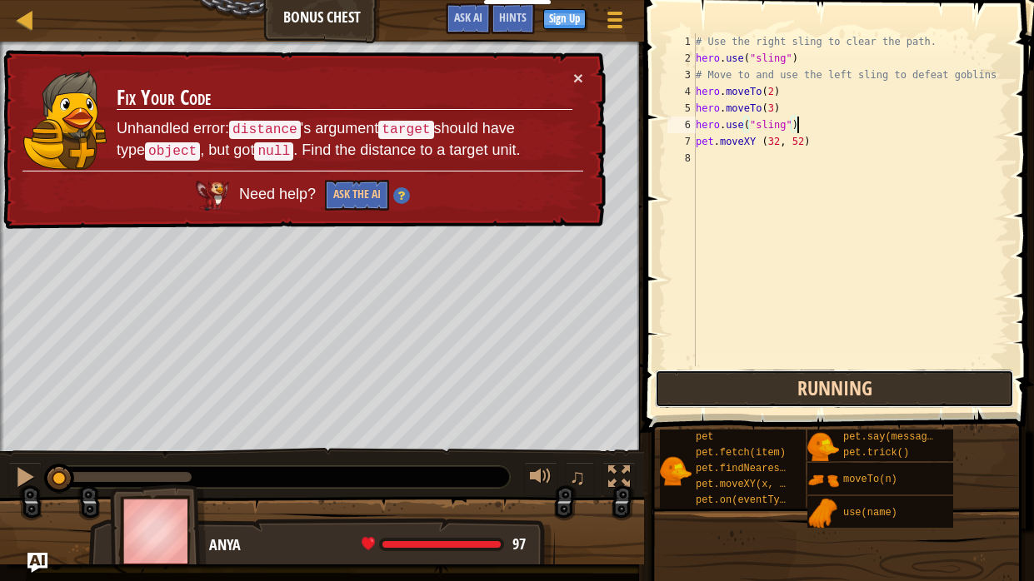
click at [827, 391] on button "Running" at bounding box center [834, 389] width 359 height 38
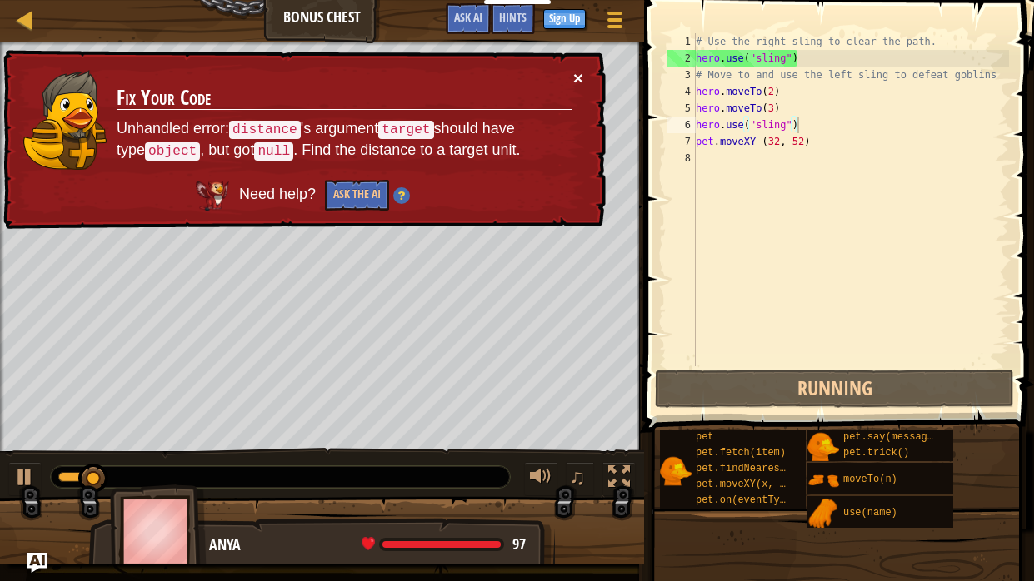
click at [574, 82] on button "×" at bounding box center [578, 77] width 10 height 17
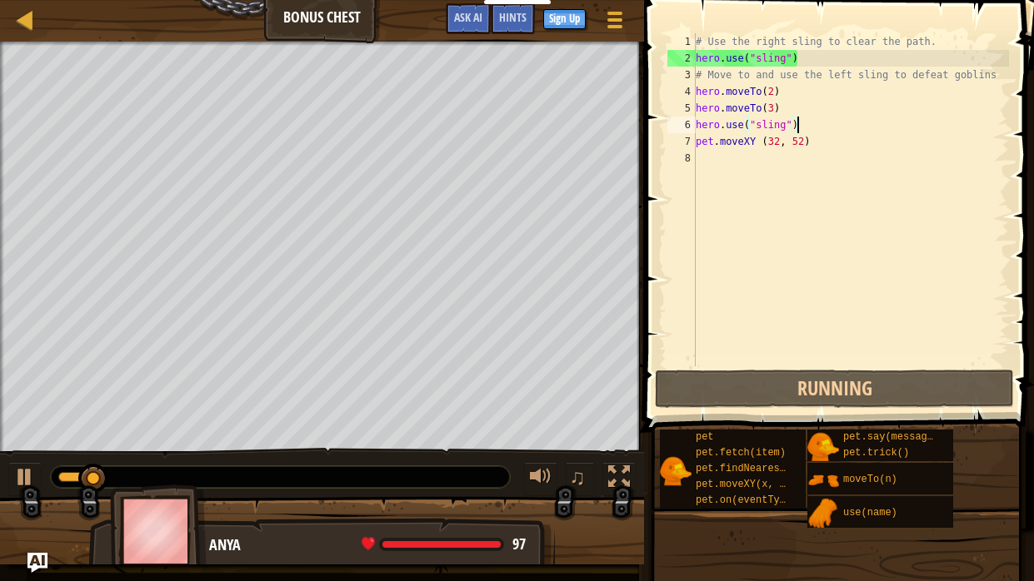
click at [765, 130] on div "# Use the right sling to clear the path. hero . use ( "sling" ) # Move to and u…" at bounding box center [850, 216] width 316 height 366
click at [759, 130] on div "# Use the right sling to clear the path. hero . use ( "sling" ) # Move to and u…" at bounding box center [850, 216] width 316 height 366
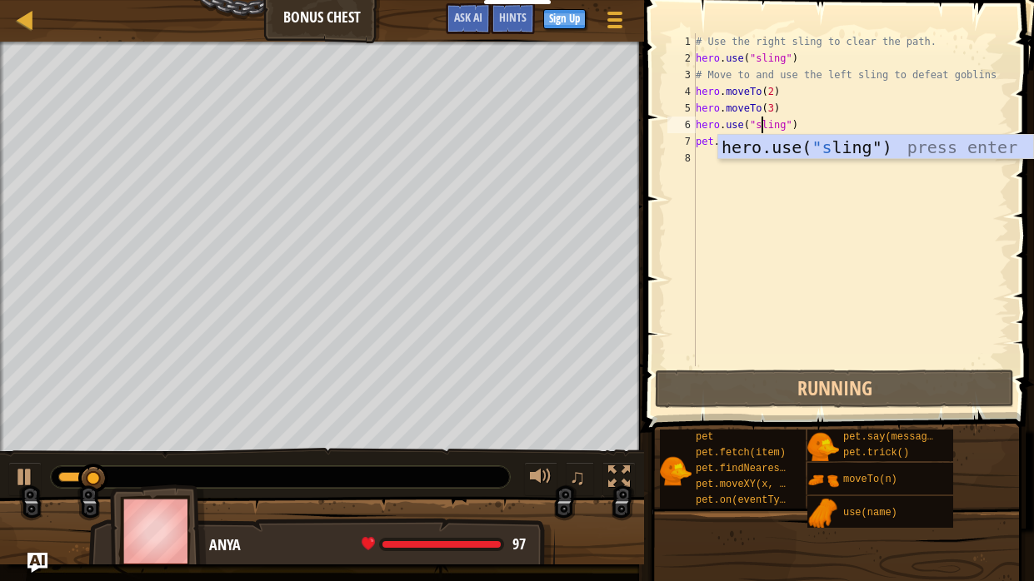
scroll to position [7, 6]
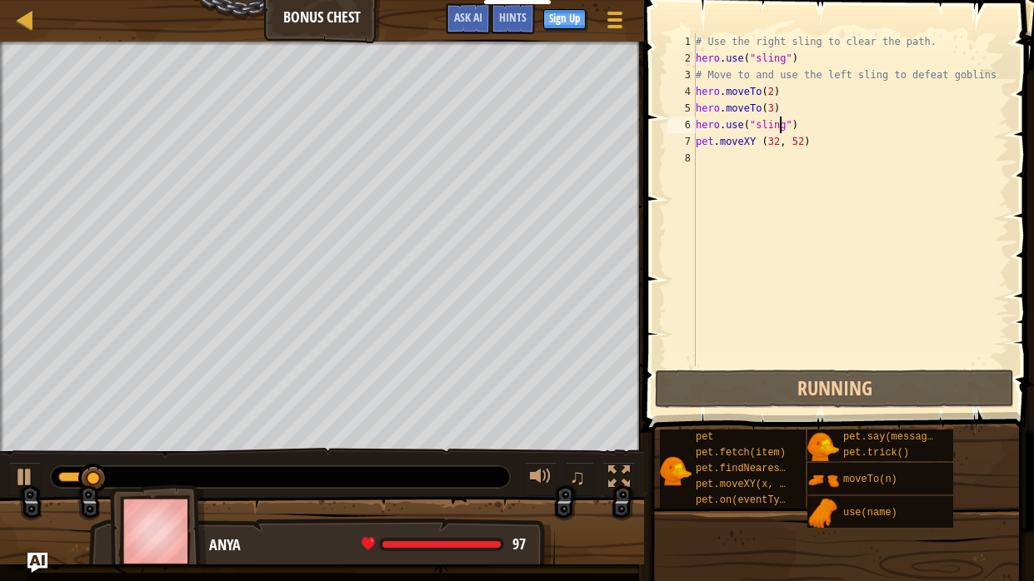
click at [781, 126] on div "# Use the right sling to clear the path. hero . use ( "sling" ) # Move to and u…" at bounding box center [850, 216] width 316 height 366
click at [789, 126] on div "# Use the right sling to clear the path. hero . use ( "sling" ) # Move to and u…" at bounding box center [850, 216] width 316 height 366
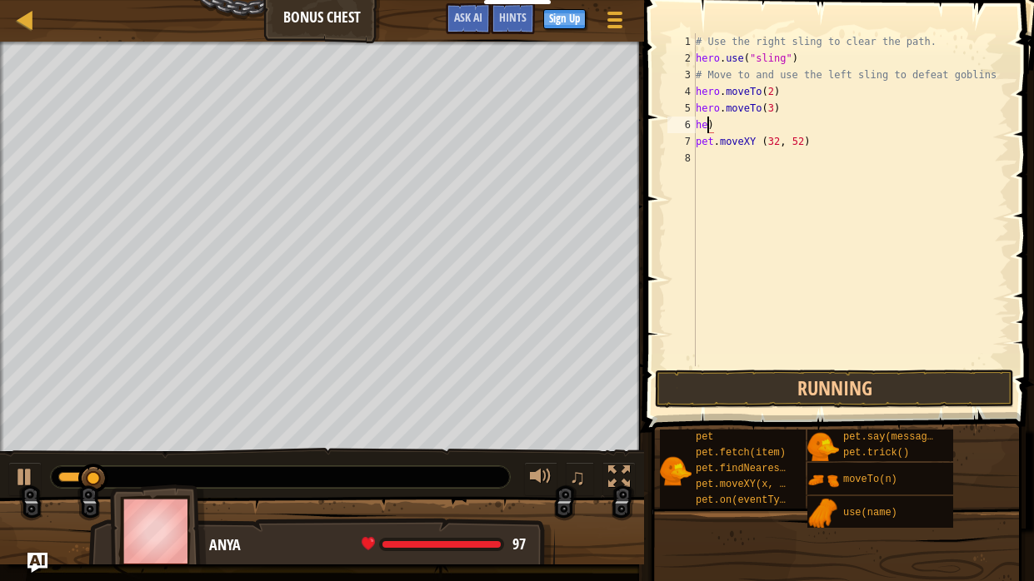
scroll to position [7, 0]
type textarea ")"
click at [795, 124] on div "# Use the right sling to clear the path. hero . use ( "sling" ) # Move to and u…" at bounding box center [850, 216] width 316 height 366
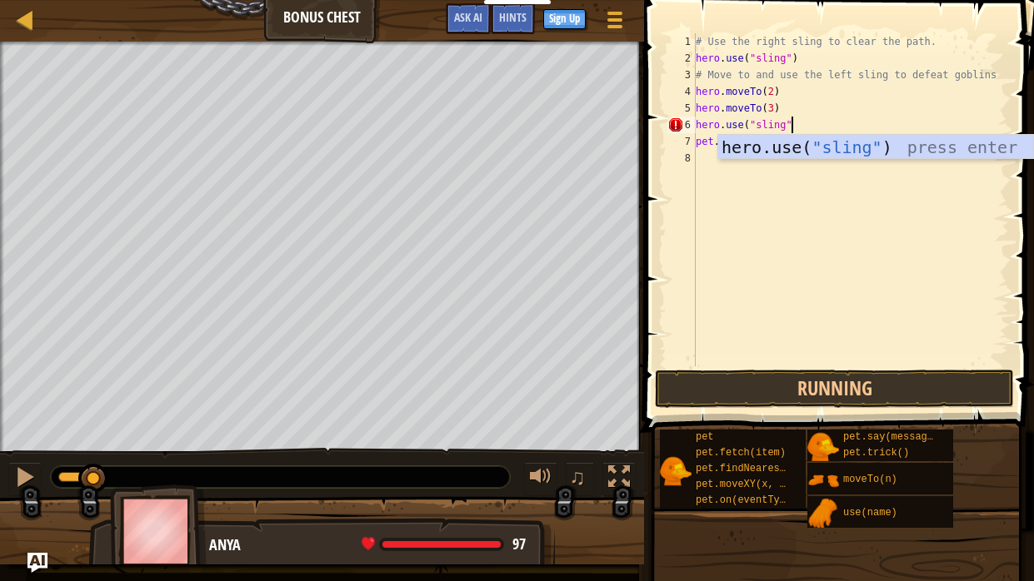
scroll to position [7, 7]
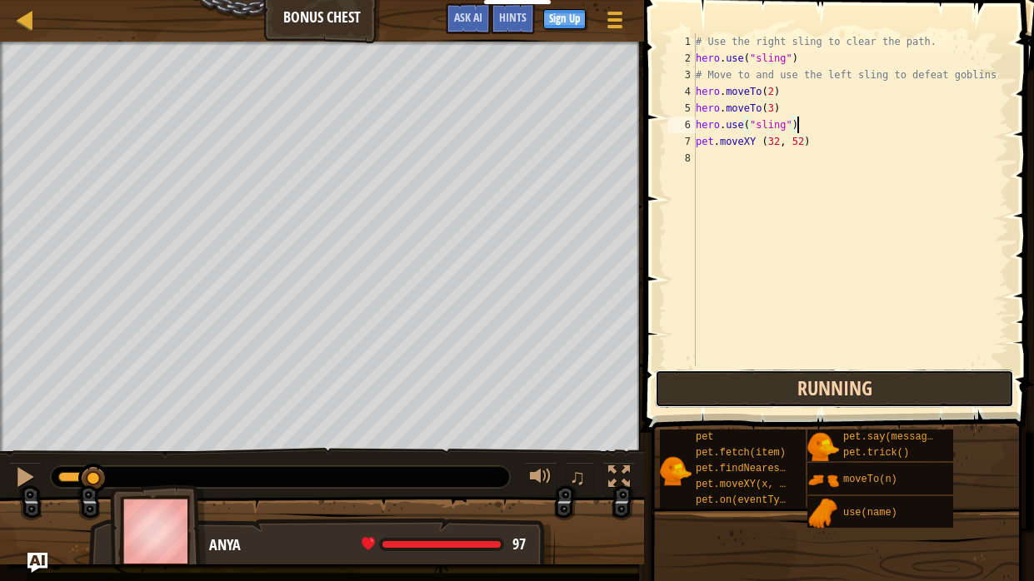
click at [916, 379] on button "Running" at bounding box center [834, 389] width 359 height 38
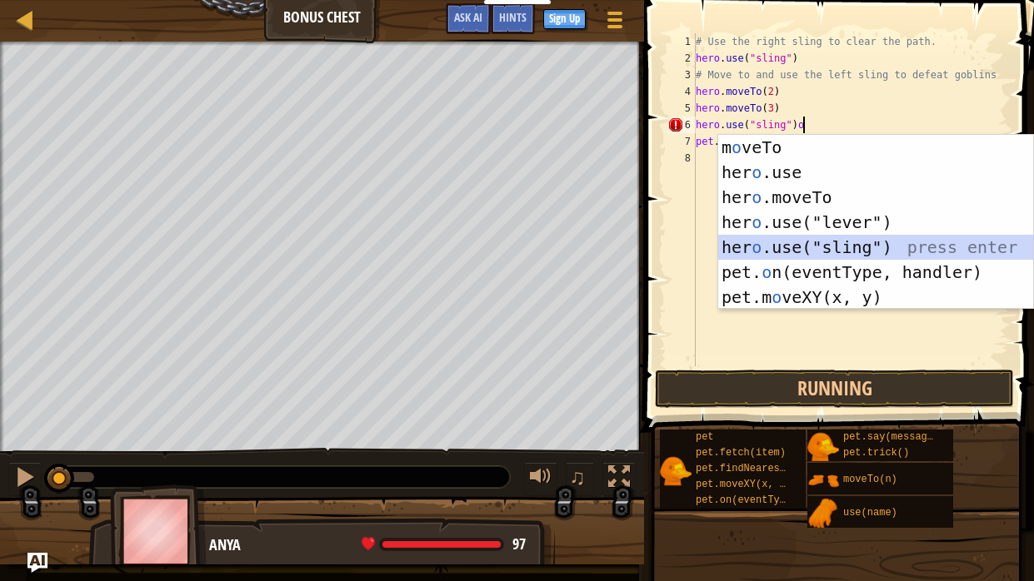
click at [844, 247] on div "m o veTo press enter her o .use press enter her o .moveTo press enter her o .us…" at bounding box center [875, 247] width 315 height 225
type textarea "hero.use("sling")hero.use("sling")"
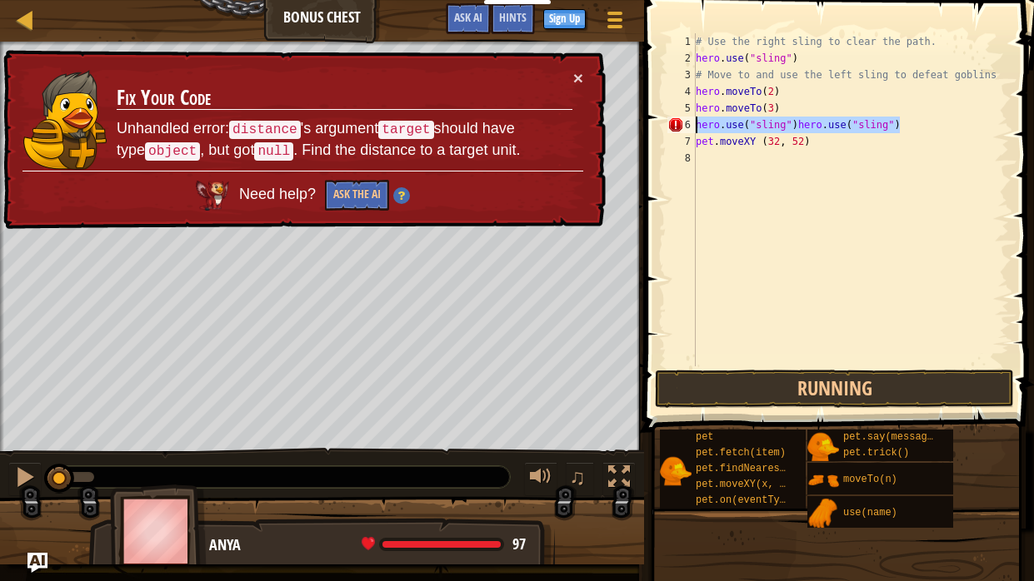
drag, startPoint x: 899, startPoint y: 126, endPoint x: 677, endPoint y: 131, distance: 221.6
click at [677, 131] on div "hero.use("sling")hero.use("sling") 1 2 3 4 5 6 7 8 # Use the right sling to cle…" at bounding box center [836, 199] width 345 height 333
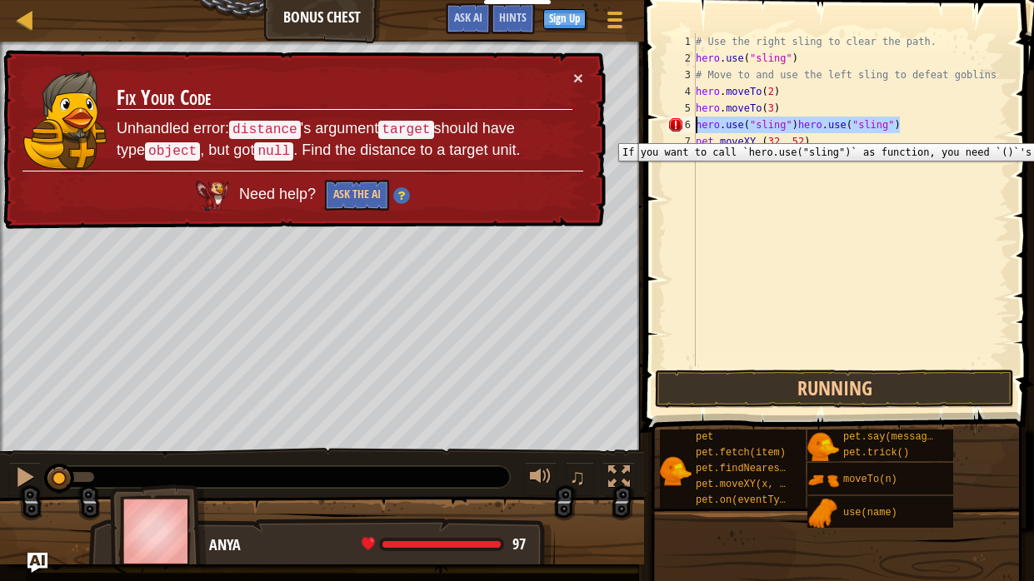
scroll to position [7, 0]
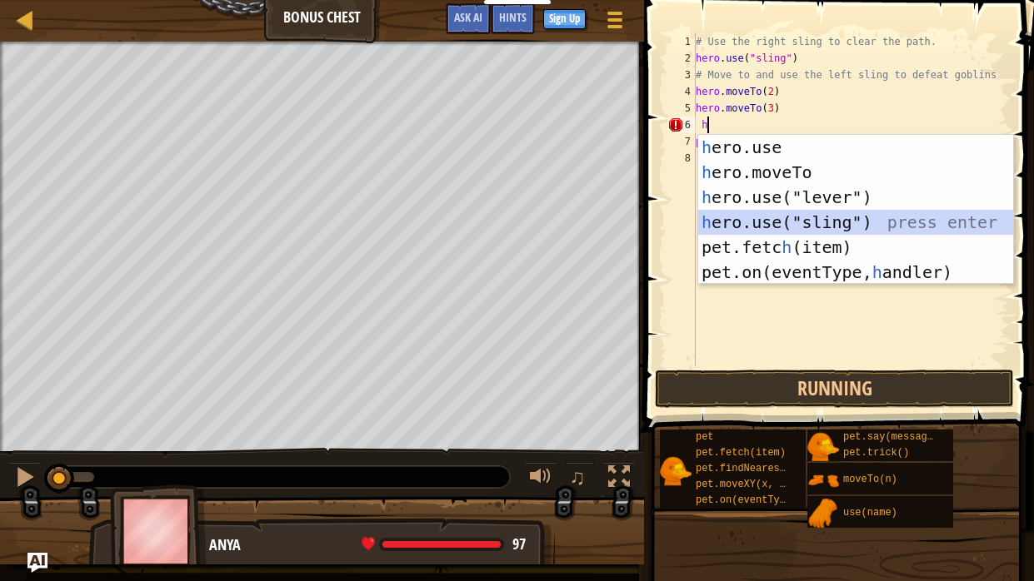
click at [791, 220] on div "h ero.use press enter h ero.moveTo press enter h ero.use("lever") press enter h…" at bounding box center [855, 235] width 315 height 200
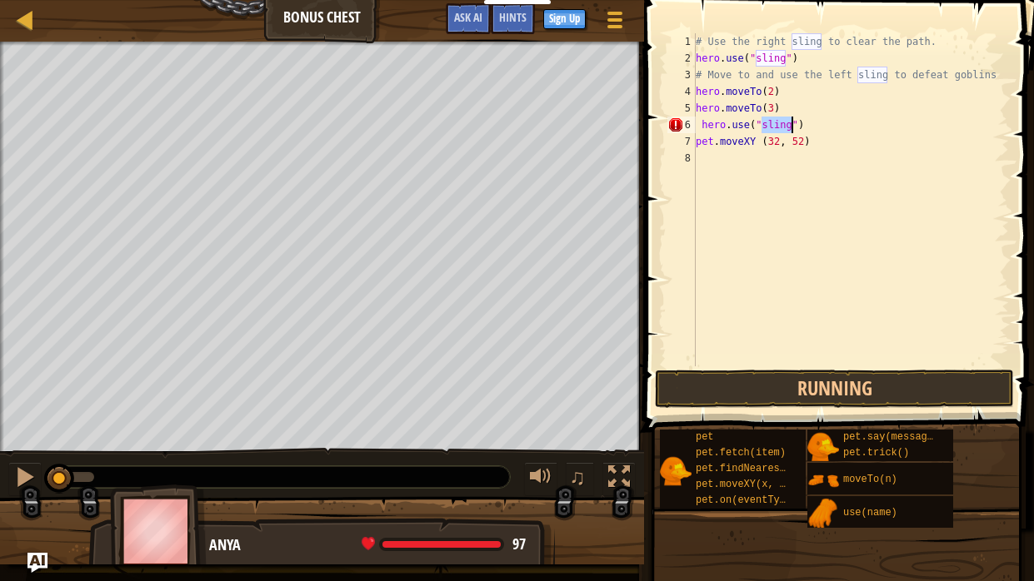
click at [752, 128] on div "# Use the right sling to clear the path. hero . use ( "sling" ) # Move to and u…" at bounding box center [850, 216] width 316 height 366
click at [755, 132] on div "# Use the right sling to clear the path. hero . use ( "sling" ) # Move to and u…" at bounding box center [850, 216] width 316 height 366
click at [749, 132] on div "# Use the right sling to clear the path. hero . use ( "sling" ) # Move to and u…" at bounding box center [850, 216] width 316 height 366
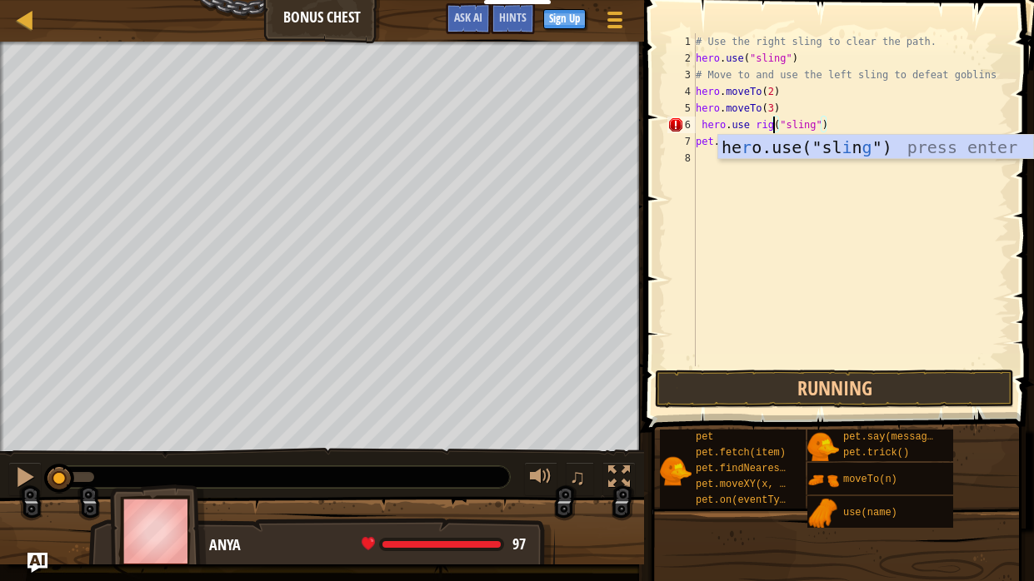
scroll to position [7, 7]
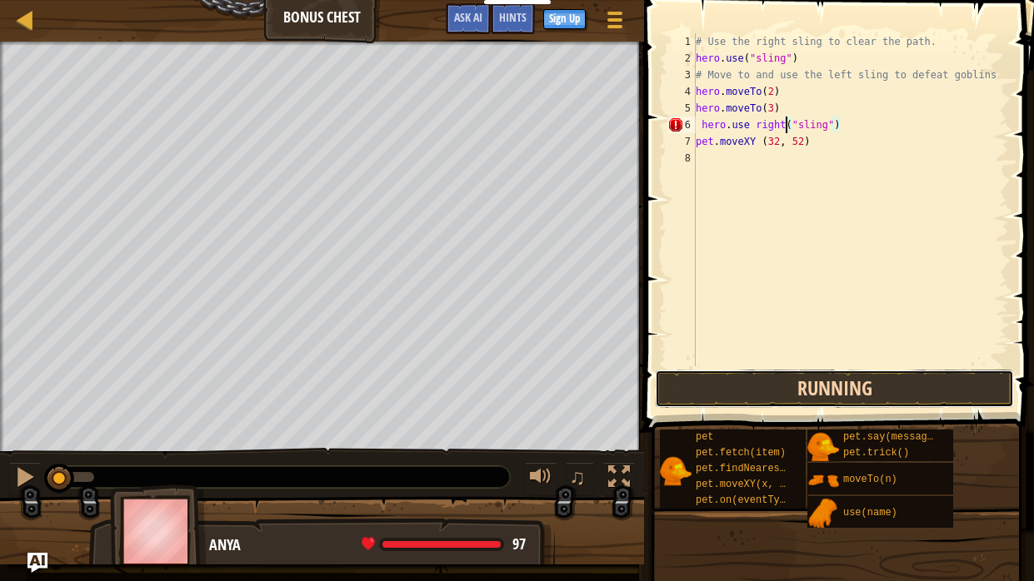
click at [831, 385] on button "Running" at bounding box center [834, 389] width 359 height 38
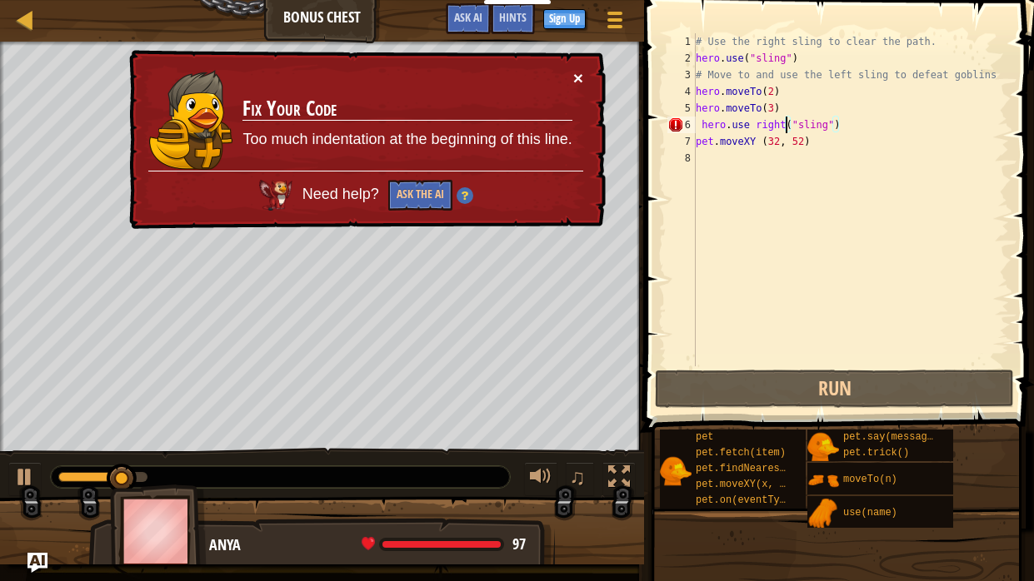
click at [577, 87] on button "×" at bounding box center [578, 77] width 10 height 17
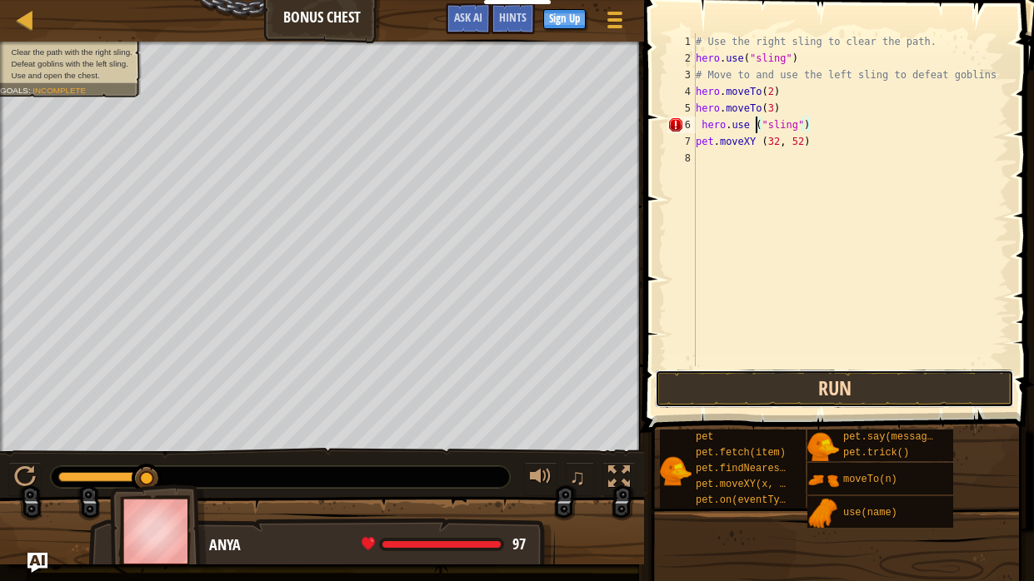
click at [796, 378] on button "Run" at bounding box center [834, 389] width 359 height 38
click at [790, 386] on button "Run" at bounding box center [834, 389] width 359 height 38
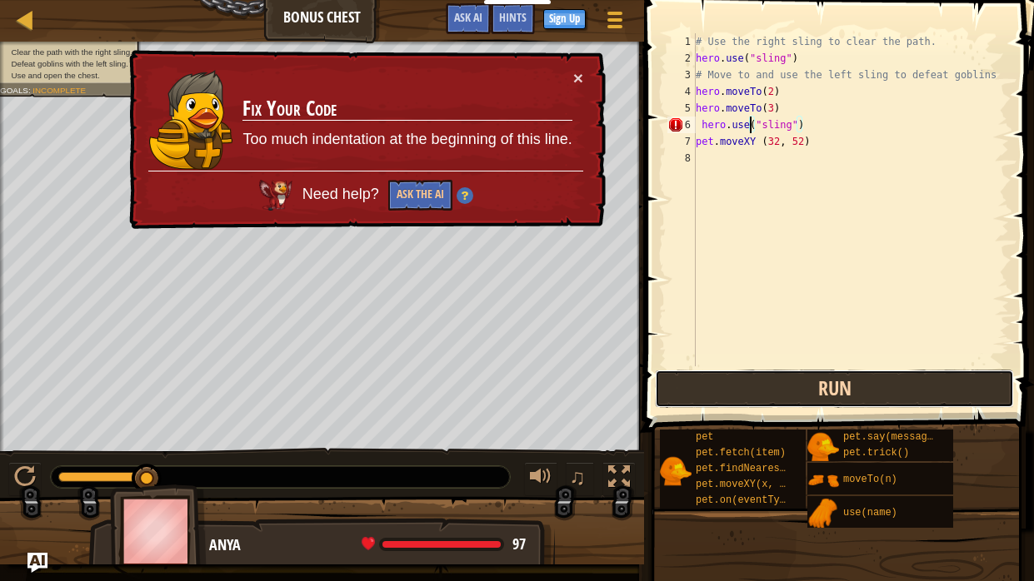
click at [833, 382] on button "Run" at bounding box center [834, 389] width 359 height 38
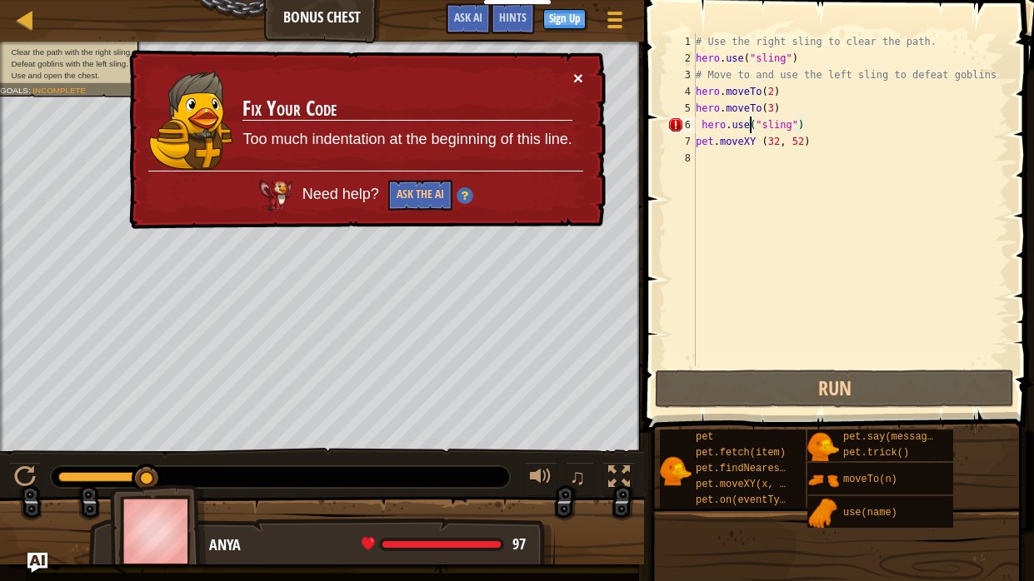
click at [580, 76] on button "×" at bounding box center [578, 77] width 10 height 17
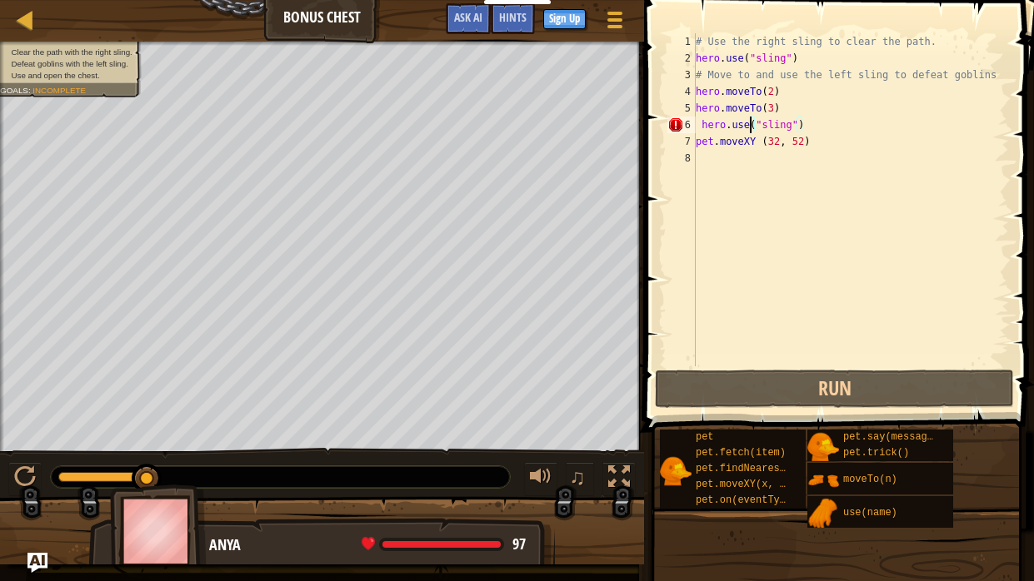
click at [812, 123] on div "# Use the right sling to clear the path. hero . use ( "sling" ) # Move to and u…" at bounding box center [850, 216] width 316 height 366
drag, startPoint x: 809, startPoint y: 144, endPoint x: 683, endPoint y: 149, distance: 125.9
click at [683, 149] on div "hero.use("sling") 1 2 3 4 5 6 7 8 # Use the right sling to clear the path. hero…" at bounding box center [836, 199] width 345 height 333
type textarea "pet.moveXY (32, 52)"
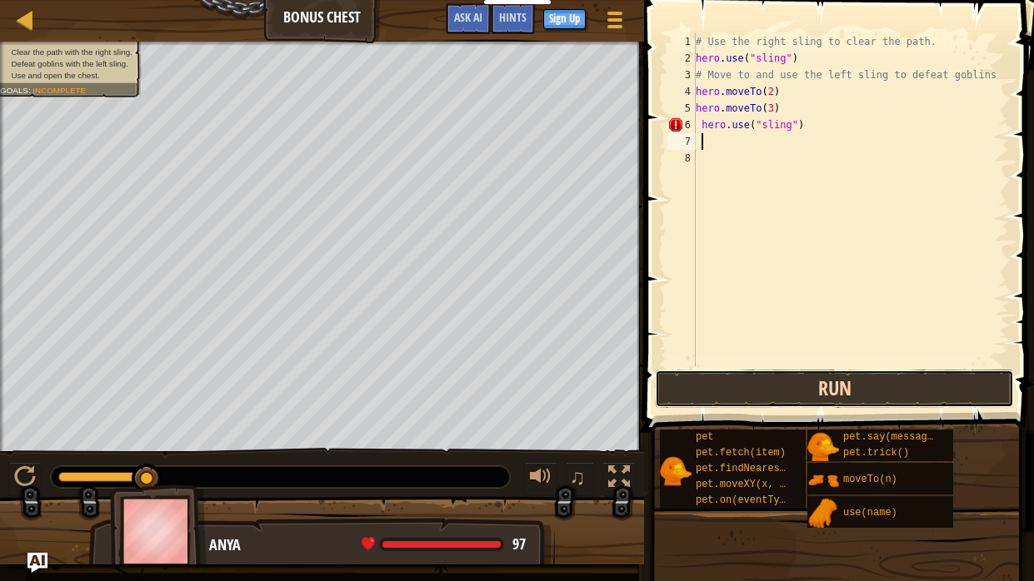
click at [865, 401] on button "Run" at bounding box center [834, 389] width 359 height 38
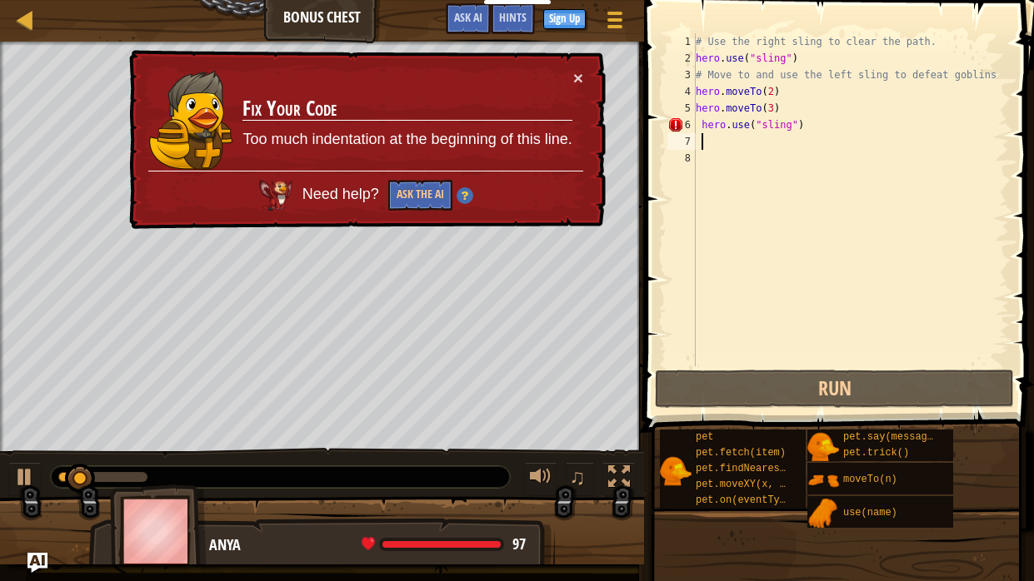
click at [791, 139] on div "# Use the right sling to clear the path. hero . use ( "sling" ) # Move to and u…" at bounding box center [850, 216] width 316 height 366
click at [787, 129] on div "# Use the right sling to clear the path. hero . use ( "sling" ) # Move to and u…" at bounding box center [850, 216] width 316 height 366
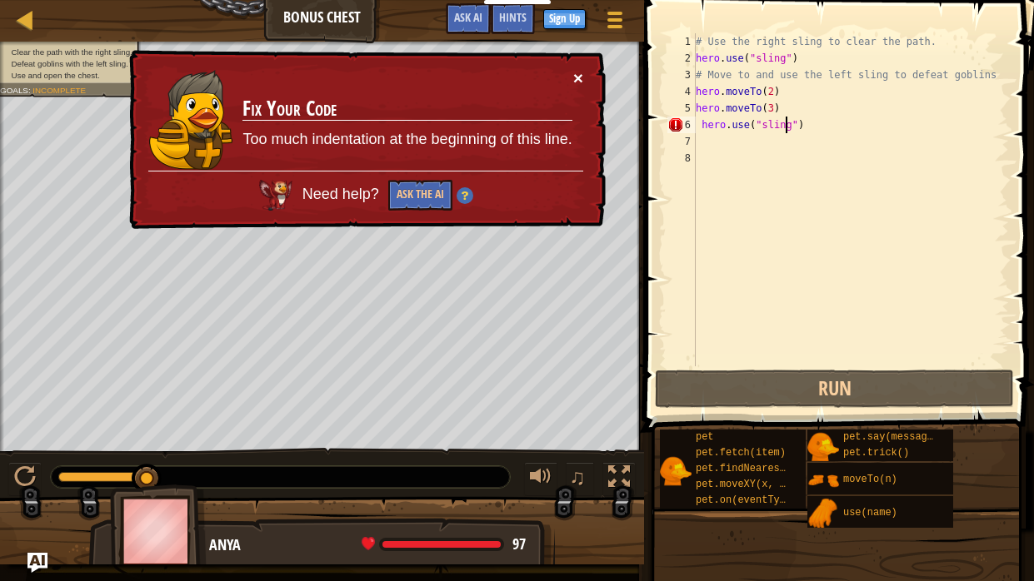
click at [582, 73] on button "×" at bounding box center [578, 77] width 10 height 17
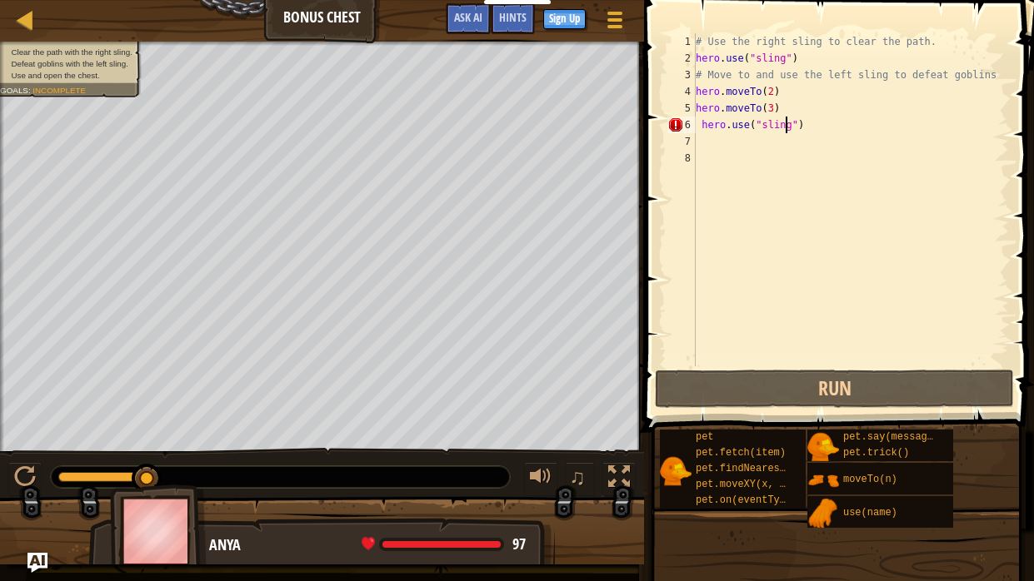
click at [857, 125] on div "# Use the right sling to clear the path. hero . use ( "sling" ) # Move to and u…" at bounding box center [850, 216] width 316 height 366
click at [720, 131] on div "# Use the right sling to clear the path. hero . use ( "sling" ) # Move to and u…" at bounding box center [850, 216] width 316 height 366
click at [723, 132] on div "# Use the right sling to clear the path. hero . use ( "sling" ) # Move to and u…" at bounding box center [850, 216] width 316 height 366
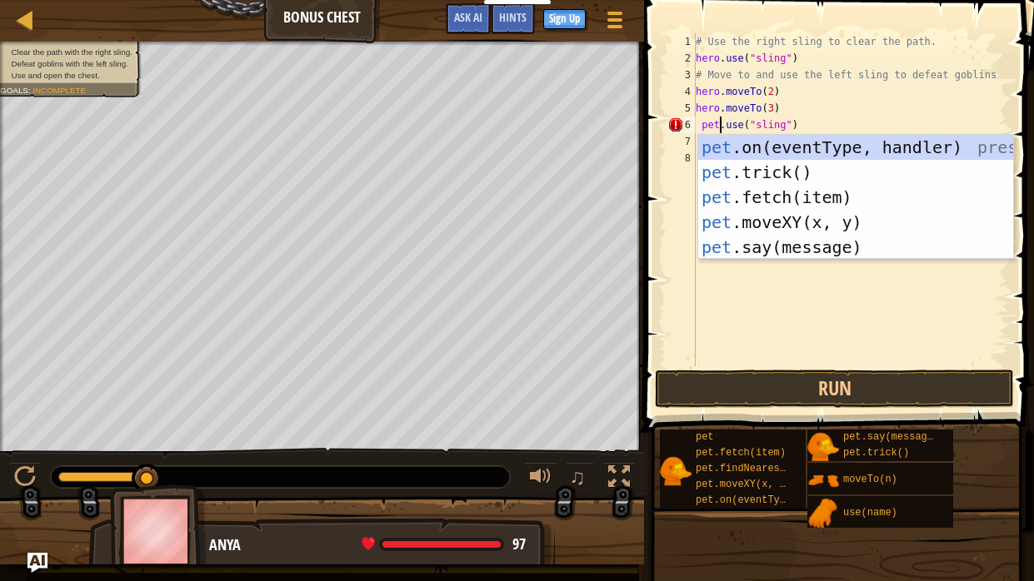
scroll to position [7, 2]
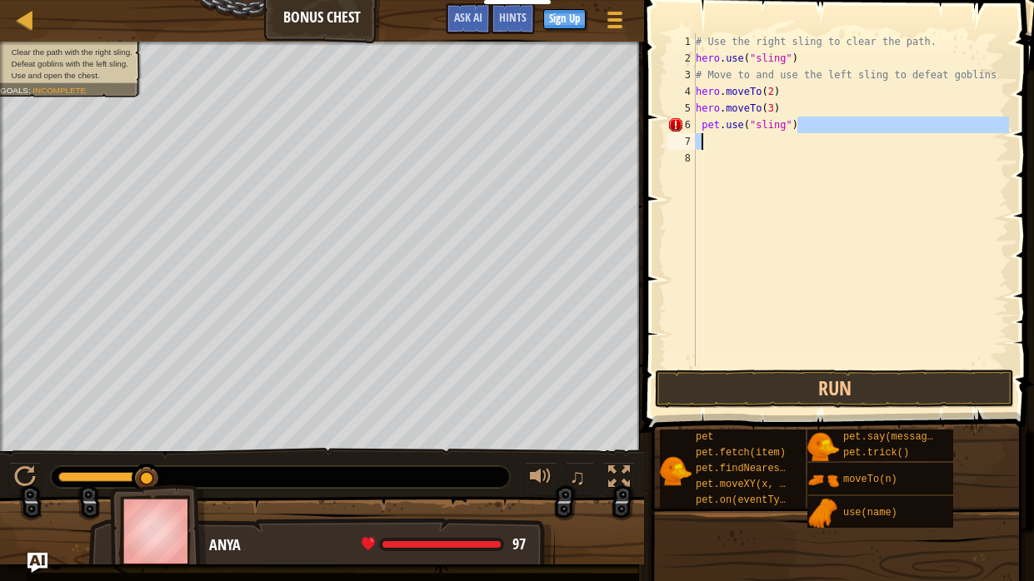
drag, startPoint x: 818, startPoint y: 123, endPoint x: 697, endPoint y: 137, distance: 121.5
click at [697, 137] on div "# Use the right sling to clear the path. hero . use ( "sling" ) # Move to and u…" at bounding box center [850, 216] width 316 height 366
type textarea "pet.use("sling")"
click at [697, 126] on div "# Use the right sling to clear the path. hero . use ( "sling" ) # Move to and u…" at bounding box center [850, 216] width 316 height 366
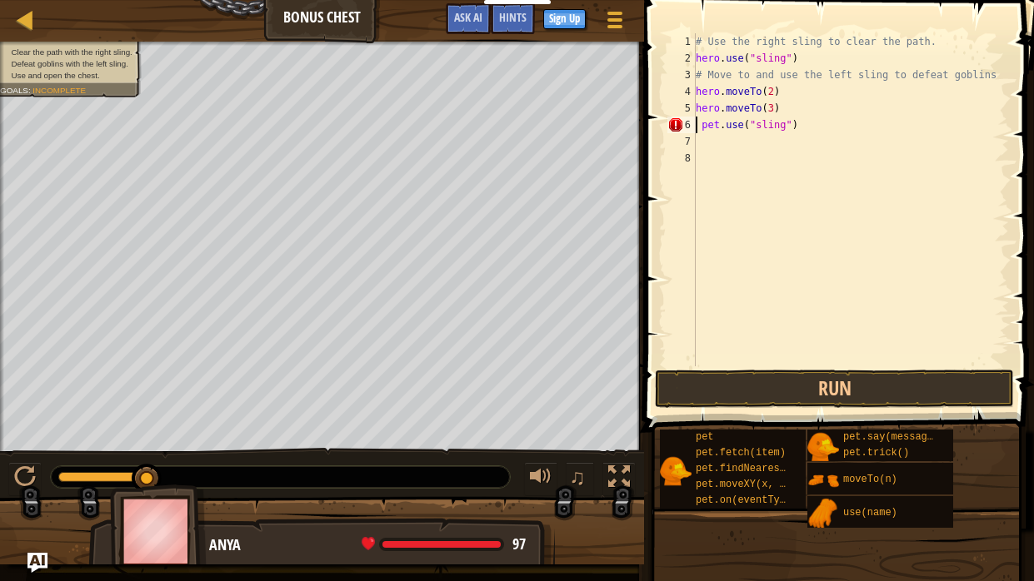
type textarea "pet.use("sling")"
drag, startPoint x: 697, startPoint y: 126, endPoint x: 795, endPoint y: 132, distance: 98.5
click at [795, 132] on div "# Use the right sling to clear the path. hero . use ( "sling" ) # Move to and u…" at bounding box center [850, 216] width 316 height 366
paste textarea "pet.moveXY (32, 52)"
click at [889, 395] on button "Run" at bounding box center [834, 389] width 359 height 38
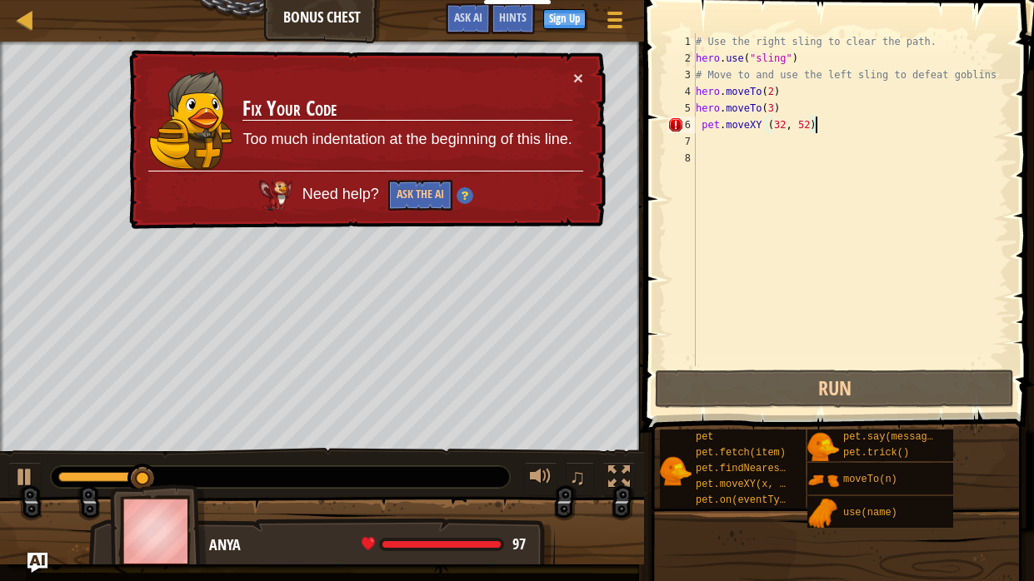
click at [571, 75] on td "Fix Your Code Too much indentation at the beginning of this line." at bounding box center [407, 120] width 331 height 102
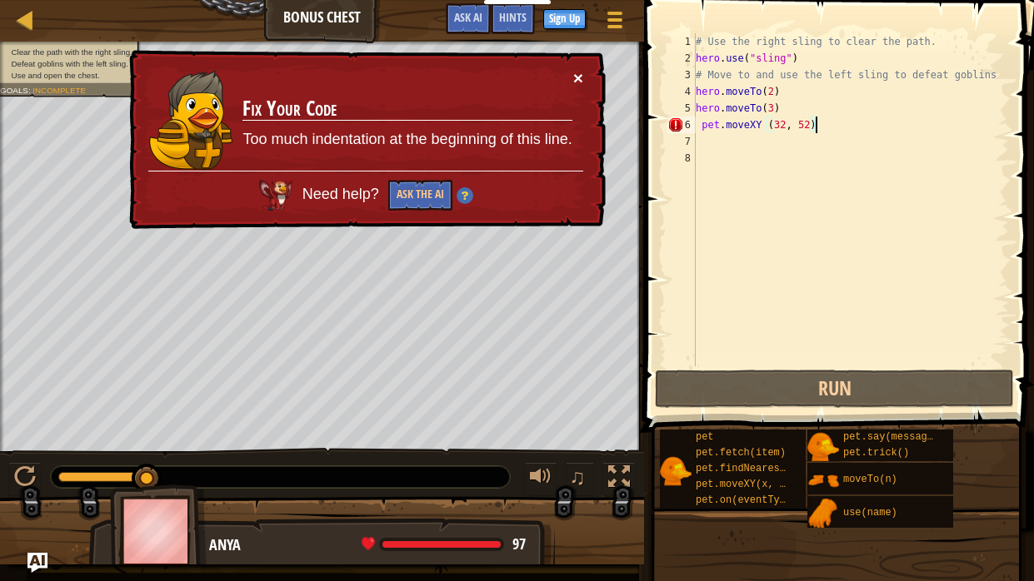
click at [576, 74] on button "×" at bounding box center [578, 77] width 10 height 17
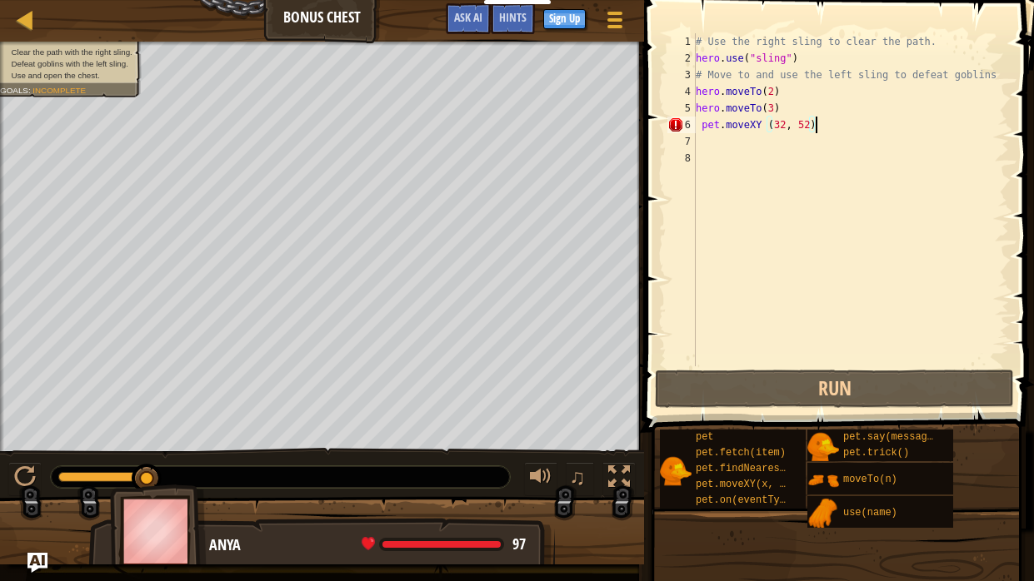
click at [823, 132] on div "# Use the right sling to clear the path. hero . use ( "sling" ) # Move to and u…" at bounding box center [850, 216] width 316 height 366
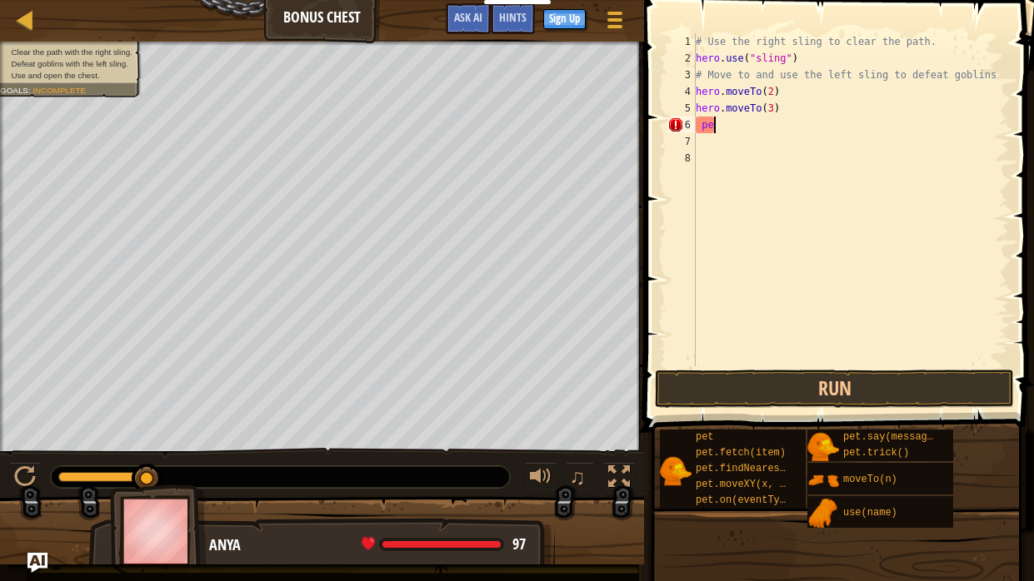
type textarea "p"
click at [853, 391] on button "Run" at bounding box center [834, 389] width 359 height 38
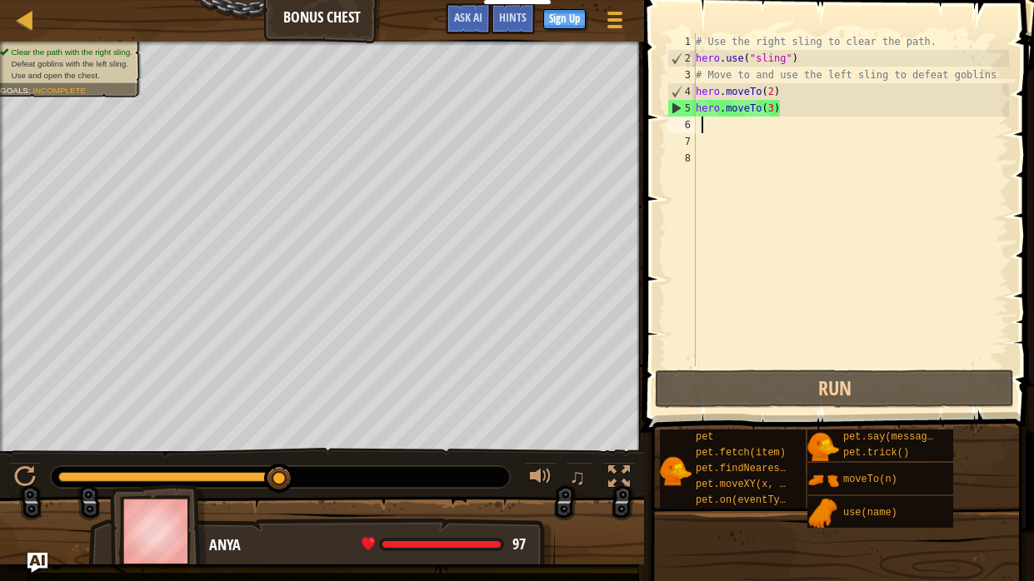
click at [740, 168] on div "# Use the right sling to clear the path. hero . use ( "sling" ) # Move to and u…" at bounding box center [850, 216] width 316 height 366
click at [726, 137] on div "# Use the right sling to clear the path. hero . use ( "sling" ) # Move to and u…" at bounding box center [850, 216] width 316 height 366
click at [721, 129] on div "# Use the right sling to clear the path. hero . use ( "sling" ) # Move to and u…" at bounding box center [850, 216] width 316 height 366
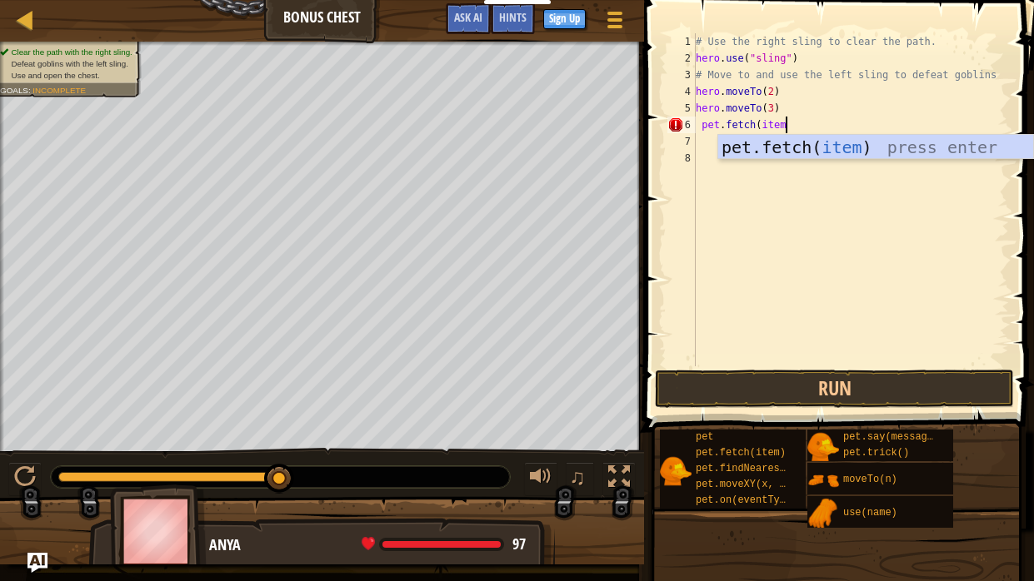
scroll to position [7, 7]
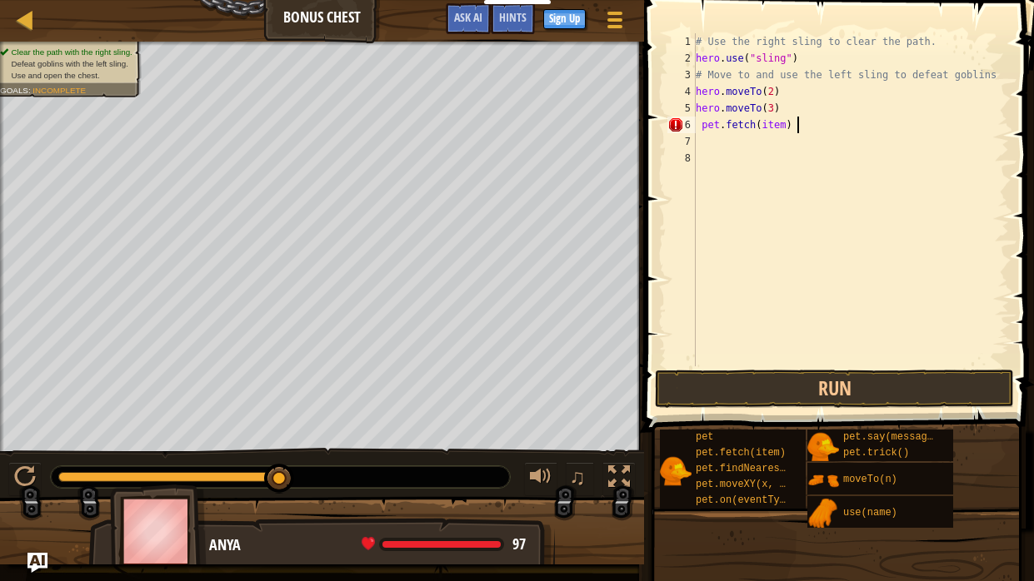
type textarea "pet.fetch(item)"
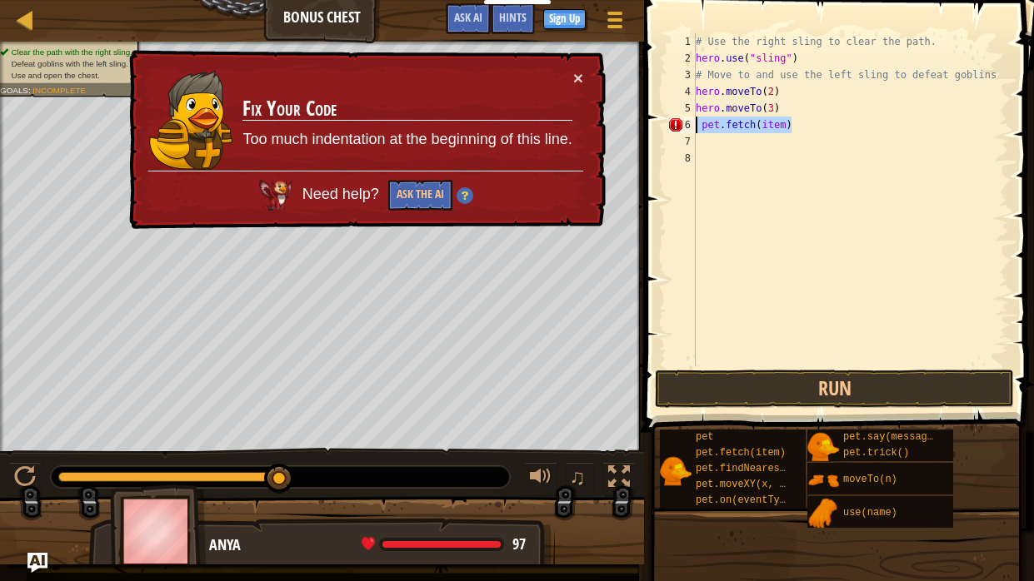
click at [628, 132] on div "Map Bonus Chest Game Menu Done Sign Up Hints Ask AI 1 ההההההההההההההההההההההההה…" at bounding box center [517, 290] width 1034 height 581
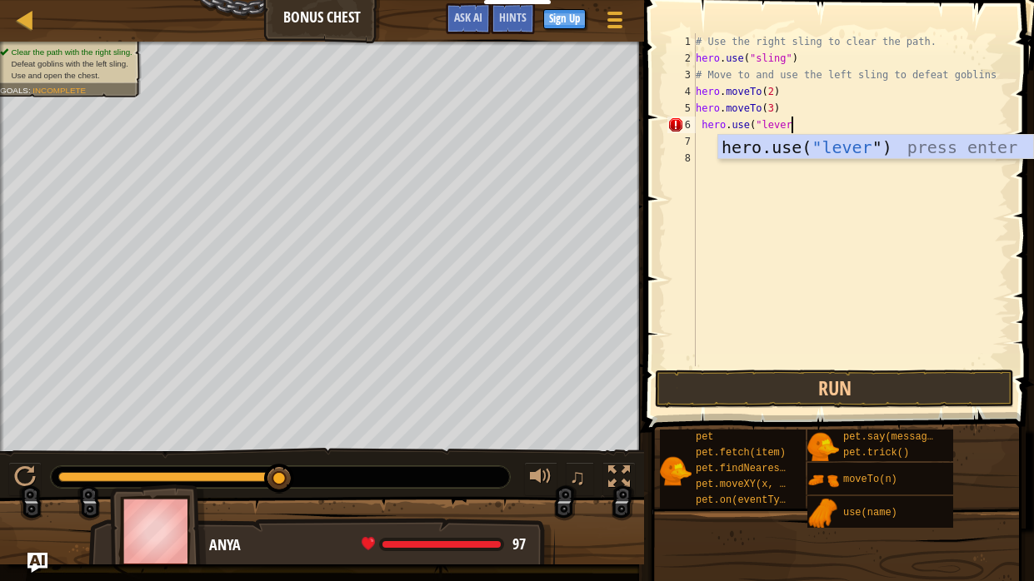
scroll to position [7, 7]
type textarea "hero.use("lever")"
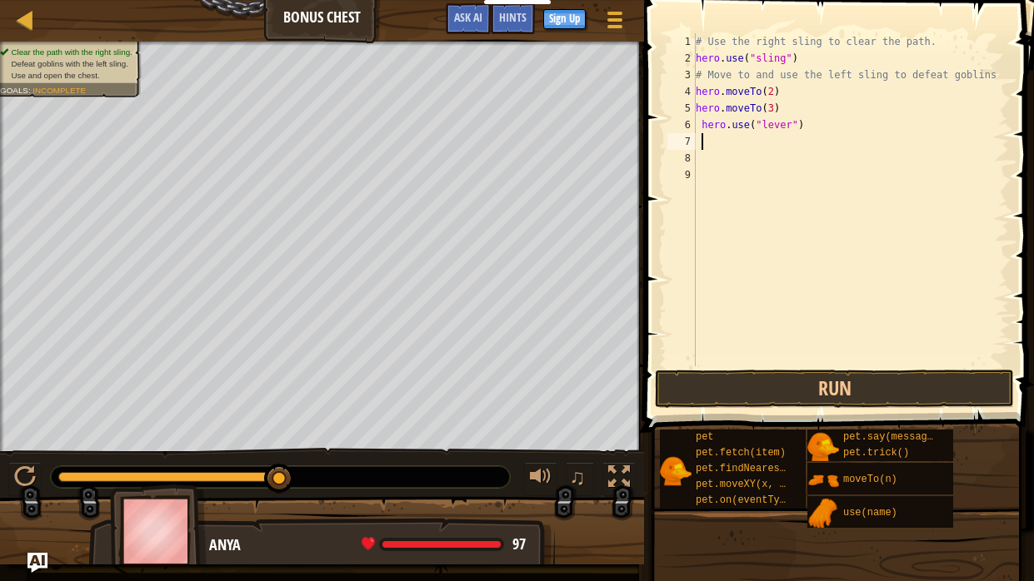
scroll to position [7, 0]
click at [855, 395] on button "Run" at bounding box center [834, 389] width 359 height 38
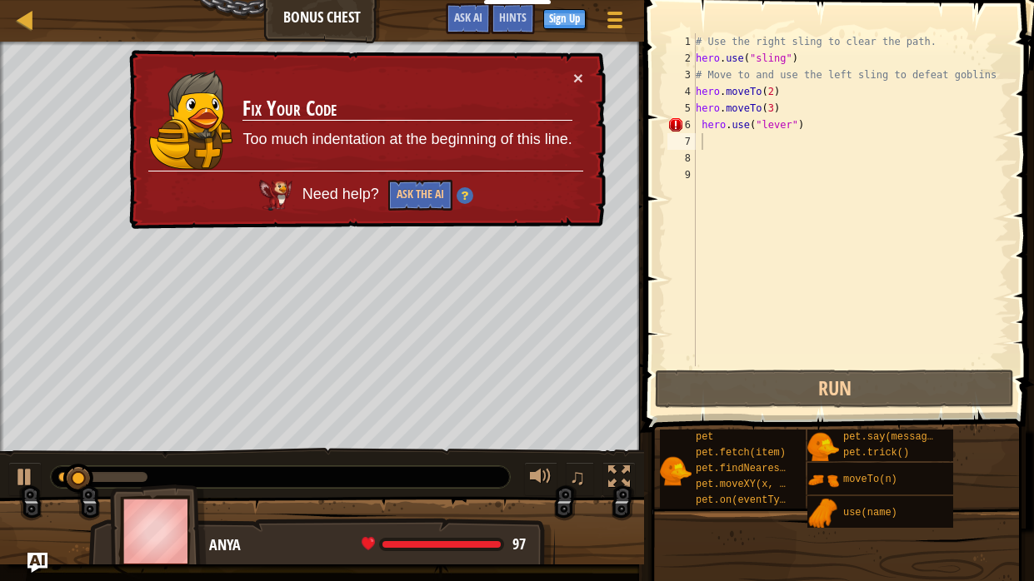
click at [577, 64] on div "× Fix Your Code Too much indentation at the beginning of this line. Need help? …" at bounding box center [366, 140] width 480 height 180
click at [576, 70] on button "×" at bounding box center [578, 78] width 10 height 17
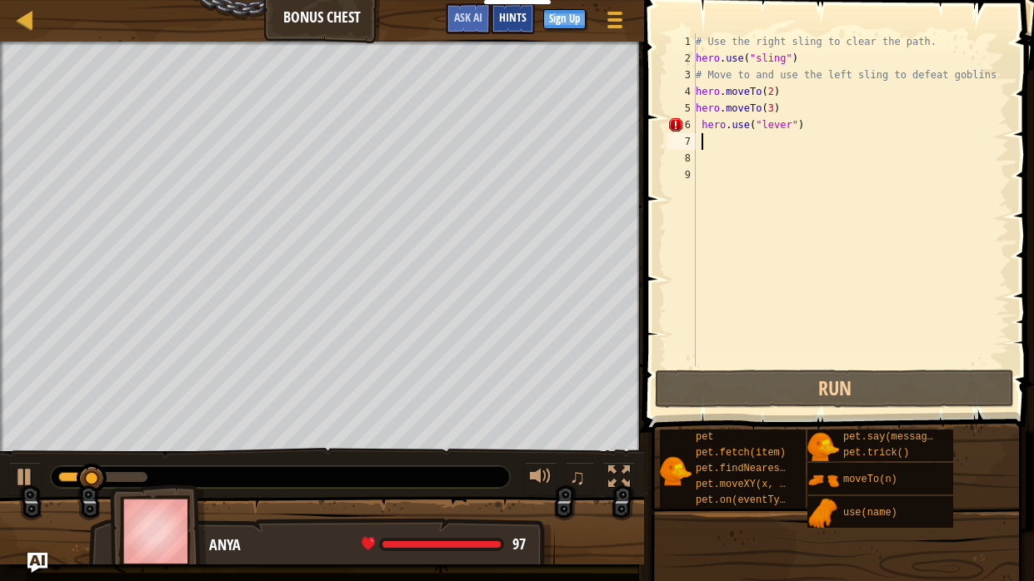
click at [508, 12] on span "Hints" at bounding box center [512, 17] width 27 height 16
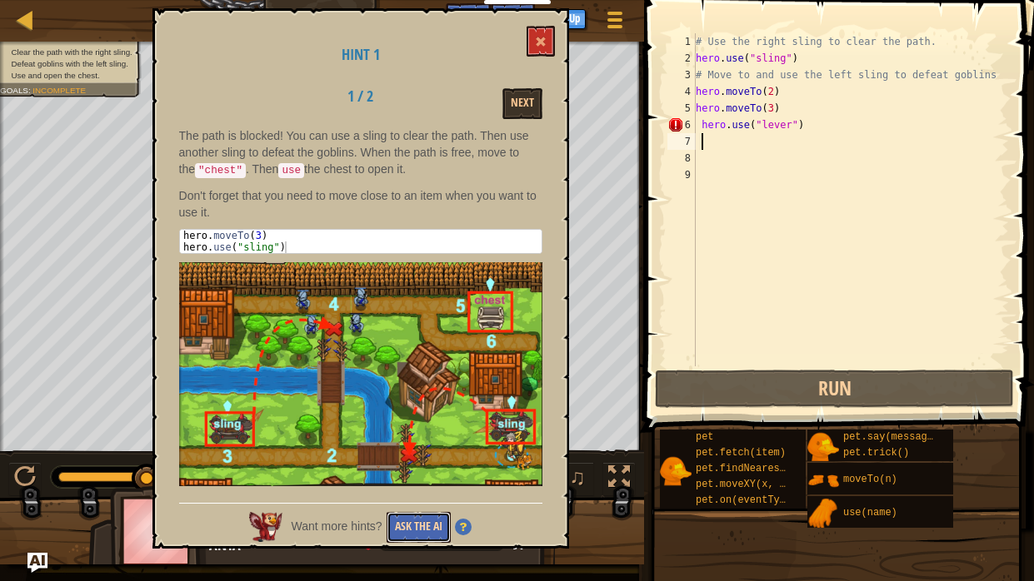
click at [422, 480] on button "Ask the AI" at bounding box center [418, 527] width 64 height 31
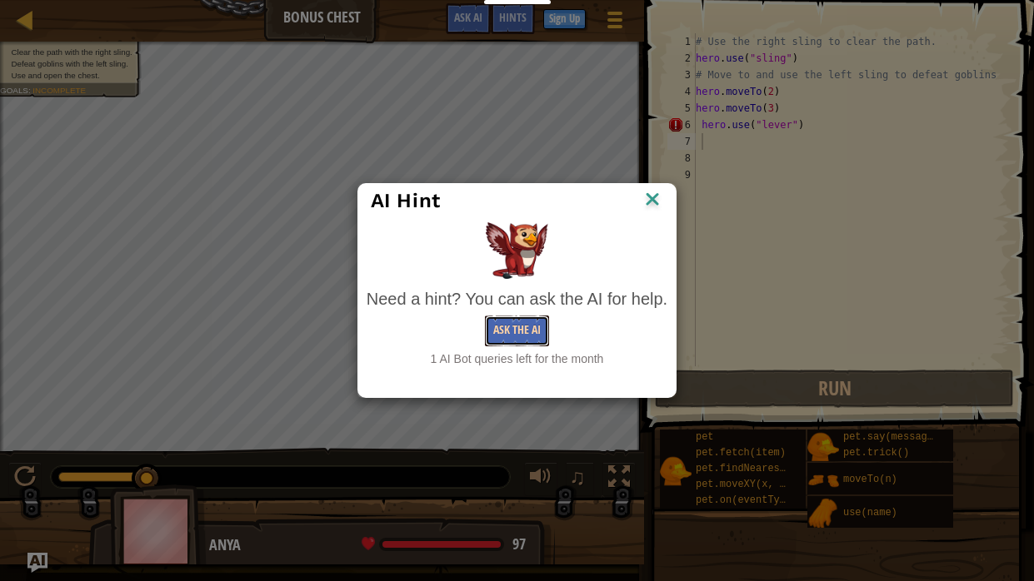
click at [520, 330] on button "Ask the AI" at bounding box center [517, 331] width 64 height 31
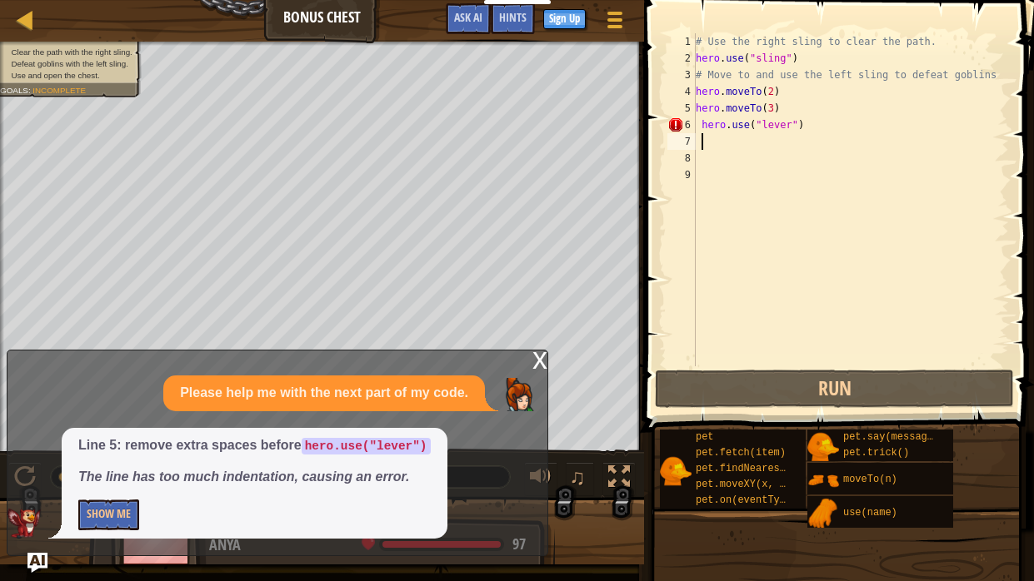
click at [532, 358] on div "x" at bounding box center [539, 359] width 15 height 17
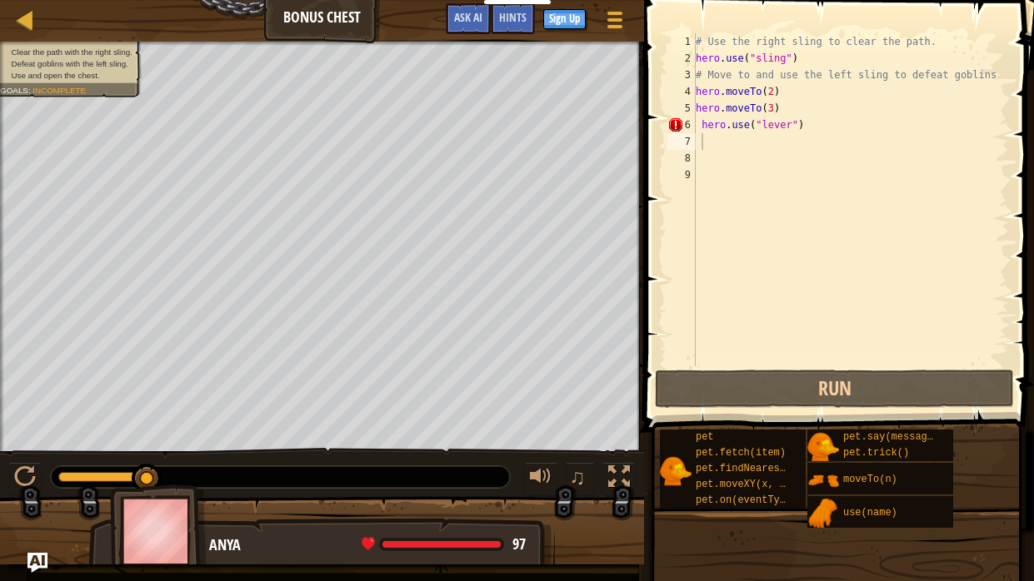
type textarea "hero.use("lever")"
click at [625, 160] on div "Map Bonus Chest Game Menu Done Sign Up Hints Ask AI 1 2 3 4 5 6 7 8 # Use the r…" at bounding box center [517, 290] width 1034 height 581
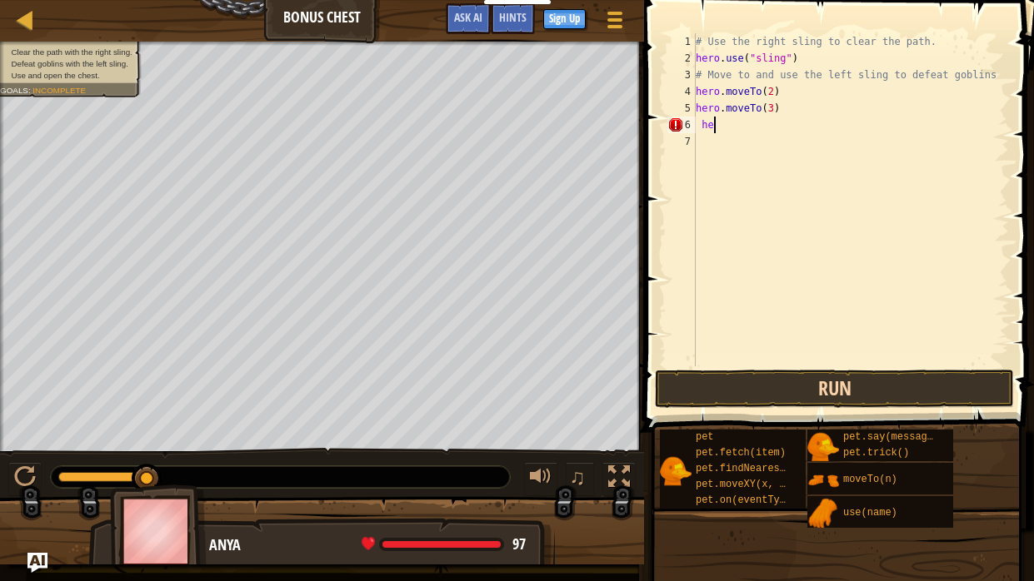
type textarea "h"
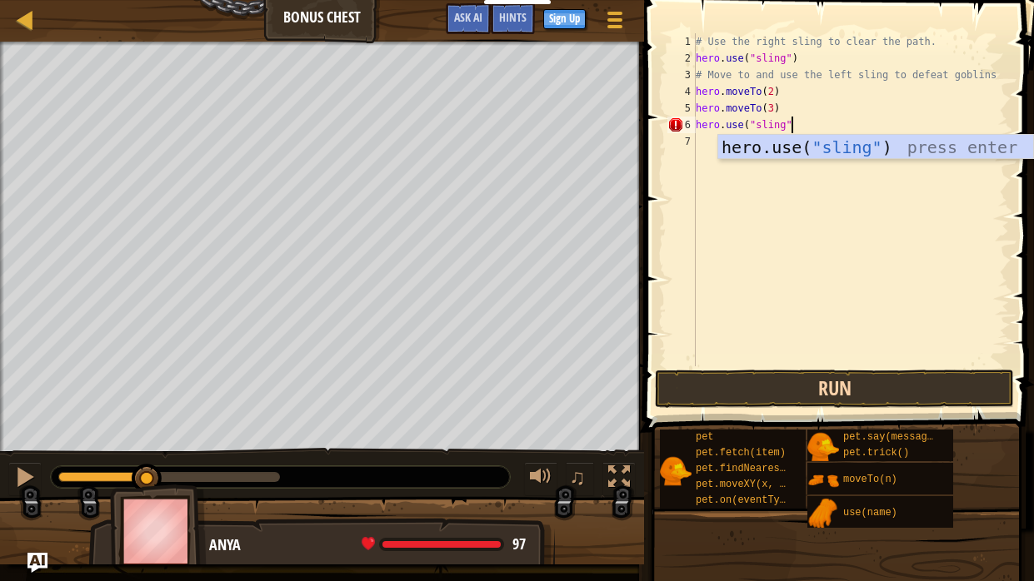
scroll to position [7, 7]
type textarea "hero.use("sling")"
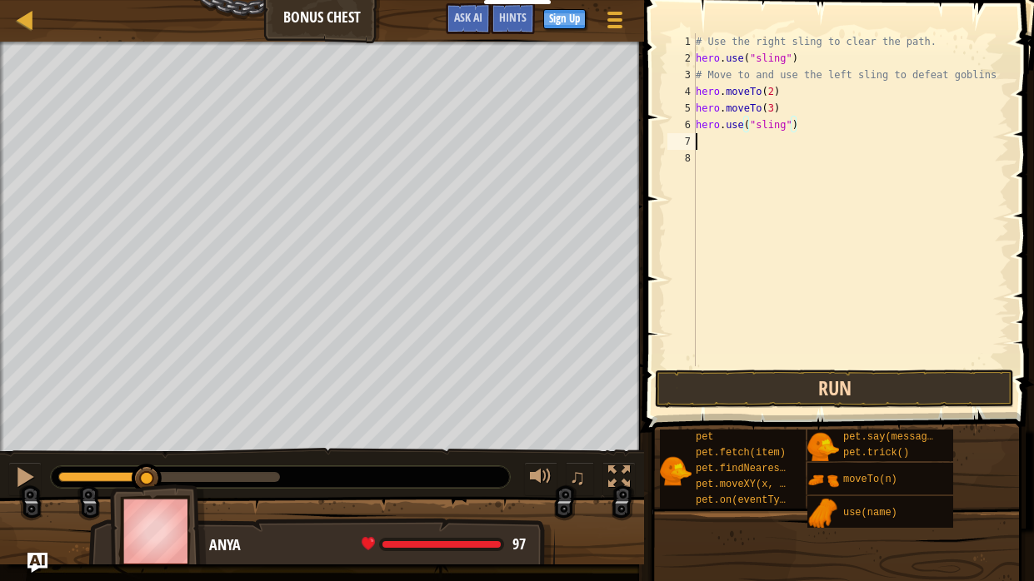
scroll to position [7, 0]
click at [875, 389] on button "Run" at bounding box center [834, 389] width 359 height 38
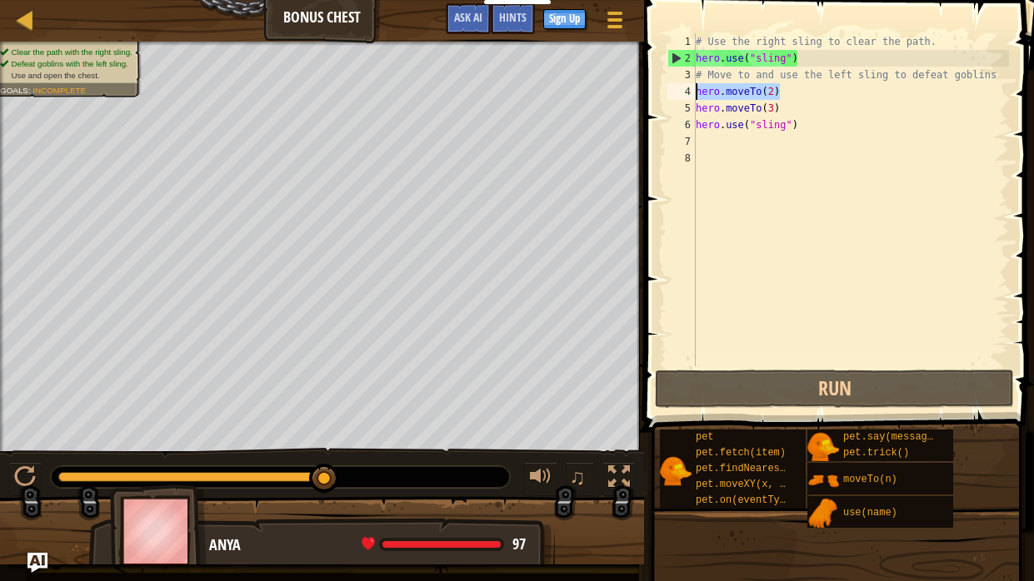
drag, startPoint x: 779, startPoint y: 95, endPoint x: 696, endPoint y: 96, distance: 82.5
click at [696, 96] on div "# Use the right sling to clear the path. hero . use ( "sling" ) # Move to and u…" at bounding box center [850, 216] width 316 height 366
type textarea "hero.moveTo(2)"
click at [700, 141] on div "# Use the right sling to clear the path. hero . use ( "sling" ) # Move to and u…" at bounding box center [850, 216] width 316 height 366
paste textarea "hero.moveTo(2)"
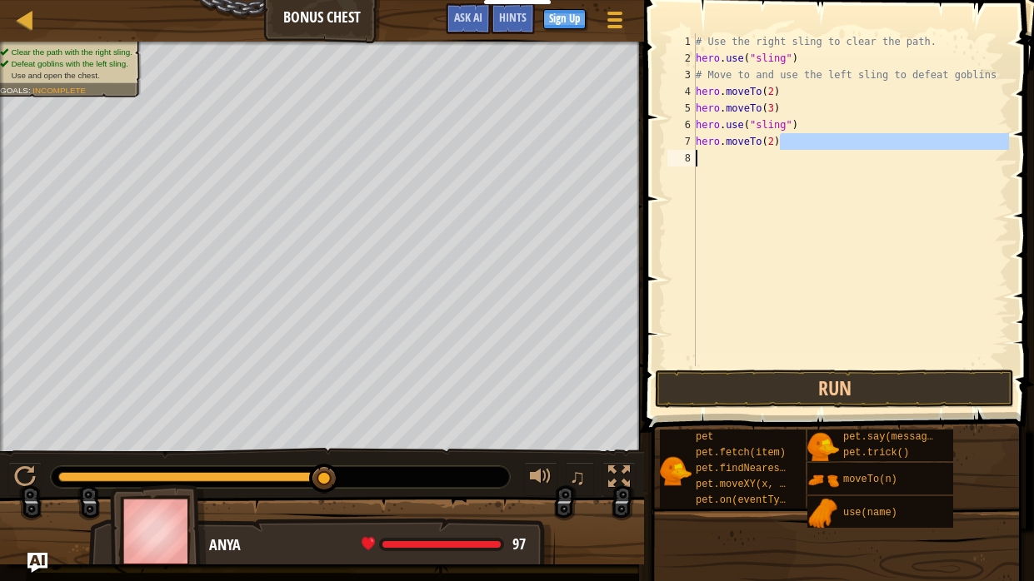
drag, startPoint x: 786, startPoint y: 147, endPoint x: 730, endPoint y: 152, distance: 56.9
click at [730, 152] on div "# Use the right sling to clear the path. hero . use ( "sling" ) # Move to and u…" at bounding box center [850, 216] width 316 height 366
type textarea "hero.moveTo(2)"
click at [715, 157] on div "# Use the right sling to clear the path. hero . use ( "sling" ) # Move to and u…" at bounding box center [850, 199] width 316 height 333
paste textarea "hero.moveTo(2)"
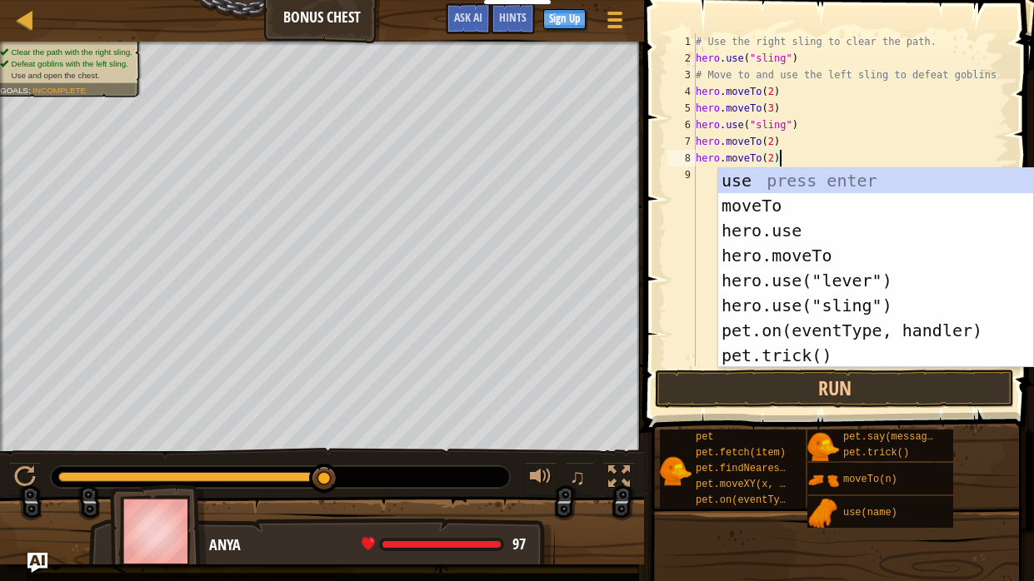
click at [779, 162] on div "# Use the right sling to clear the path. hero . use ( "sling" ) # Move to and u…" at bounding box center [850, 216] width 316 height 366
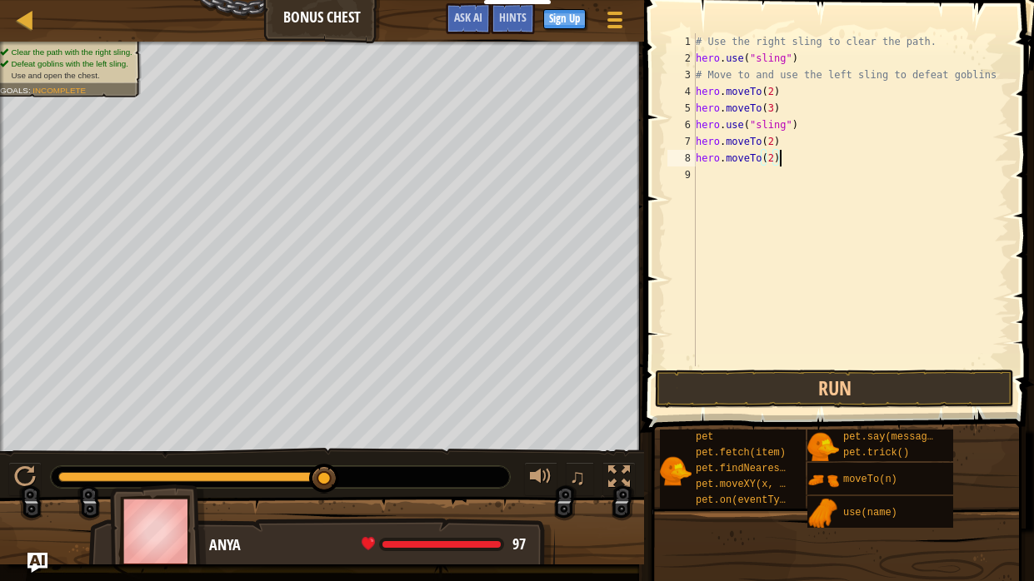
click at [776, 162] on div "# Use the right sling to clear the path. hero . use ( "sling" ) # Move to and u…" at bounding box center [850, 216] width 316 height 366
click at [774, 162] on div "# Use the right sling to clear the path. hero . use ( "sling" ) # Move to and u…" at bounding box center [850, 216] width 316 height 366
type textarea "hero.moveTo(4)"
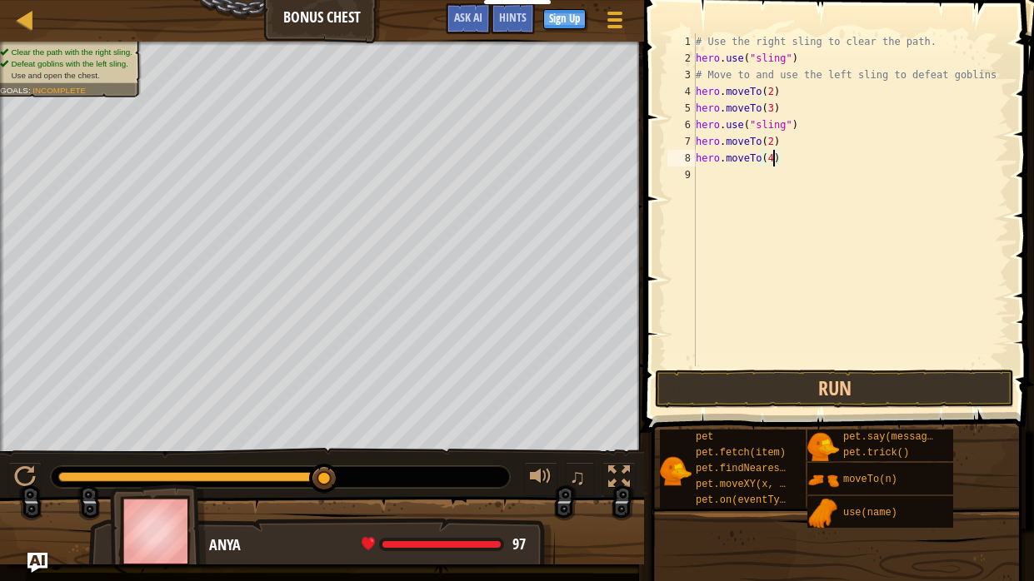
click at [736, 174] on div "# Use the right sling to clear the path. hero . use ( "sling" ) # Move to and u…" at bounding box center [850, 216] width 316 height 366
paste textarea "hero.moveTo(2)"
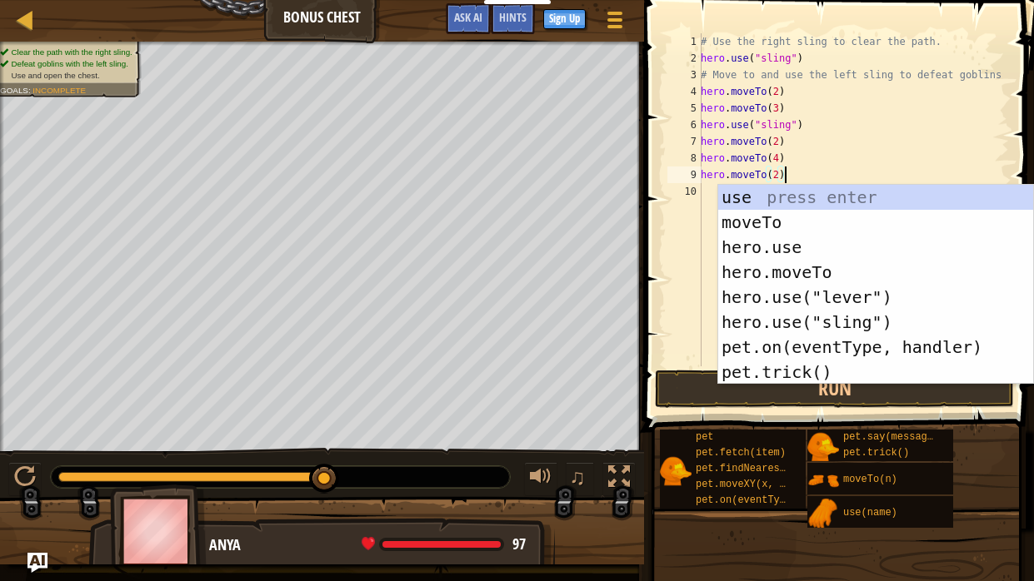
click at [775, 174] on div "# Use the right sling to clear the path. hero . use ( "sling" ) # Move to and u…" at bounding box center [852, 216] width 311 height 366
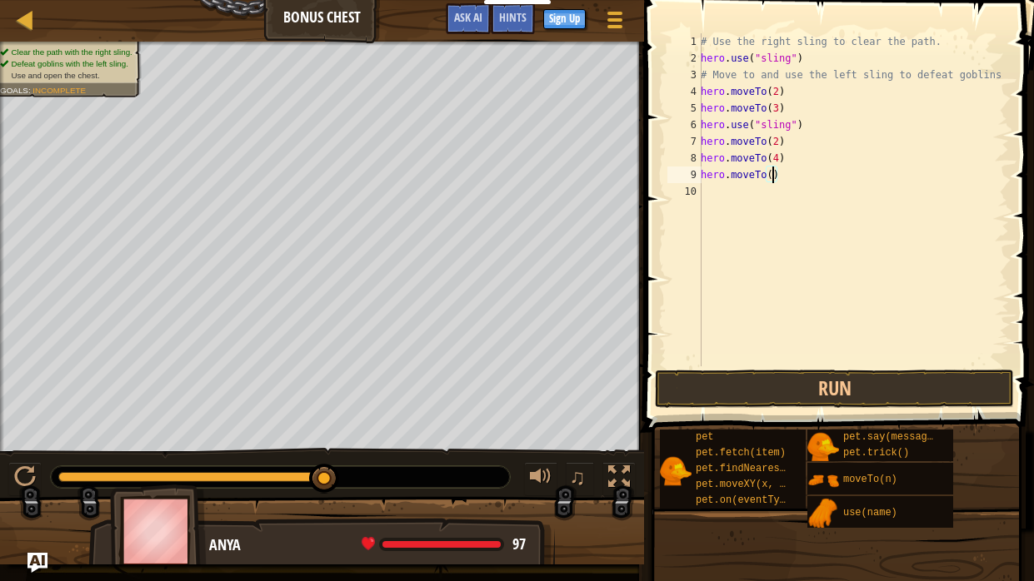
scroll to position [7, 6]
type textarea "hero.moveTo(6)"
click at [869, 373] on button "Run" at bounding box center [834, 389] width 359 height 38
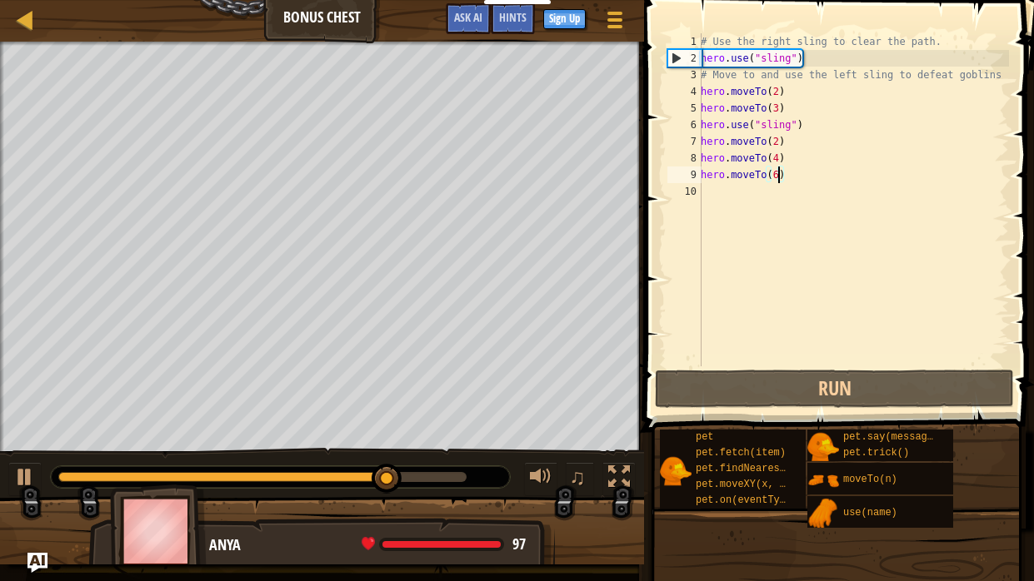
click at [696, 197] on div "10" at bounding box center [684, 191] width 34 height 17
click at [709, 191] on div "# Use the right sling to clear the path. hero . use ( "sling" ) # Move to and u…" at bounding box center [852, 216] width 311 height 366
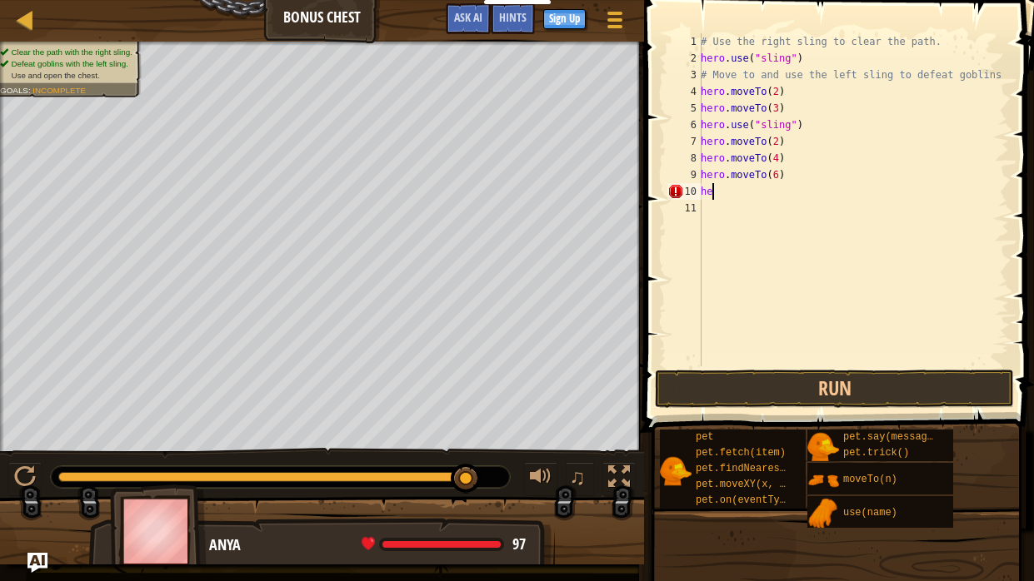
type textarea "h"
type textarea "hero.move"
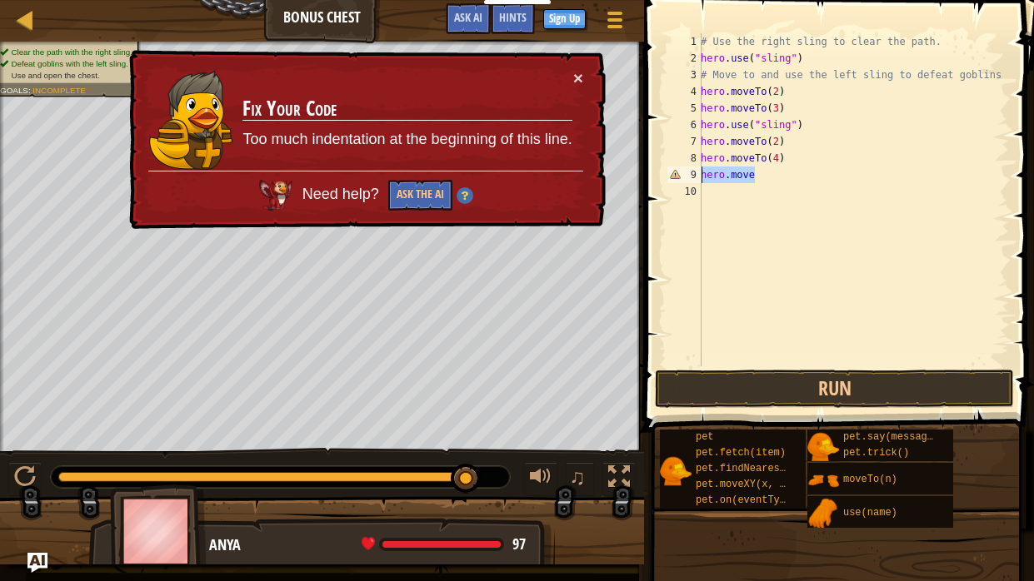
drag, startPoint x: 775, startPoint y: 182, endPoint x: 699, endPoint y: 173, distance: 76.3
click at [699, 173] on div "hero.move 1 2 3 4 5 6 7 8 9 10 # Use the right sling to clear the path. hero . …" at bounding box center [836, 199] width 345 height 333
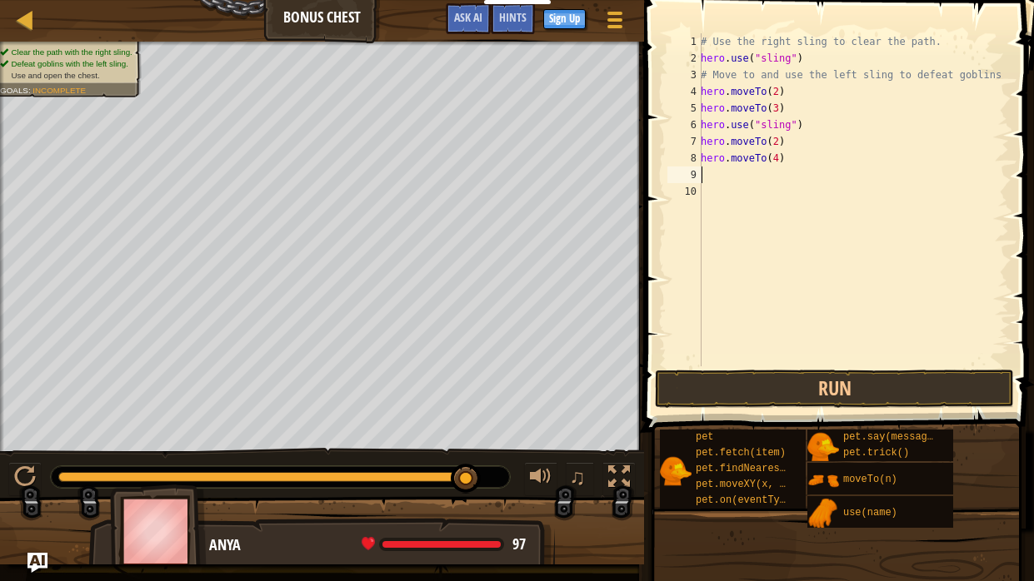
paste textarea "hero.moveTo(2)"
click at [774, 178] on div "# Use the right sling to clear the path. hero . use ( "sling" ) # Move to and u…" at bounding box center [852, 216] width 311 height 366
click at [777, 178] on div "# Use the right sling to clear the path. hero . use ( "sling" ) # Move to and u…" at bounding box center [852, 216] width 311 height 366
type textarea "hero.moveTo(6)"
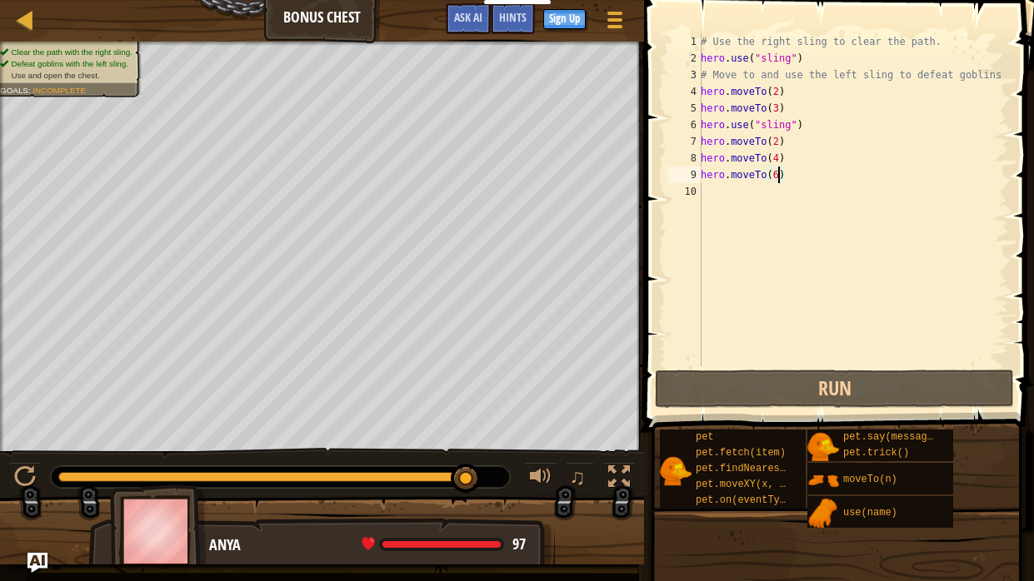
scroll to position [7, 6]
click at [736, 188] on div "# Use the right sling to clear the path. hero . use ( "sling" ) # Move to and u…" at bounding box center [852, 216] width 311 height 366
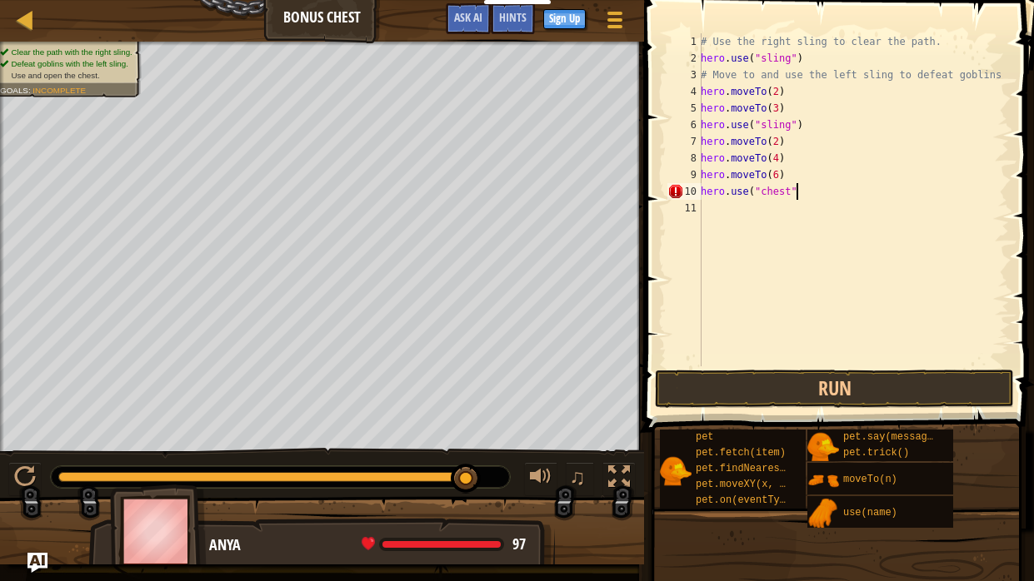
scroll to position [7, 7]
type textarea "hero.use("chest")"
click at [863, 393] on button "Run" at bounding box center [834, 389] width 359 height 38
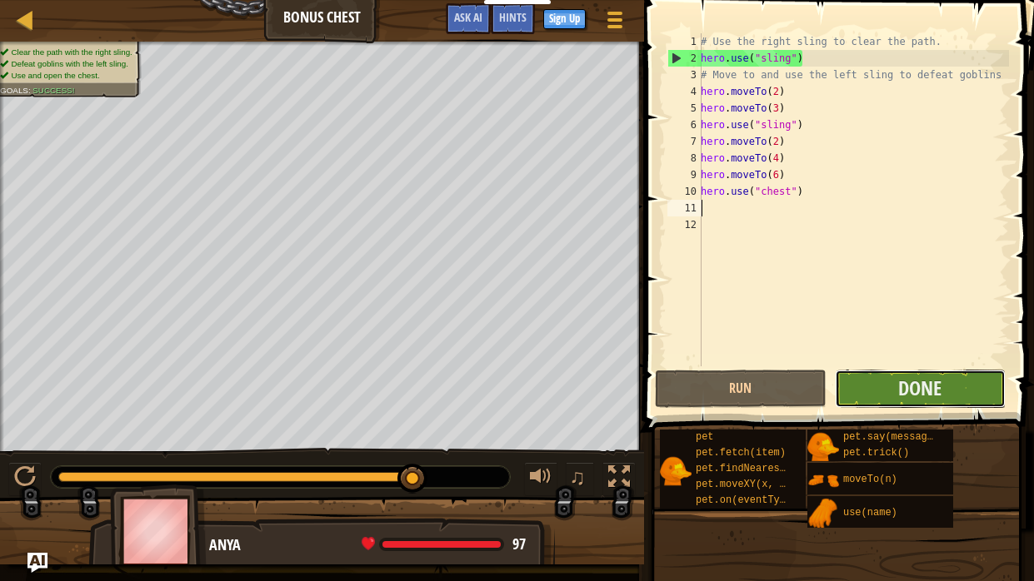
click at [906, 403] on button "Done" at bounding box center [920, 389] width 171 height 38
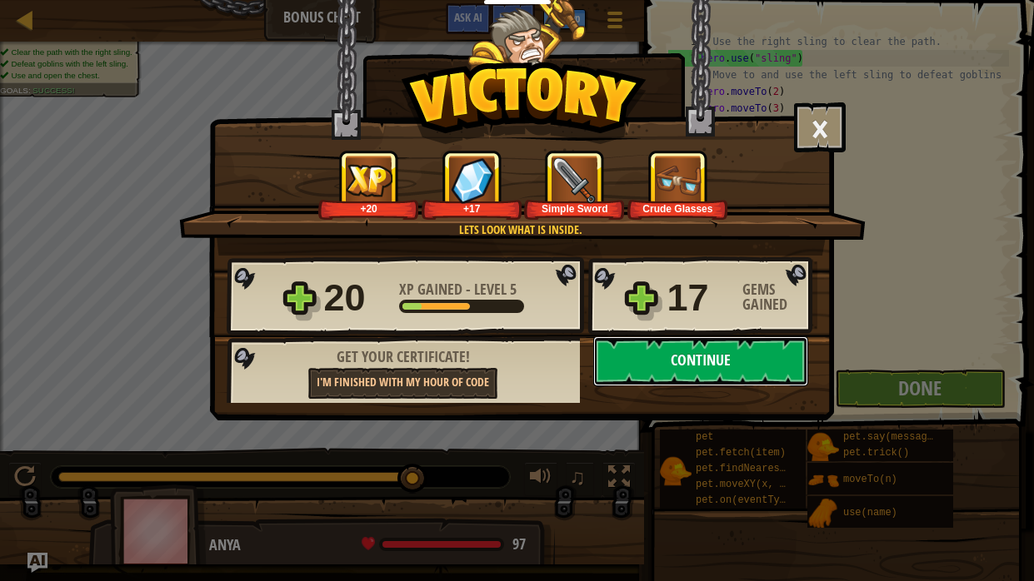
click at [739, 366] on button "Continue" at bounding box center [700, 361] width 215 height 50
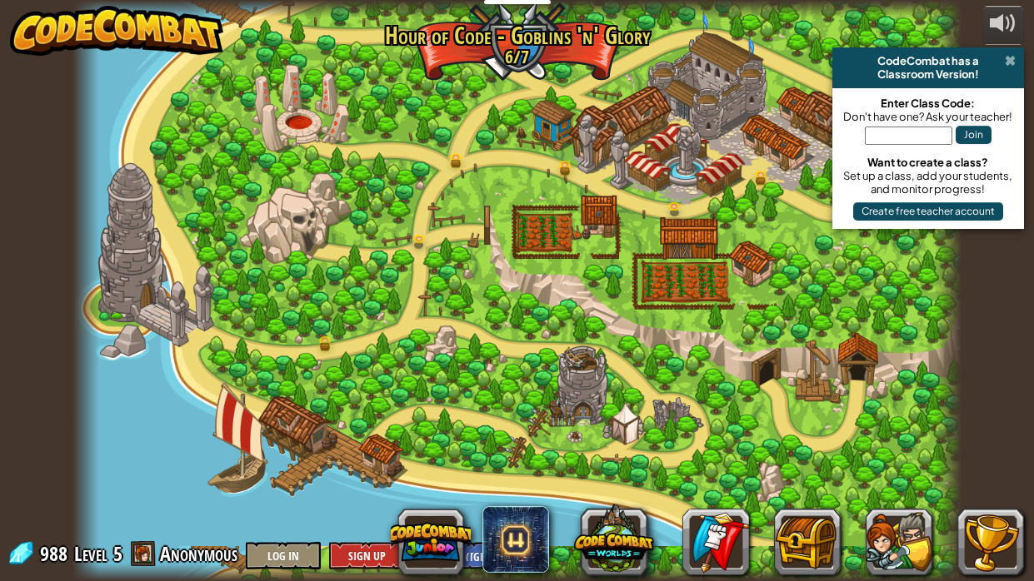
click at [1005, 57] on span at bounding box center [1009, 60] width 11 height 13
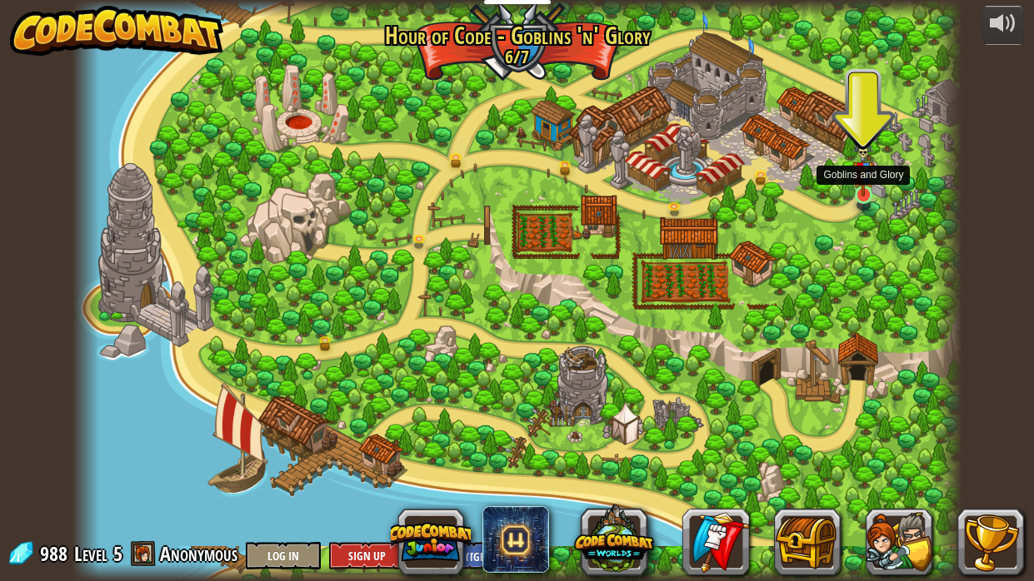
click at [862, 188] on img at bounding box center [863, 167] width 22 height 57
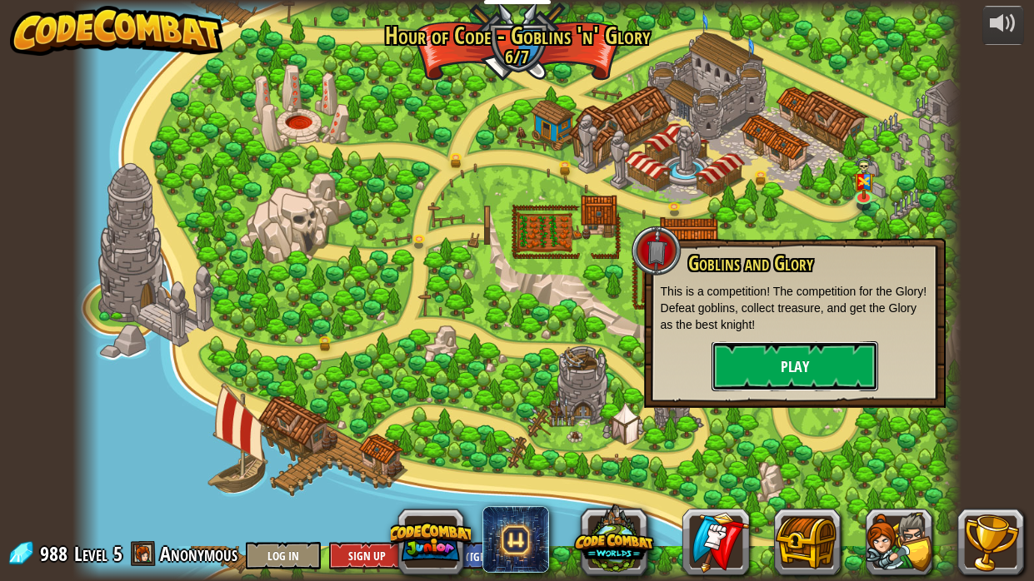
click at [750, 371] on button "Play" at bounding box center [794, 366] width 167 height 50
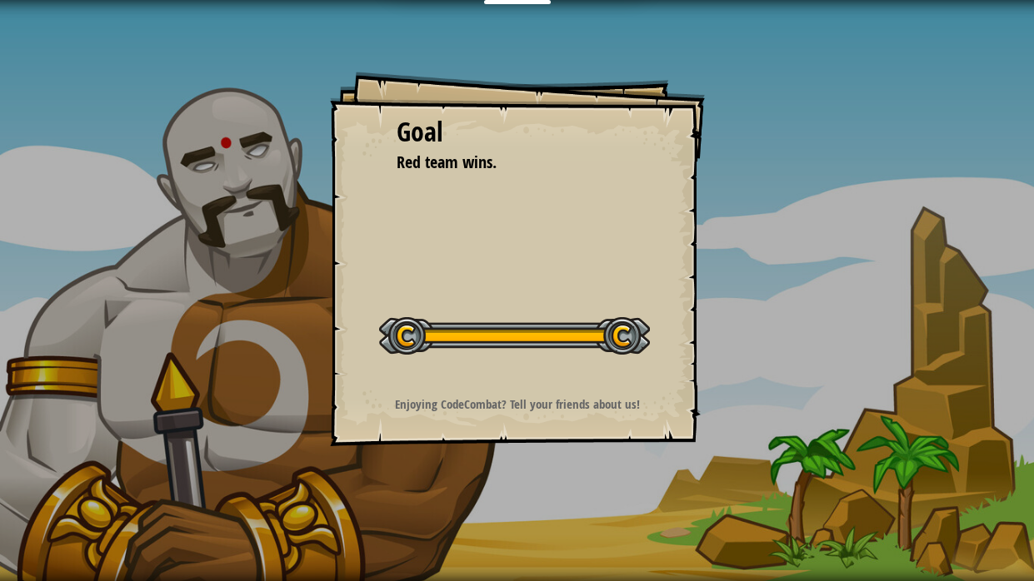
click at [690, 348] on div "Goal Red team wins. Start Level Error loading from server. Try refreshing the p…" at bounding box center [517, 259] width 375 height 375
click at [514, 7] on div "Goal Red team wins. Start Level Error loading from server. Try refreshing the p…" at bounding box center [517, 290] width 1034 height 581
